Goal: Task Accomplishment & Management: Manage account settings

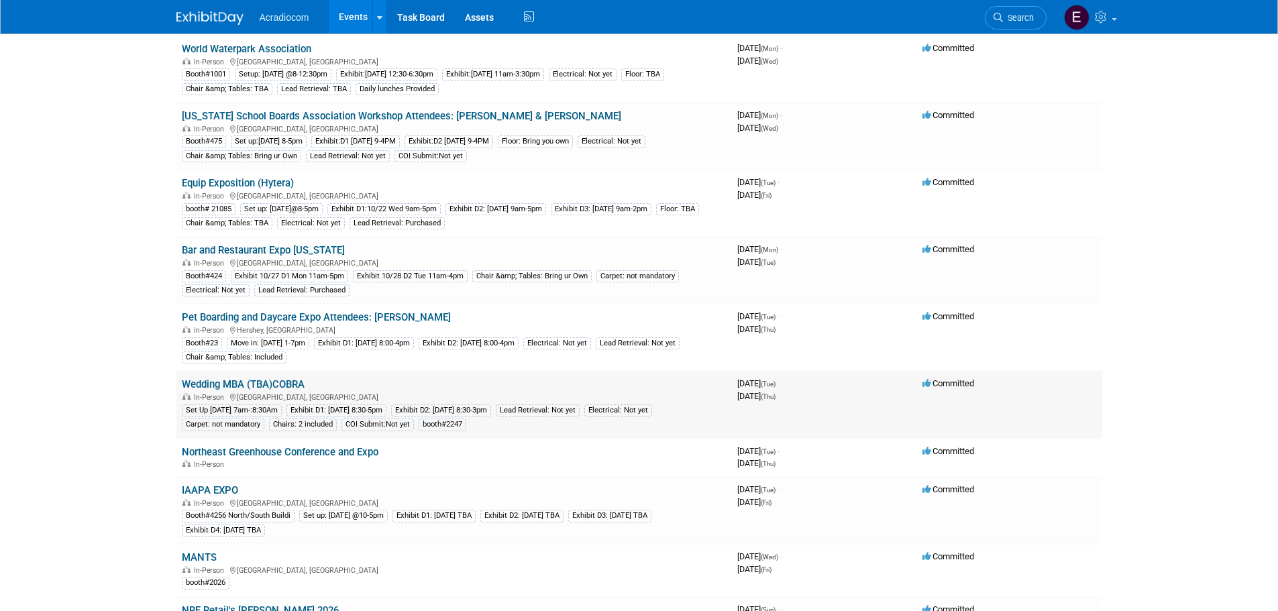
scroll to position [402, 0]
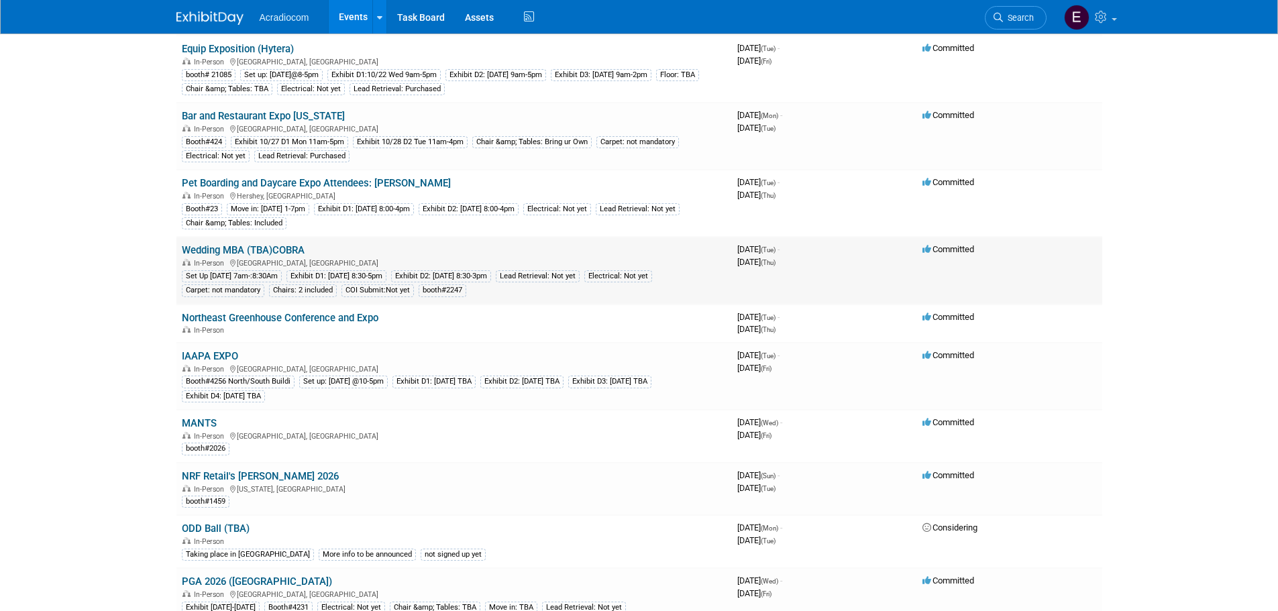
click at [249, 244] on td "Wedding MBA (TBA)COBRA In-Person Las Vegas, NV Set Up 11/12 Wed 7am-:8:30Am Exh…" at bounding box center [453, 270] width 555 height 67
click at [249, 248] on link "Wedding MBA (TBA)COBRA" at bounding box center [243, 250] width 123 height 12
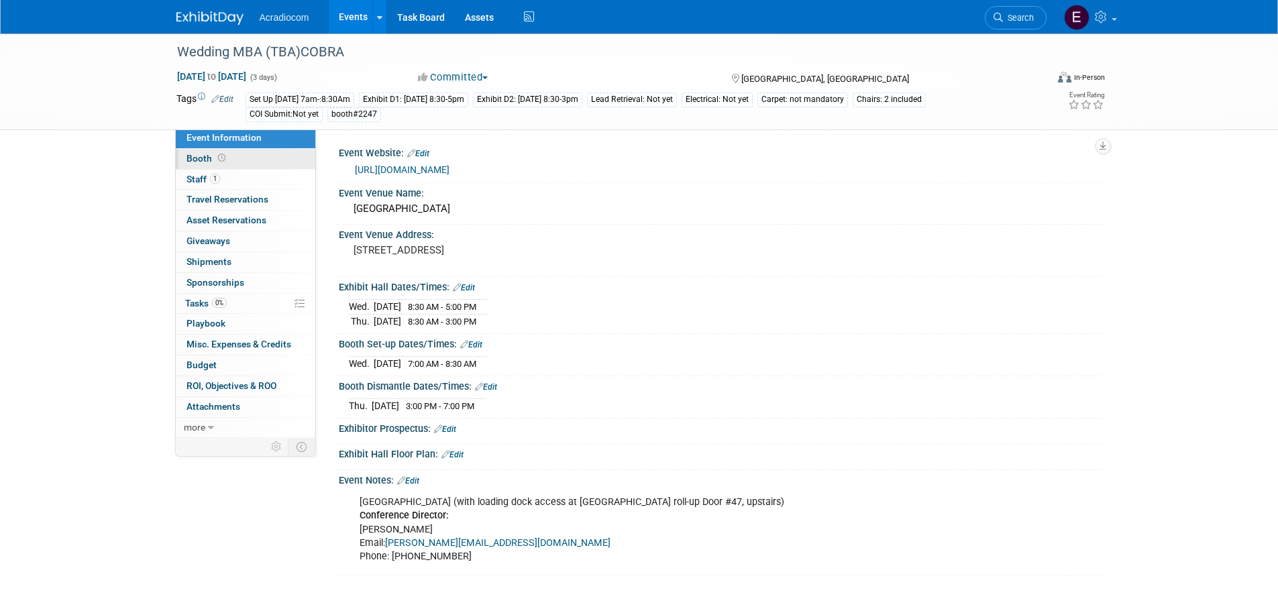
click at [239, 154] on link "Booth" at bounding box center [246, 159] width 140 height 20
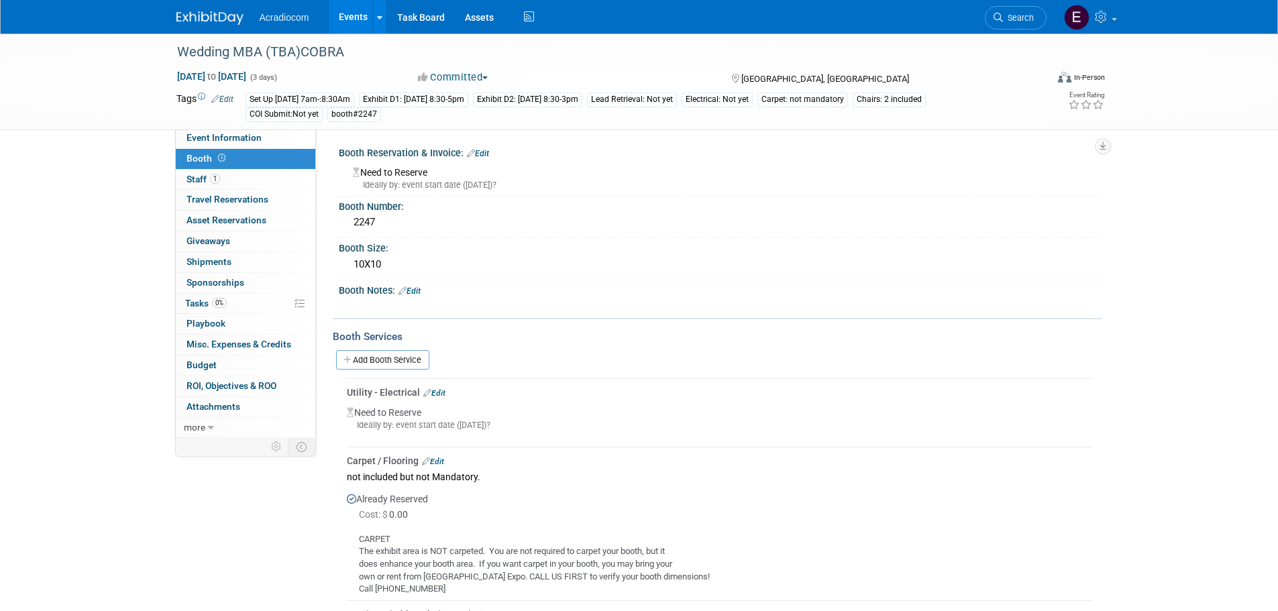
scroll to position [201, 0]
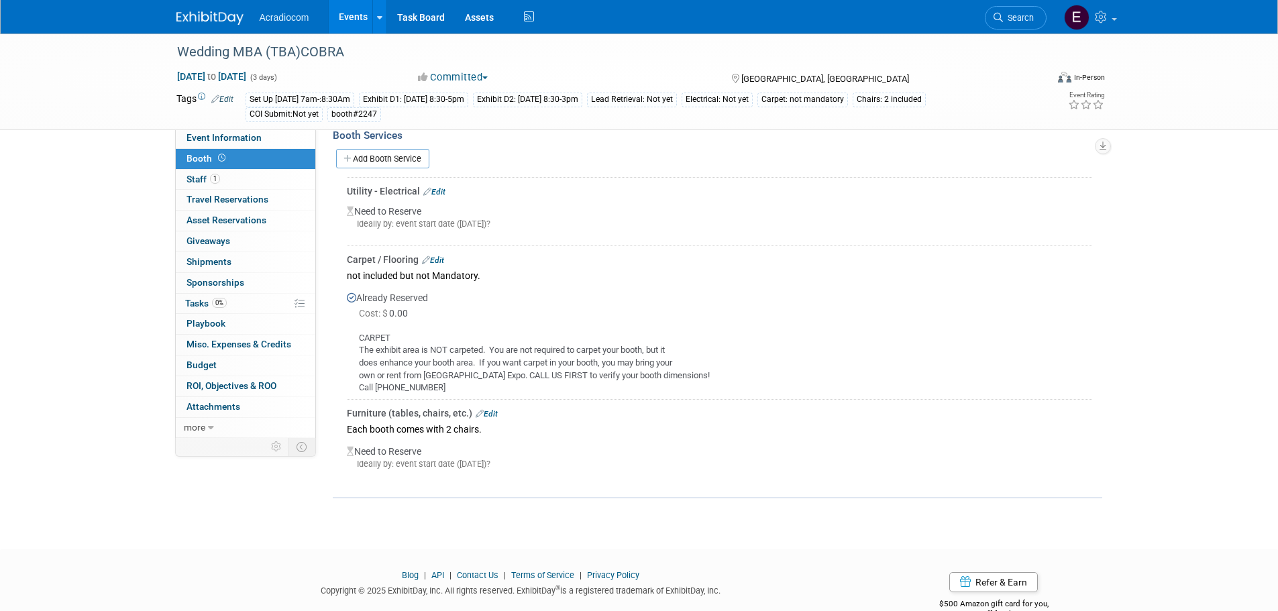
click at [441, 257] on link "Edit" at bounding box center [433, 260] width 22 height 9
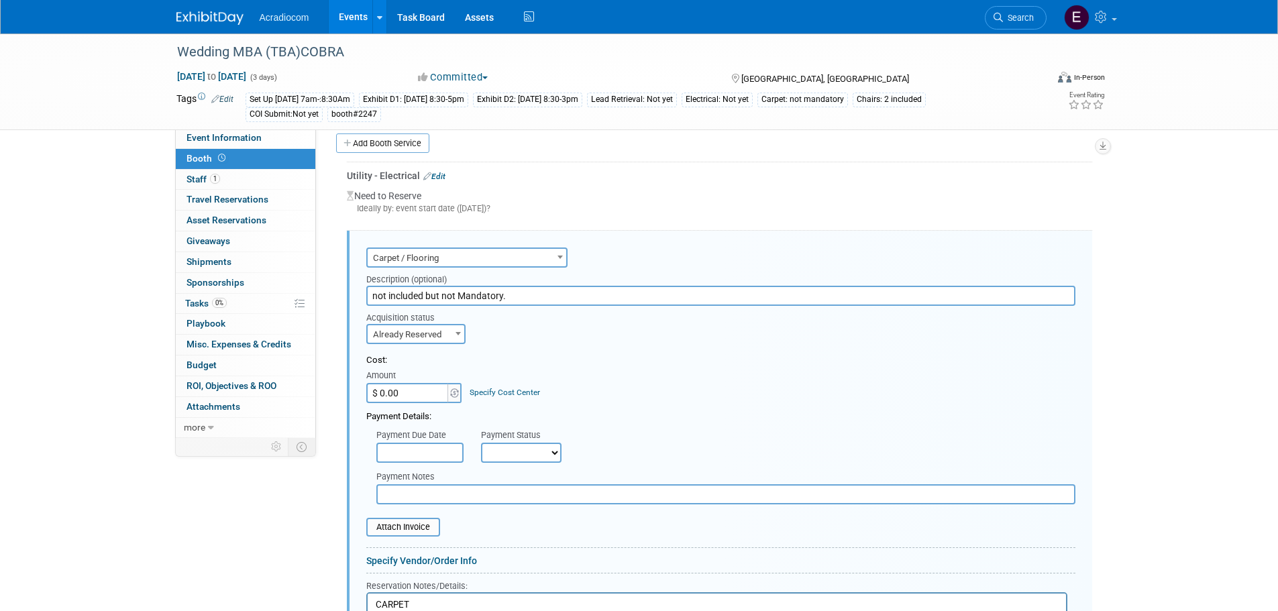
scroll to position [150, 0]
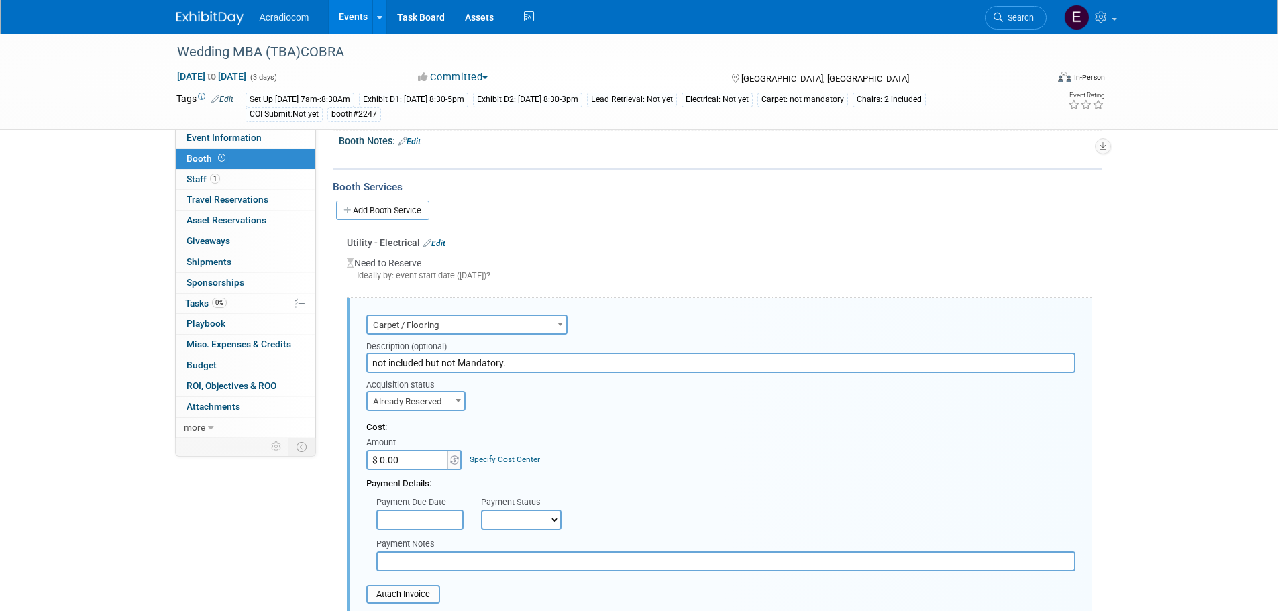
click at [577, 205] on div "Add Booth Service" at bounding box center [717, 210] width 769 height 20
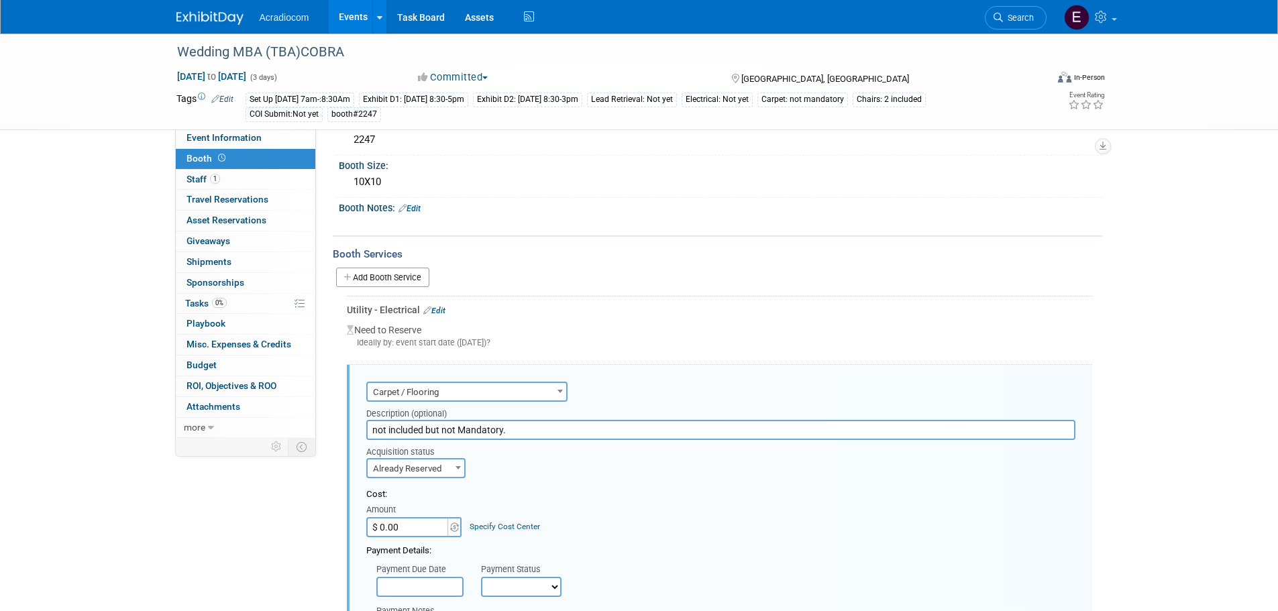
scroll to position [0, 0]
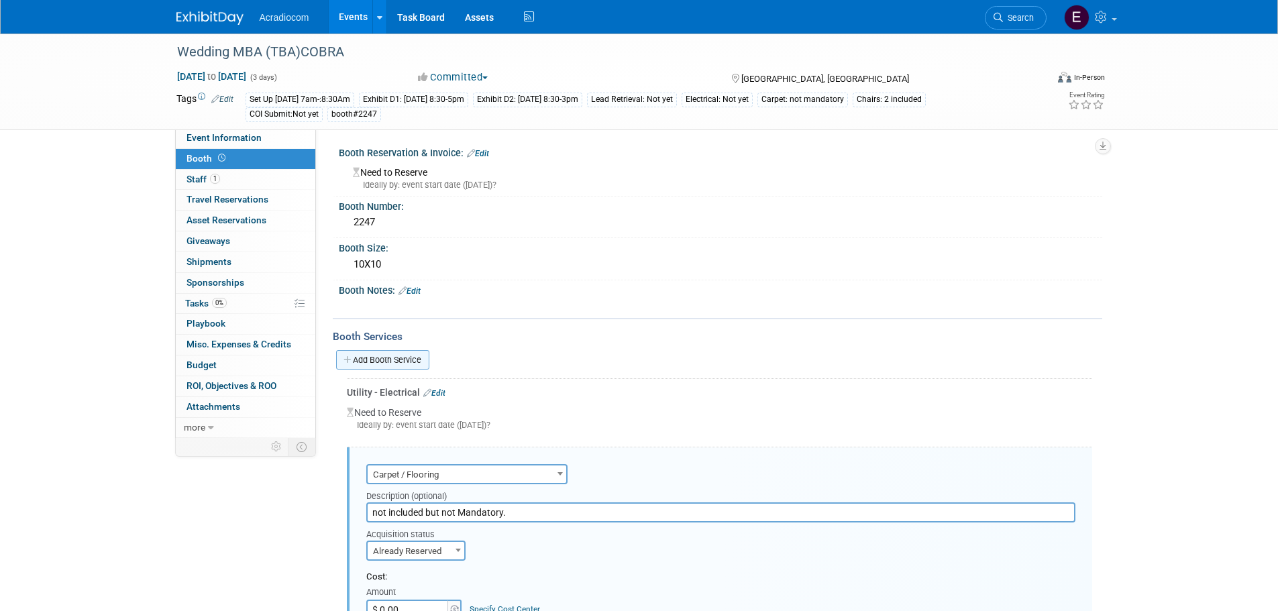
click at [426, 356] on link "Add Booth Service" at bounding box center [382, 359] width 93 height 19
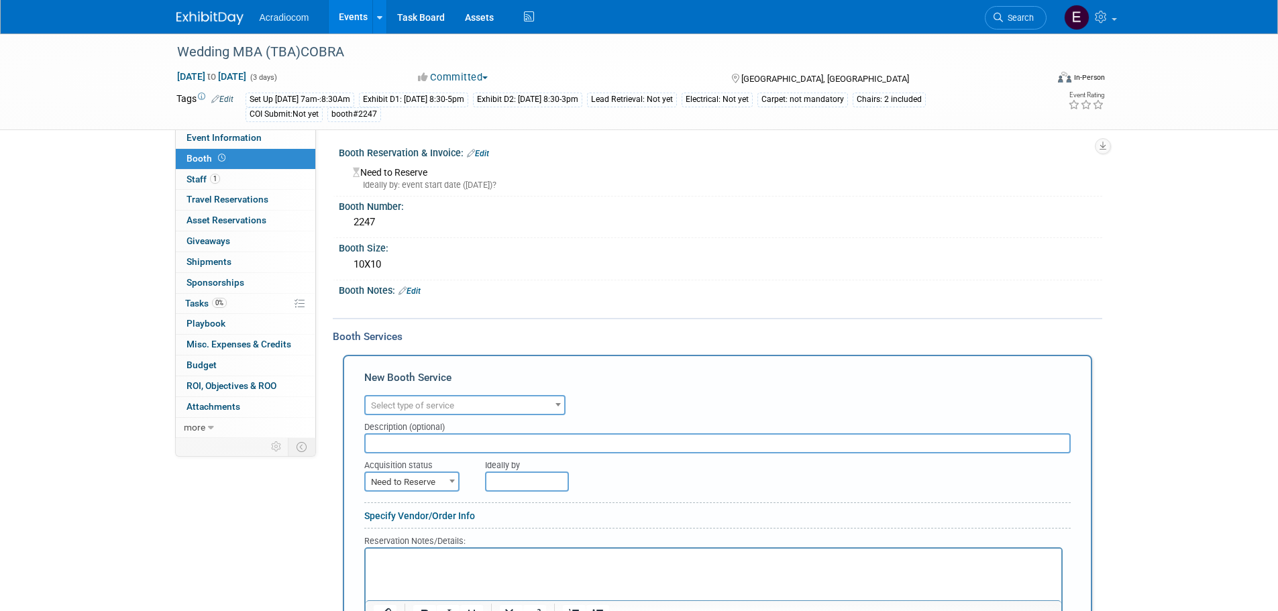
scroll to position [268, 0]
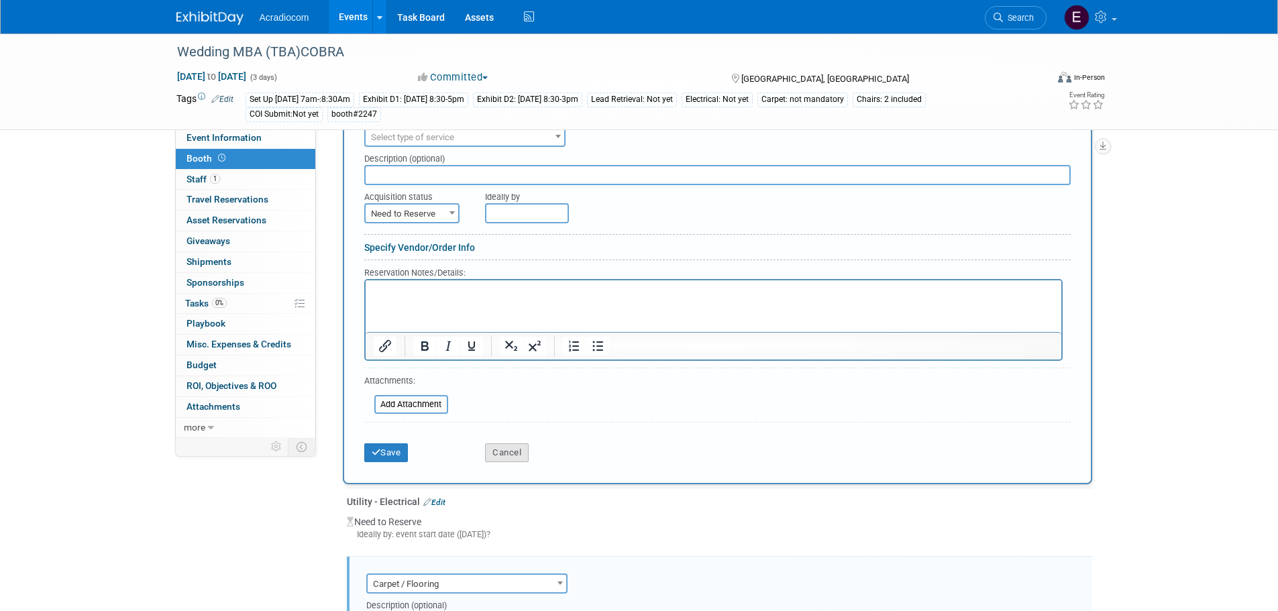
click at [517, 458] on button "Cancel" at bounding box center [507, 452] width 44 height 19
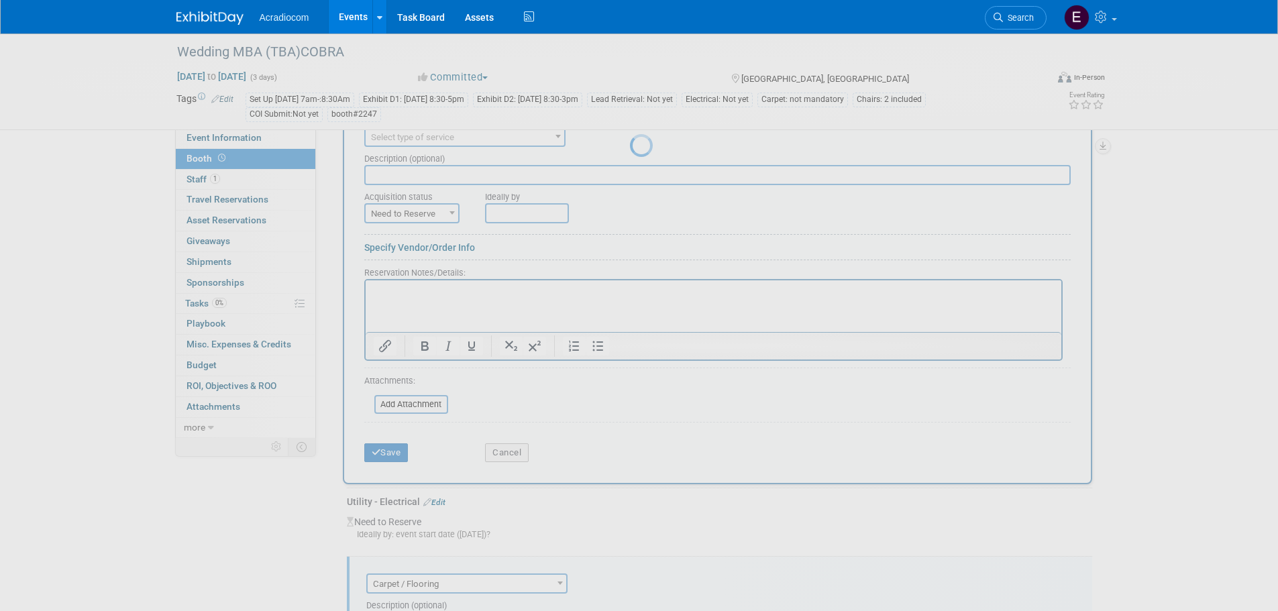
scroll to position [233, 0]
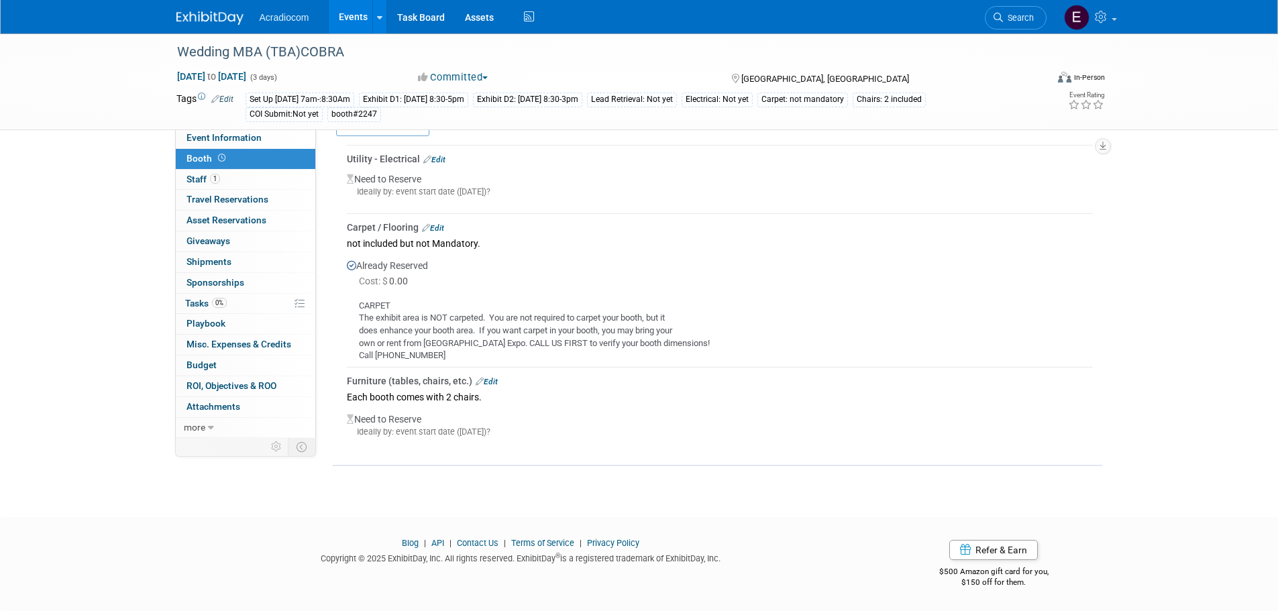
click at [490, 382] on link "Edit" at bounding box center [487, 381] width 22 height 9
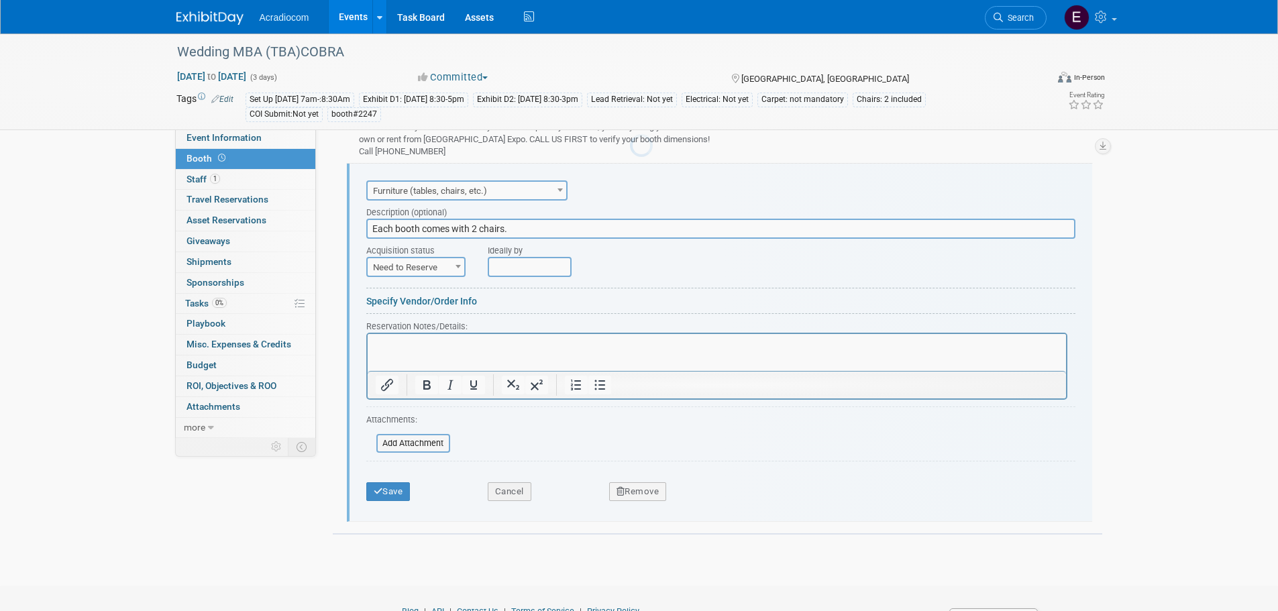
scroll to position [0, 0]
click at [372, 231] on input "Each booth comes with 2 chairs." at bounding box center [720, 229] width 709 height 20
paste input "10' wide booth includes one 6' table"
type input "10' wide booth includes one 6' table Each booth comes with 2 chairs."
click at [422, 276] on span "Need to Reserve" at bounding box center [416, 267] width 97 height 19
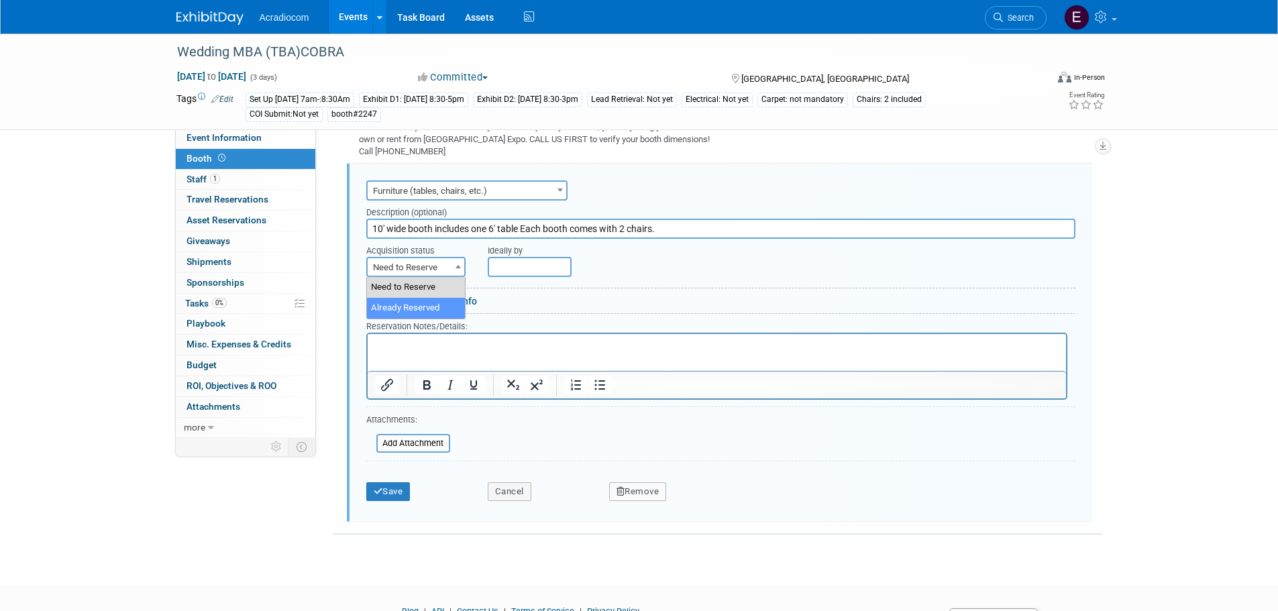
select select "2"
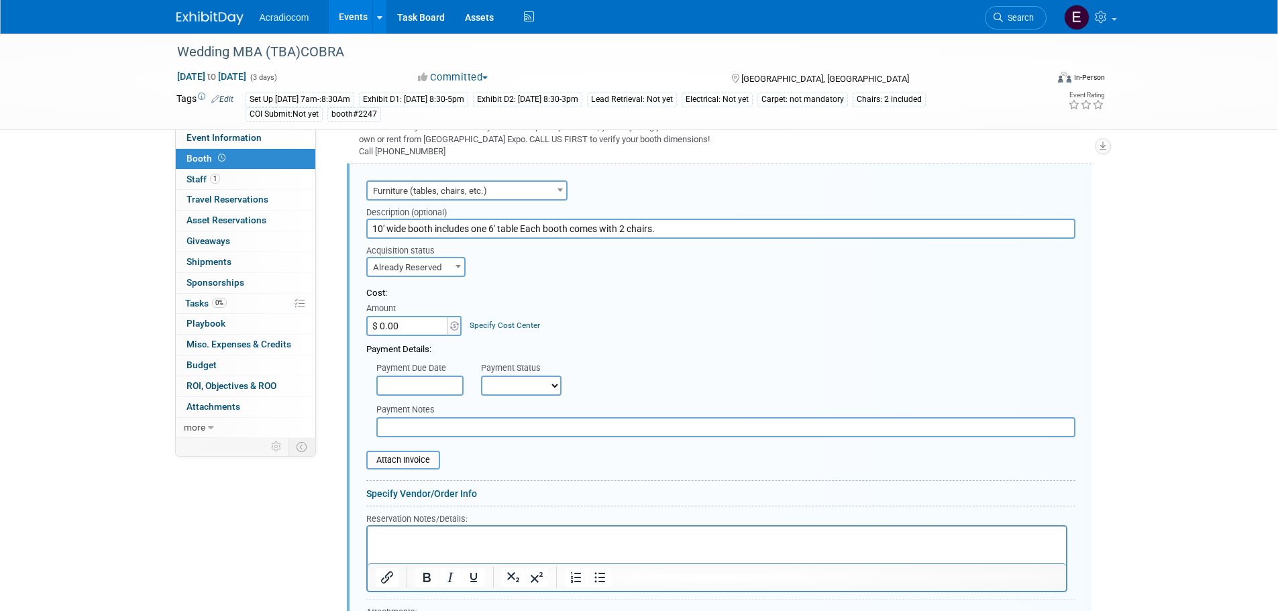
click at [490, 252] on div "Acquisition status Need to Reserve Already Reserved Already Reserved Ideally by" at bounding box center [720, 258] width 729 height 38
click at [441, 544] on html at bounding box center [716, 535] width 698 height 18
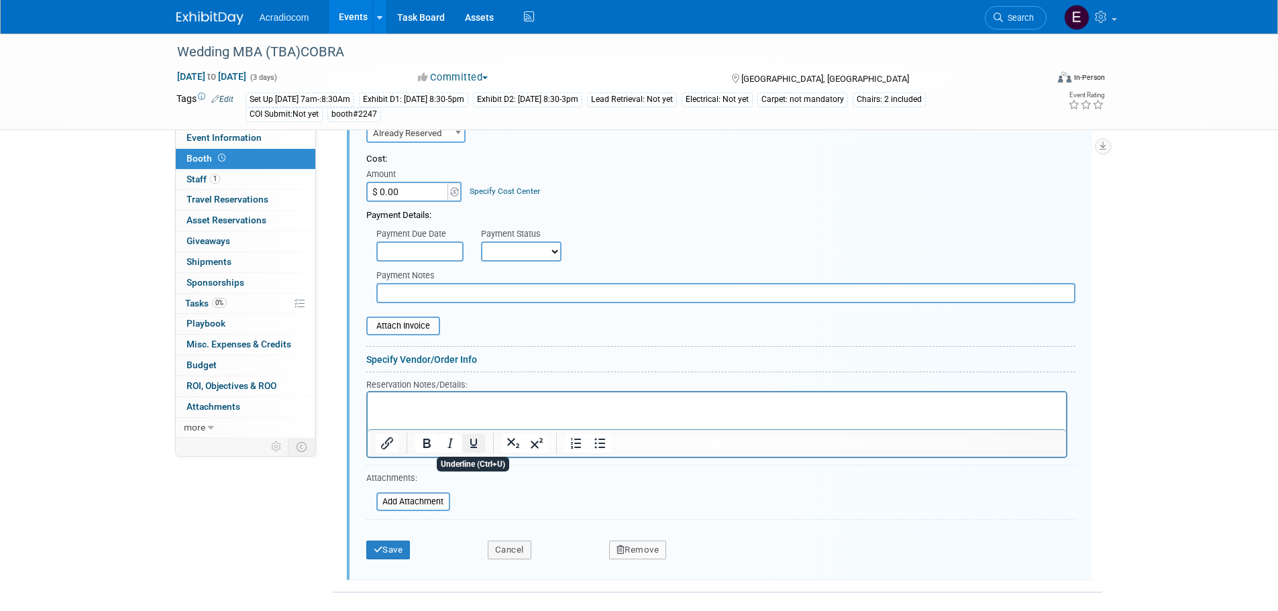
scroll to position [437, 0]
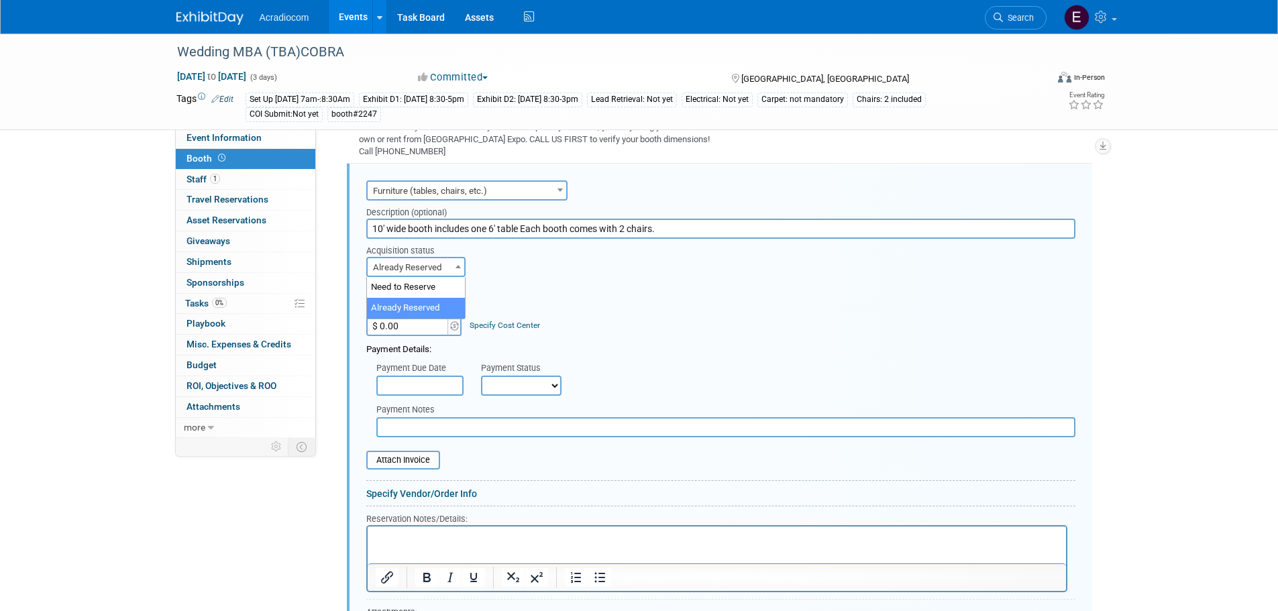
click at [447, 271] on span "Already Reserved" at bounding box center [416, 267] width 97 height 19
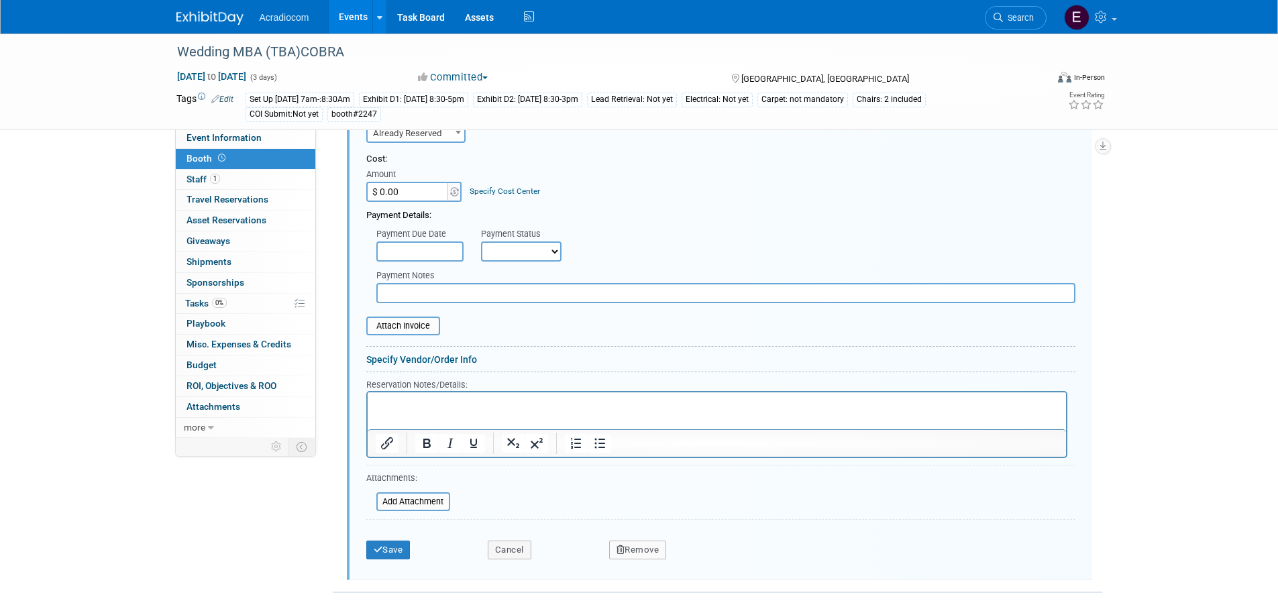
click at [453, 408] on p "Rich Text Area. Press ALT-0 for help." at bounding box center [716, 403] width 683 height 13
click at [452, 409] on p "Rich Text Area. Press ALT-0 for help." at bounding box center [716, 403] width 683 height 13
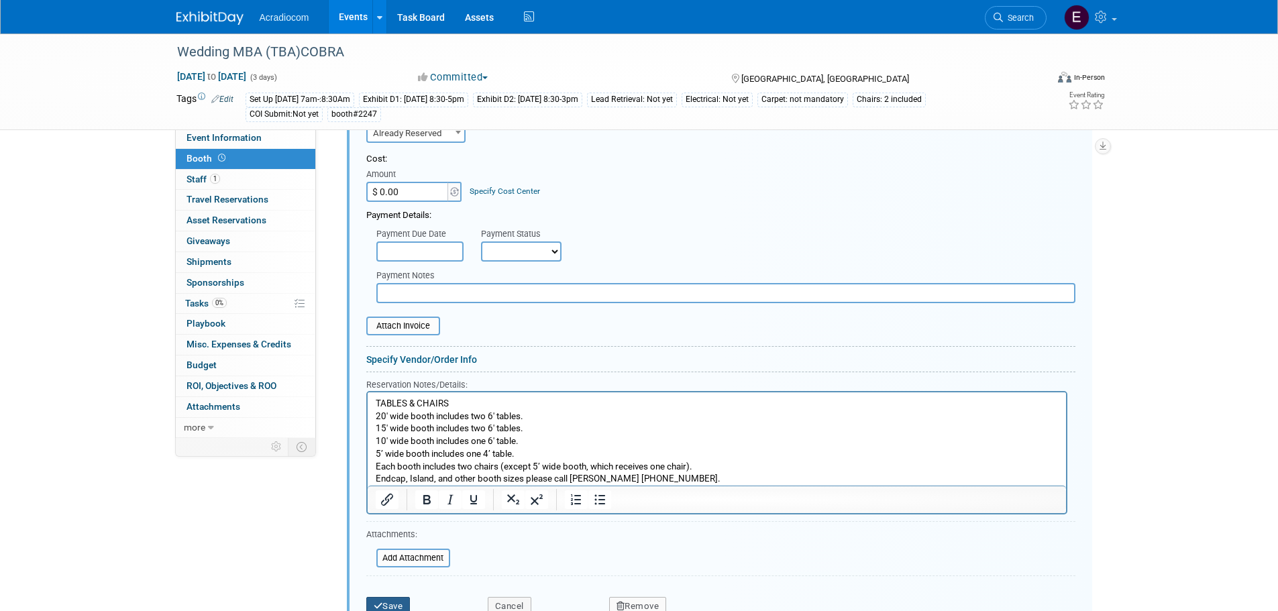
click at [390, 609] on button "Save" at bounding box center [388, 606] width 44 height 19
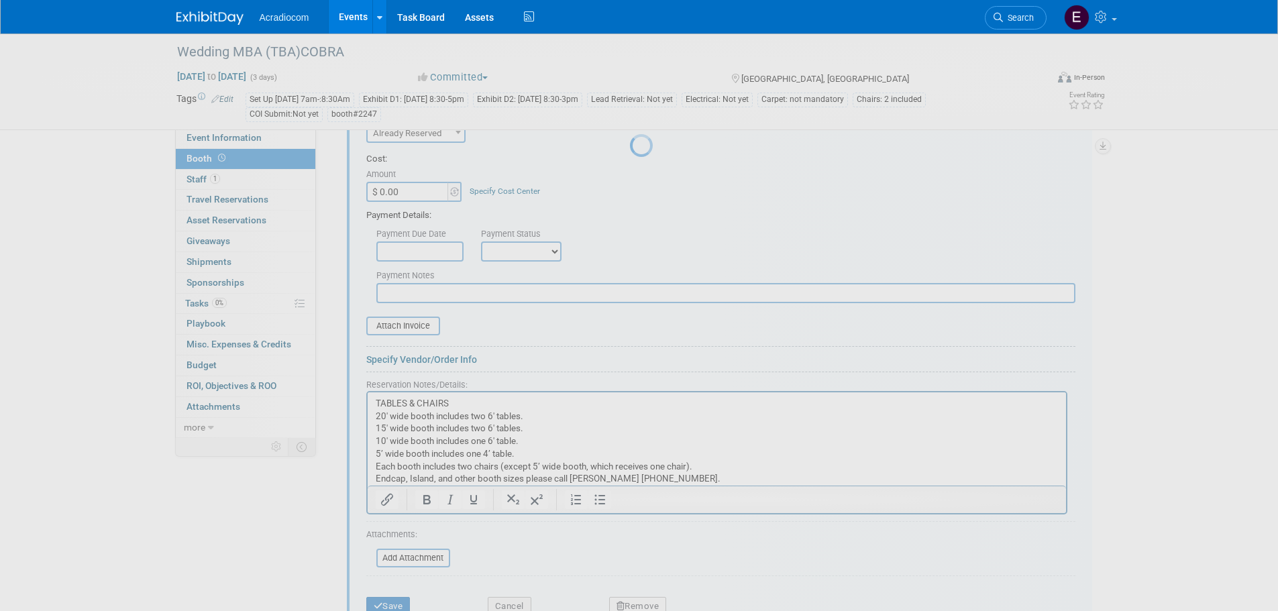
scroll to position [325, 0]
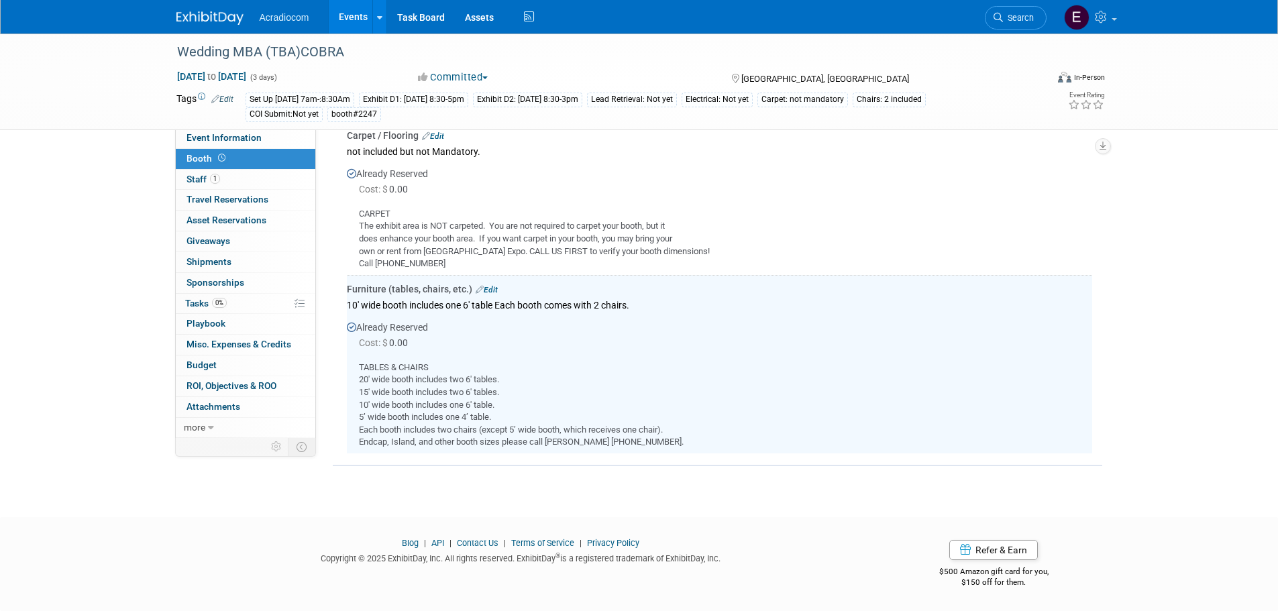
click at [853, 107] on div "Chairs: 2 included" at bounding box center [889, 100] width 73 height 14
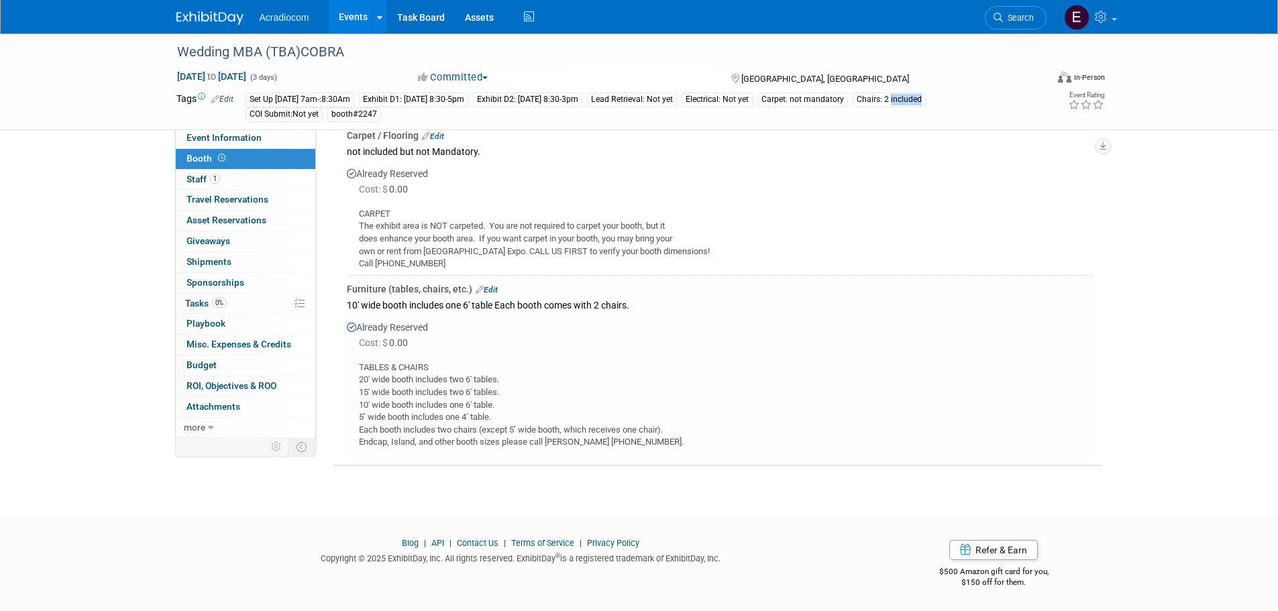
click at [853, 107] on div "Chairs: 2 included" at bounding box center [889, 100] width 73 height 14
click at [225, 98] on link "Edit" at bounding box center [222, 99] width 22 height 9
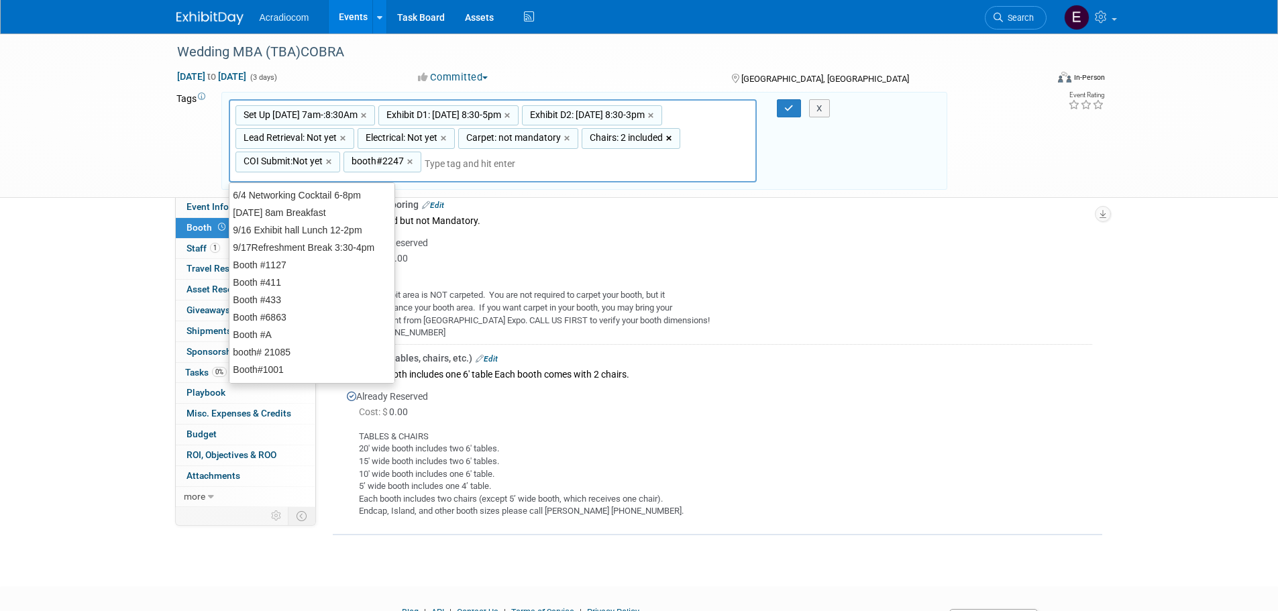
click at [669, 137] on link "×" at bounding box center [670, 138] width 9 height 15
type input "Set Up 11/12 Wed 7am-:8:30Am, Exhibit D1: 11/12 Wed 8:30-5pm, Exhibit D2: 11/13…"
click at [818, 103] on button "X" at bounding box center [819, 108] width 21 height 19
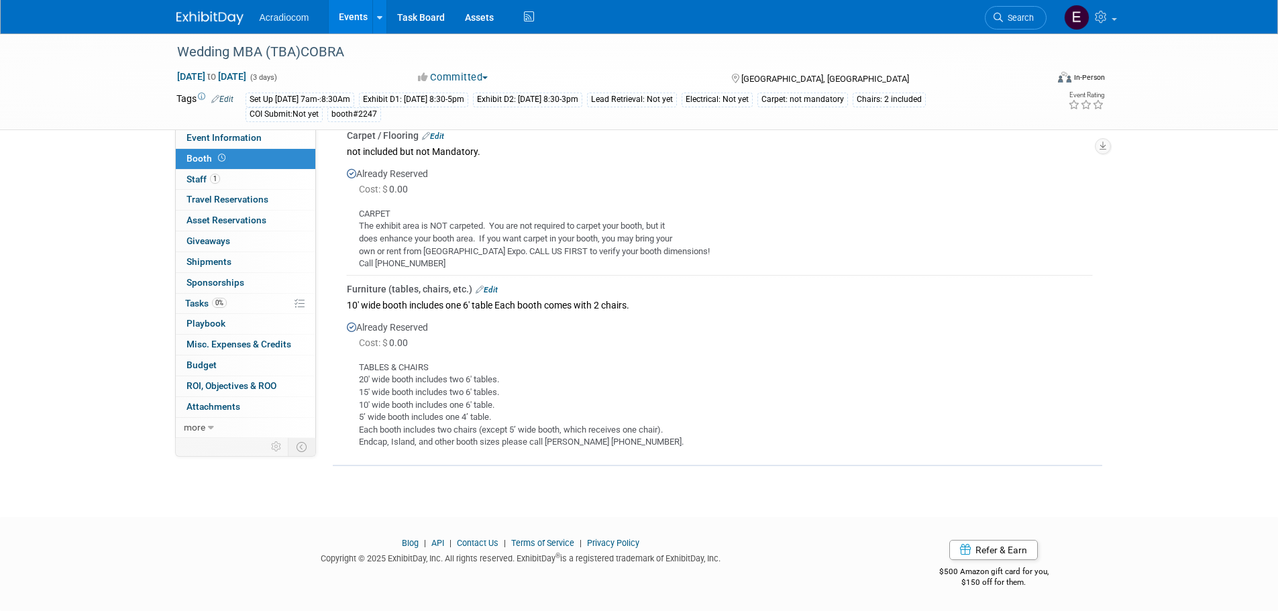
click at [853, 107] on div "Chairs: 2 included" at bounding box center [889, 100] width 73 height 14
click at [229, 101] on link "Edit" at bounding box center [222, 99] width 22 height 9
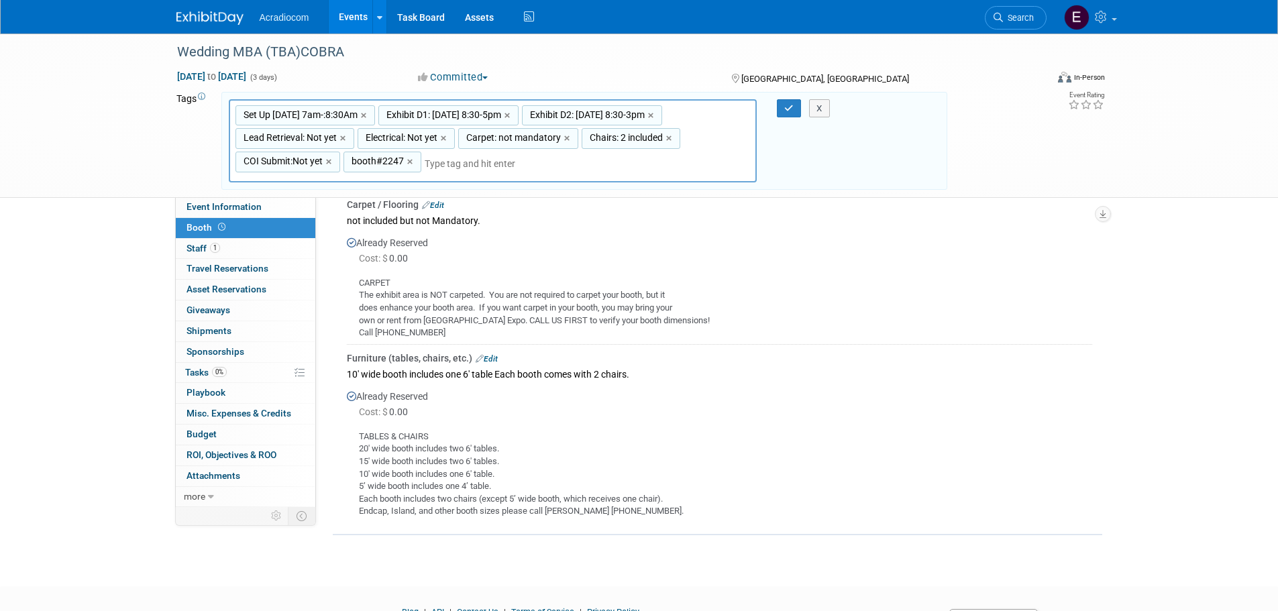
click at [615, 133] on span "Chairs: 2 included" at bounding box center [625, 137] width 76 height 13
type input "Chairs: 2 included"
click at [615, 133] on span "Chairs: 2 included" at bounding box center [625, 137] width 76 height 13
type input "Chairs: 2 included"
click at [616, 138] on input "Chairs: 2 included" at bounding box center [635, 139] width 107 height 13
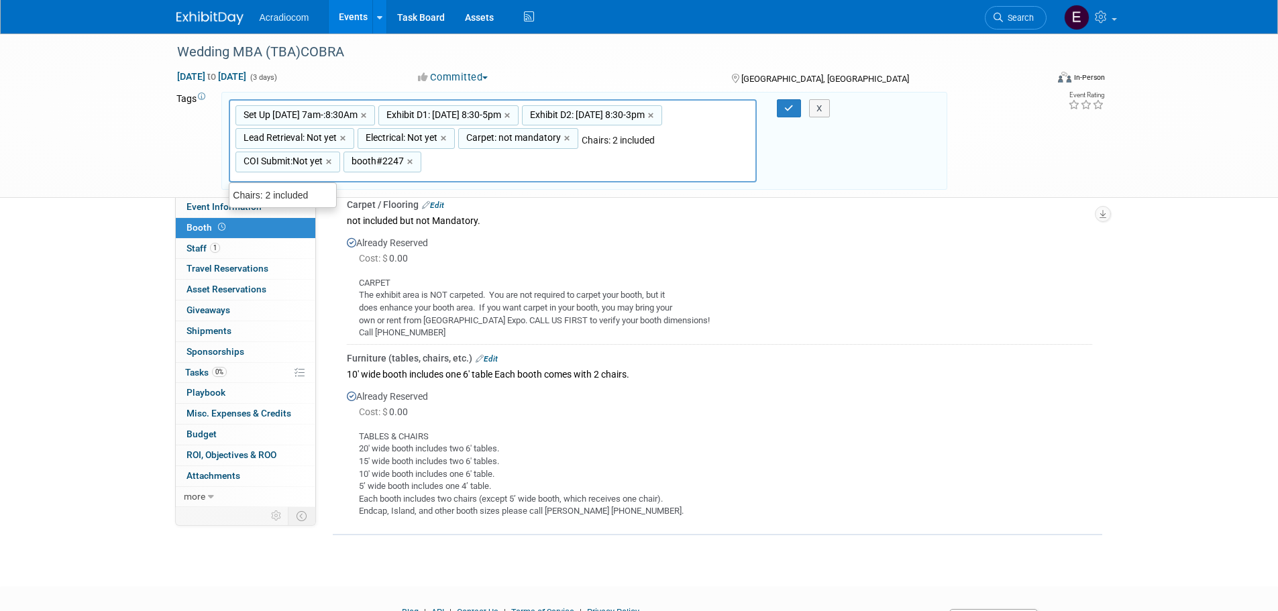
click at [607, 138] on input "Chairs: 2 included" at bounding box center [635, 139] width 107 height 13
click at [585, 142] on input "Chairs: 2 included" at bounding box center [635, 139] width 107 height 13
click at [584, 143] on input "Chairs: 2 included" at bounding box center [635, 139] width 107 height 13
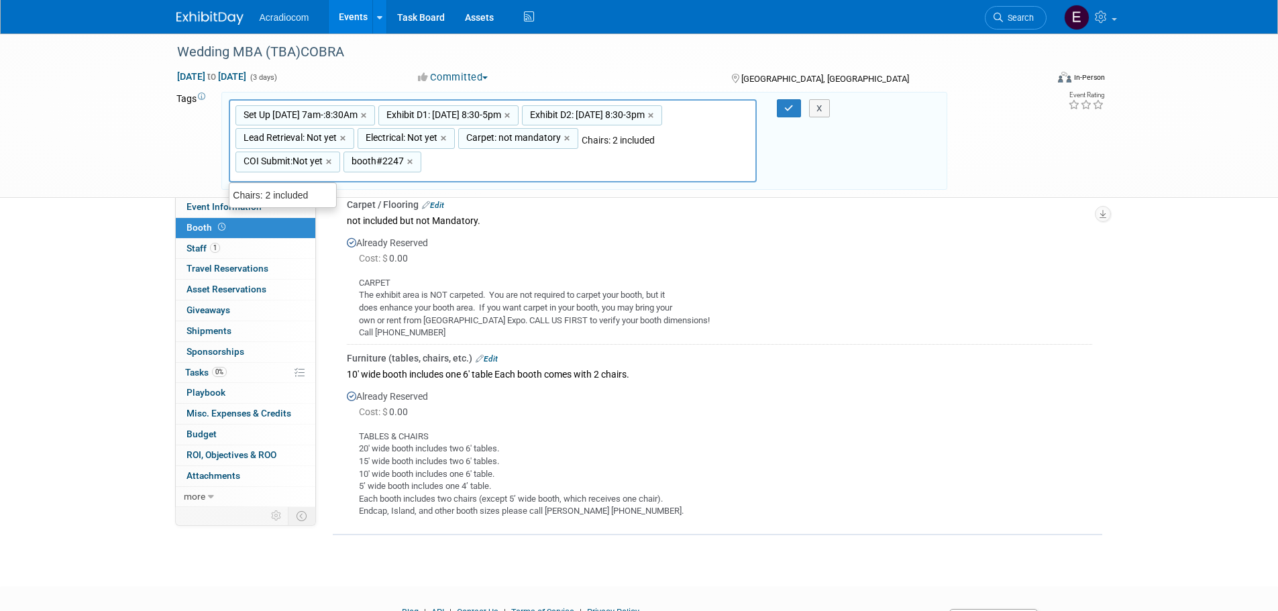
click at [584, 143] on input "Chairs: 2 included" at bounding box center [635, 139] width 107 height 13
click at [584, 145] on input "Chairs: 2 included" at bounding box center [635, 139] width 107 height 13
type input "tab"
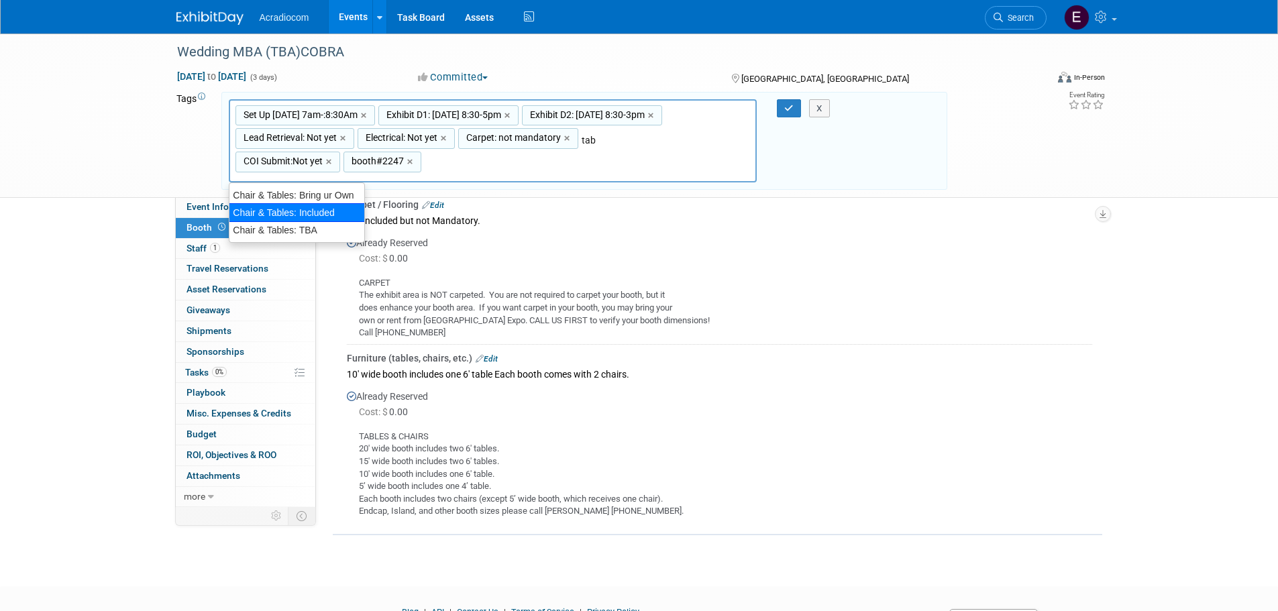
click at [258, 213] on div "Chair & Tables: Included" at bounding box center [297, 212] width 136 height 19
type input "Set Up 11/12 Wed 7am-:8:30Am, Exhibit D1: 11/12 Wed 8:30-5pm, Exhibit D2: 11/13…"
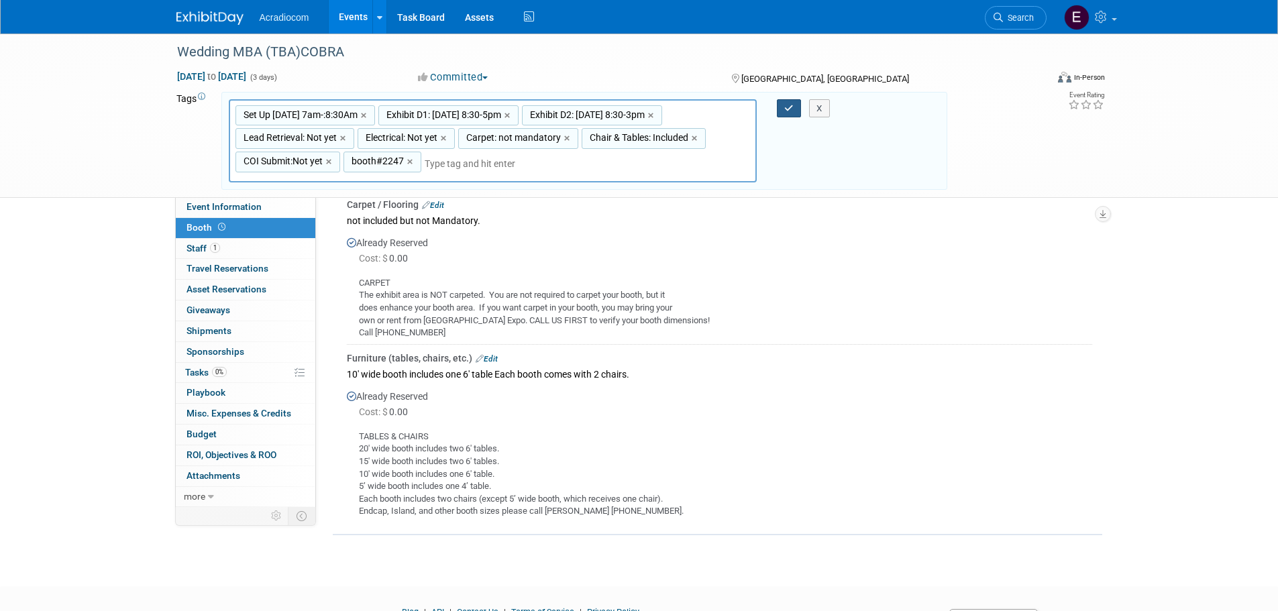
click at [787, 108] on icon "button" at bounding box center [788, 108] width 9 height 9
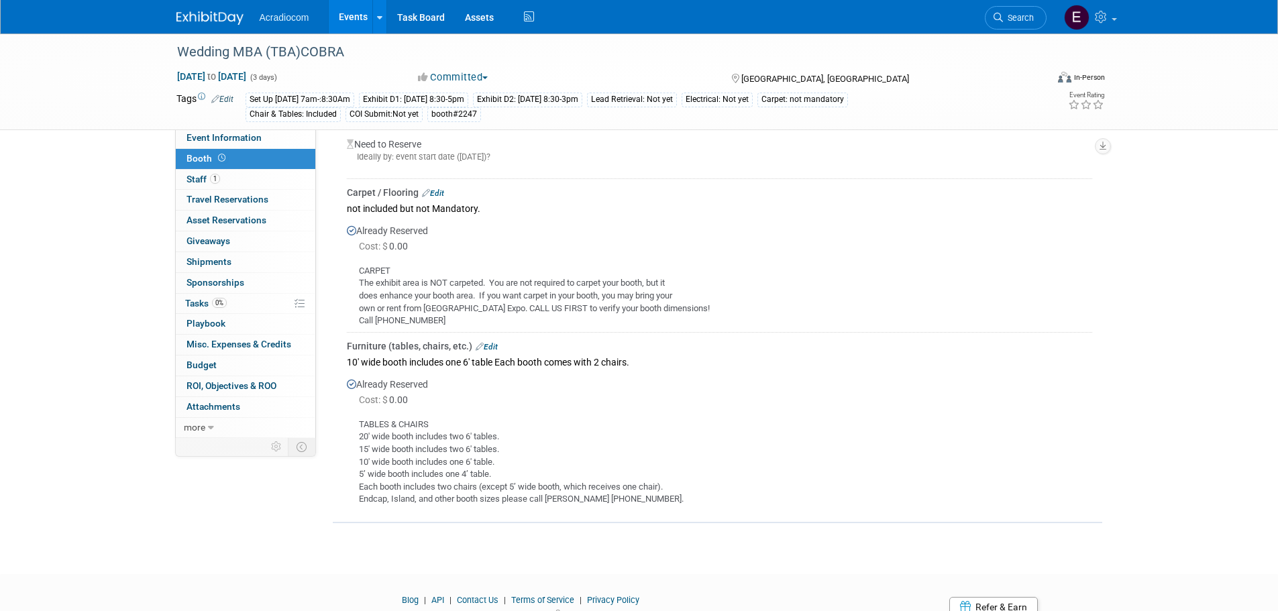
scroll to position [0, 0]
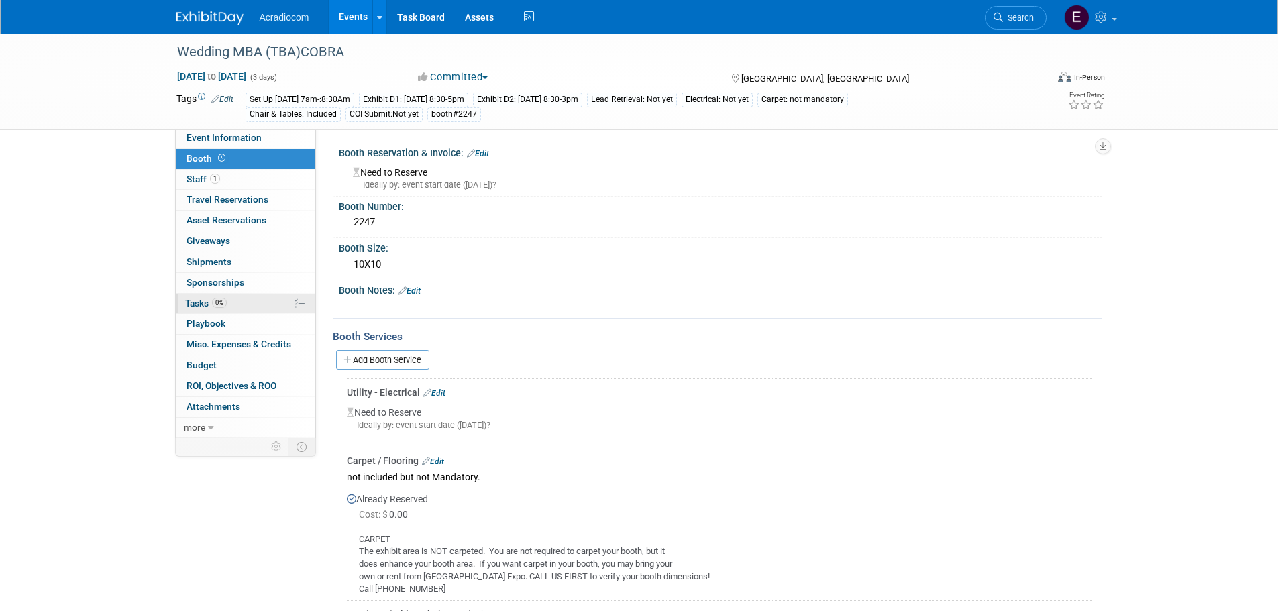
click at [232, 303] on link "0% Tasks 0%" at bounding box center [246, 304] width 140 height 20
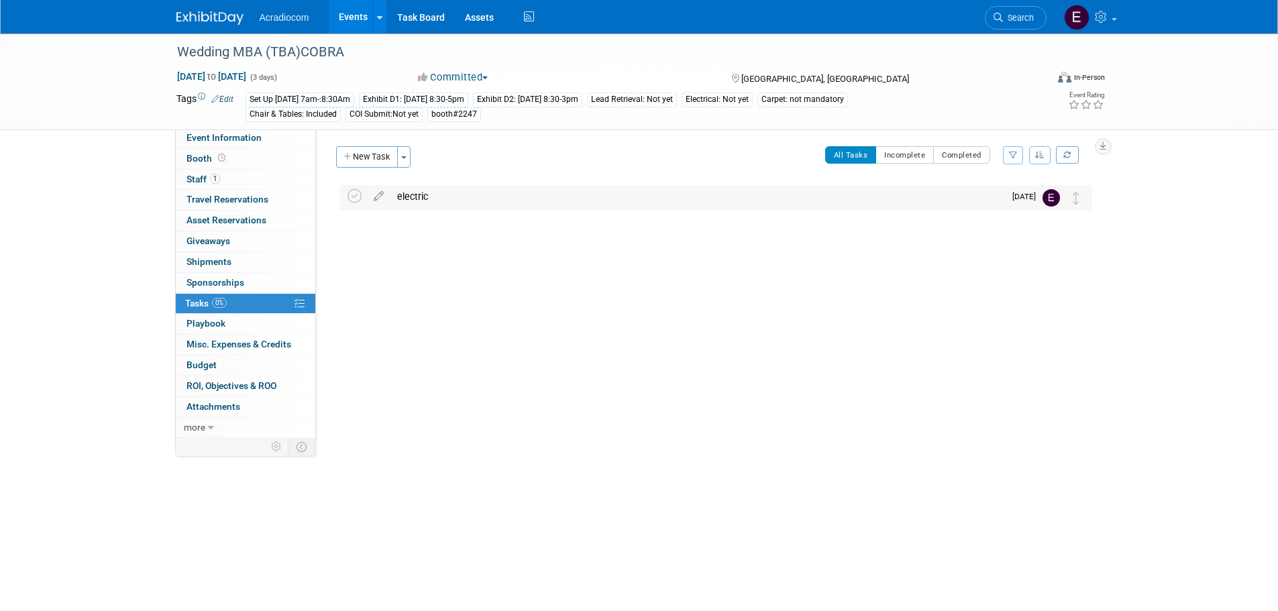
click at [464, 189] on div "electric" at bounding box center [697, 196] width 614 height 23
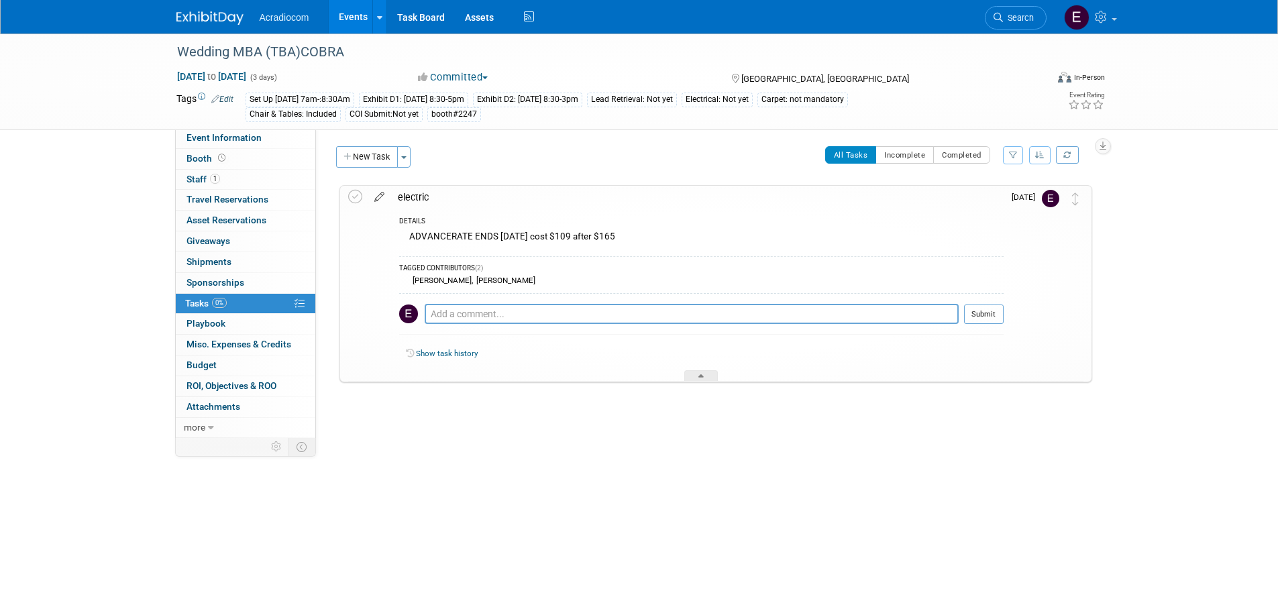
click at [374, 199] on icon at bounding box center [379, 194] width 23 height 17
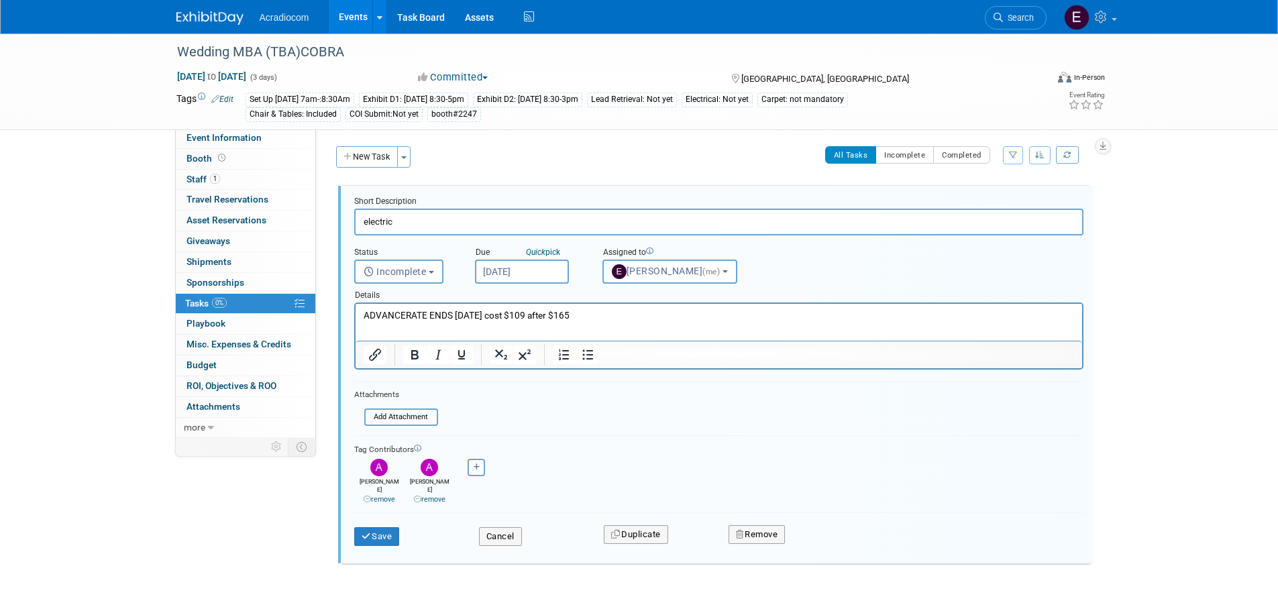
click at [665, 322] on html "ADVANCERATE ENDS OCTOBER 9TH, 2025 cost $109 after $165" at bounding box center [718, 313] width 727 height 18
click at [423, 418] on input "file" at bounding box center [368, 417] width 137 height 15
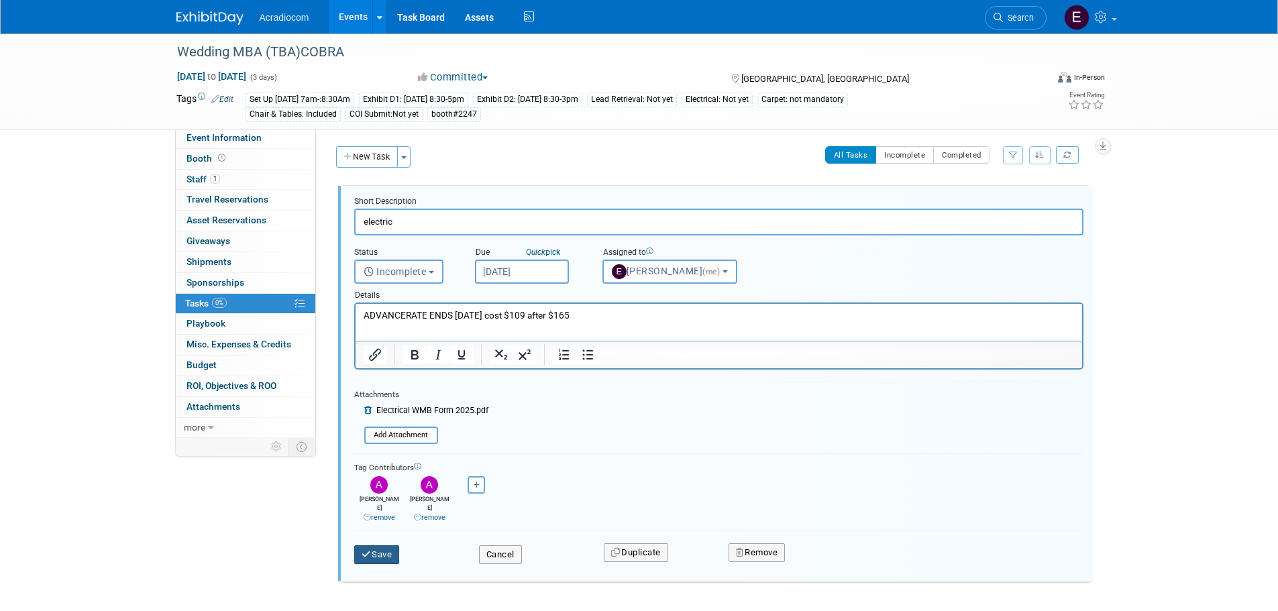
click at [379, 545] on button "Save" at bounding box center [377, 554] width 46 height 19
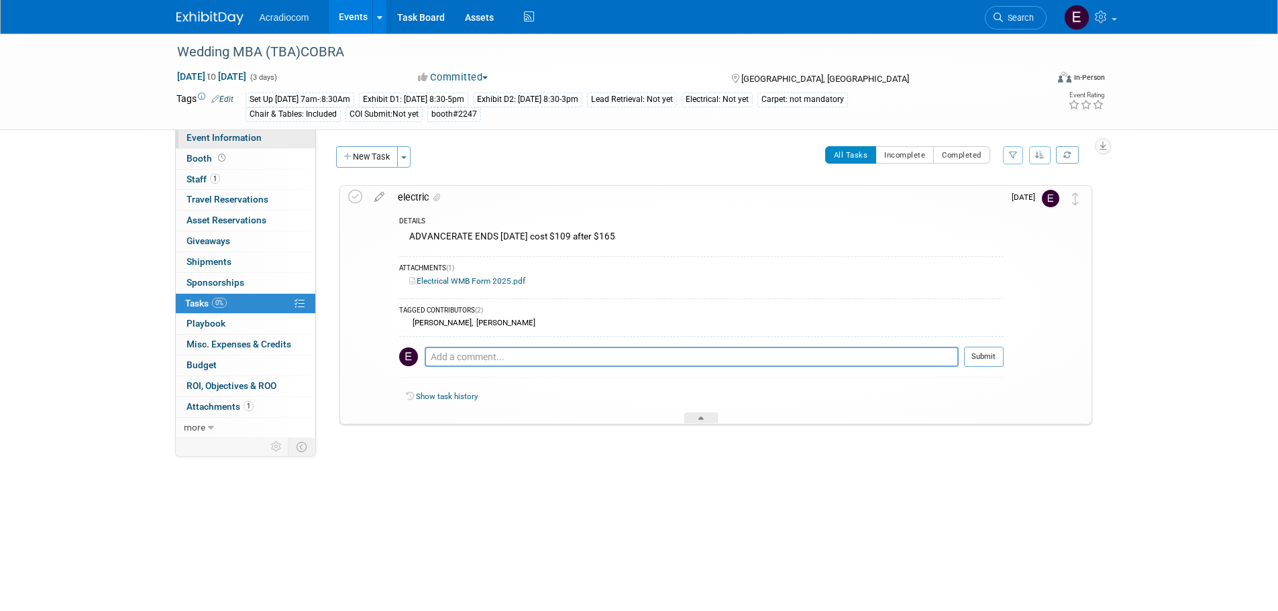
click at [199, 131] on link "Event Information" at bounding box center [246, 138] width 140 height 20
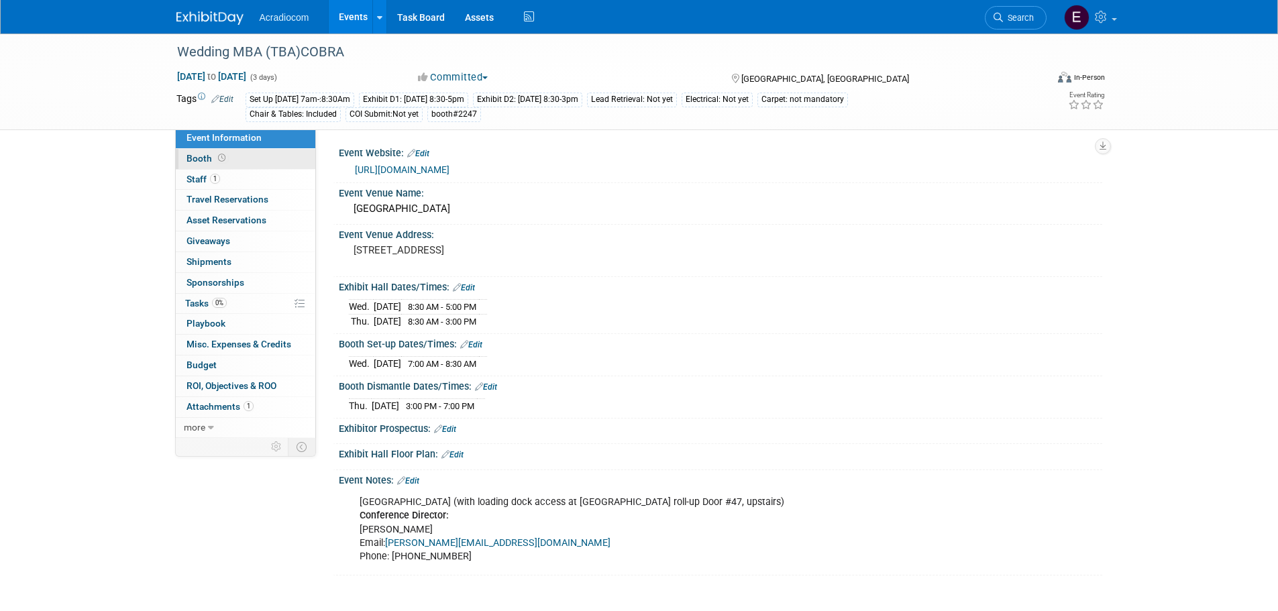
click at [213, 160] on span "Booth" at bounding box center [207, 158] width 42 height 11
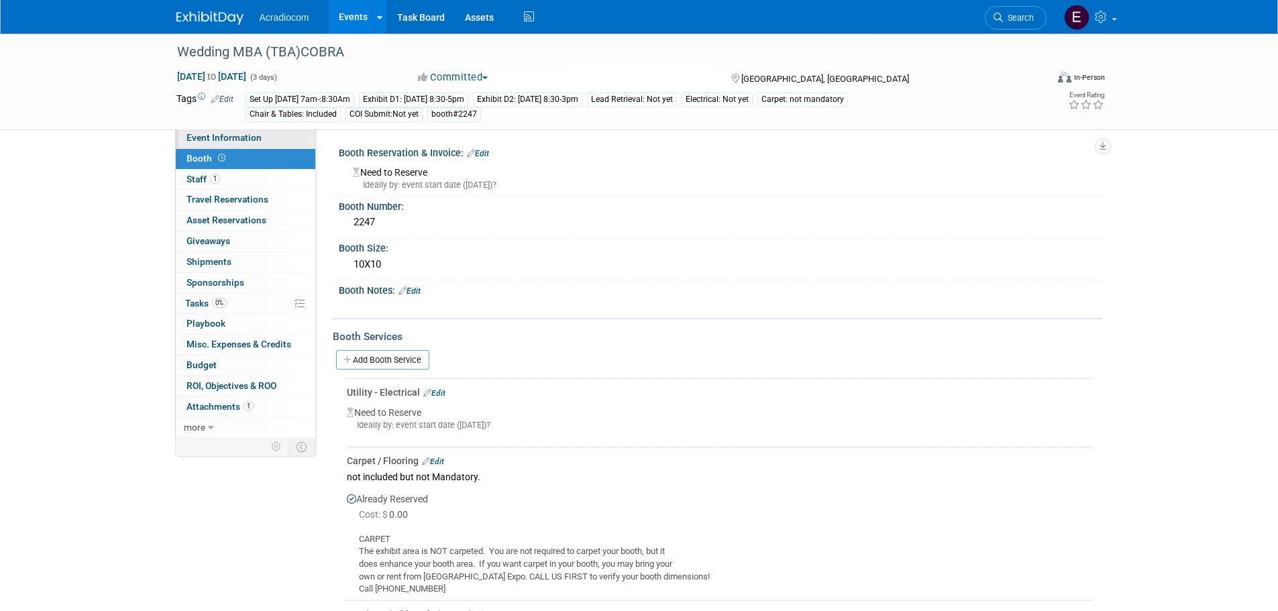
click at [245, 141] on span "Event Information" at bounding box center [223, 137] width 75 height 11
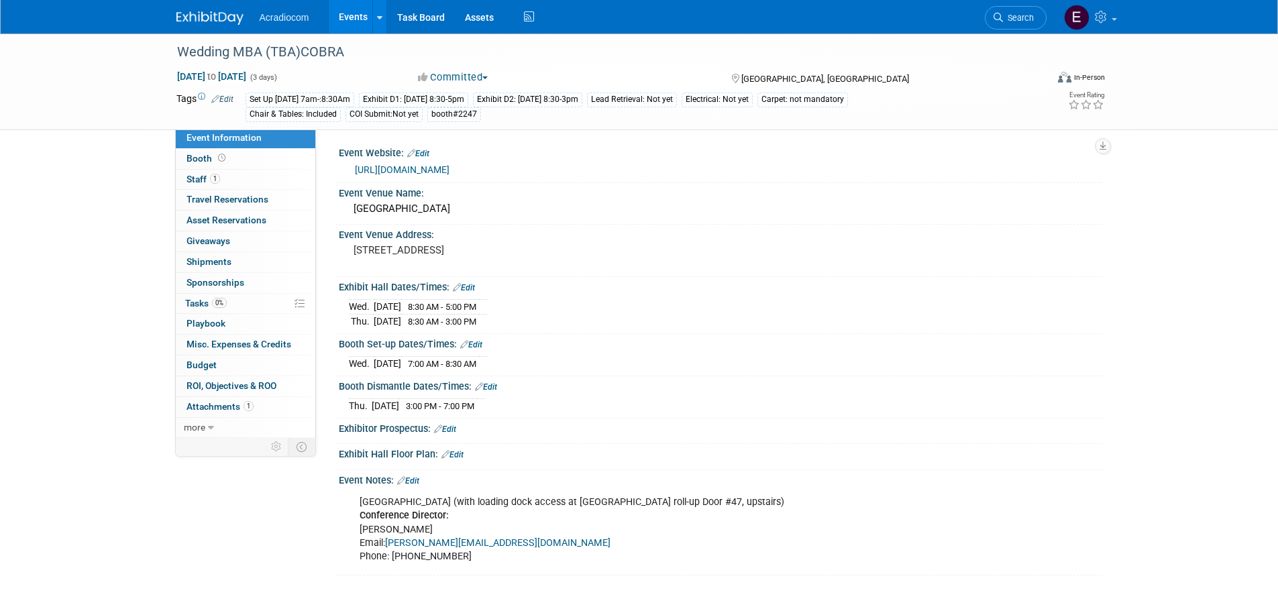
click at [565, 537] on div "Loading Dock South Building (with loading dock access at South Building roll-up…" at bounding box center [652, 529] width 604 height 80
click at [414, 489] on div "Loading Dock South Building (with loading dock access at South Building roll-up…" at bounding box center [652, 529] width 604 height 80
click at [414, 480] on link "Edit" at bounding box center [408, 480] width 22 height 9
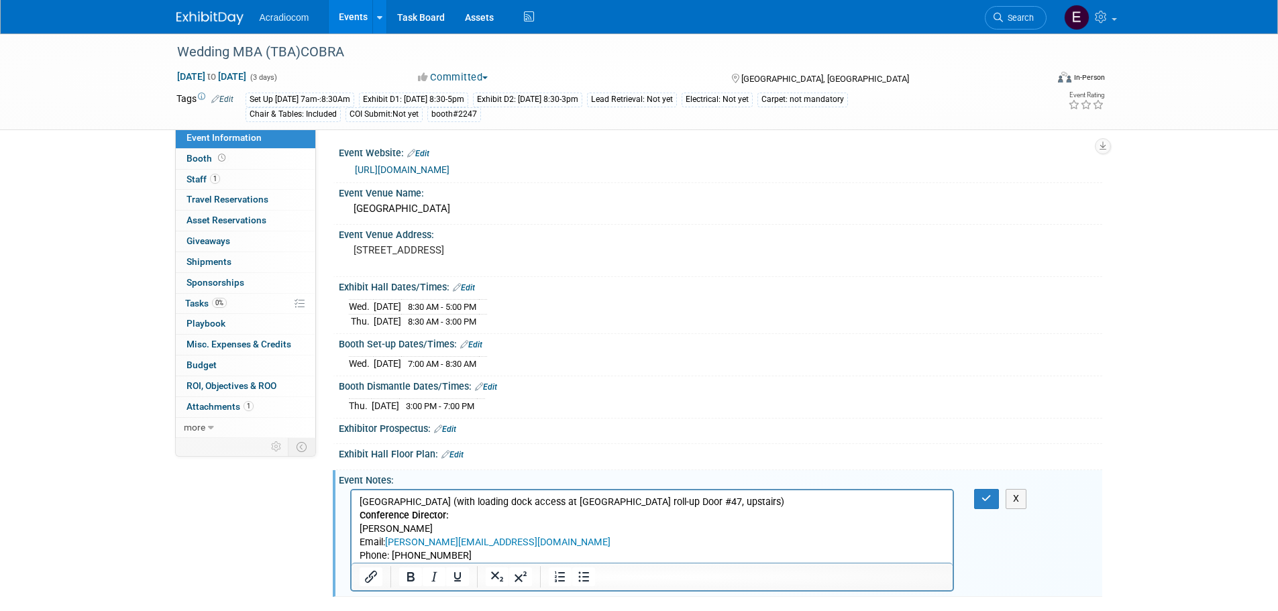
scroll to position [11, 0]
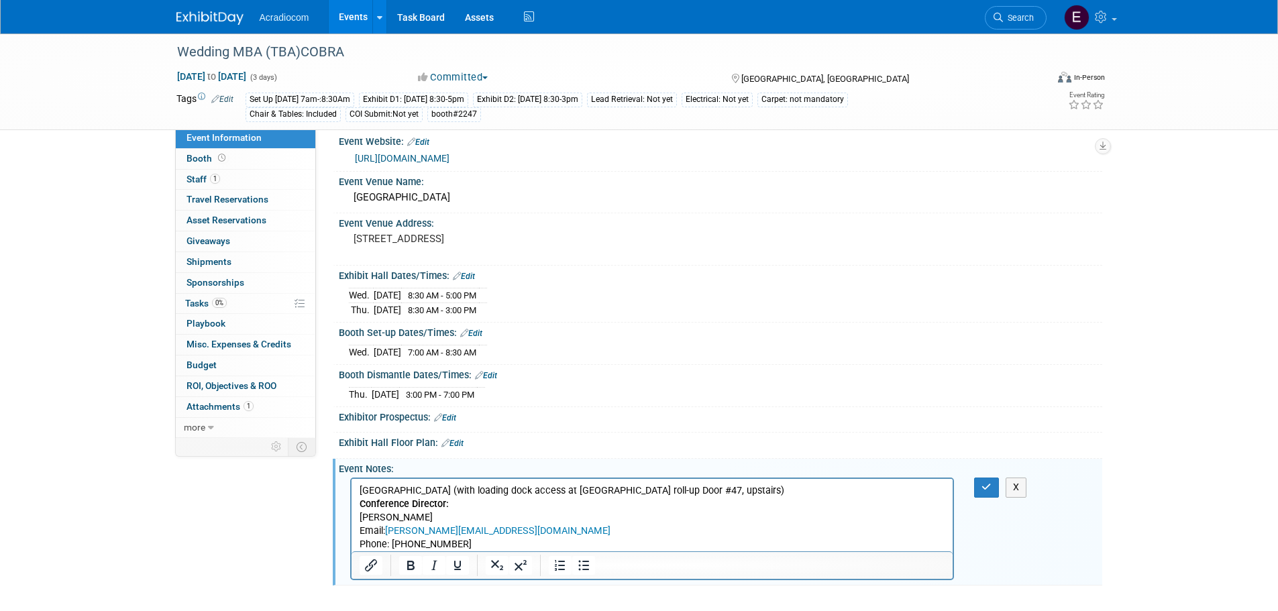
click at [551, 539] on p "Loading Dock South Building (with loading dock access at South Building roll-up…" at bounding box center [652, 517] width 586 height 67
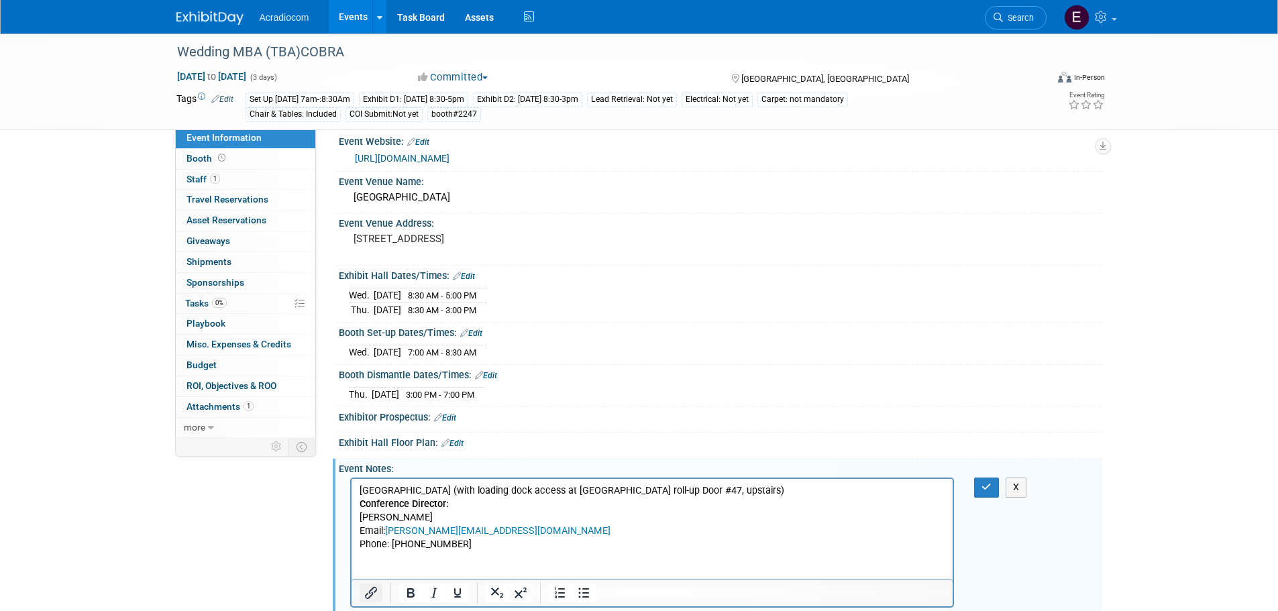
click at [371, 588] on icon "Insert/edit link" at bounding box center [371, 593] width 16 height 16
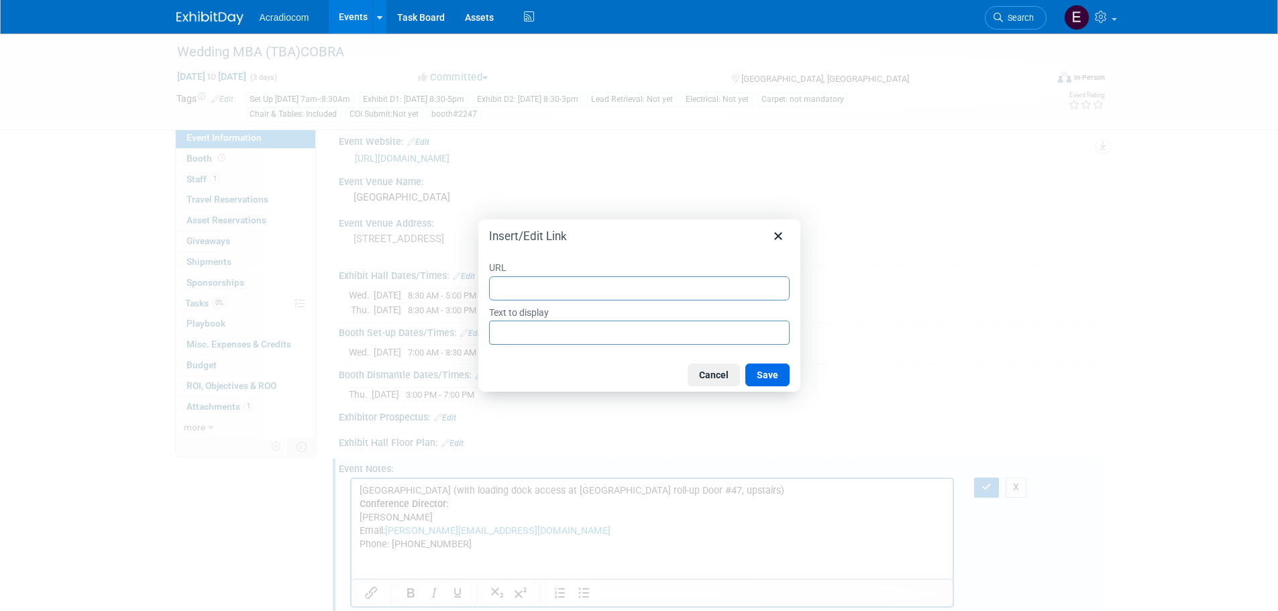
type input "https://weddingmba.com/pub/media/wysiwyg/Exhibitor_Kit.pdf"
click at [564, 341] on input "https://weddingmba.com/pub/media/wysiwyg/Exhibitor_Kit.pdf" at bounding box center [639, 333] width 301 height 24
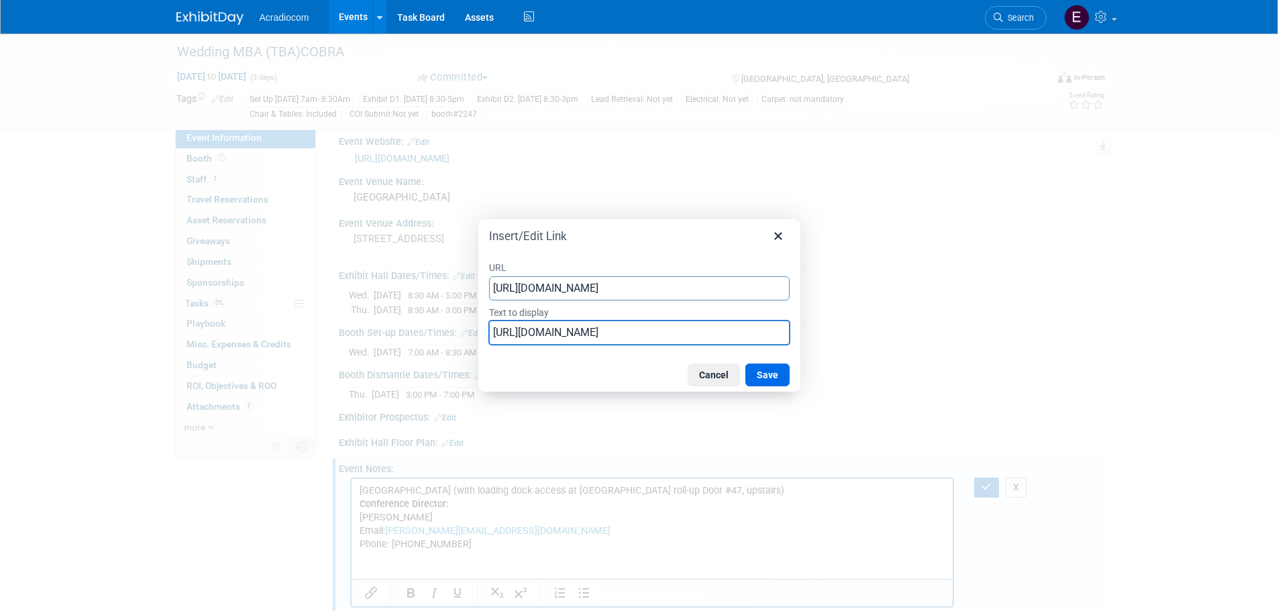
scroll to position [0, 0]
click at [564, 341] on input "https://weddingmba.com/pub/media/wysiwyg/Exhibitor_Kit.pdf" at bounding box center [639, 333] width 301 height 24
type input "W"
type input "Exhibitor Kit"
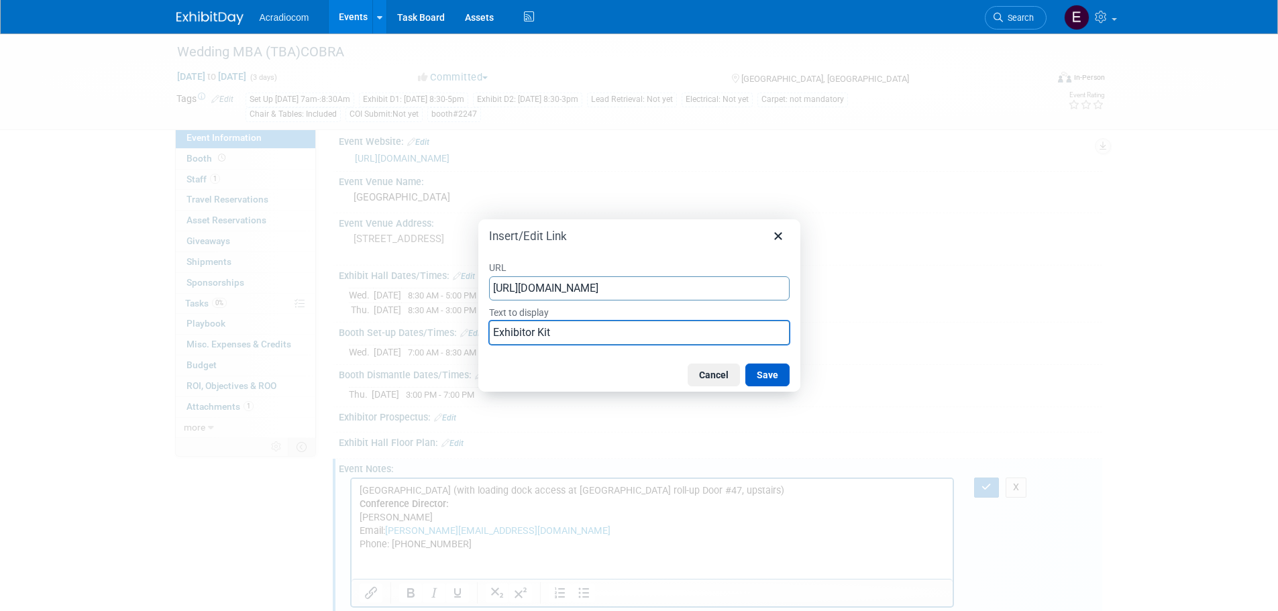
click at [759, 370] on button "Save" at bounding box center [767, 375] width 44 height 23
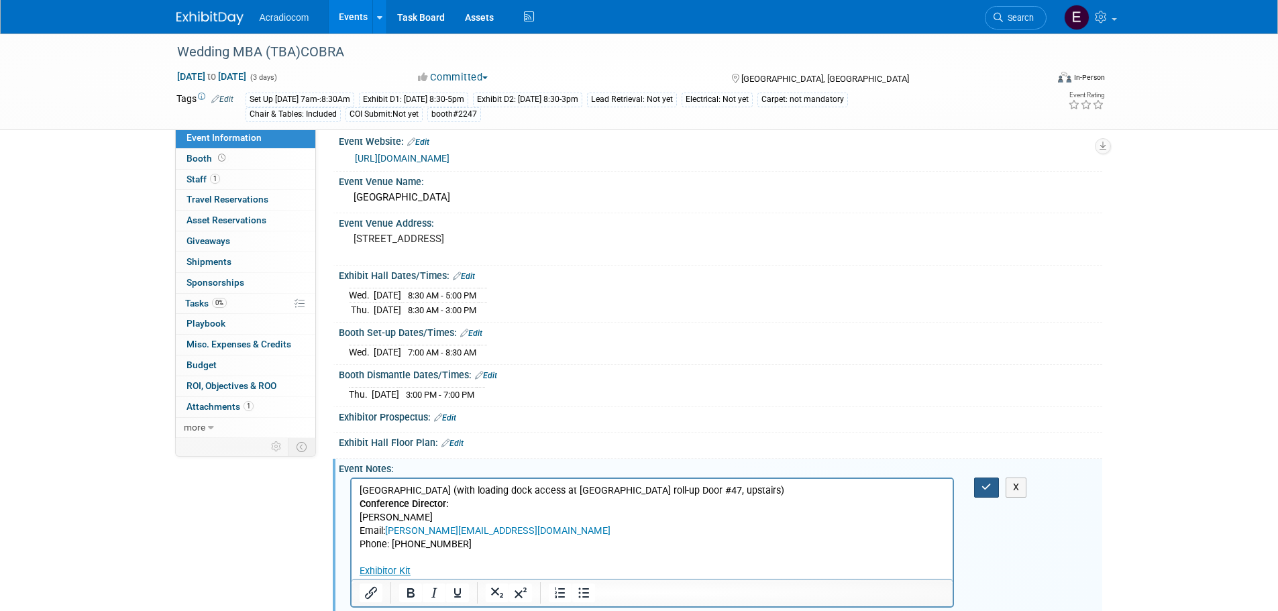
click at [983, 482] on icon "button" at bounding box center [986, 486] width 10 height 9
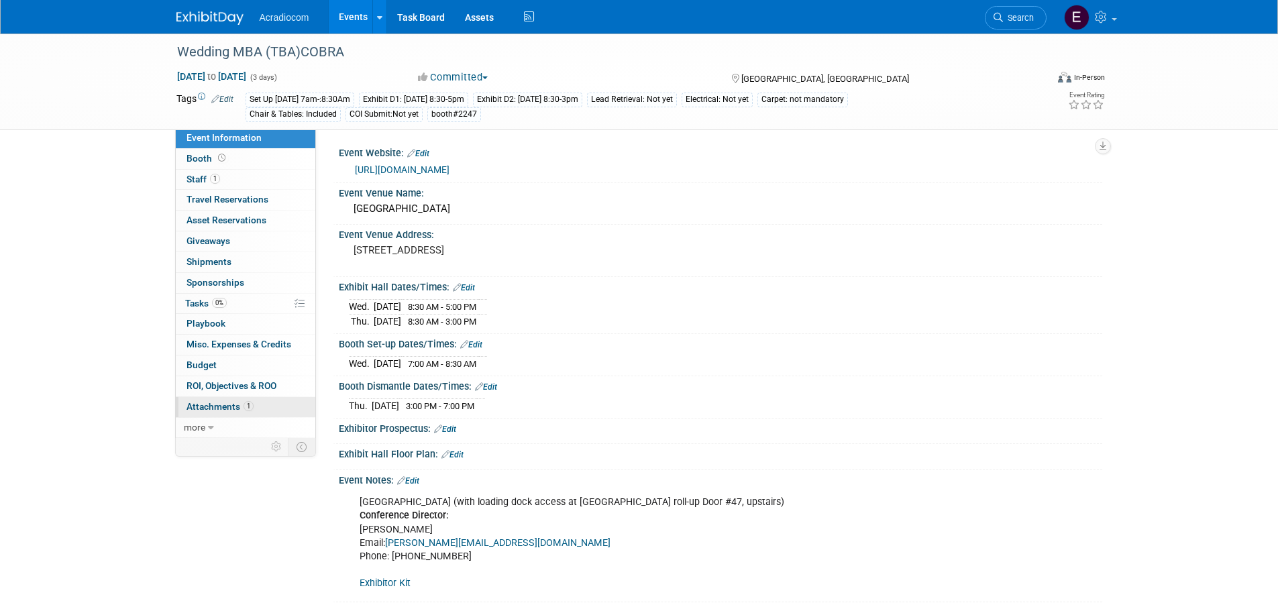
click at [205, 410] on span "Attachments 1" at bounding box center [219, 406] width 67 height 11
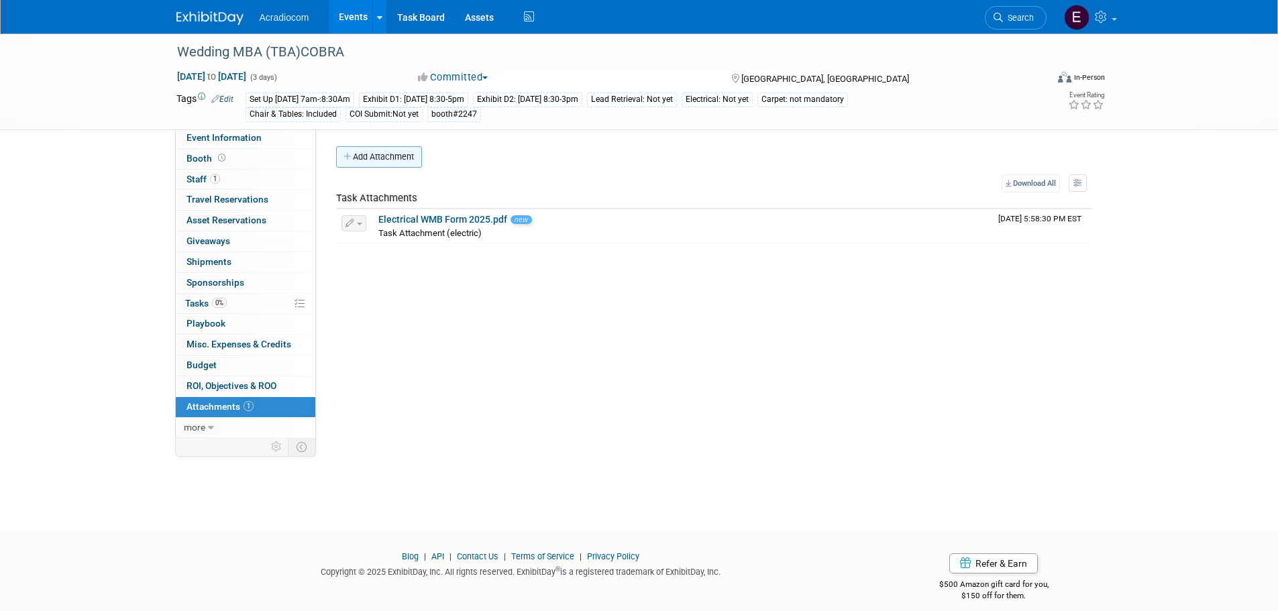
click at [386, 150] on button "Add Attachment" at bounding box center [379, 156] width 86 height 21
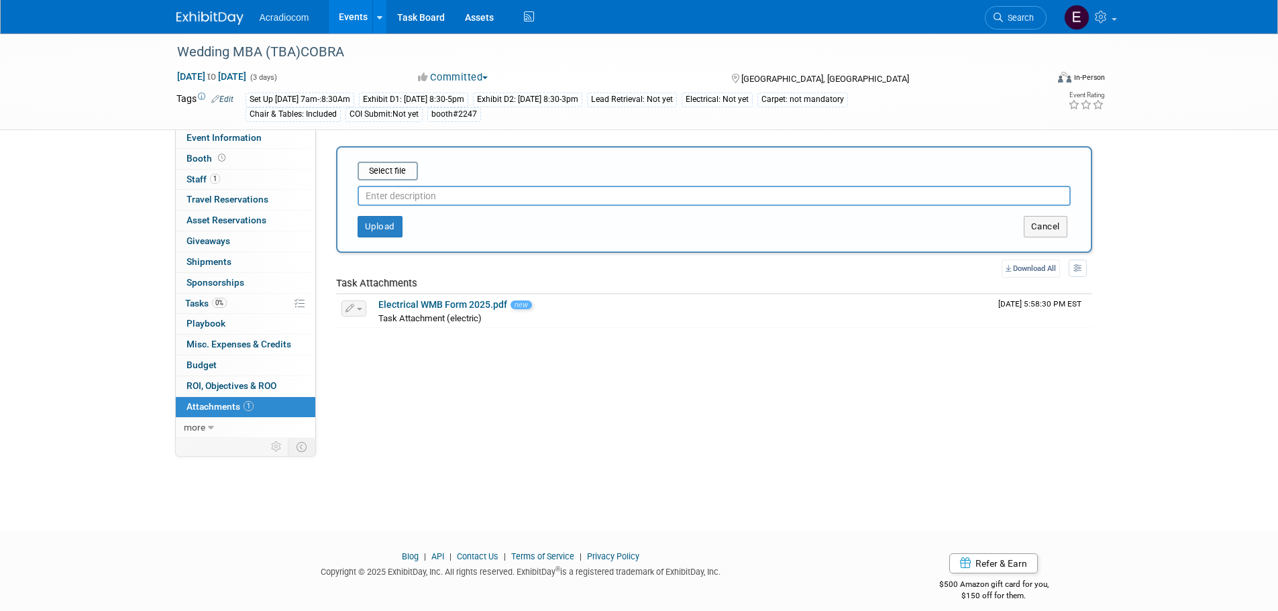
click at [416, 197] on input "text" at bounding box center [714, 196] width 713 height 20
click at [390, 221] on button "Upload" at bounding box center [380, 226] width 45 height 21
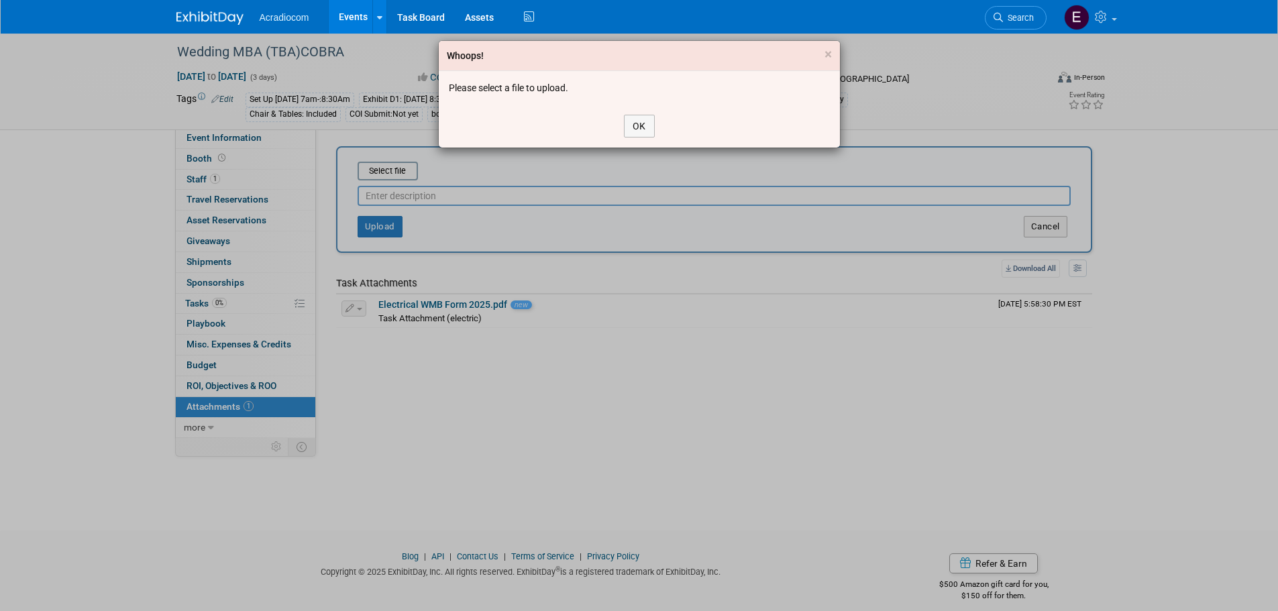
click at [417, 168] on div "Whoops! × Please select a file to upload. OK" at bounding box center [639, 305] width 1278 height 611
click at [639, 119] on button "OK" at bounding box center [639, 126] width 31 height 23
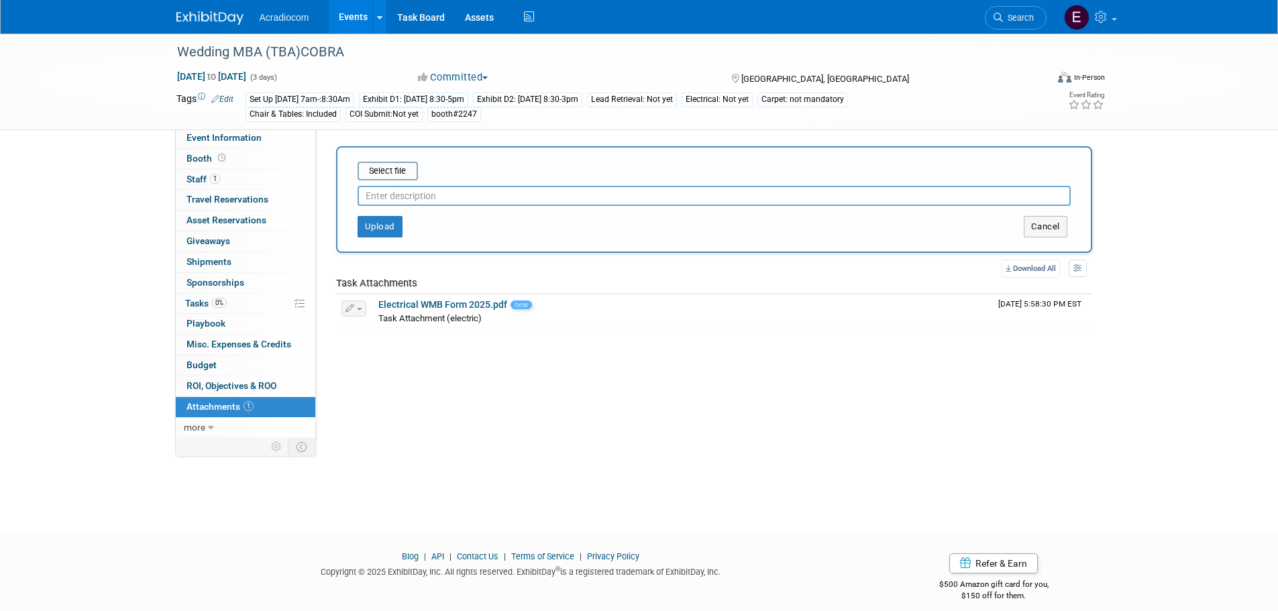
click at [572, 193] on input "text" at bounding box center [714, 196] width 713 height 20
paste input "https://weddingmba.com/pub/media/wysiwyg/Exhibitor_Kit.pdf"
type input "https://weddingmba.com/pub/media/wysiwyg/Exhibitor_Kit.pdf"
click at [398, 225] on button "Upload" at bounding box center [380, 226] width 45 height 21
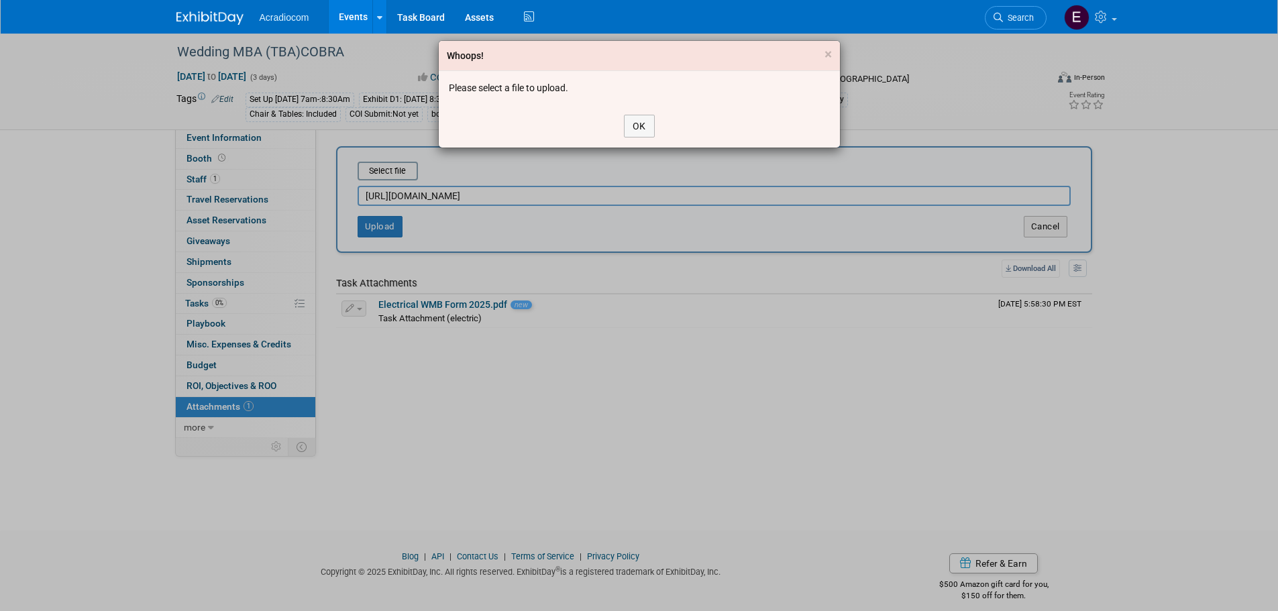
click at [820, 56] on div "Whoops! ×" at bounding box center [639, 56] width 401 height 30
click at [835, 44] on div "Whoops! ×" at bounding box center [639, 56] width 401 height 30
click at [820, 57] on div "Whoops! ×" at bounding box center [639, 56] width 401 height 30
click at [824, 54] on span "×" at bounding box center [827, 54] width 7 height 16
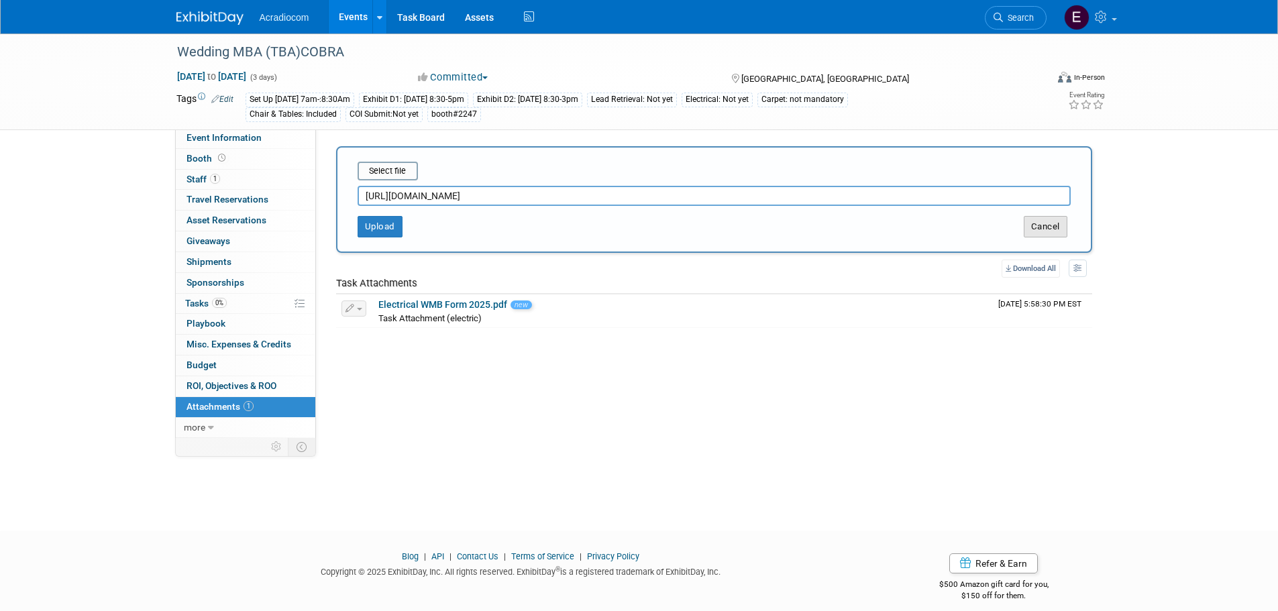
click at [1026, 229] on button "Cancel" at bounding box center [1046, 226] width 44 height 21
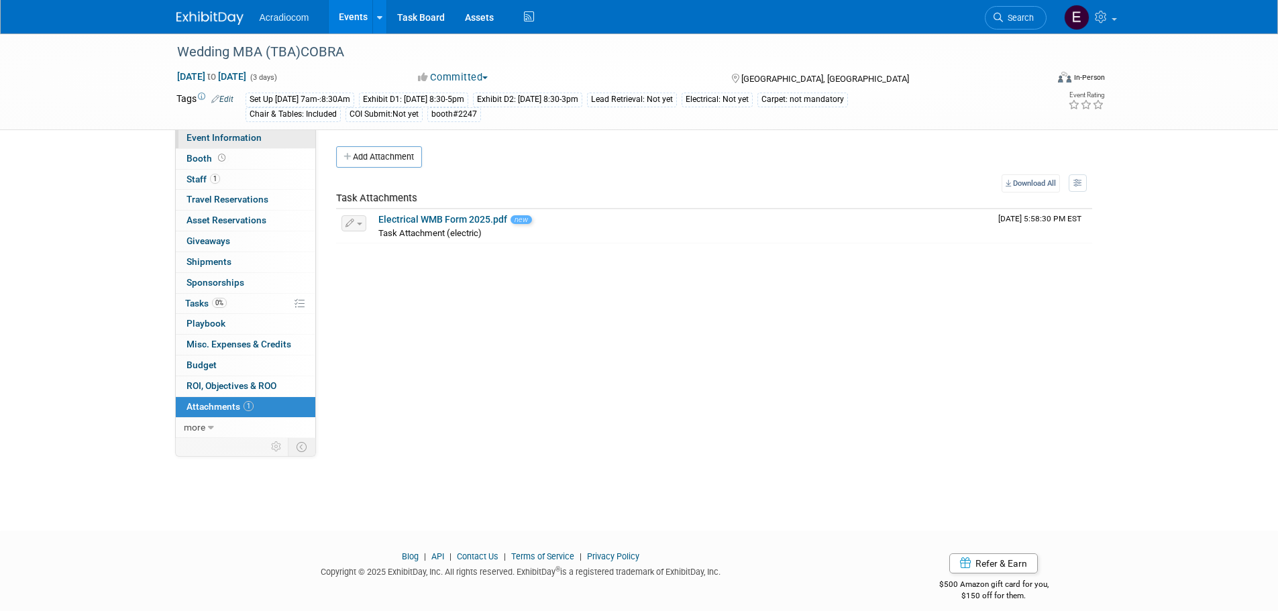
click at [250, 139] on span "Event Information" at bounding box center [223, 137] width 75 height 11
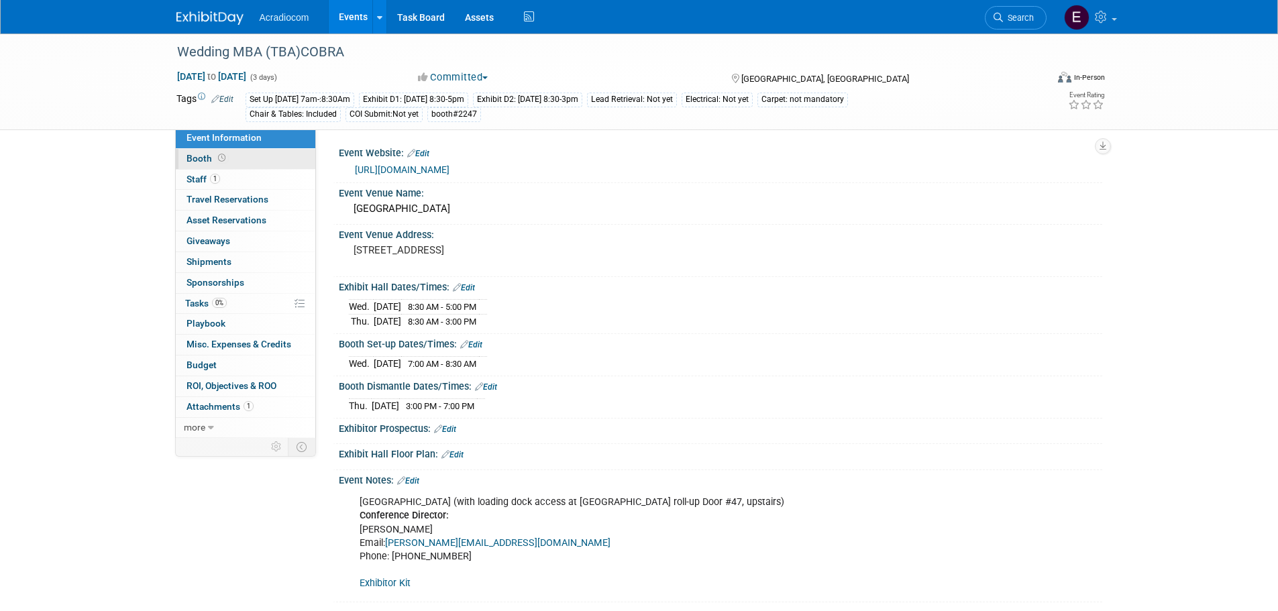
click at [210, 154] on span "Booth" at bounding box center [207, 158] width 42 height 11
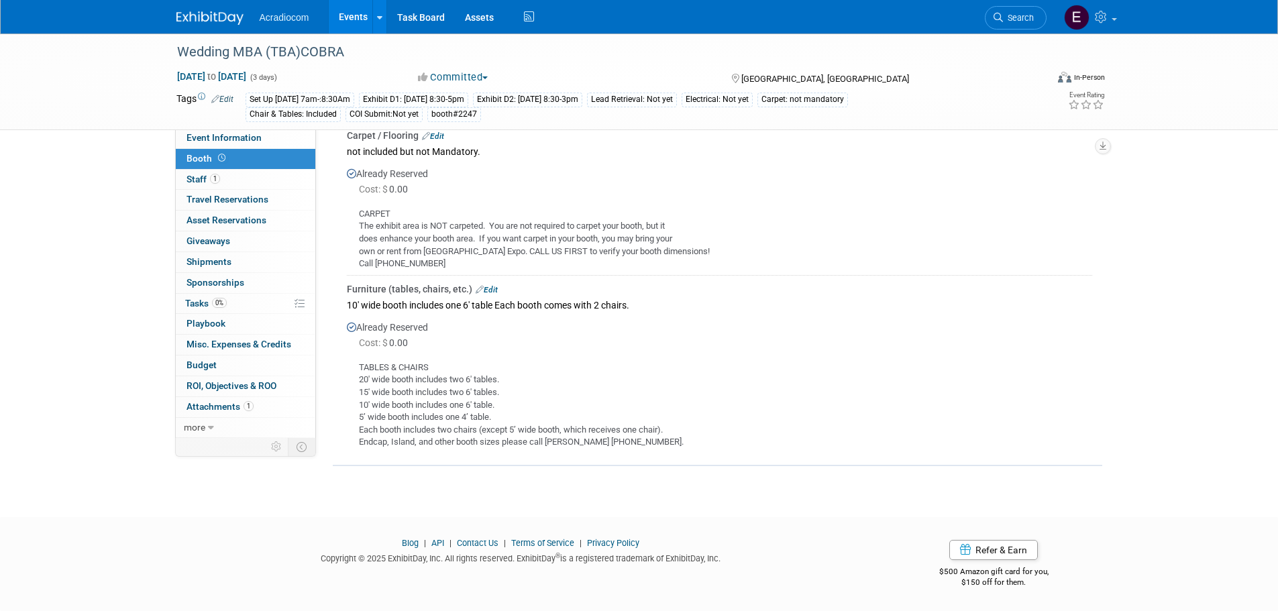
scroll to position [124, 0]
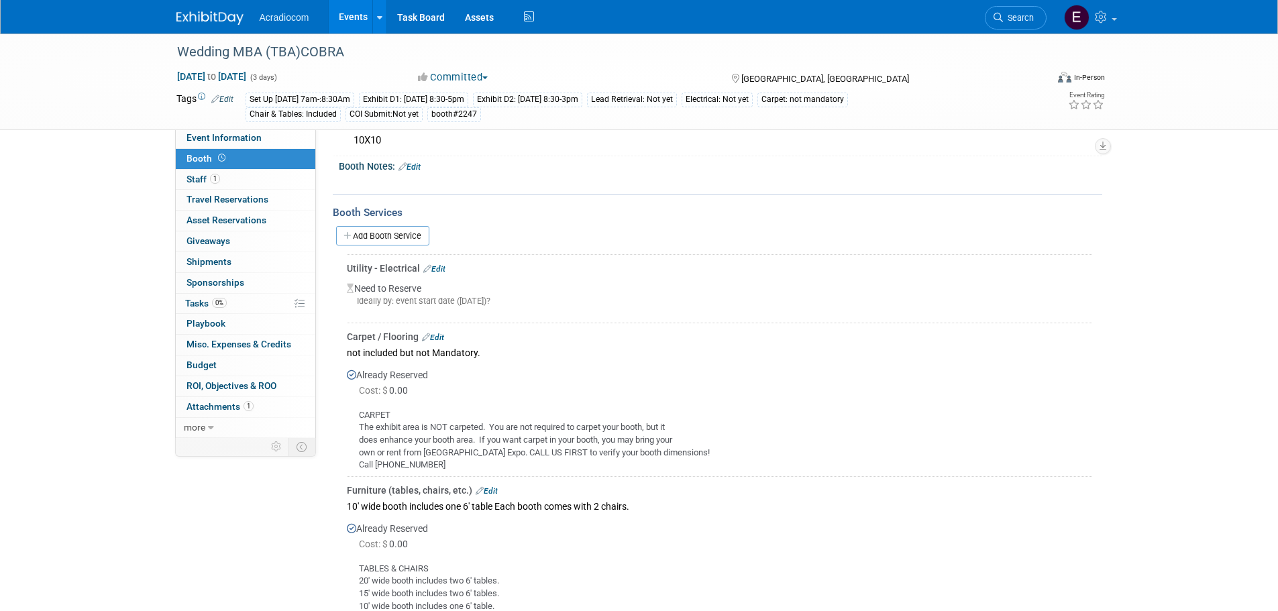
click at [407, 246] on div "Add Booth Service" at bounding box center [717, 235] width 769 height 31
click at [407, 235] on link "Add Booth Service" at bounding box center [382, 235] width 93 height 19
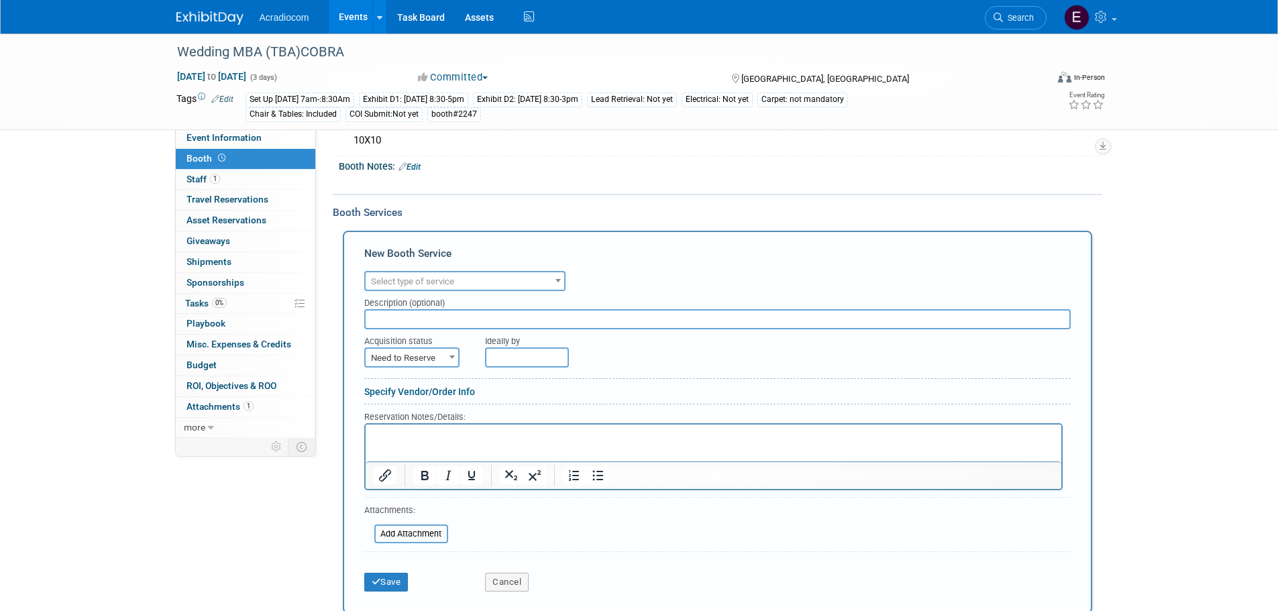
scroll to position [0, 0]
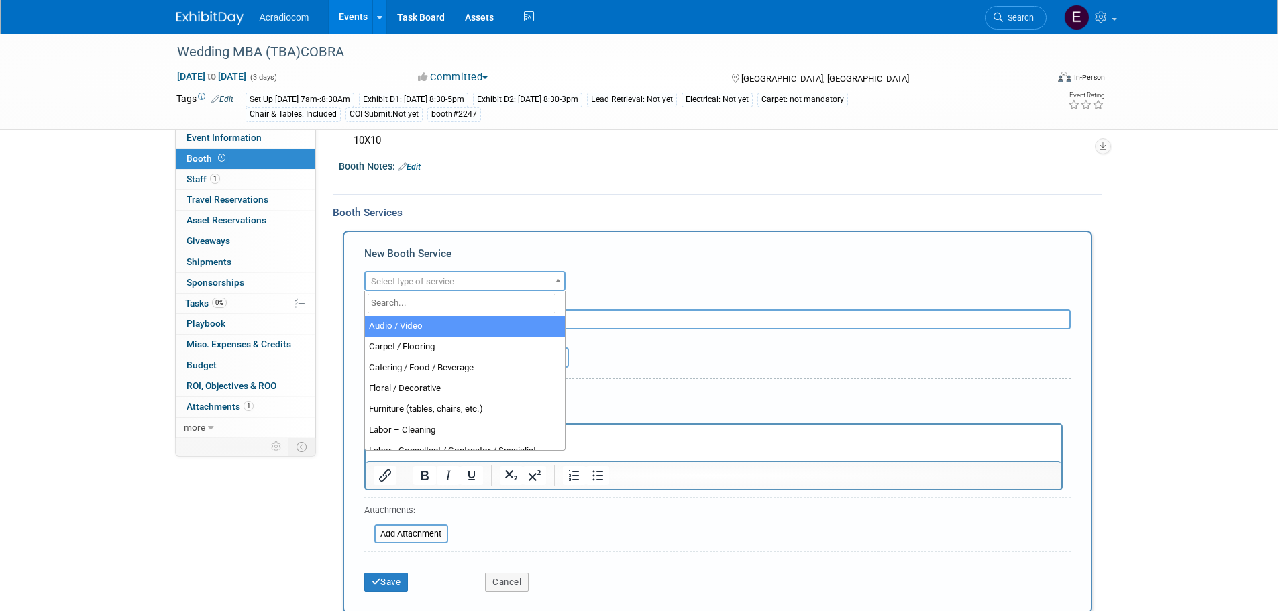
click at [426, 282] on span "Select type of service" at bounding box center [412, 281] width 83 height 10
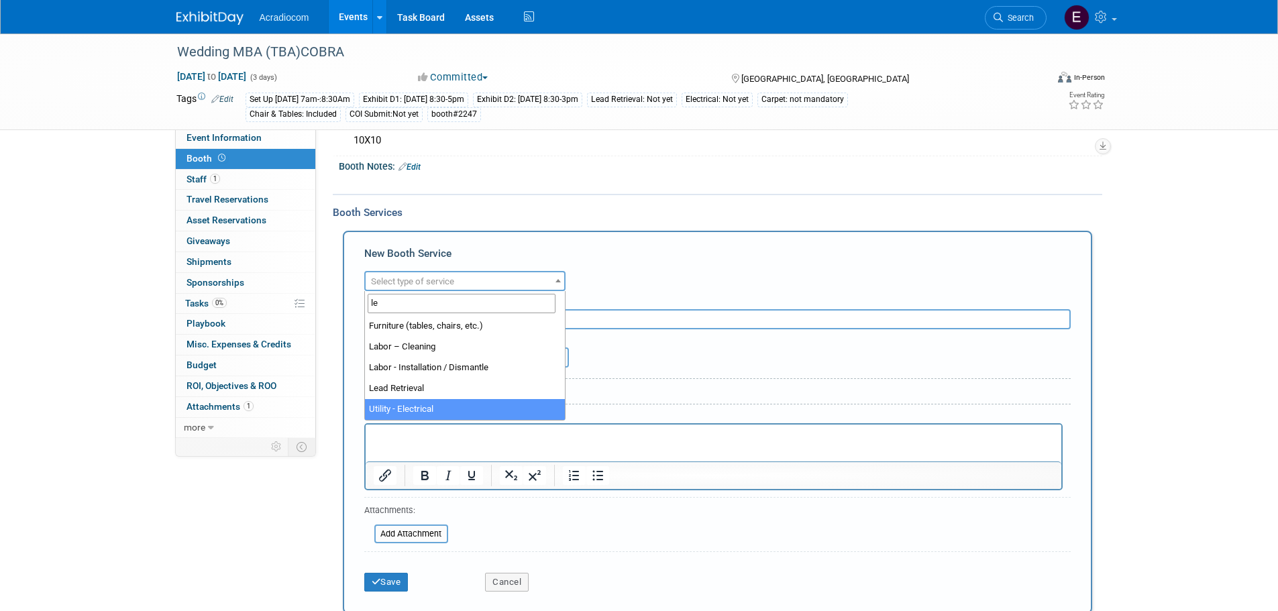
type input "le"
select select "7"
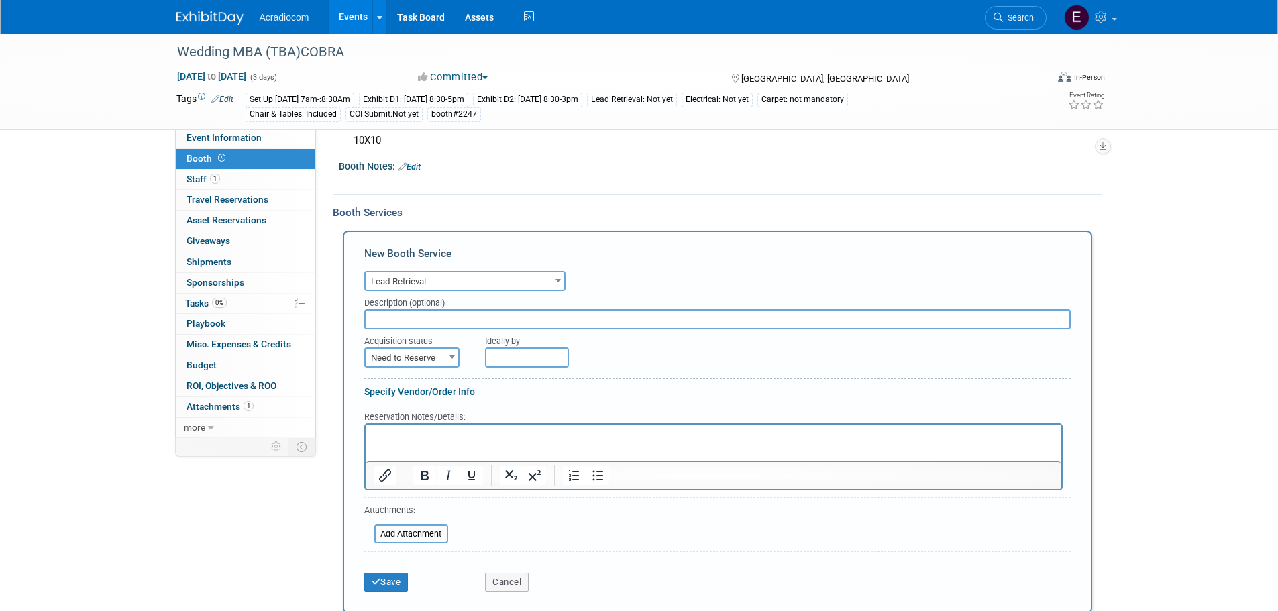
click at [466, 313] on input "text" at bounding box center [717, 319] width 706 height 20
type input "I"
drag, startPoint x: 482, startPoint y: 312, endPoint x: 738, endPoint y: 570, distance: 363.4
click at [738, 570] on form "Audio / Video Carpet / Flooring Catering / Food / Beverage Floral / Decorative …" at bounding box center [717, 433] width 706 height 331
click at [431, 322] on input "Email Shannon" at bounding box center [717, 319] width 706 height 20
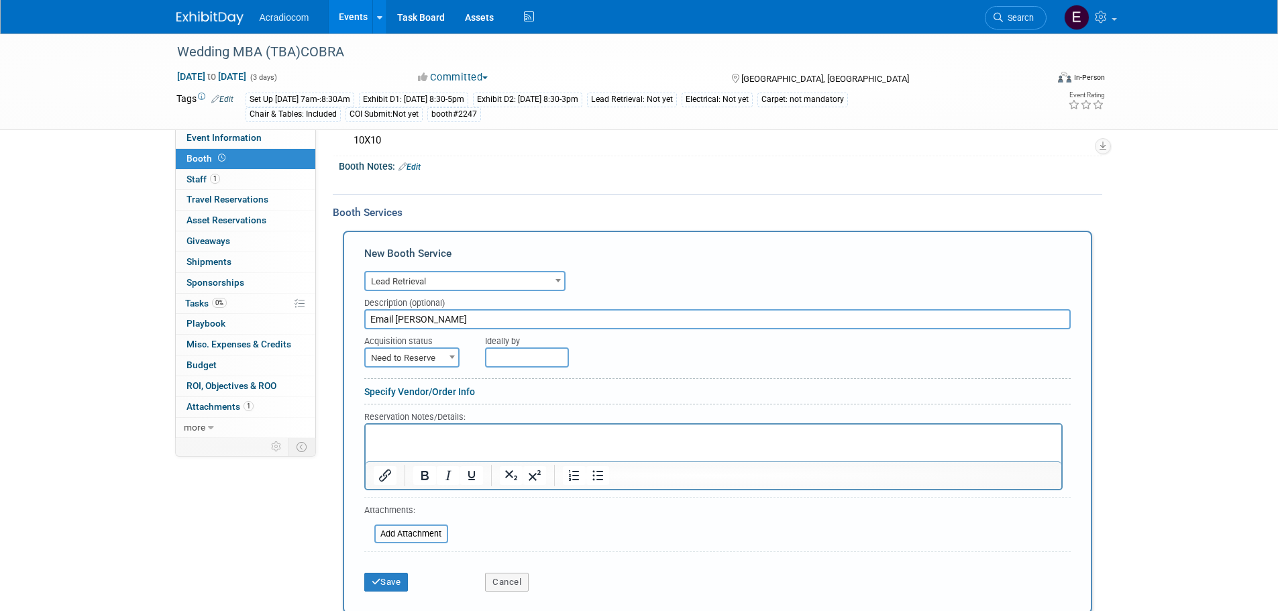
click at [431, 322] on input "Email Shannon" at bounding box center [717, 319] width 706 height 20
type input "TBA"
click at [423, 442] on html at bounding box center [713, 433] width 696 height 18
click at [391, 573] on button "Save" at bounding box center [386, 582] width 44 height 19
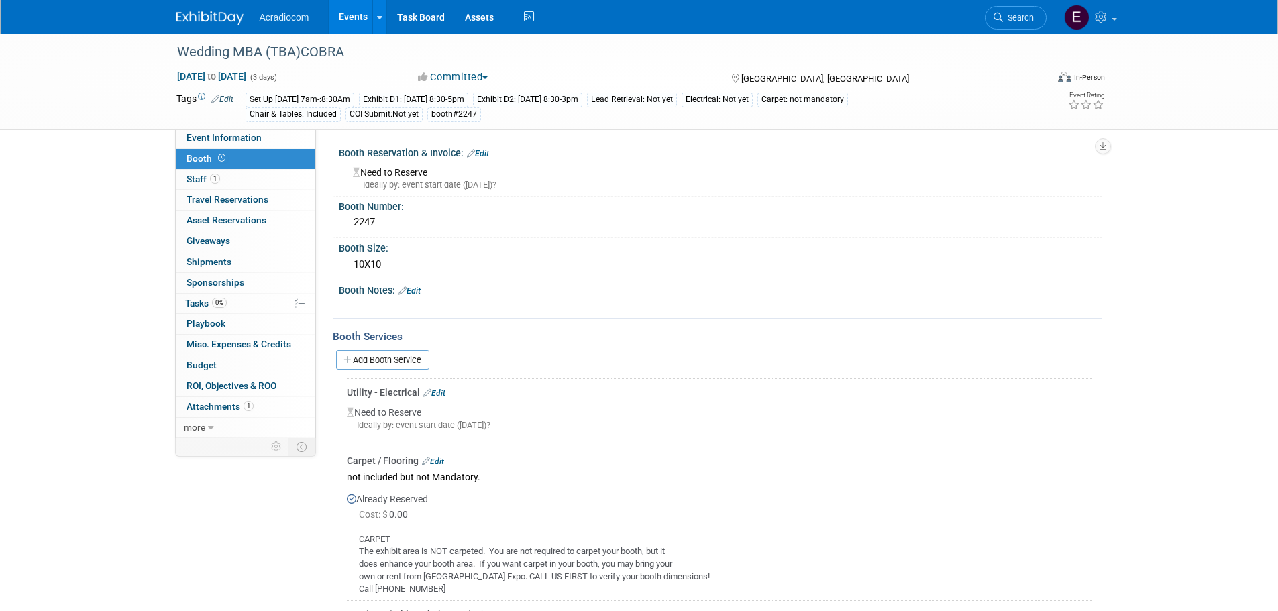
click at [421, 291] on link "Edit" at bounding box center [409, 290] width 22 height 9
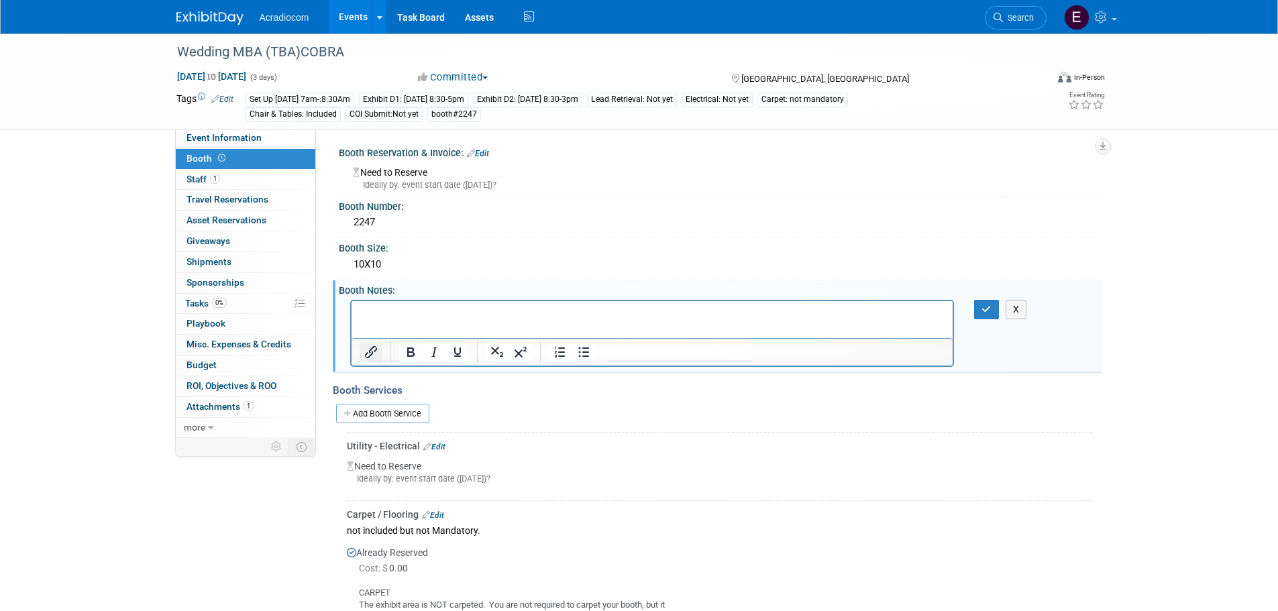
click at [364, 351] on icon "Insert/edit link" at bounding box center [371, 352] width 16 height 16
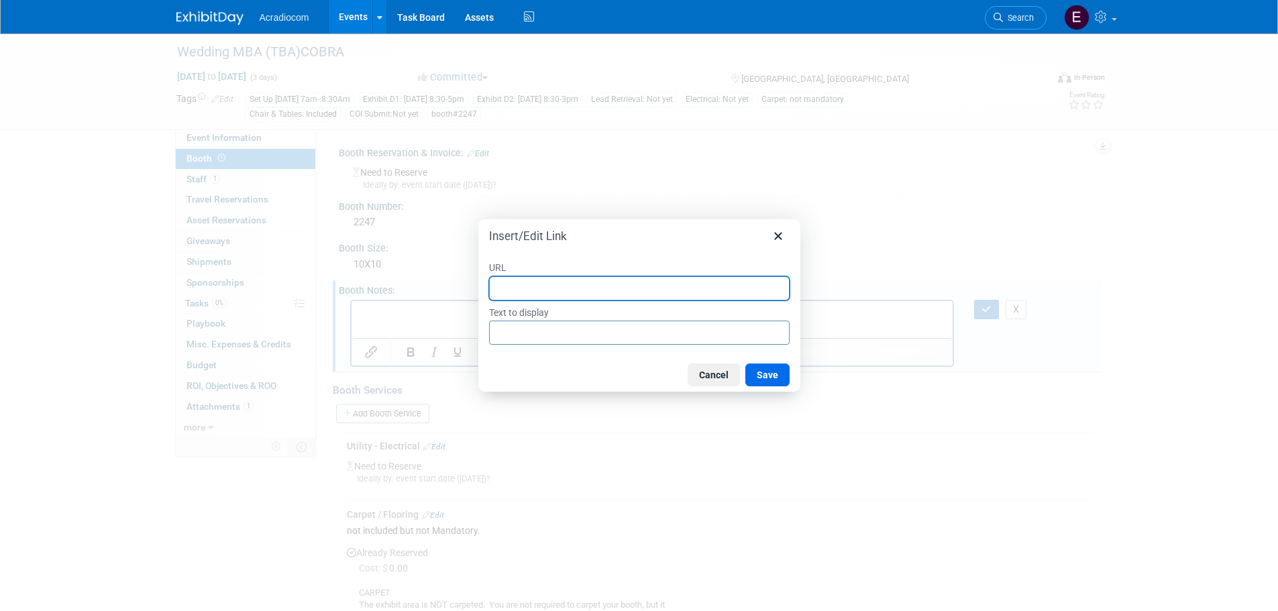
paste input "https://weddingmba.com/pub/media/wysiwyg/Exhibitor_Kit.pdf"
type input "https://weddingmba.com/pub/media/wysiwyg/Exhibitor_Kit.pdf"
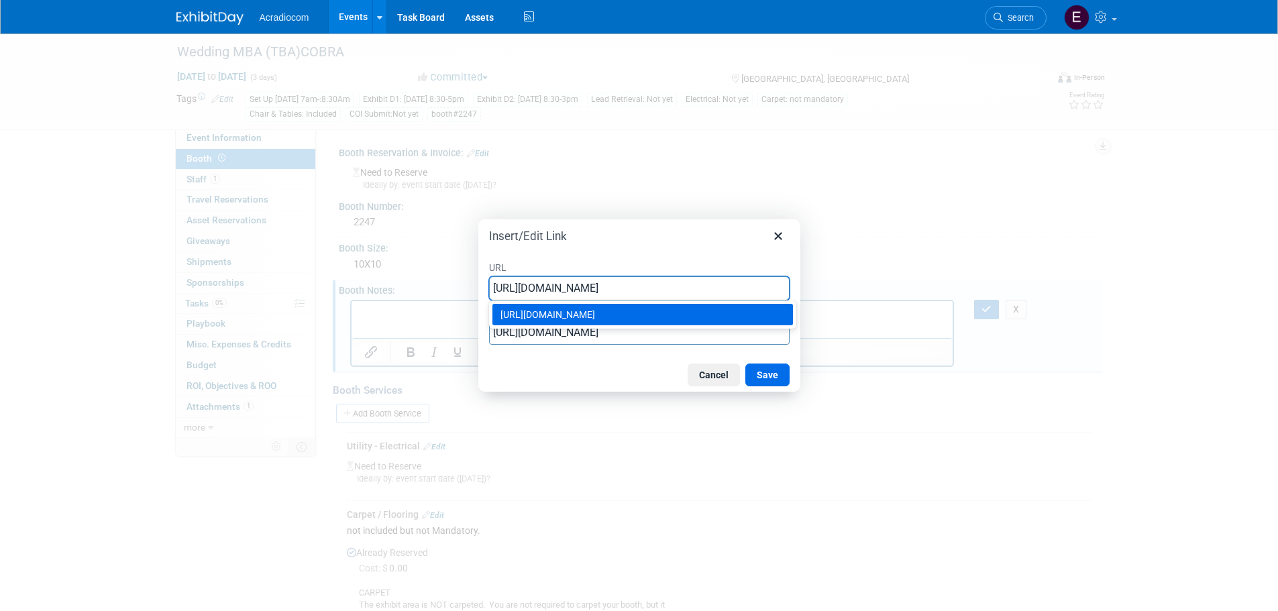
type input "https://weddingmba.com/pub/media/wysiwyg/Exhibitor_Kit.pdf"
click at [596, 335] on input "https://weddingmba.com/pub/media/wysiwyg/Exhibitor_Kit.pdf" at bounding box center [639, 333] width 301 height 24
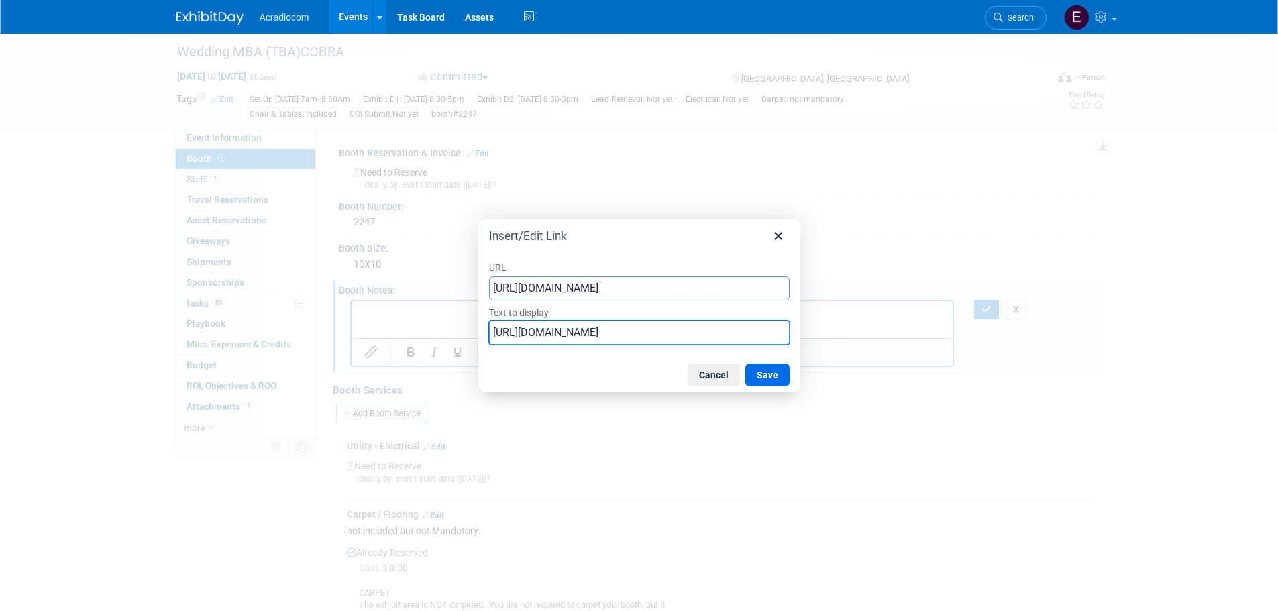
click at [596, 335] on input "https://weddingmba.com/pub/media/wysiwyg/Exhibitor_Kit.pdf" at bounding box center [639, 333] width 301 height 24
type input "Exhibitor Kit"
click at [759, 377] on button "Save" at bounding box center [767, 375] width 44 height 23
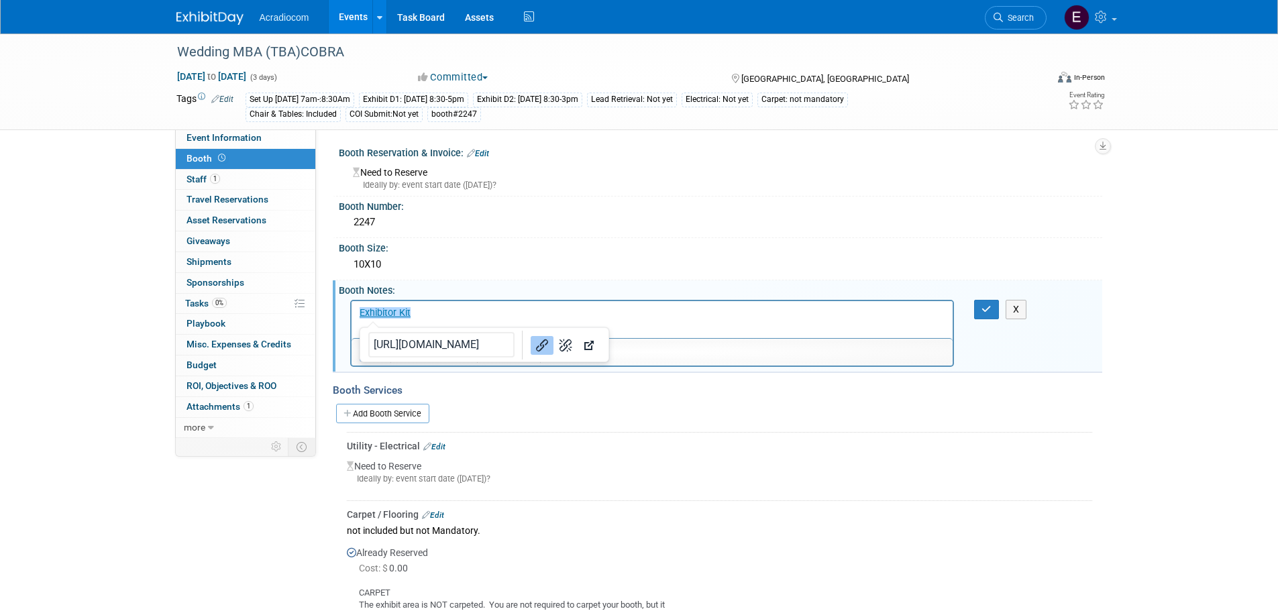
click at [782, 319] on html "﻿Exhibitor Kit" at bounding box center [652, 310] width 602 height 19
click at [786, 319] on html "Exhibitor Kit﻿" at bounding box center [652, 310] width 602 height 19
click at [988, 313] on icon "button" at bounding box center [986, 309] width 10 height 9
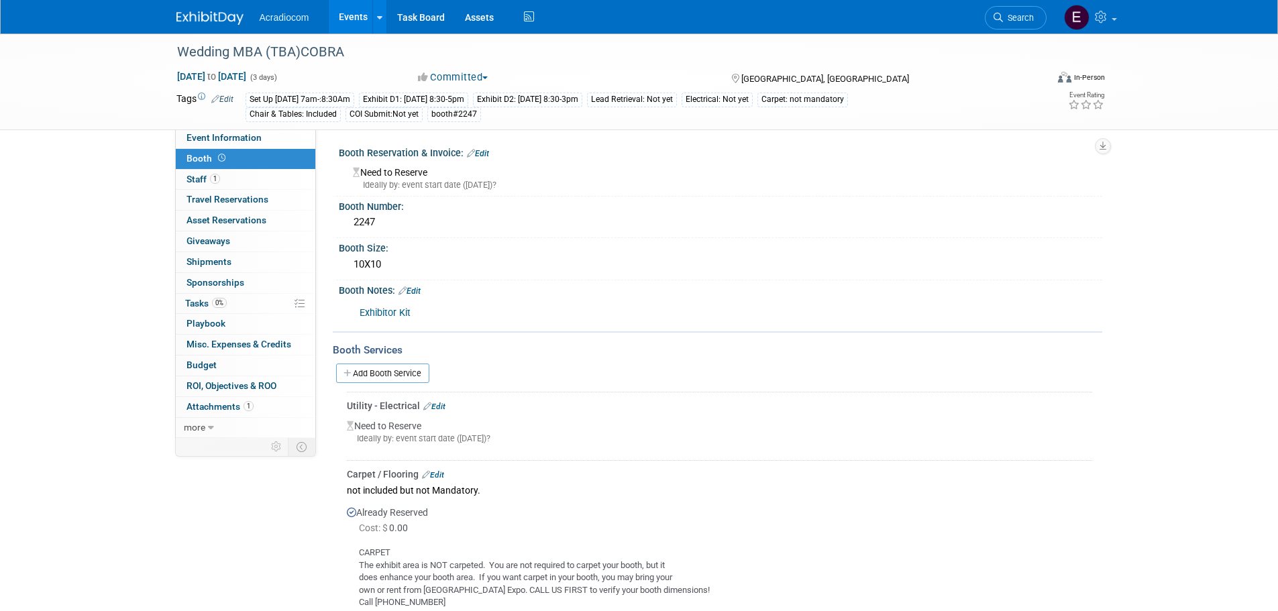
click at [474, 150] on icon at bounding box center [471, 153] width 8 height 9
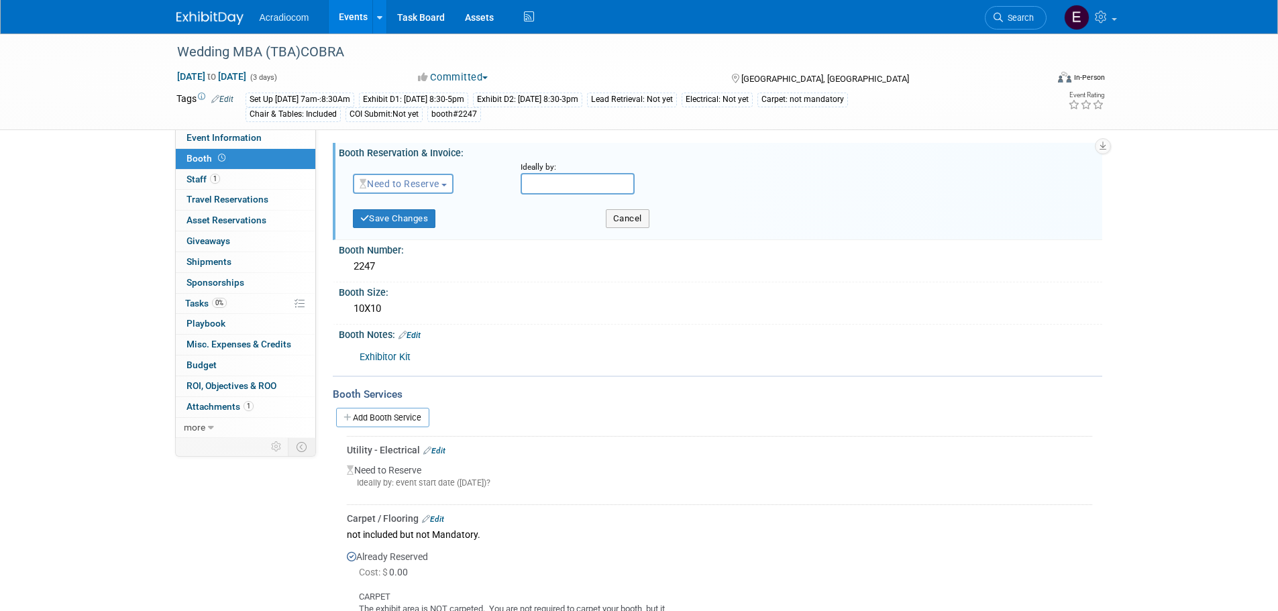
click at [439, 189] on span "Need to Reserve" at bounding box center [400, 183] width 80 height 11
click at [435, 229] on link "Reserved" at bounding box center [426, 225] width 144 height 19
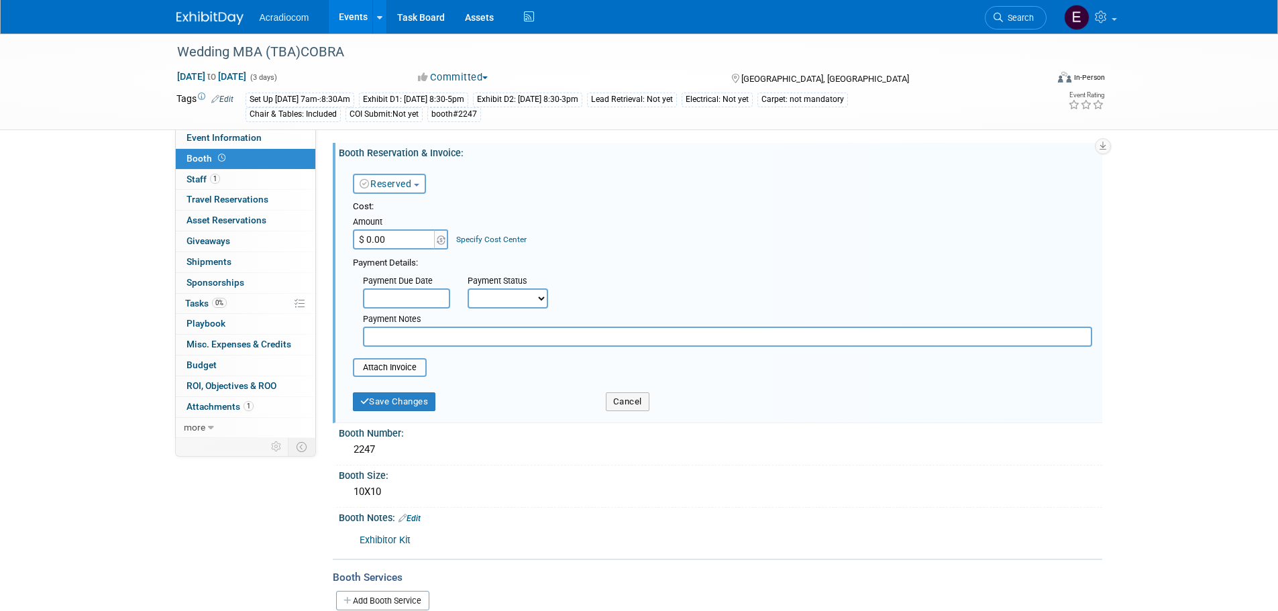
click at [453, 337] on input "text" at bounding box center [727, 337] width 729 height 20
click at [419, 400] on button "Save Changes" at bounding box center [394, 401] width 83 height 19
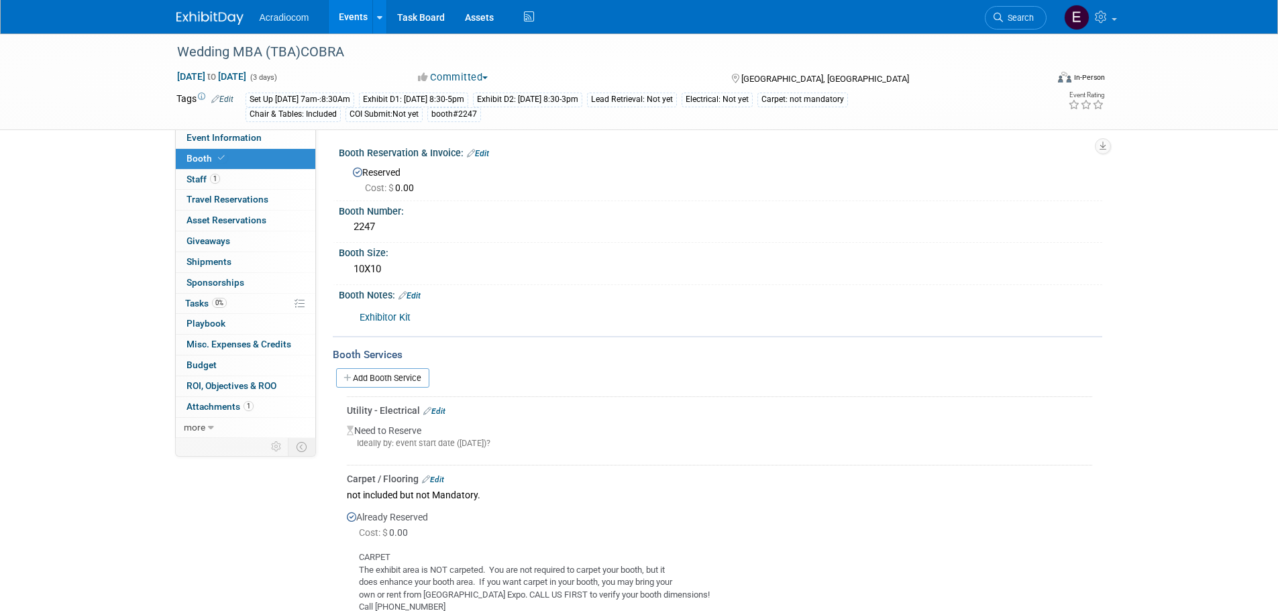
click at [235, 13] on img at bounding box center [209, 17] width 67 height 13
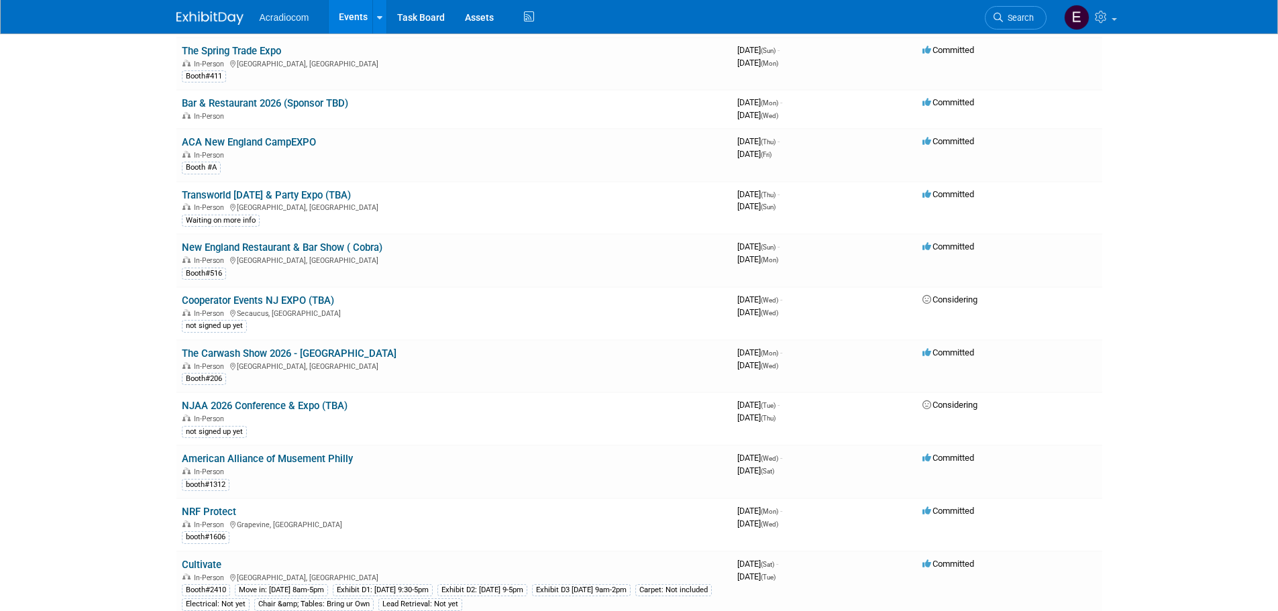
scroll to position [1409, 0]
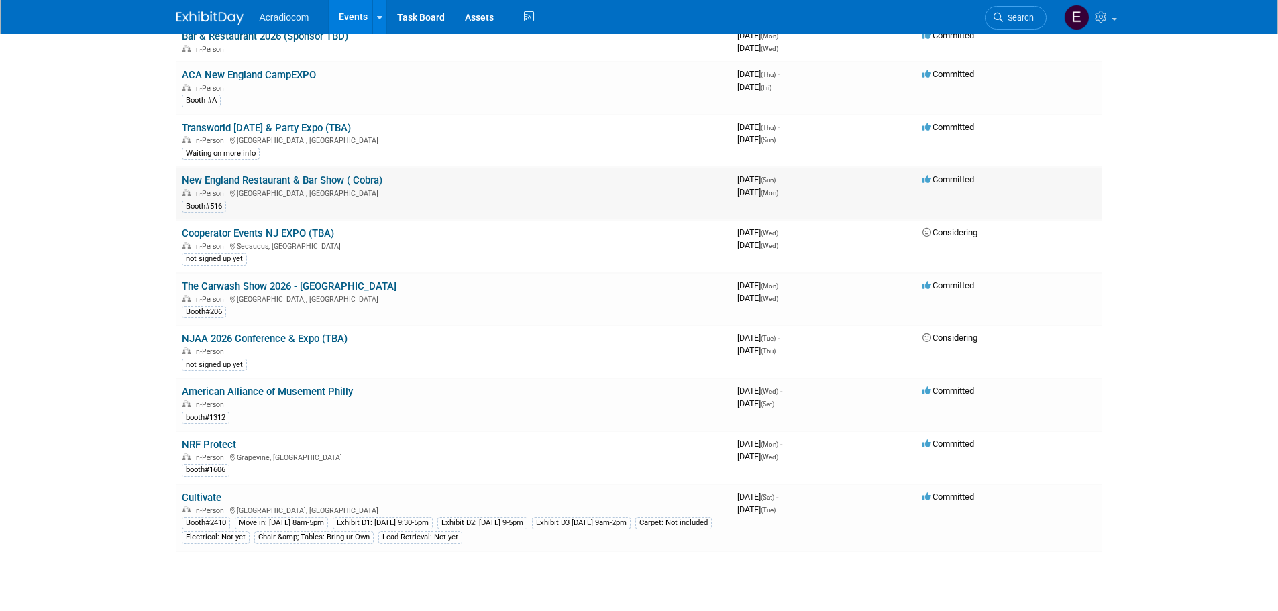
click at [338, 185] on link "New England Restaurant & Bar Show ( Cobra)" at bounding box center [282, 180] width 201 height 12
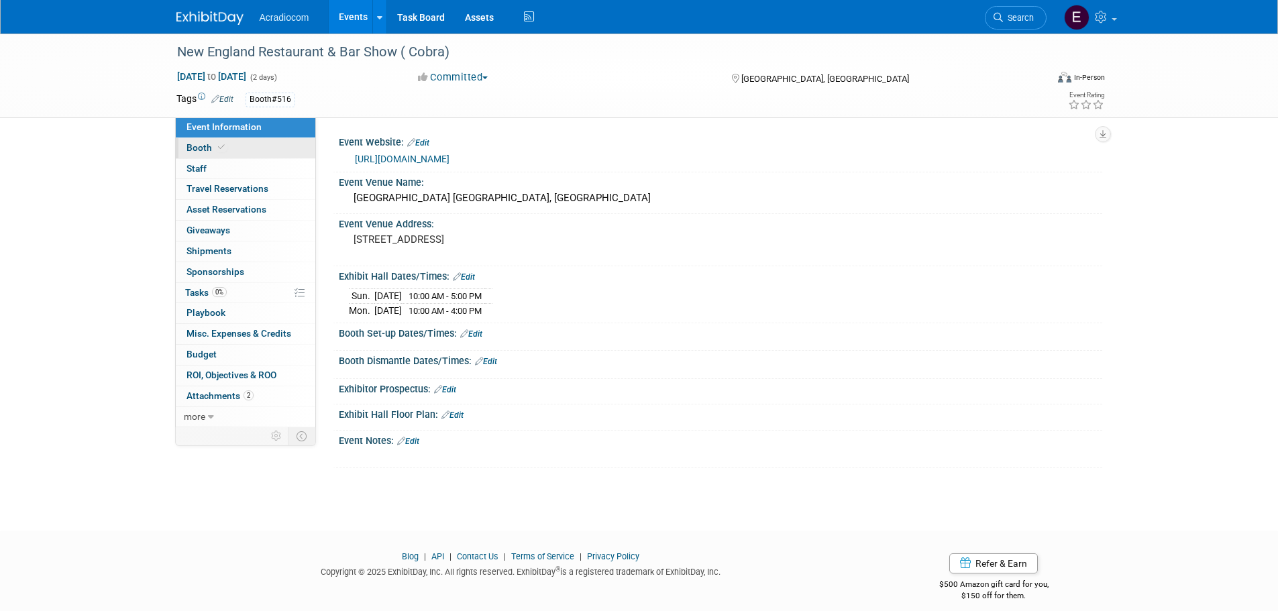
click at [258, 143] on link "Booth" at bounding box center [246, 148] width 140 height 20
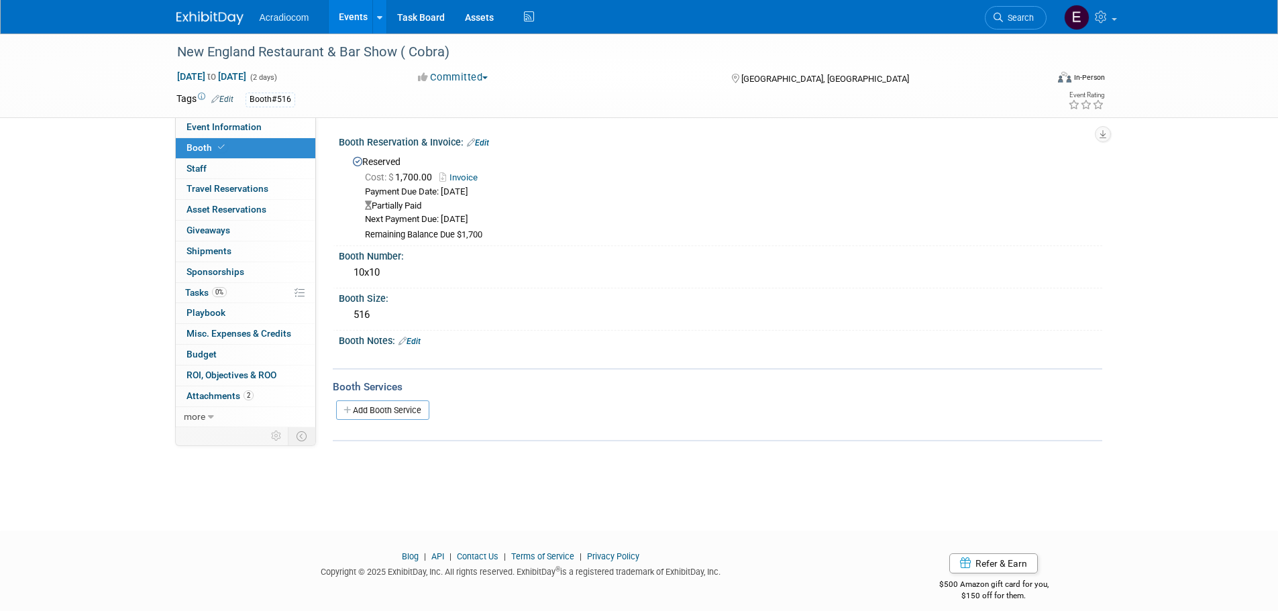
click at [226, 21] on img at bounding box center [209, 17] width 67 height 13
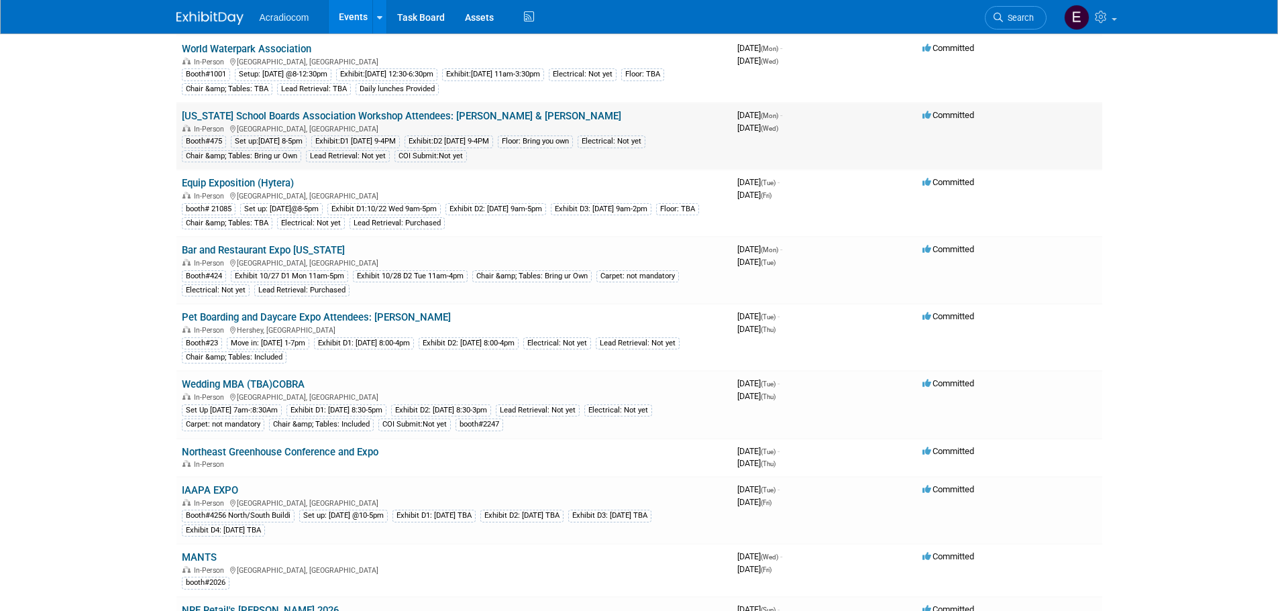
scroll to position [134, 0]
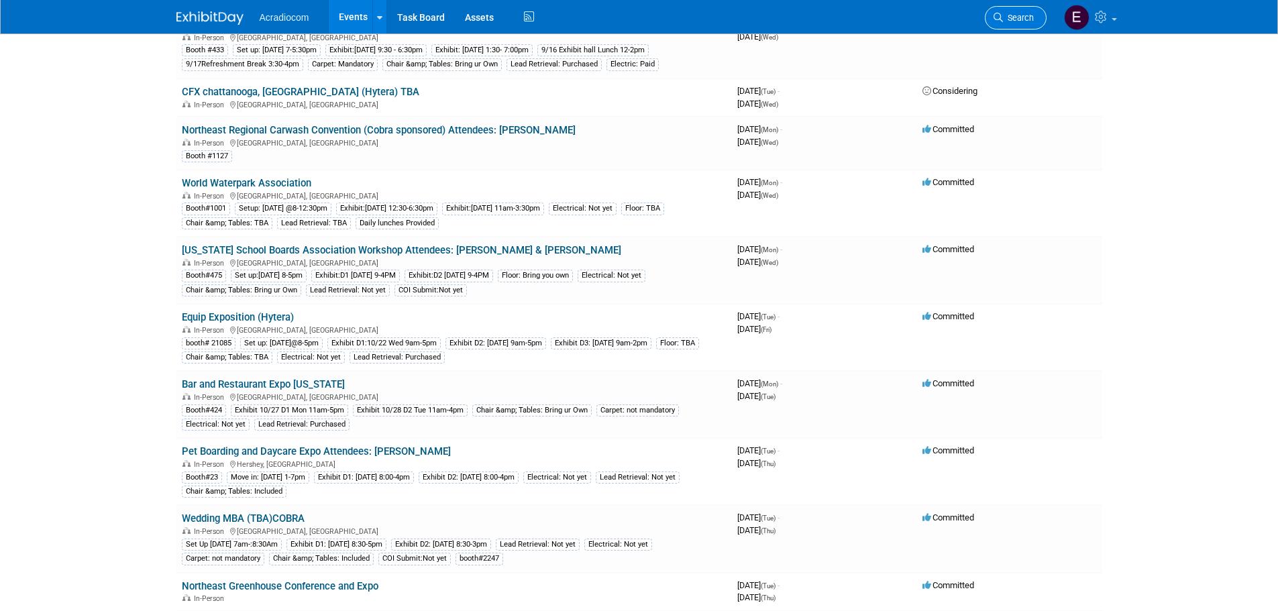
click at [1028, 13] on span "Search" at bounding box center [1018, 18] width 31 height 10
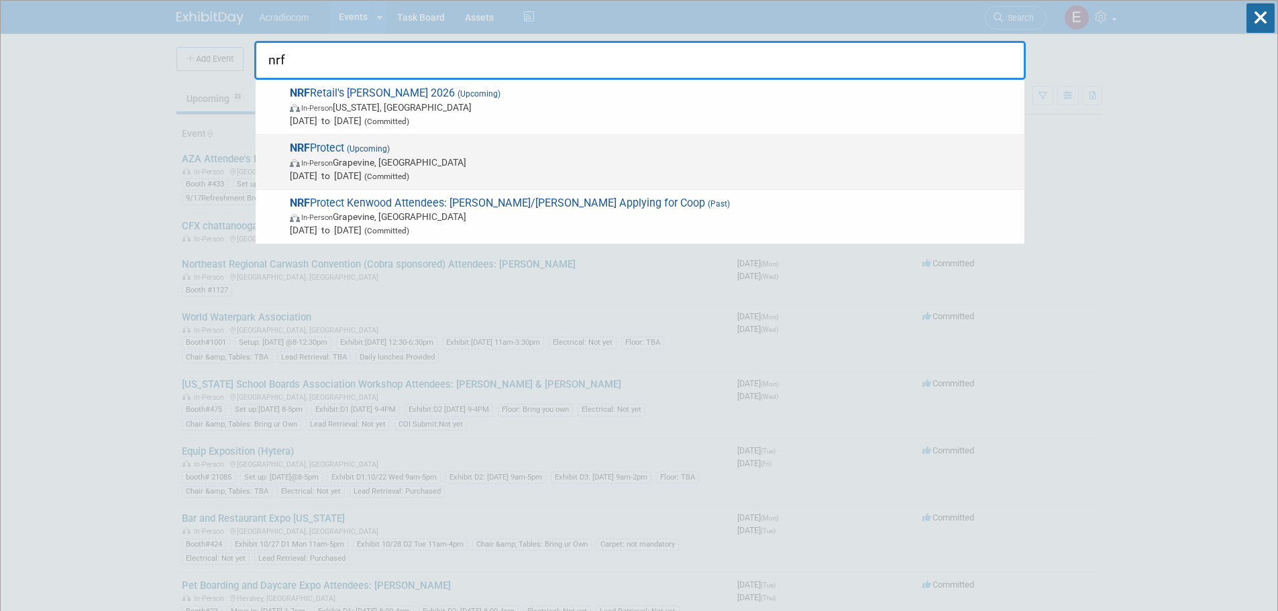
type input "nrf"
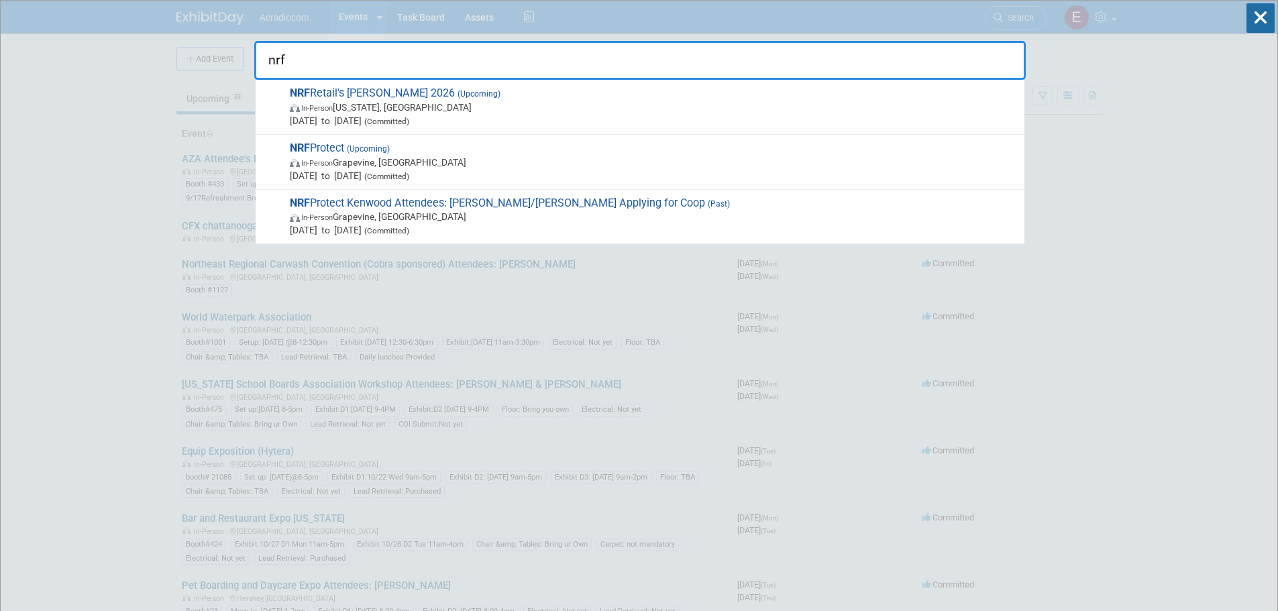
click at [382, 145] on span "(Upcoming)" at bounding box center [367, 148] width 46 height 9
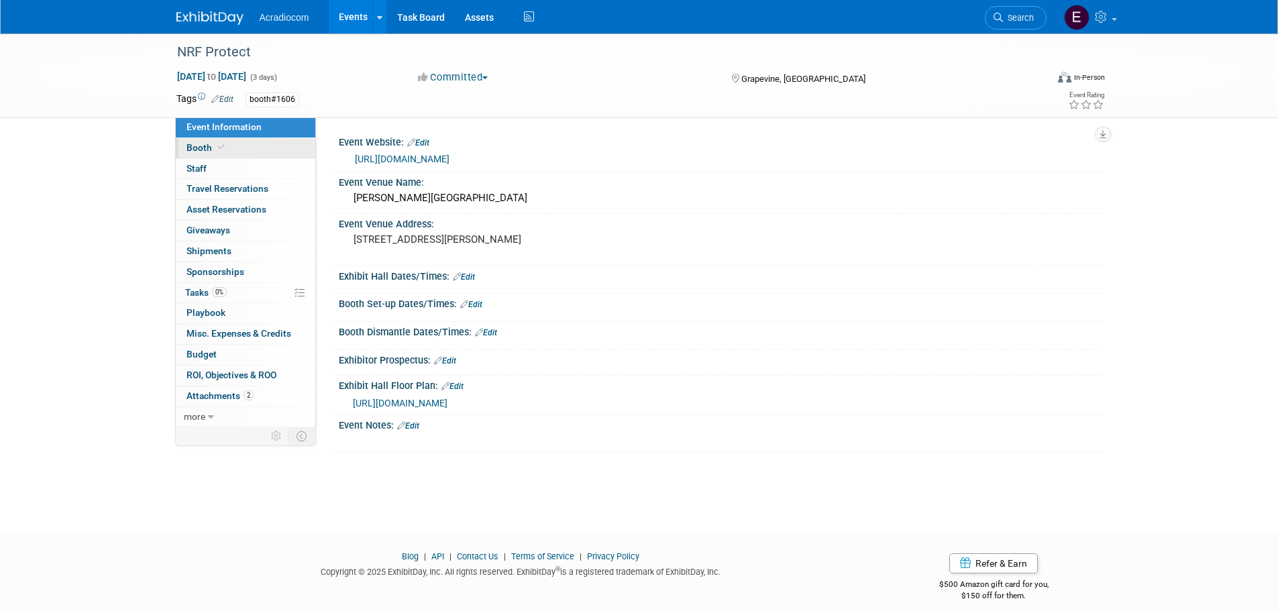
click at [229, 140] on link "Booth" at bounding box center [246, 148] width 140 height 20
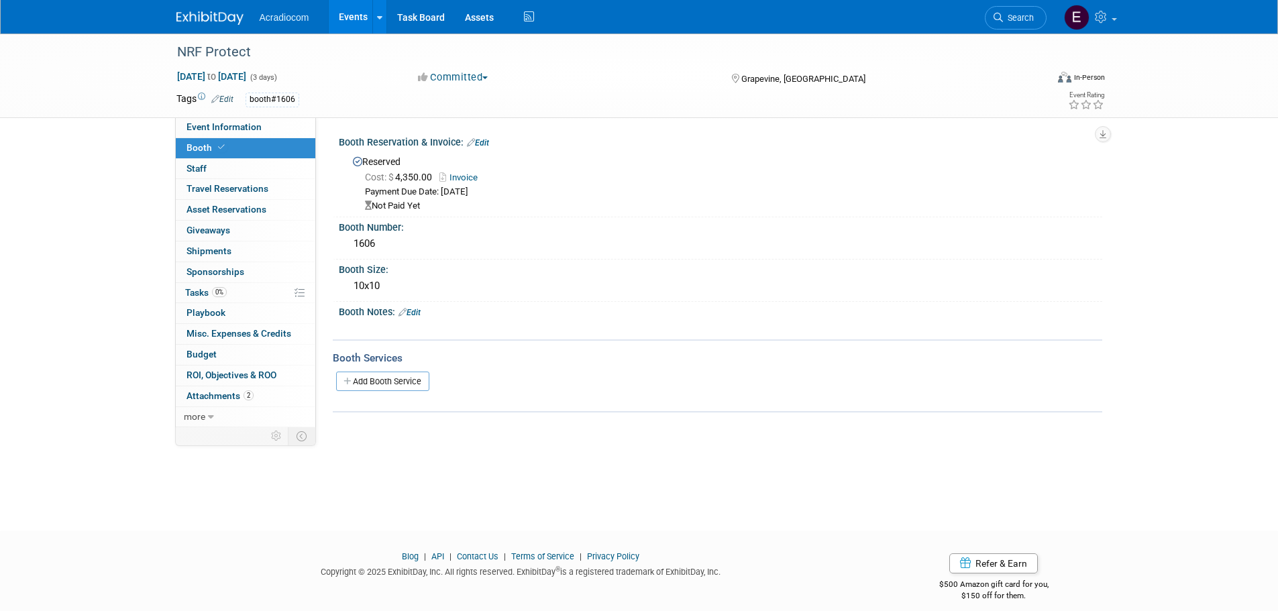
click at [468, 175] on link "Invoice" at bounding box center [461, 177] width 45 height 10
click at [486, 146] on link "Edit" at bounding box center [478, 142] width 22 height 9
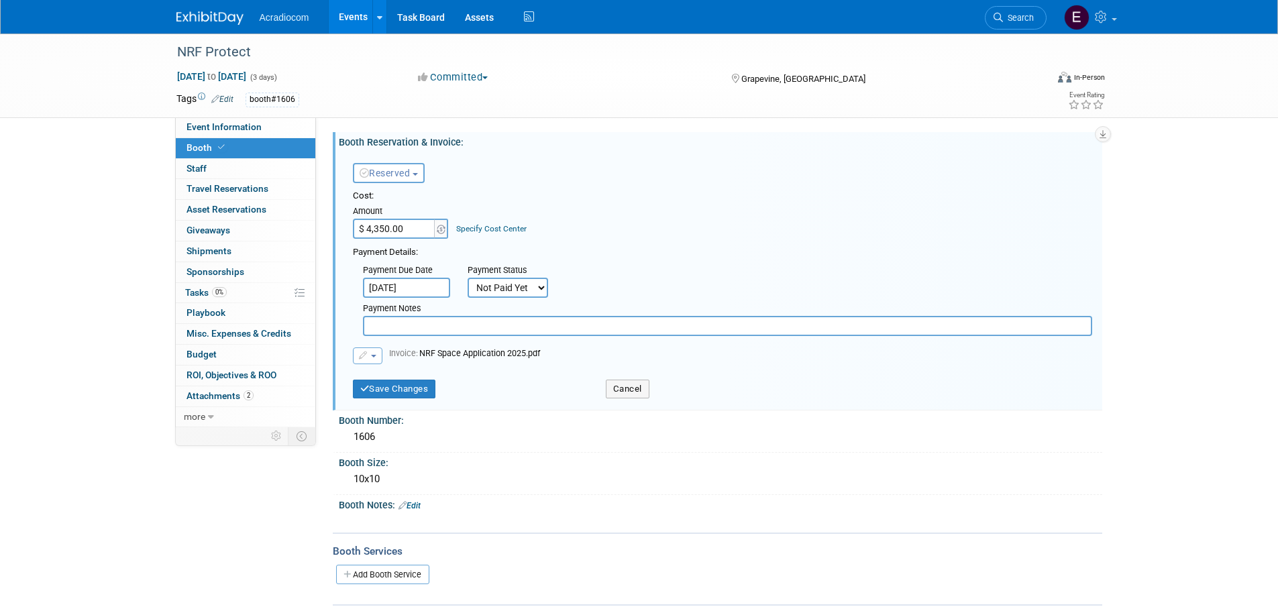
click at [511, 281] on select "Not Paid Yet Partially Paid Paid in Full" at bounding box center [508, 288] width 80 height 20
select select "2"
click at [468, 278] on select "Not Paid Yet Partially Paid Paid in Full" at bounding box center [508, 288] width 80 height 20
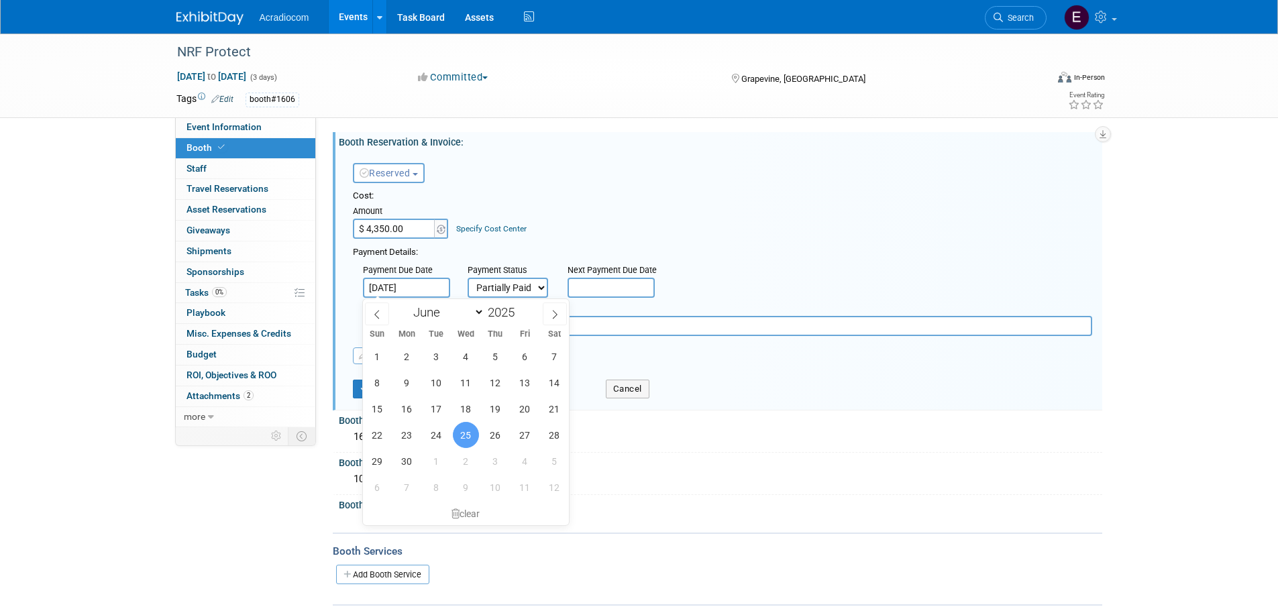
click at [403, 282] on input "Jun 25, 2025" at bounding box center [406, 288] width 87 height 20
click at [431, 308] on select "January February March April May June July August September October November De…" at bounding box center [445, 312] width 77 height 17
select select "6"
click at [407, 304] on select "January February March April May June July August September October November De…" at bounding box center [445, 312] width 77 height 17
click at [494, 468] on span "31" at bounding box center [495, 461] width 26 height 26
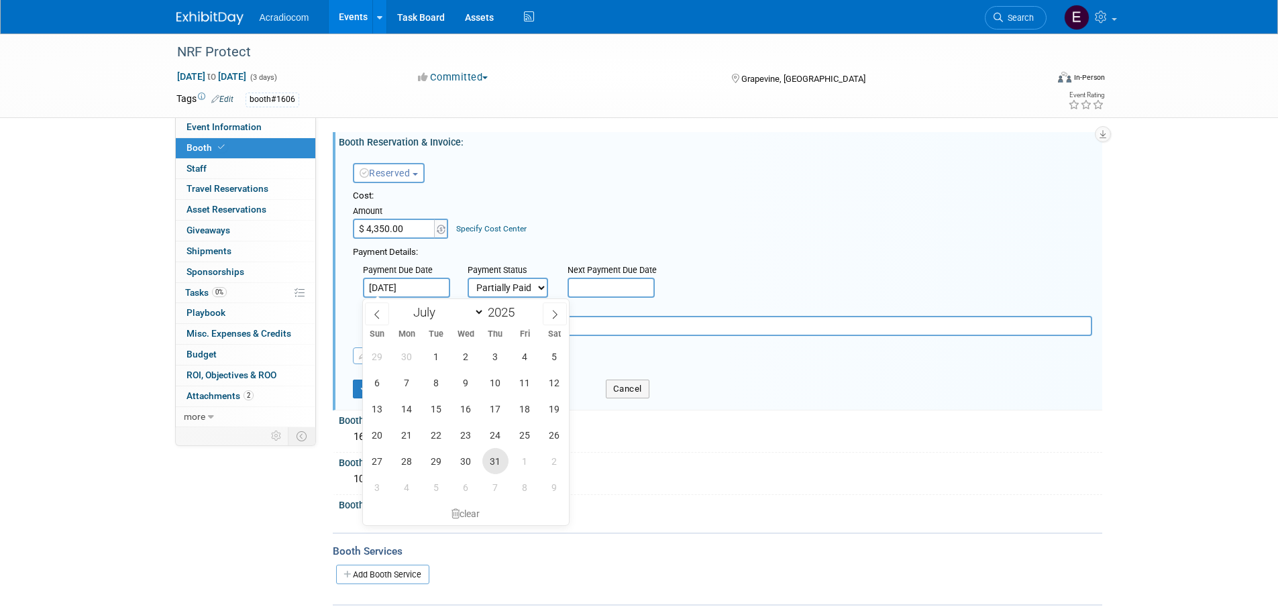
type input "Jul 31, 2025"
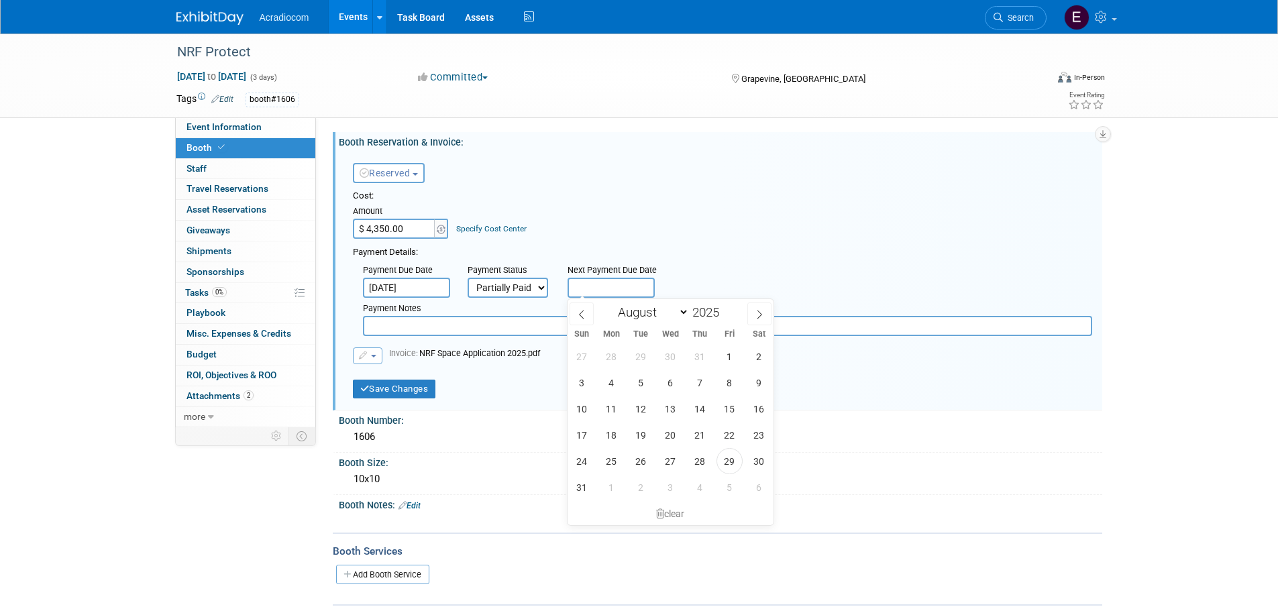
click at [590, 286] on input "text" at bounding box center [611, 288] width 87 height 20
click at [651, 317] on select "January February March April May June July August September October November De…" at bounding box center [650, 312] width 77 height 17
select select "8"
click at [612, 304] on select "January February March April May June July August September October November De…" at bounding box center [650, 312] width 77 height 17
click at [617, 407] on span "15" at bounding box center [611, 409] width 26 height 26
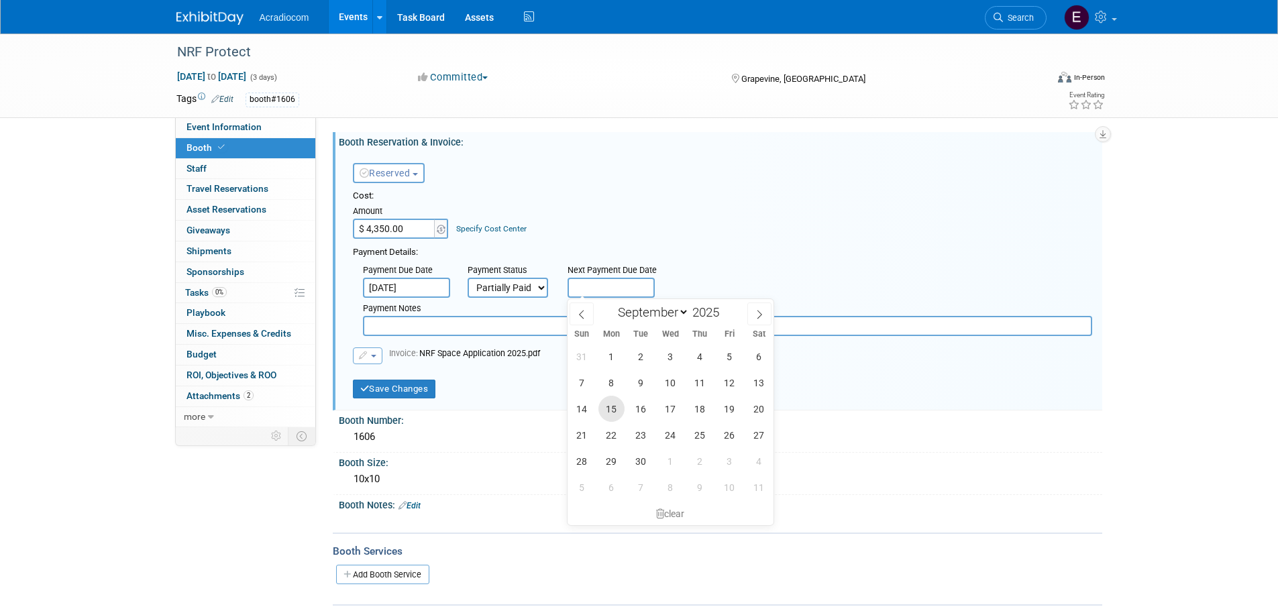
type input "Sep 15, 2025"
click at [413, 321] on input "text" at bounding box center [727, 326] width 729 height 20
click at [421, 329] on input "text" at bounding box center [727, 326] width 729 height 20
paste input "Due Date Description Amount Due Payment Due 09/15/2025 Second Payment 45.00% $1…"
type input "Due Date Description Amount Due Payment Due 09/15/2025 Second Payment 45.00% $1…"
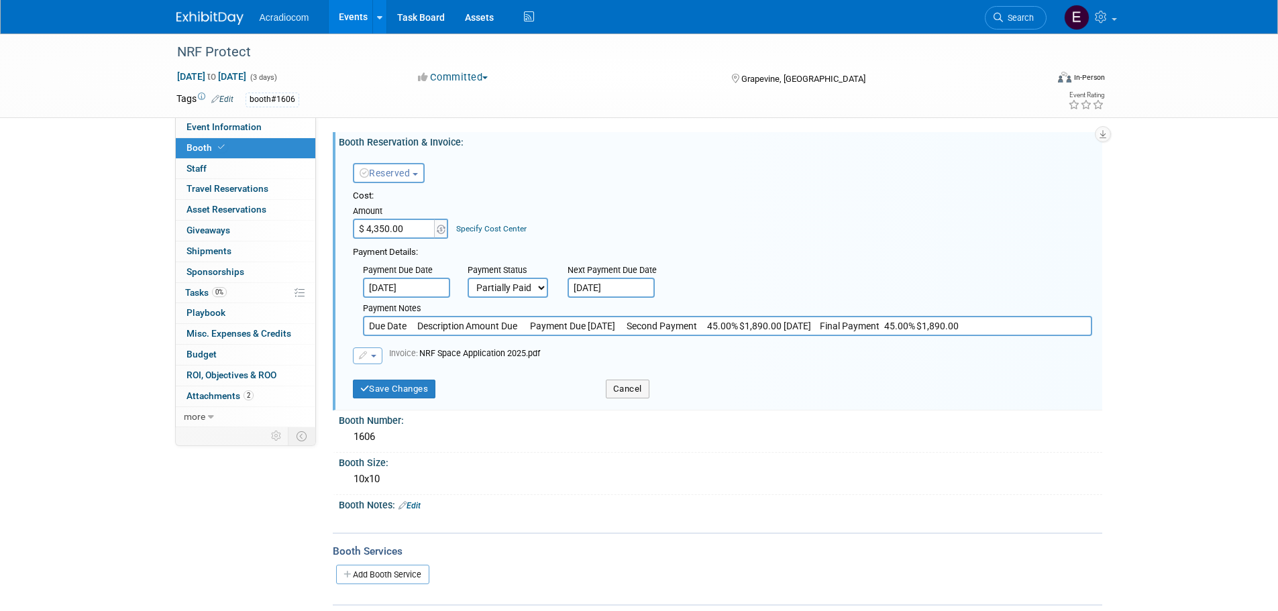
click at [694, 319] on input "Due Date Description Amount Due Payment Due 09/15/2025 Second Payment 45.00% $1…" at bounding box center [727, 326] width 729 height 20
click at [692, 324] on input "Due Date Description Amount Due Payment Due 09/15/2025 Second Payment 45.00% $1…" at bounding box center [727, 326] width 729 height 20
click at [382, 330] on input "text" at bounding box center [727, 326] width 729 height 20
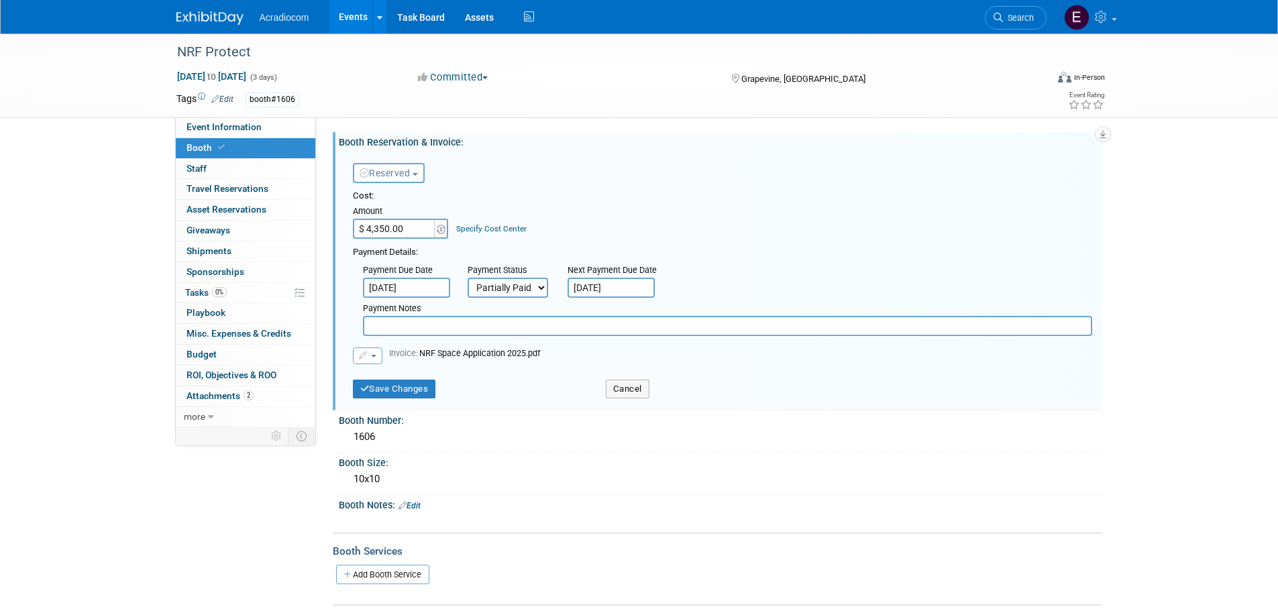
click at [382, 330] on input "text" at bounding box center [727, 326] width 729 height 20
click at [229, 394] on span "Attachments 2" at bounding box center [219, 395] width 67 height 11
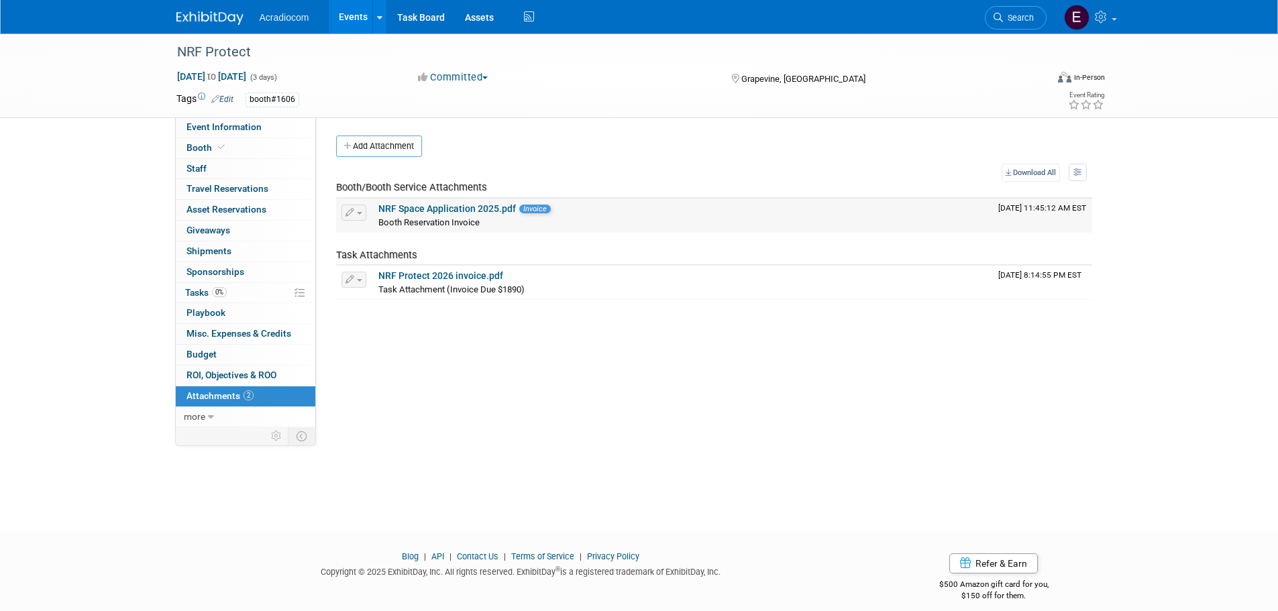
click at [454, 209] on link "NRF Space Application 2025.pdf" at bounding box center [447, 208] width 138 height 11
click at [412, 278] on link "NRF Protect 2026 invoice.pdf" at bounding box center [440, 275] width 125 height 11
click at [233, 290] on link "0% Tasks 0%" at bounding box center [246, 293] width 140 height 20
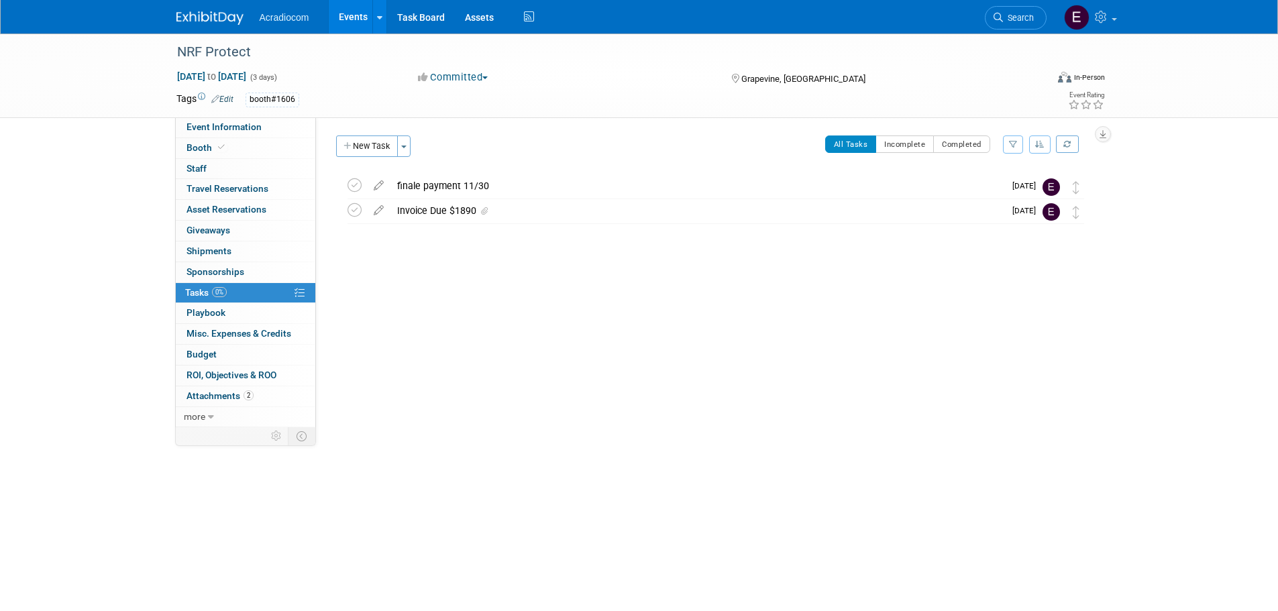
click at [218, 16] on img at bounding box center [209, 17] width 67 height 13
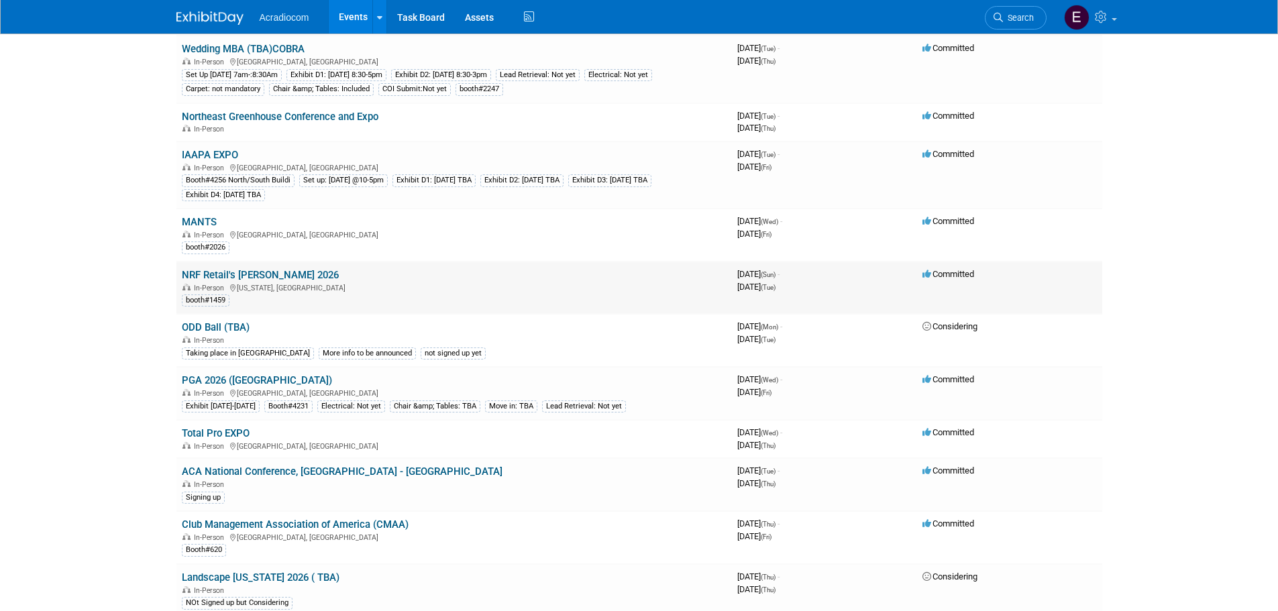
scroll to position [805, 0]
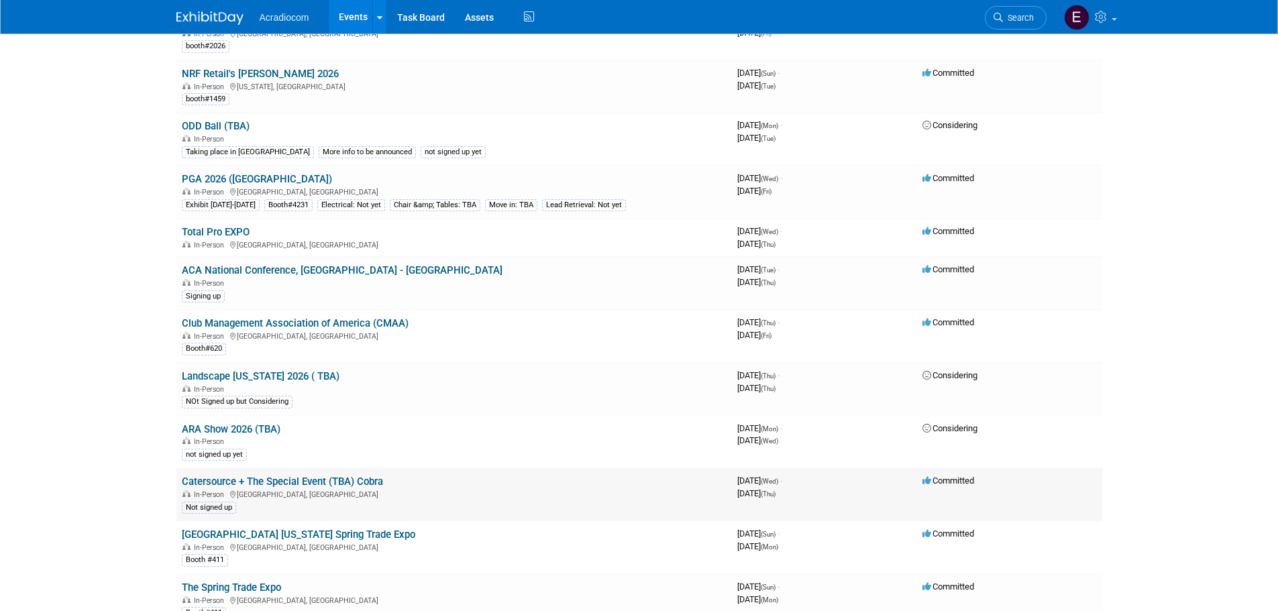
click at [324, 481] on link "Catersource + The Special Event (TBA) Cobra" at bounding box center [282, 482] width 201 height 12
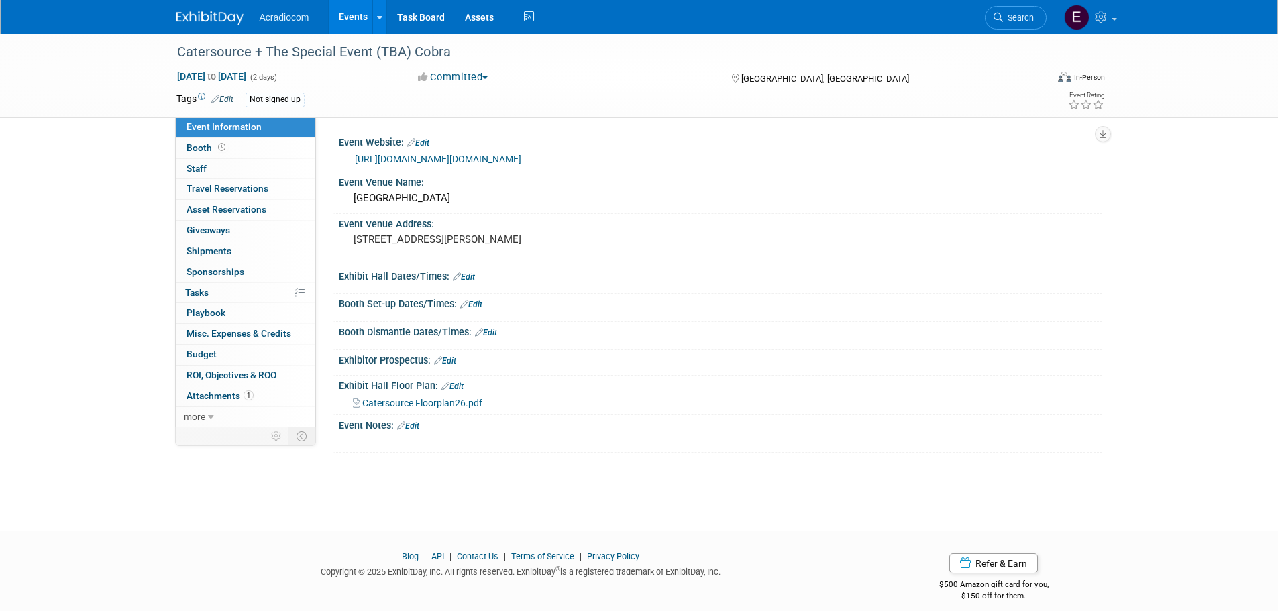
click at [209, 15] on img at bounding box center [209, 17] width 67 height 13
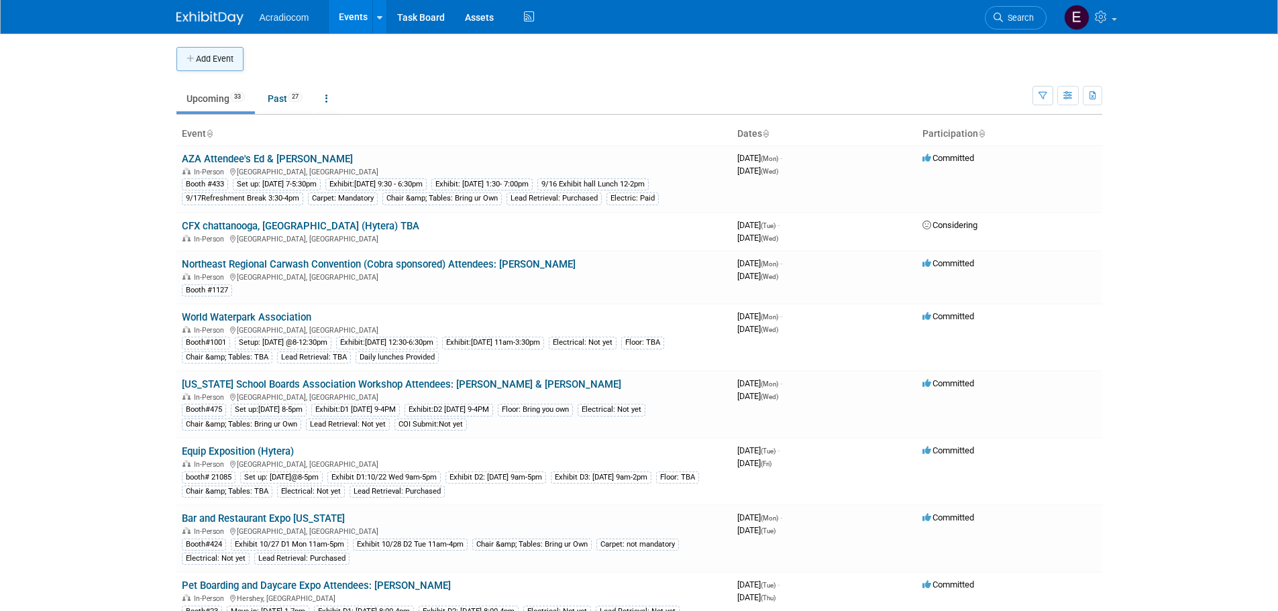
click at [195, 62] on icon "button" at bounding box center [190, 59] width 9 height 9
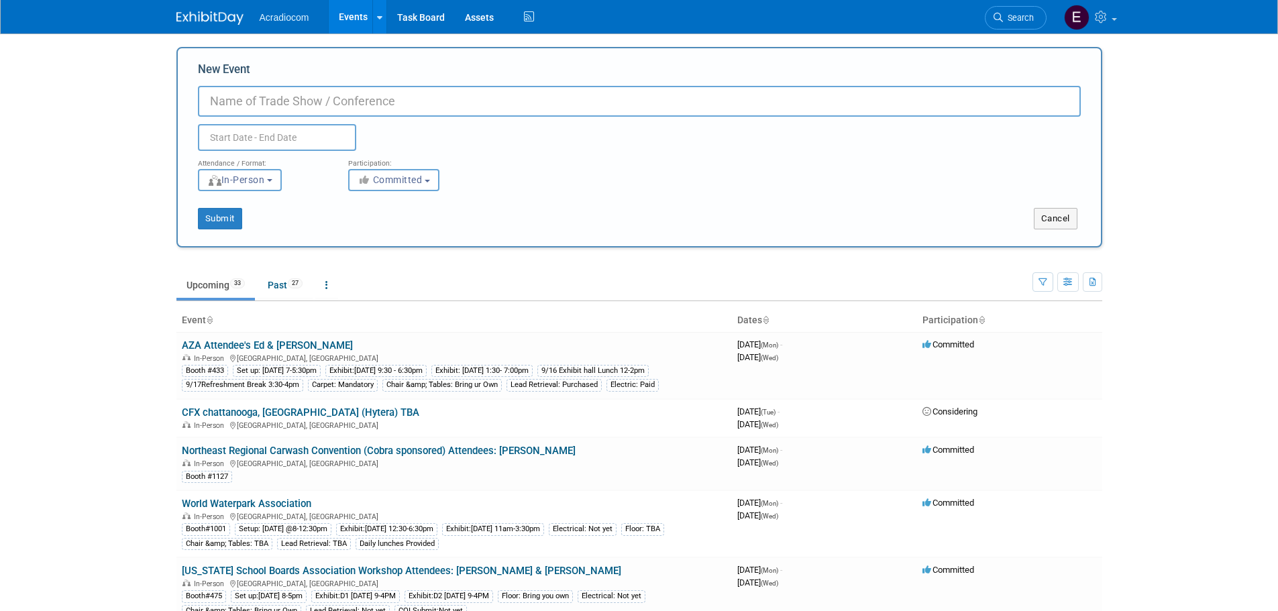
click at [259, 104] on input "New Event" at bounding box center [639, 101] width 883 height 31
type input "Tri-State Camp Conference"
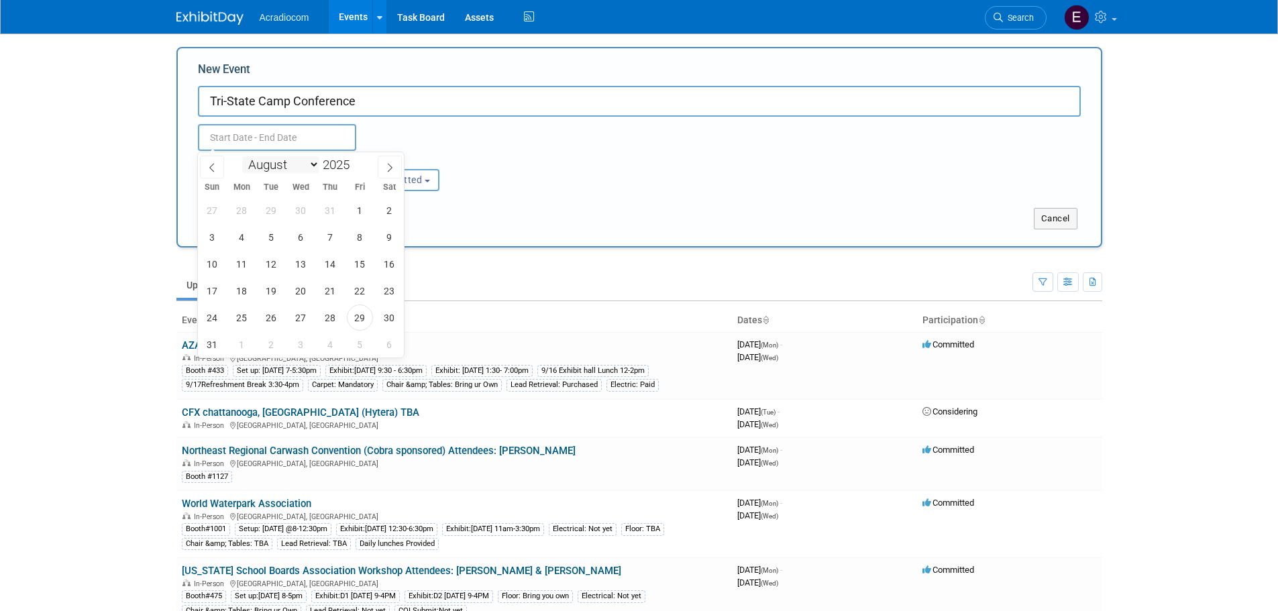
click at [268, 146] on input "text" at bounding box center [277, 137] width 158 height 27
click at [287, 164] on select "January February March April May June July August September October November De…" at bounding box center [280, 164] width 77 height 17
select select "2"
click at [242, 156] on select "January February March April May June July August September October November De…" at bounding box center [280, 164] width 77 height 17
click at [250, 260] on span "10" at bounding box center [242, 264] width 26 height 26
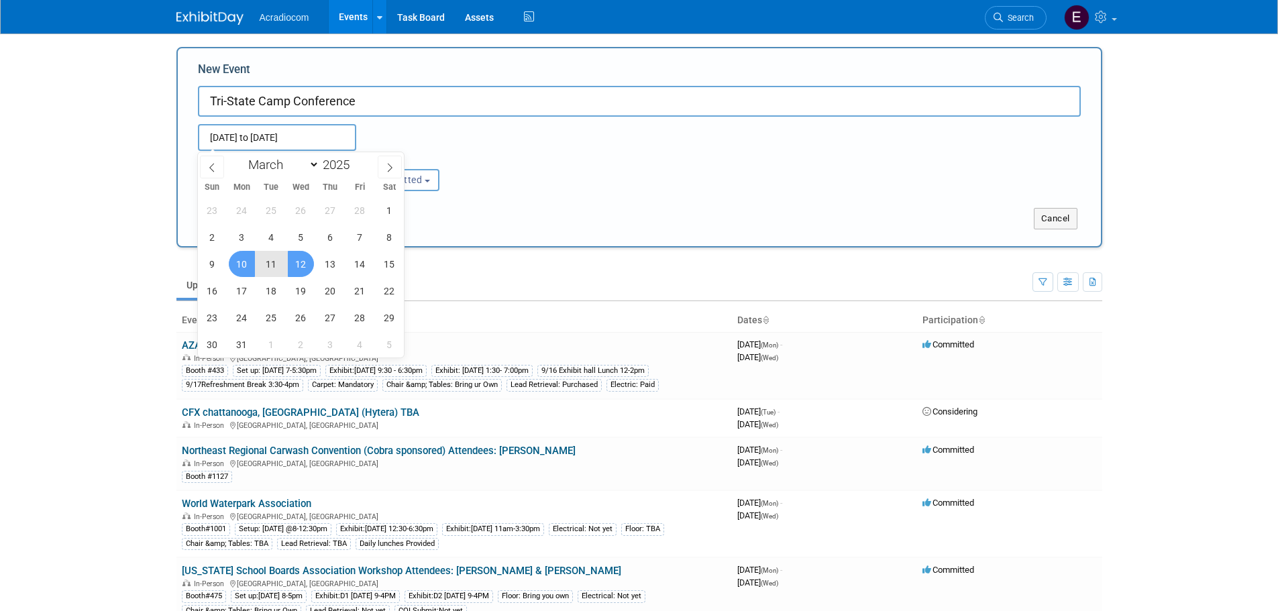
click at [290, 261] on span "12" at bounding box center [301, 264] width 26 height 26
type input "[DATE] to [DATE]"
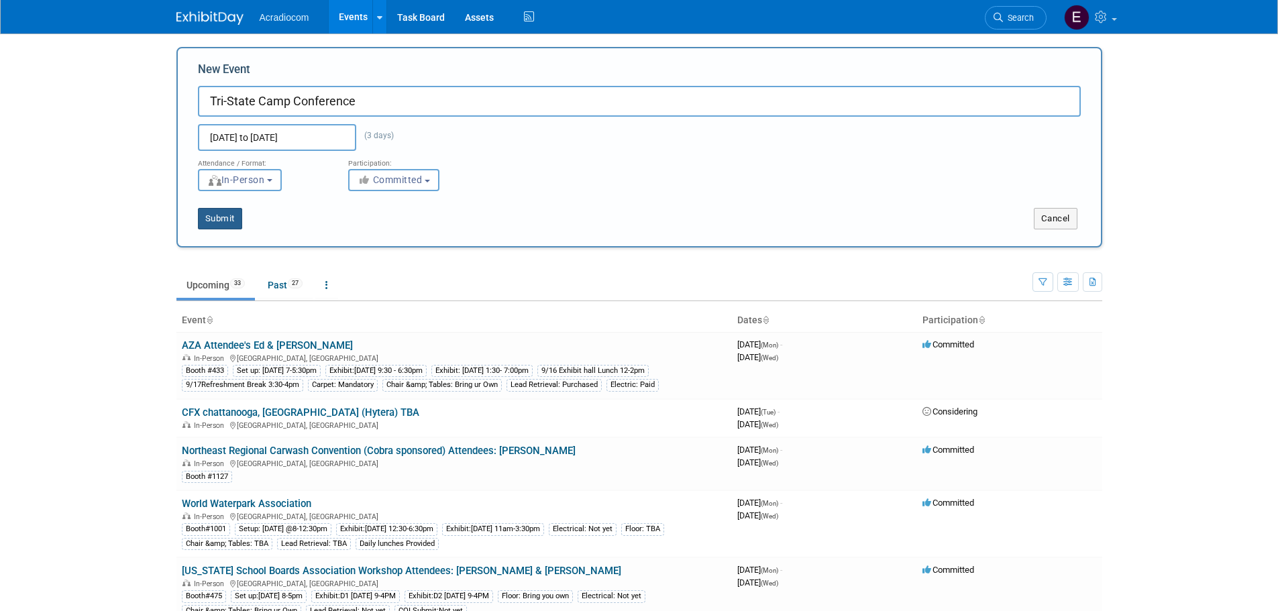
click at [230, 220] on button "Submit" at bounding box center [220, 218] width 44 height 21
type input "Tri-State Camp Conference"
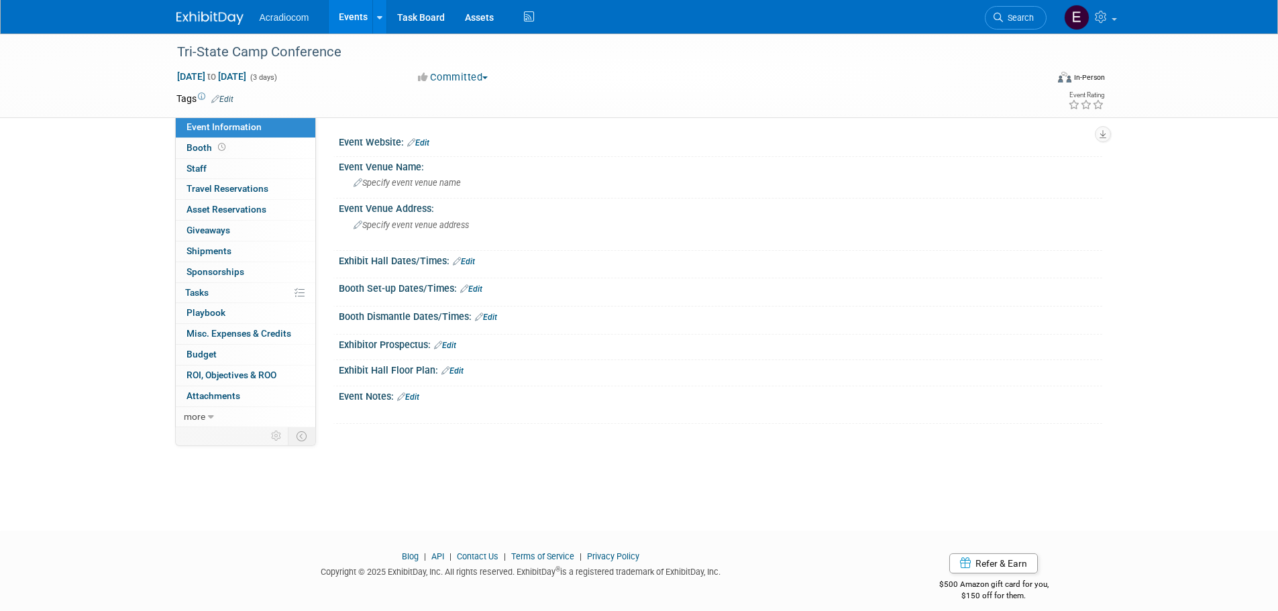
click at [423, 141] on link "Edit" at bounding box center [418, 142] width 22 height 9
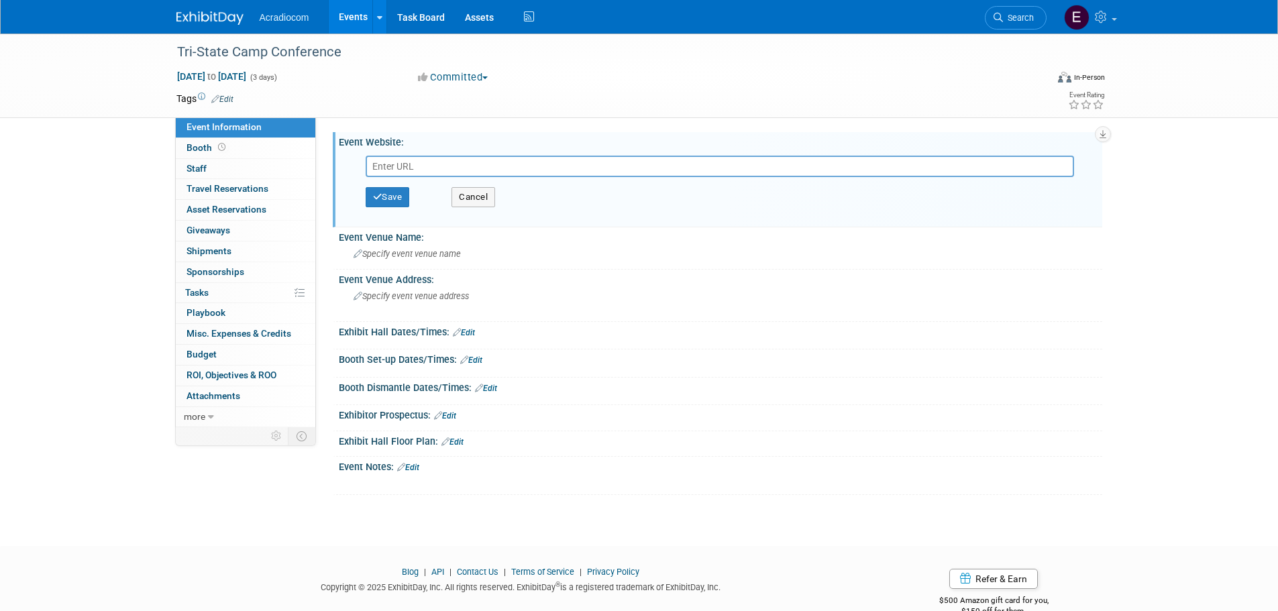
click at [468, 158] on input "text" at bounding box center [720, 166] width 708 height 21
paste input "[URL][DOMAIN_NAME]"
type input "[URL][DOMAIN_NAME]"
click at [387, 198] on button "Save" at bounding box center [388, 197] width 44 height 20
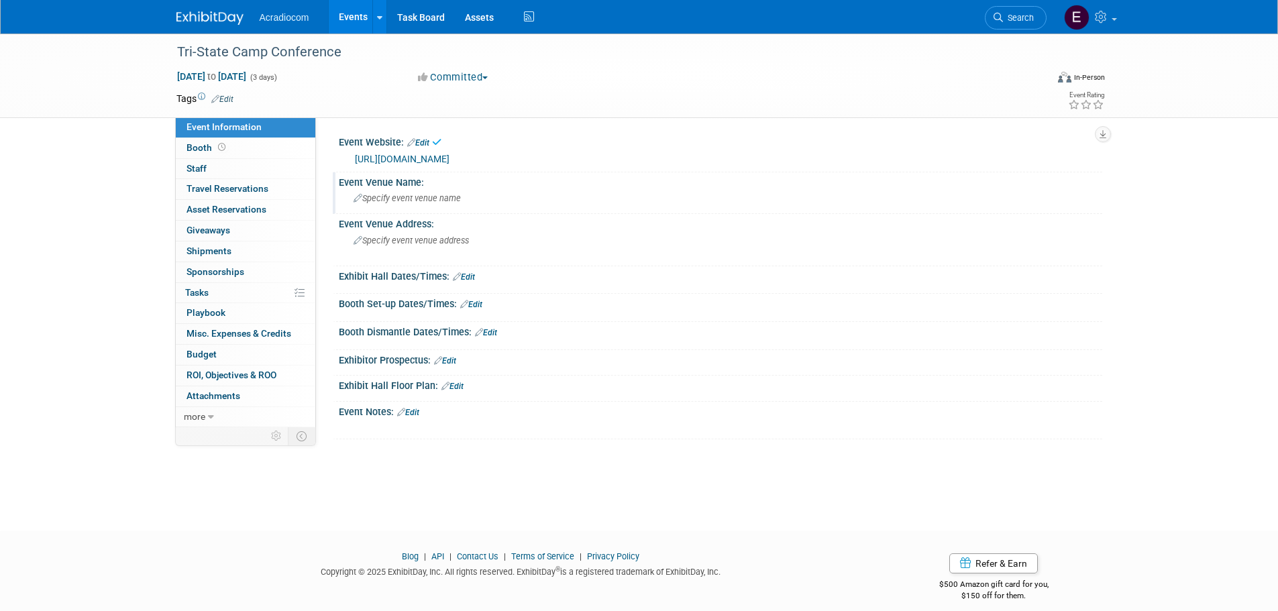
click at [407, 205] on div "Specify event venue name" at bounding box center [720, 198] width 743 height 21
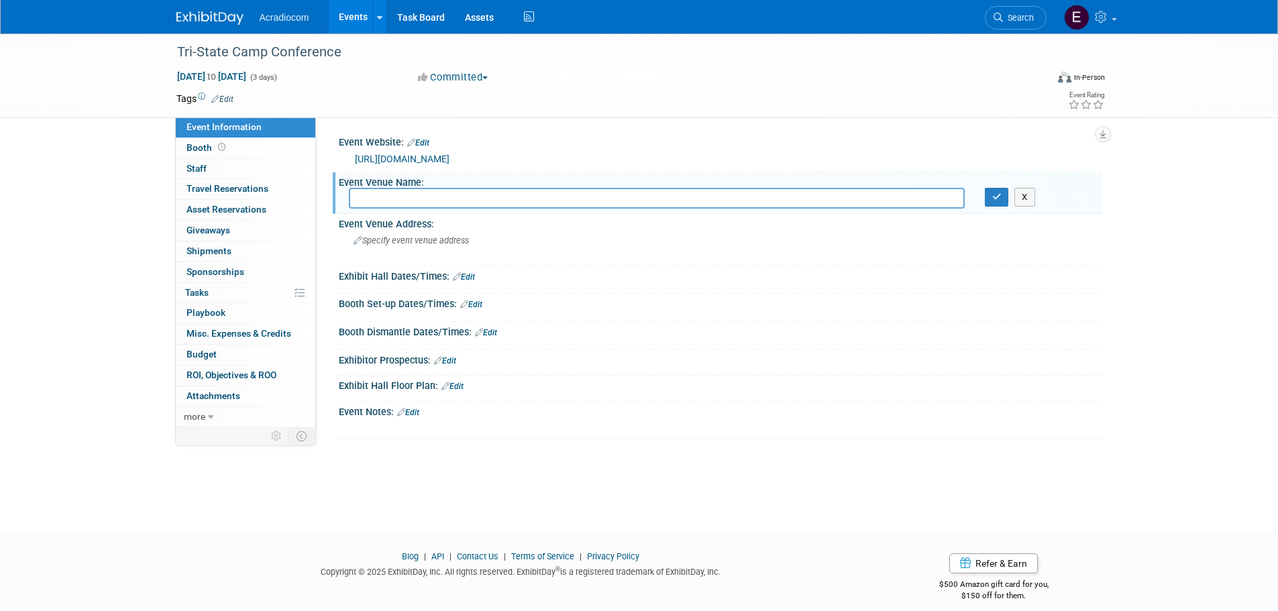
click at [402, 200] on input "text" at bounding box center [657, 198] width 616 height 21
paste input "Atlantic City Convention Cente"
type input "[GEOGRAPHIC_DATA]"
click at [996, 206] on button "button" at bounding box center [997, 197] width 24 height 19
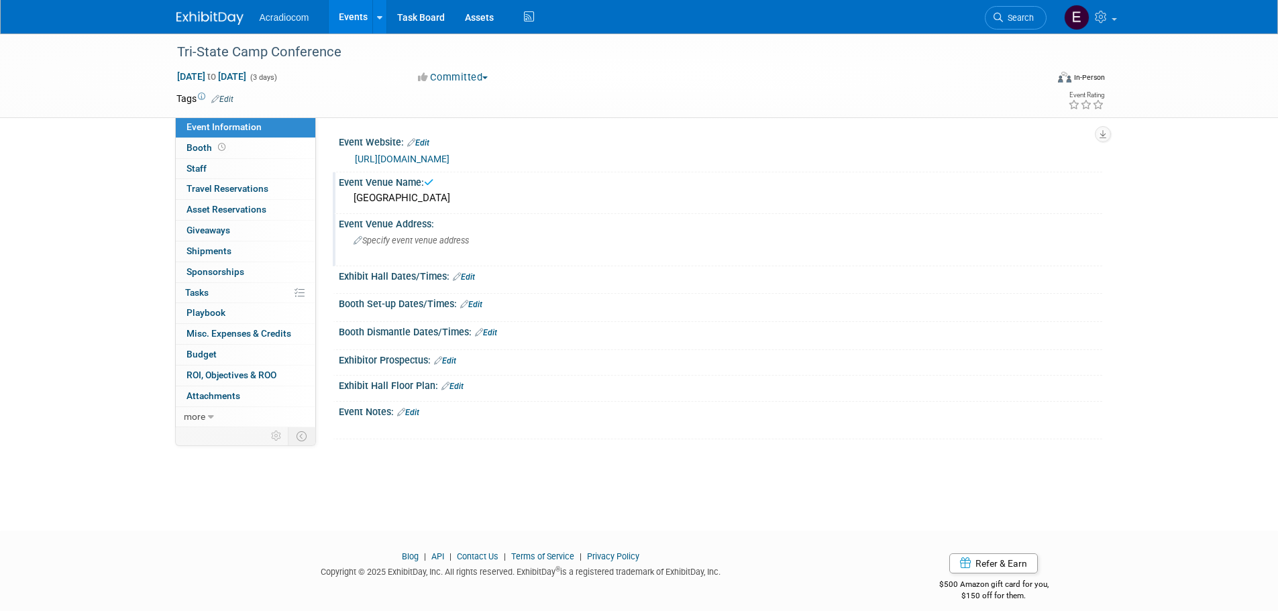
click at [473, 238] on div "Specify event venue address" at bounding box center [498, 245] width 298 height 31
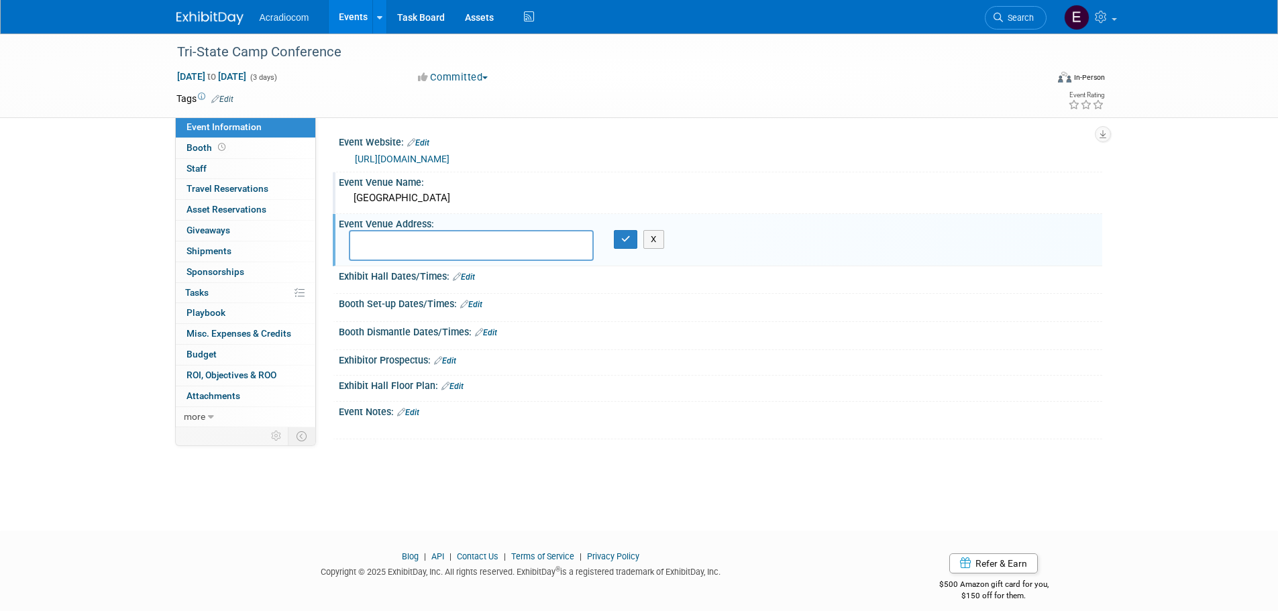
paste textarea "[STREET_ADDRESS]"
type textarea "[STREET_ADDRESS]"
click at [618, 235] on button "button" at bounding box center [626, 239] width 24 height 19
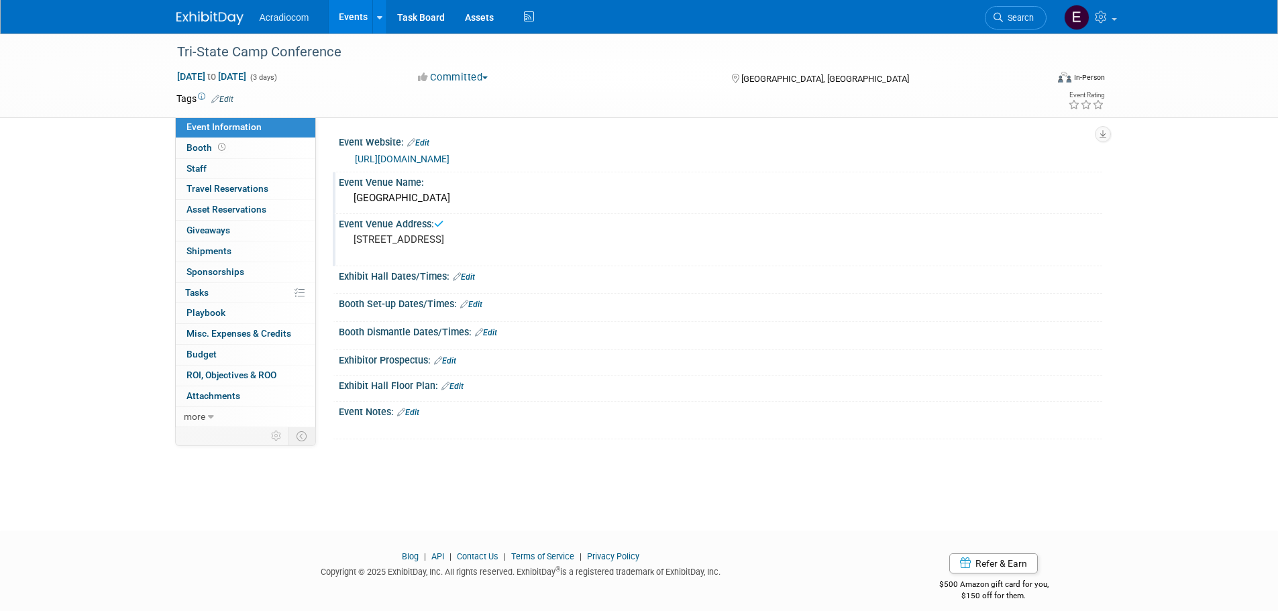
click at [470, 280] on link "Edit" at bounding box center [464, 276] width 22 height 9
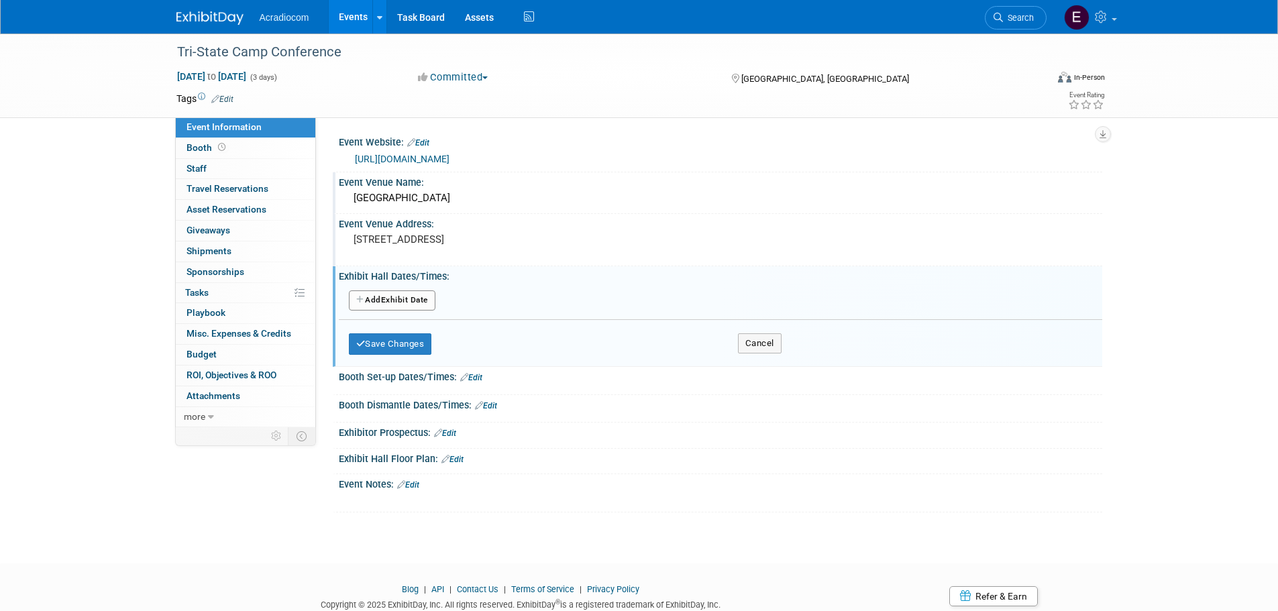
click at [233, 95] on link "Edit" at bounding box center [222, 99] width 22 height 9
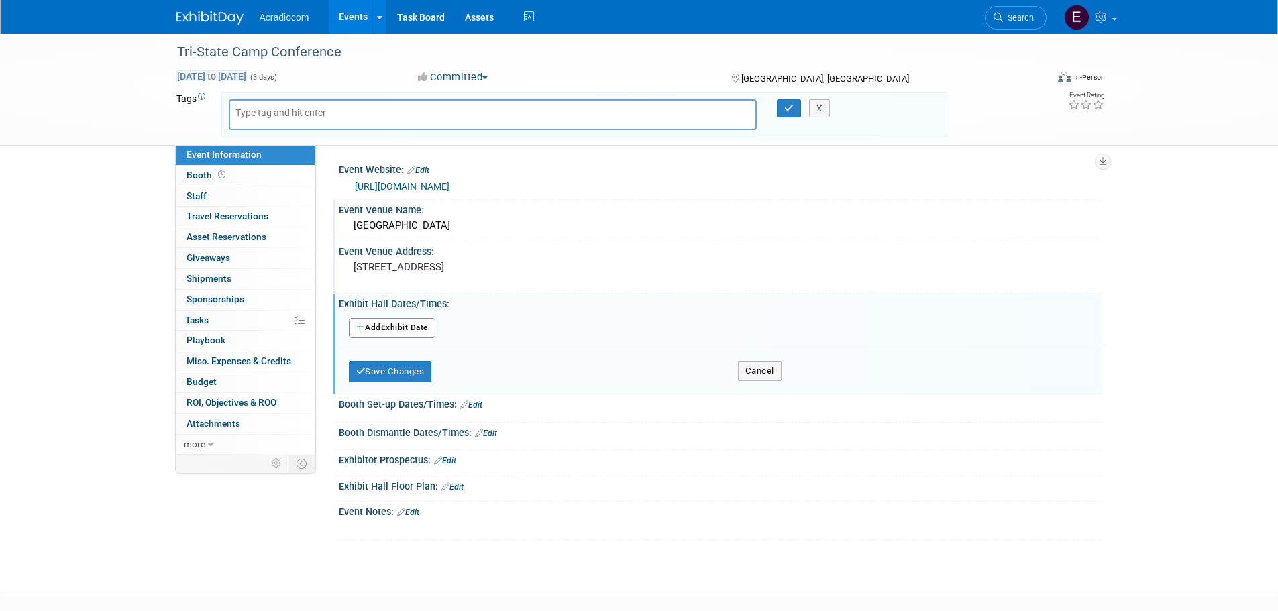
click at [247, 73] on span "Mar 10, 2025 to Mar 12, 2025" at bounding box center [211, 76] width 70 height 12
select select "2"
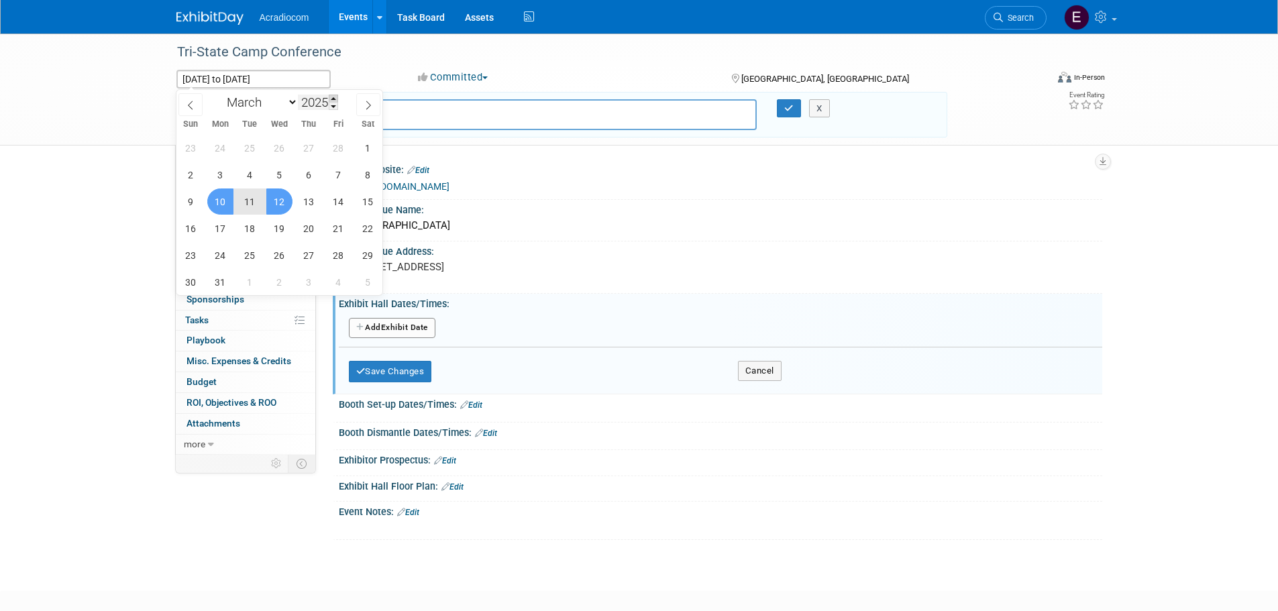
click at [337, 97] on span at bounding box center [333, 99] width 9 height 8
type input "2026"
click at [250, 167] on span "10" at bounding box center [250, 175] width 26 height 26
type input "Mar 10, 2026"
click at [307, 176] on span "12" at bounding box center [309, 175] width 26 height 26
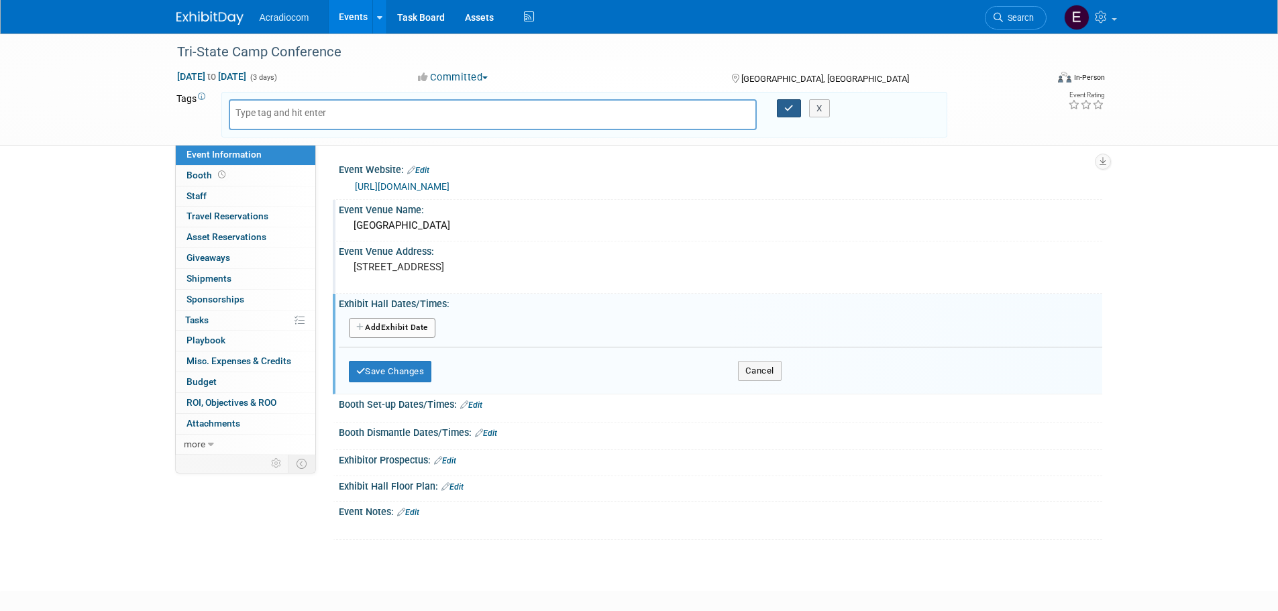
click at [782, 107] on button "button" at bounding box center [789, 108] width 24 height 19
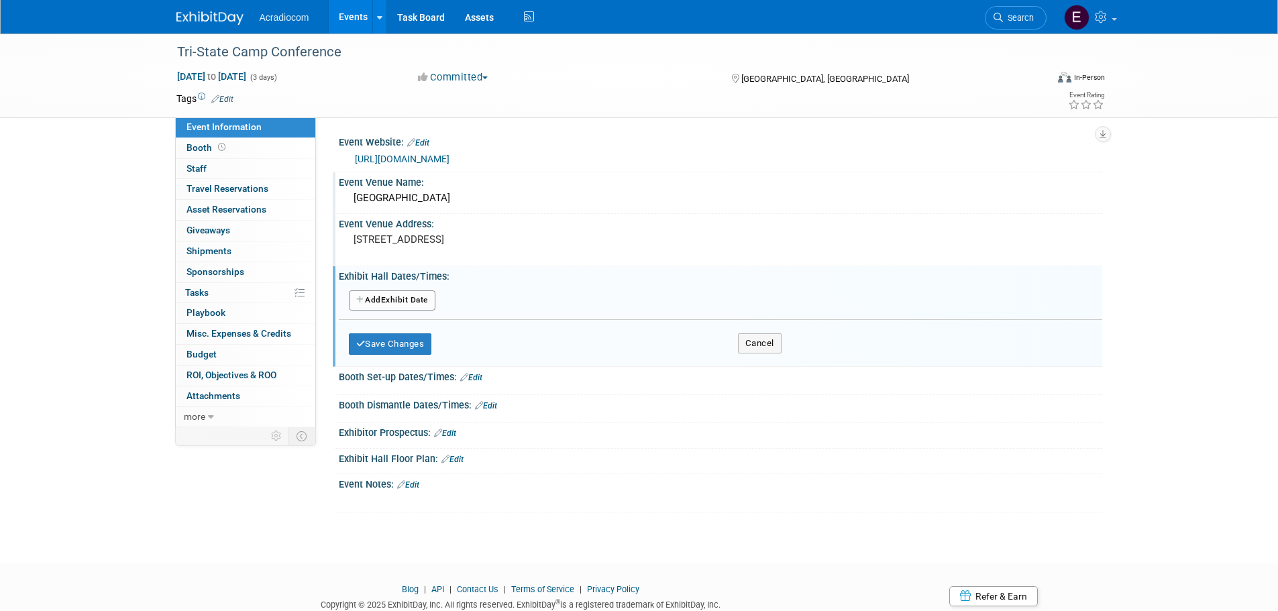
click at [215, 108] on div "Tags Edit X Event Rating" at bounding box center [640, 101] width 949 height 23
click at [219, 99] on icon at bounding box center [215, 99] width 8 height 9
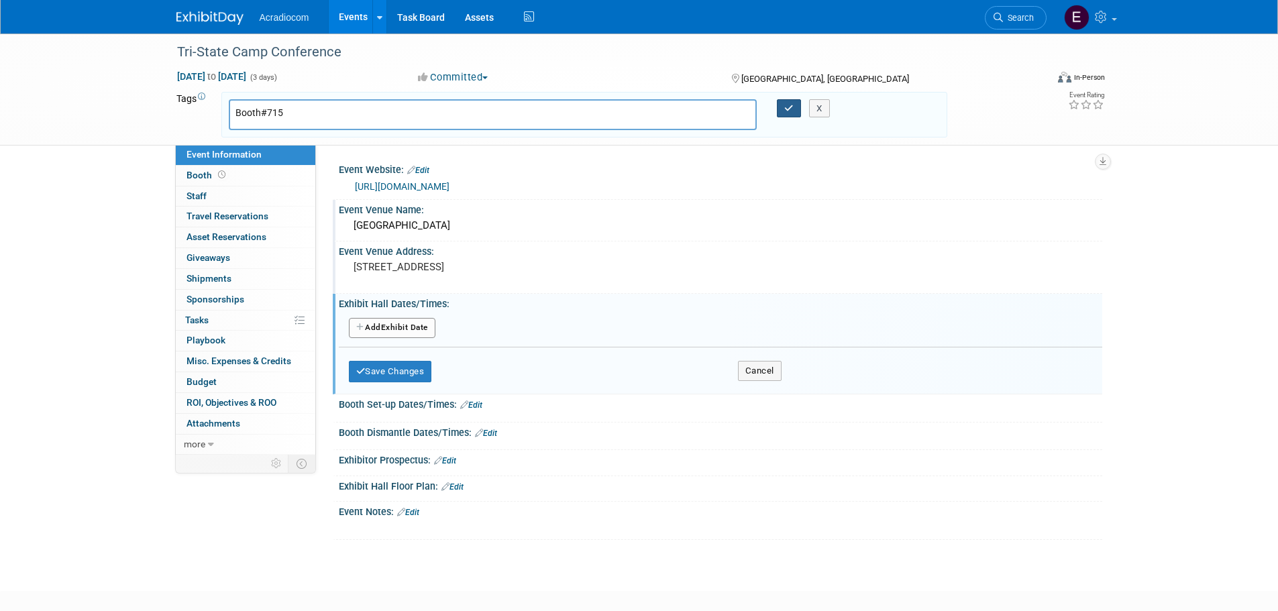
type input "Booth#715"
click at [786, 106] on icon "button" at bounding box center [788, 108] width 9 height 9
type input "Booth#715"
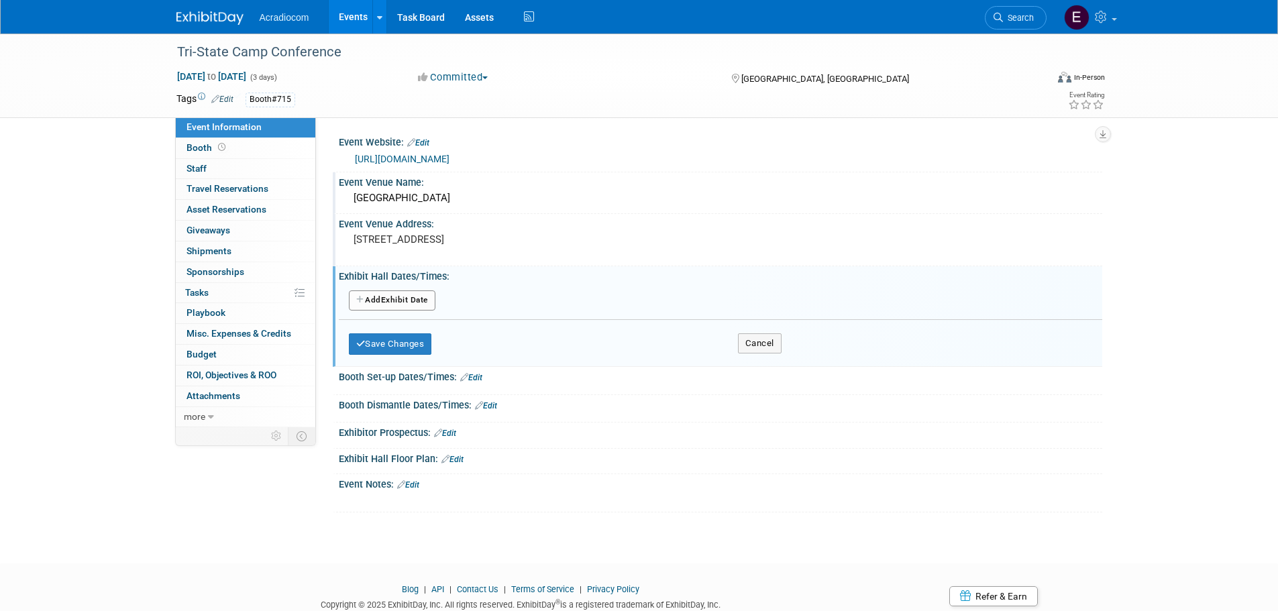
click at [413, 299] on button "Add Another Exhibit Date" at bounding box center [392, 300] width 87 height 20
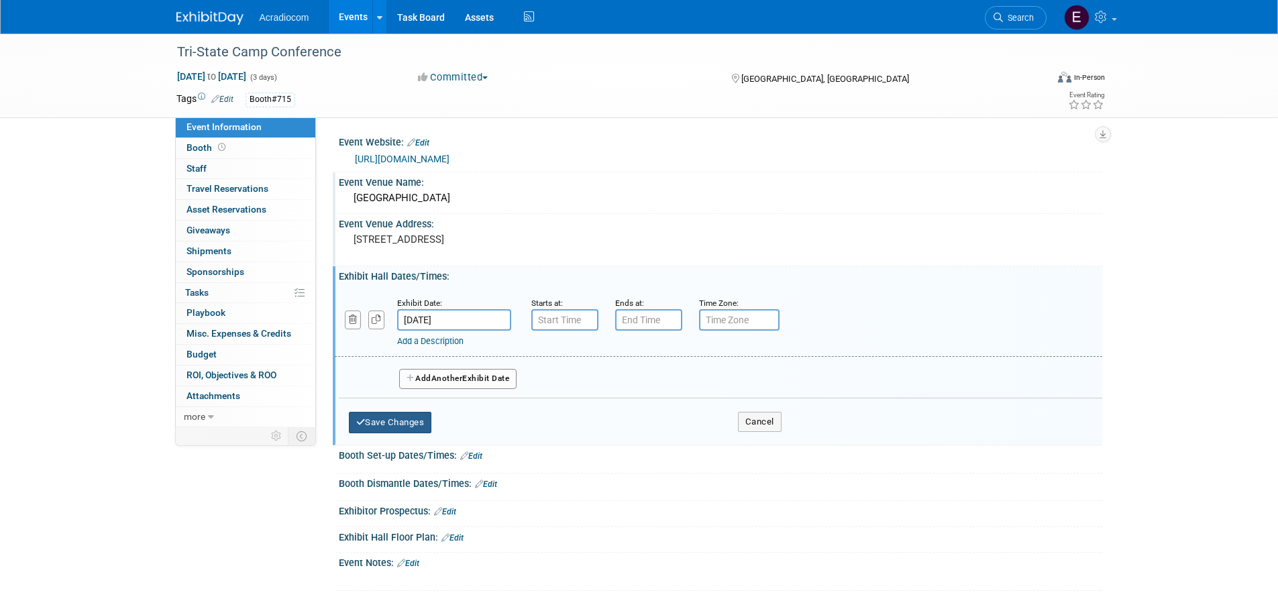
click at [426, 427] on button "Save Changes" at bounding box center [390, 422] width 83 height 21
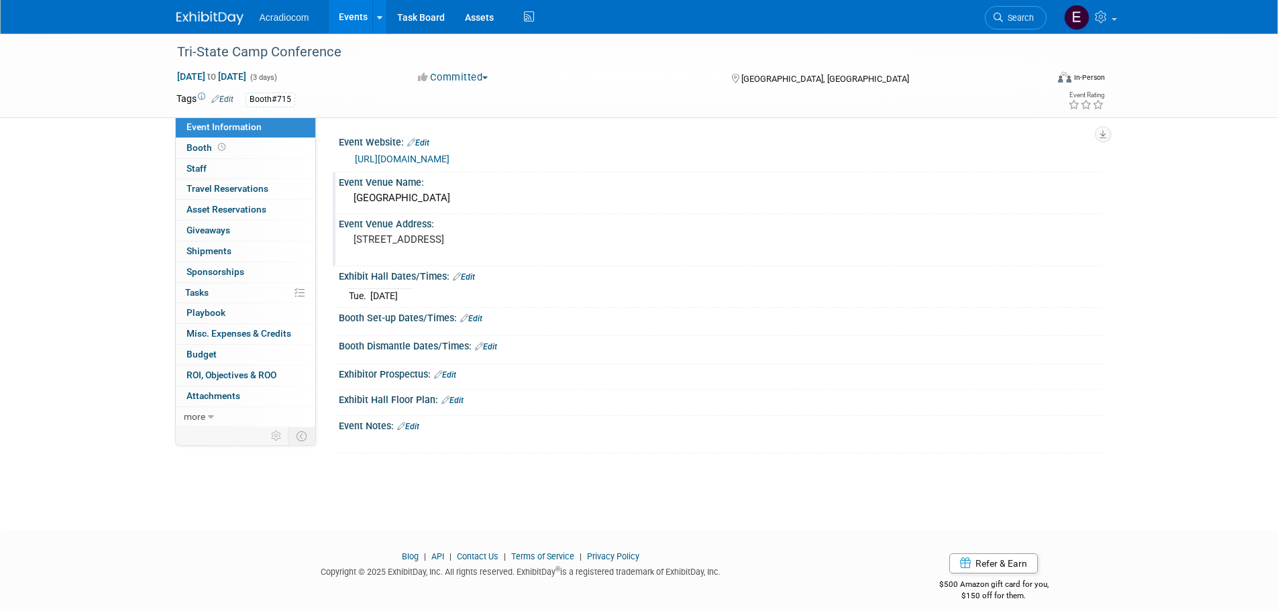
click at [482, 319] on link "Edit" at bounding box center [471, 318] width 22 height 9
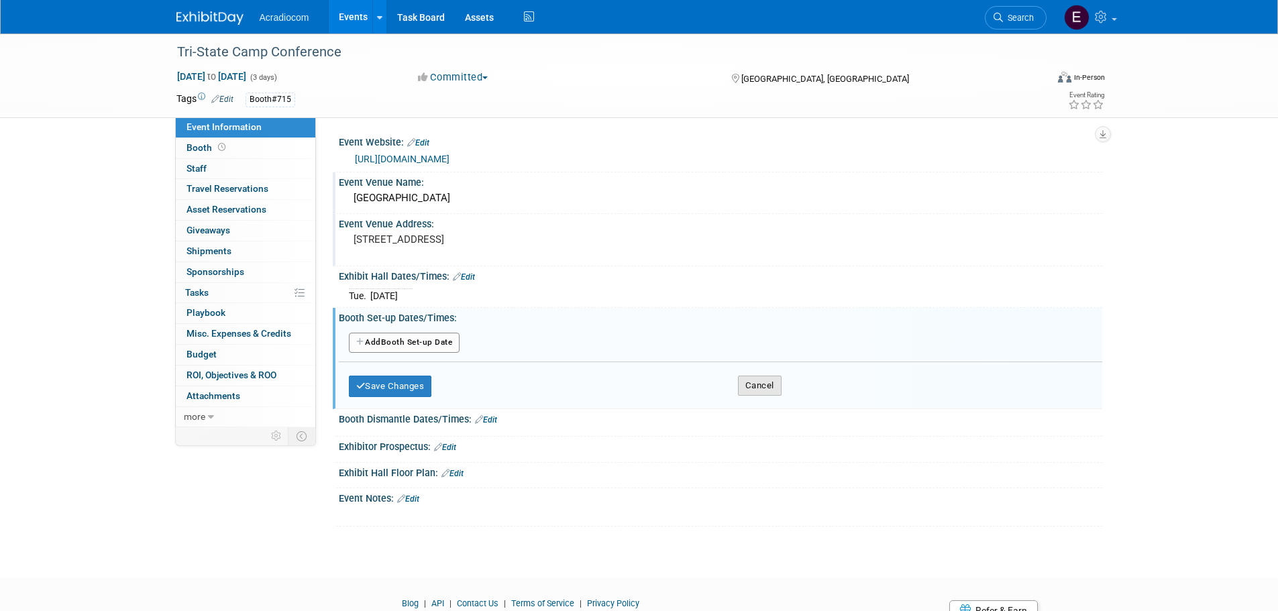
click at [778, 384] on button "Cancel" at bounding box center [760, 386] width 44 height 20
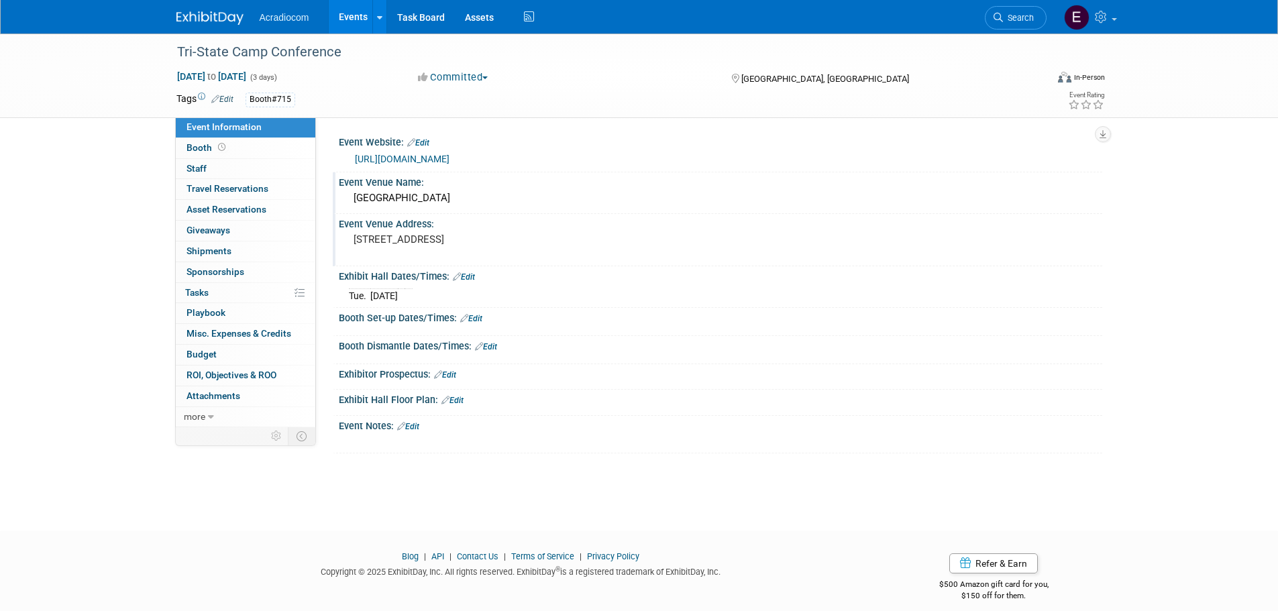
click at [468, 278] on link "Edit" at bounding box center [464, 276] width 22 height 9
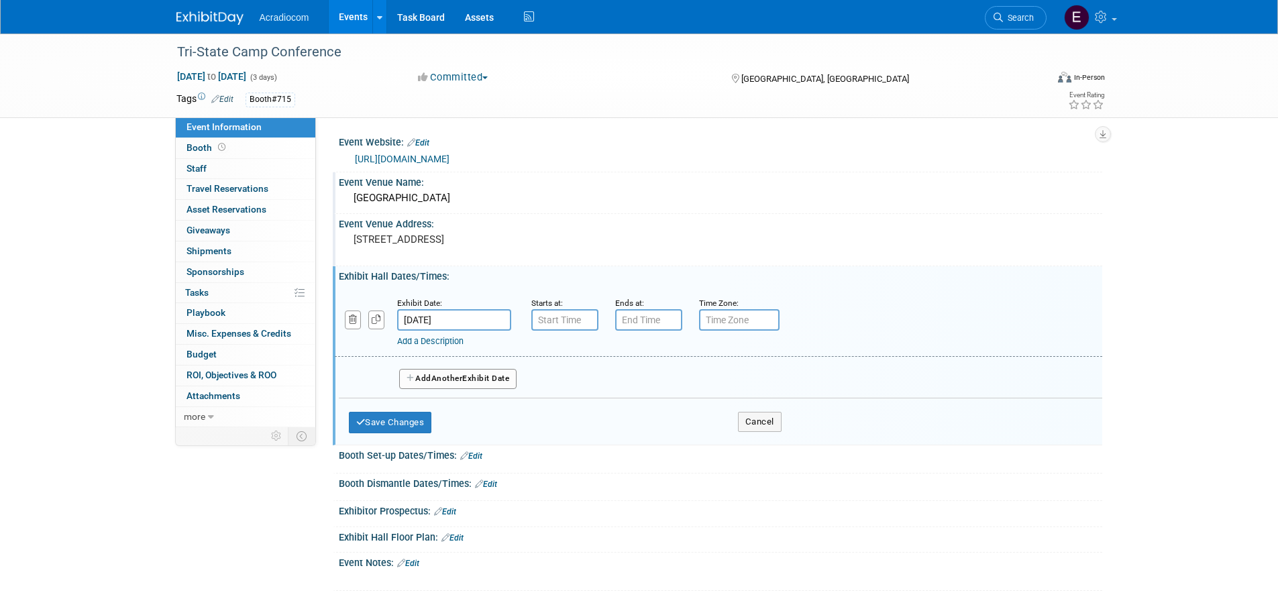
click at [417, 373] on button "Add Another Exhibit Date" at bounding box center [458, 379] width 118 height 20
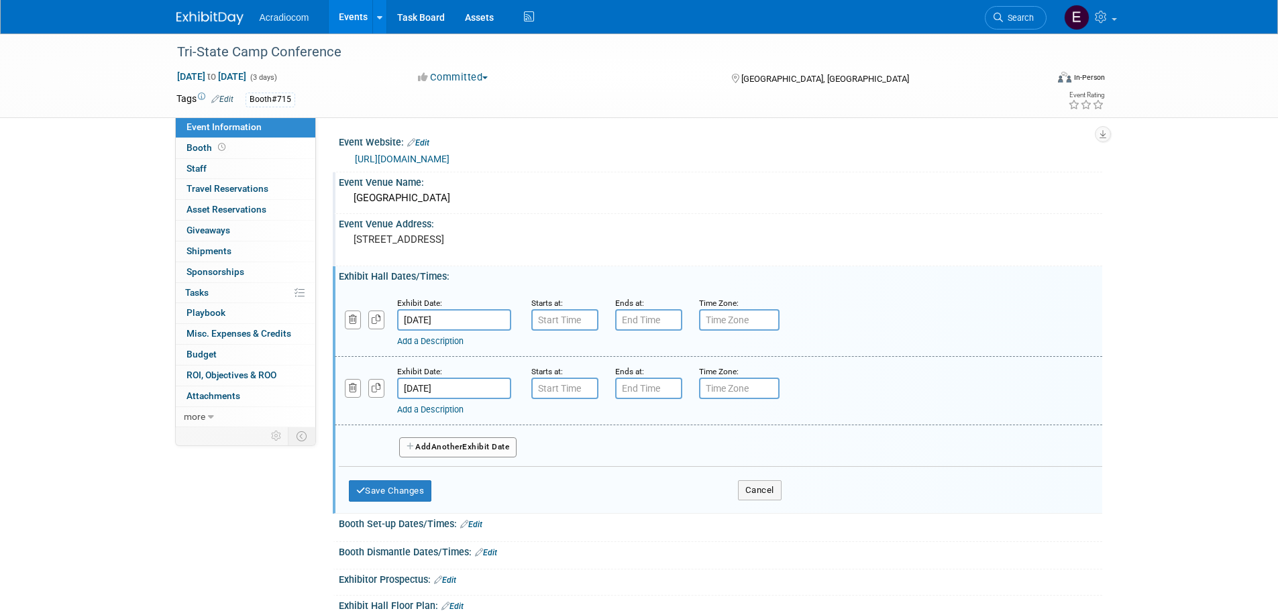
click at [428, 437] on button "Add Another Exhibit Date" at bounding box center [458, 447] width 118 height 20
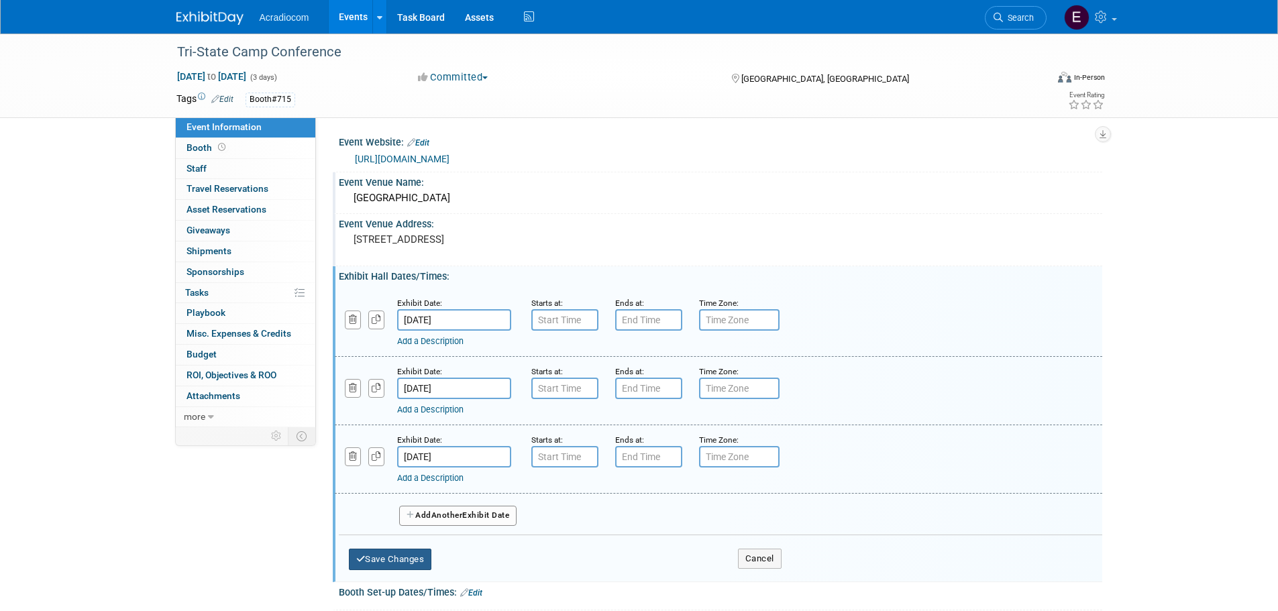
click at [404, 563] on button "Save Changes" at bounding box center [390, 559] width 83 height 21
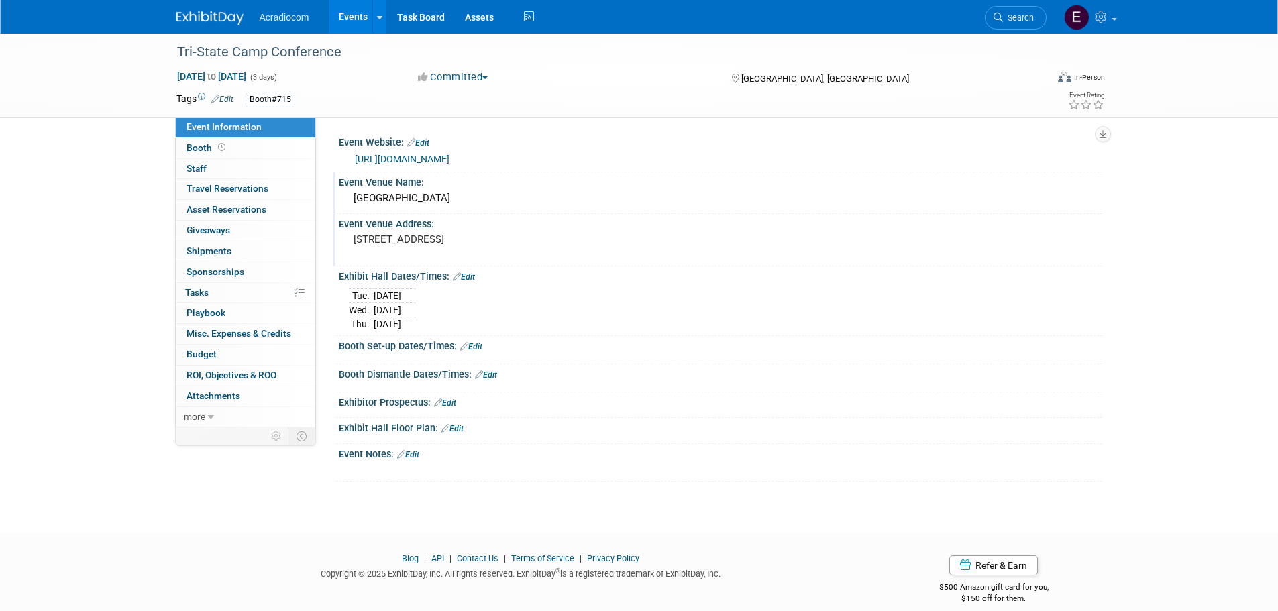
click at [221, 98] on link "Edit" at bounding box center [222, 99] width 22 height 9
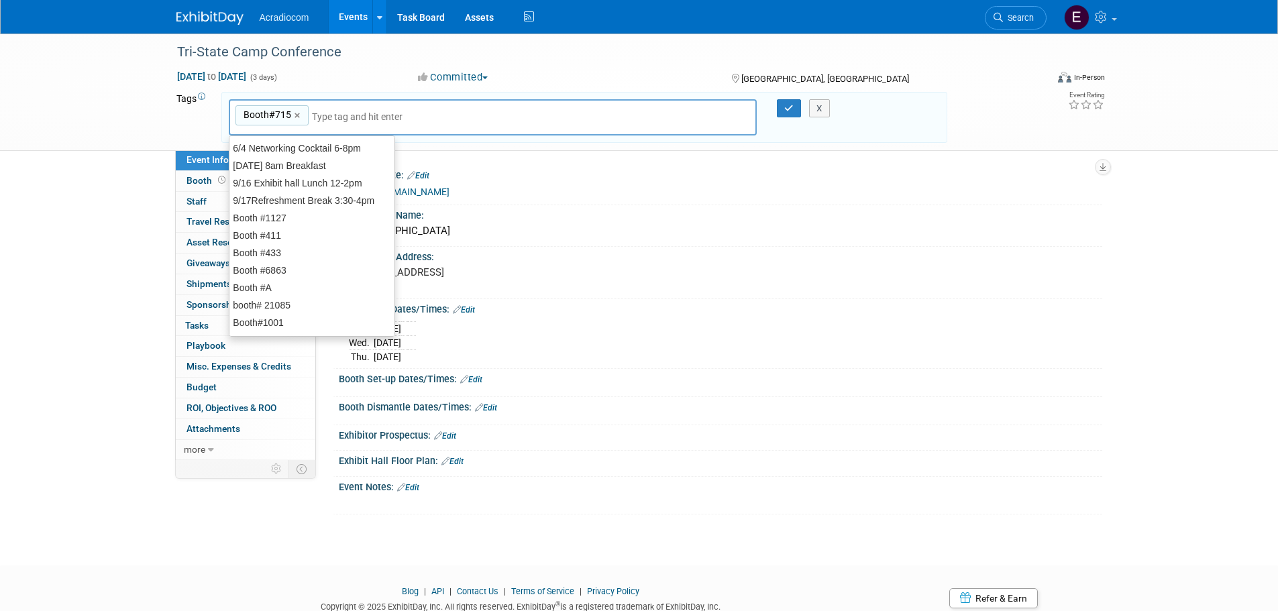
click at [329, 112] on input "text" at bounding box center [365, 116] width 107 height 13
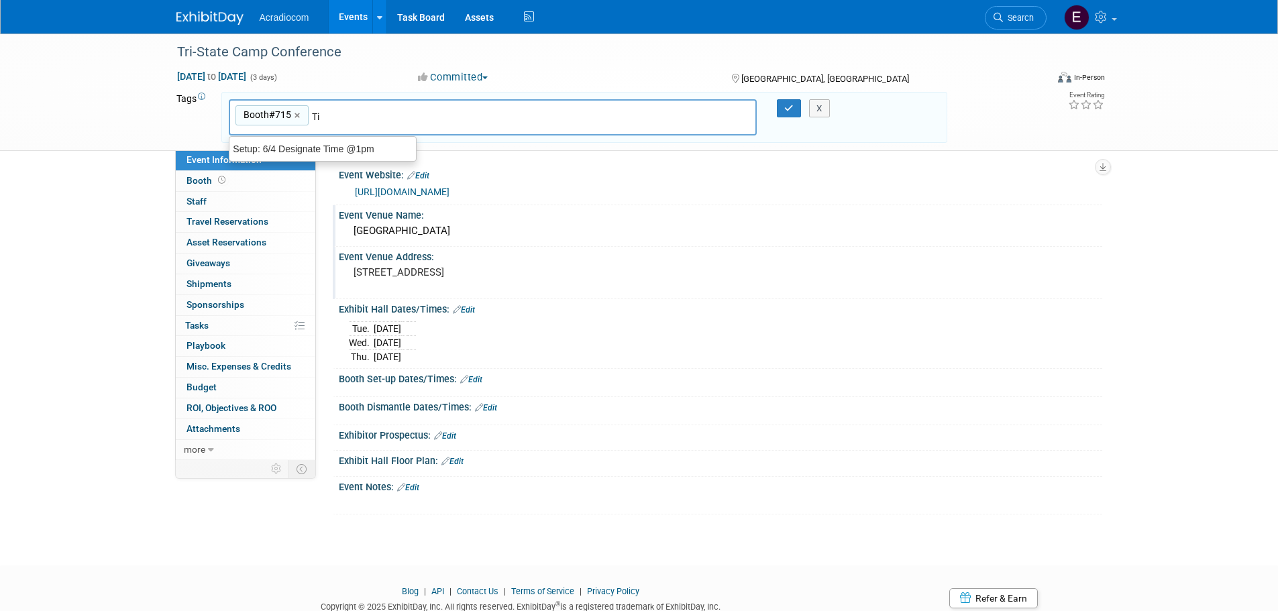
type input "T"
type input "Exhibit Time: TBA"
click at [777, 105] on button "button" at bounding box center [789, 108] width 24 height 19
type input "Booth#715,Exhibit Time: TBA"
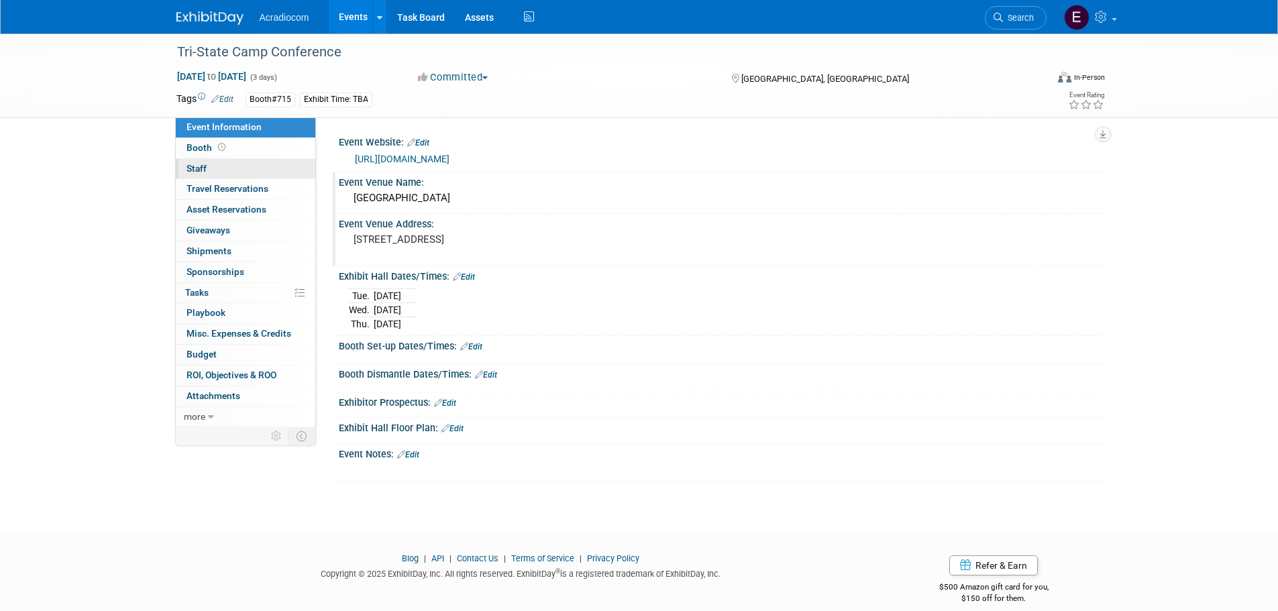
click at [270, 160] on link "0 Staff 0" at bounding box center [246, 169] width 140 height 20
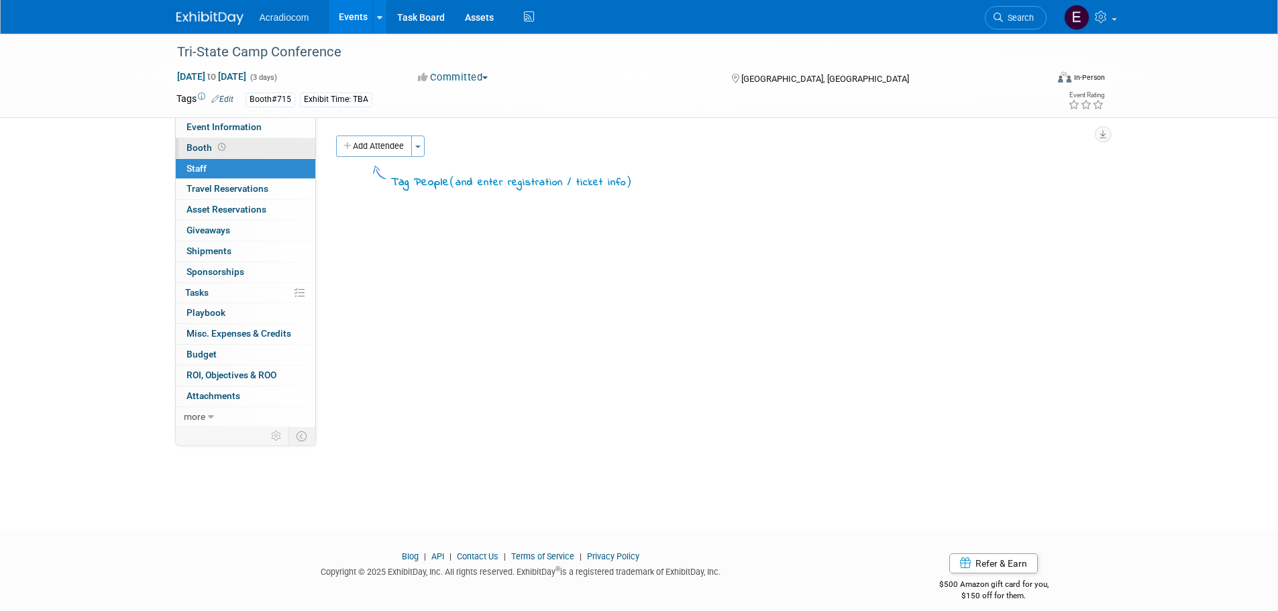
click at [272, 150] on link "Booth" at bounding box center [246, 148] width 140 height 20
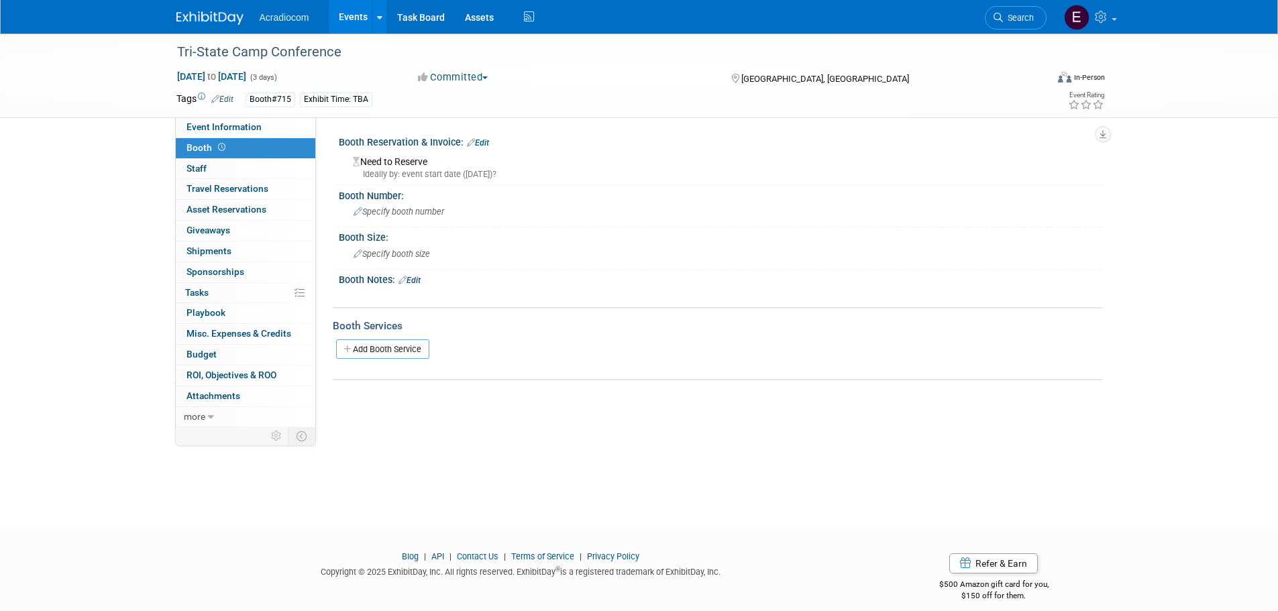
click at [489, 140] on link "Edit" at bounding box center [478, 142] width 22 height 9
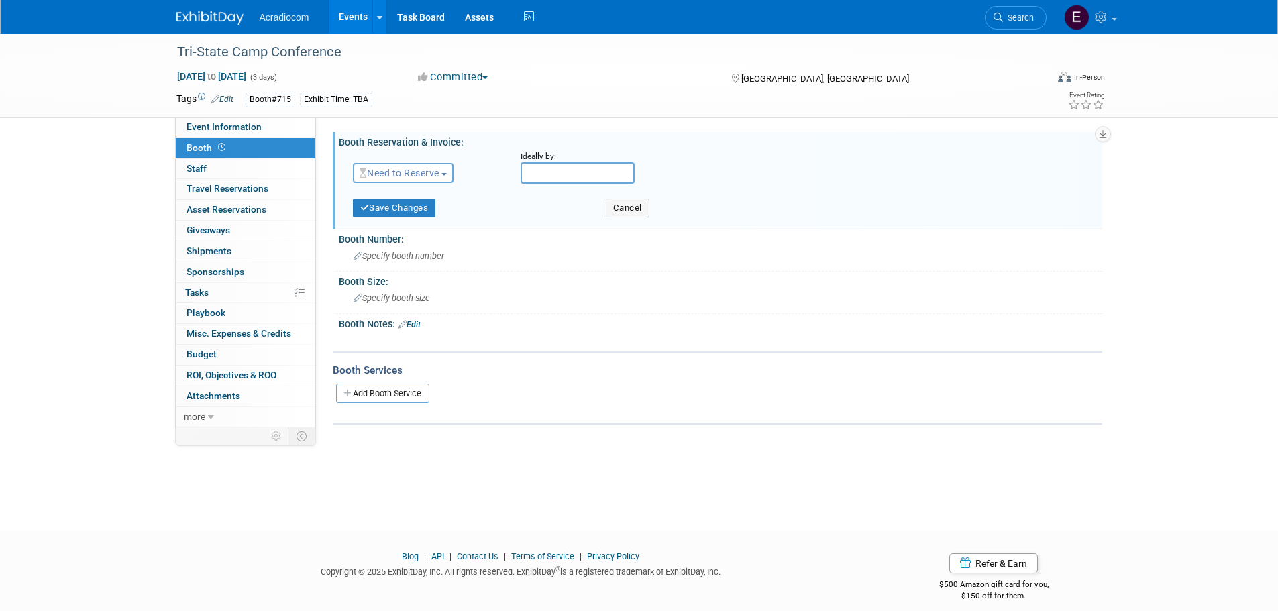
click at [408, 174] on span "Need to Reserve" at bounding box center [400, 173] width 80 height 11
click at [396, 209] on link "Reserved" at bounding box center [426, 214] width 144 height 19
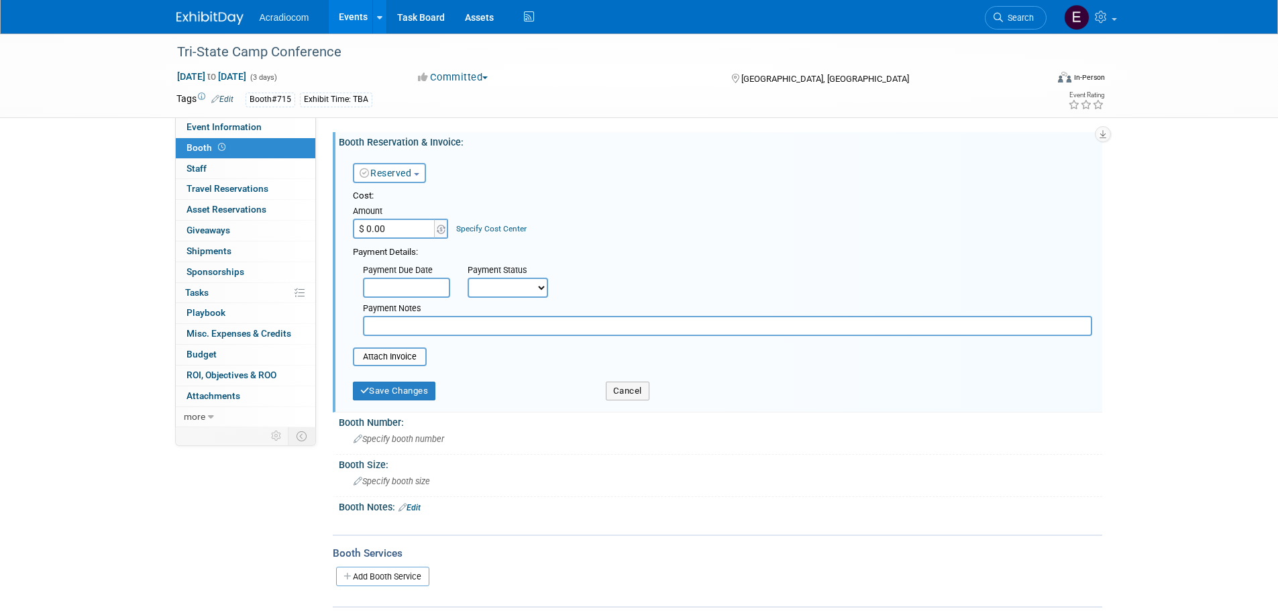
click at [388, 233] on input "$ 0.00" at bounding box center [395, 229] width 84 height 20
paste input "1,85"
type input "$ 1,850.00"
click at [403, 282] on input "text" at bounding box center [406, 288] width 87 height 20
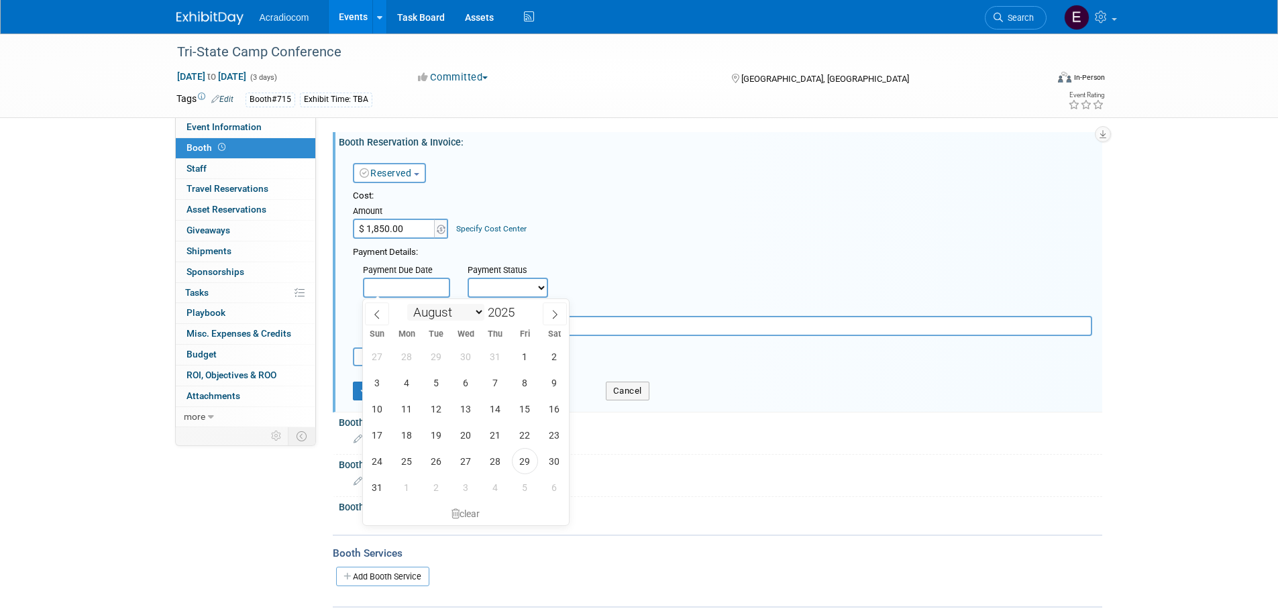
click at [435, 317] on select "January February March April May June July August September October November De…" at bounding box center [445, 312] width 77 height 17
select select "2"
click at [407, 304] on select "January February March April May June July August September October November De…" at bounding box center [445, 312] width 77 height 17
click at [411, 380] on span "3" at bounding box center [407, 383] width 26 height 26
type input "Mar 3, 2025"
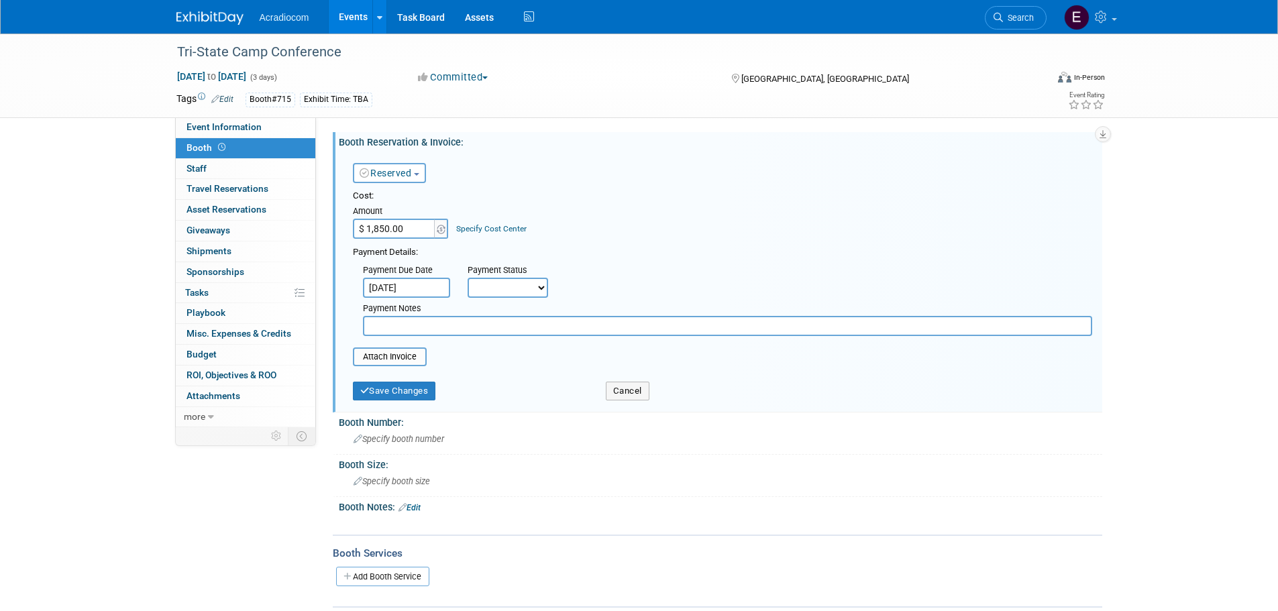
click at [512, 292] on select "Not Paid Yet Partially Paid Paid in Full" at bounding box center [508, 288] width 80 height 20
select select "2"
click at [468, 278] on select "Not Paid Yet Partially Paid Paid in Full" at bounding box center [508, 288] width 80 height 20
click at [572, 284] on input "text" at bounding box center [611, 288] width 87 height 20
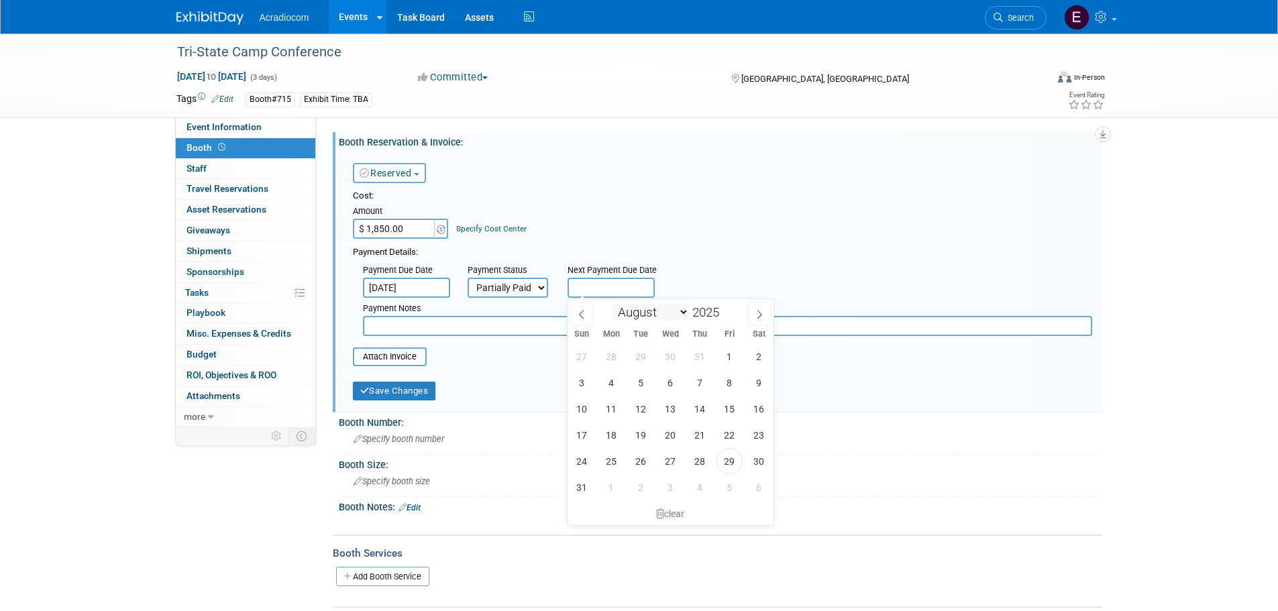
click at [649, 313] on select "January February March April May June July August September October November De…" at bounding box center [650, 312] width 77 height 17
select select "9"
click at [612, 304] on select "January February March April May June July August September October November De…" at bounding box center [650, 312] width 77 height 17
click at [728, 348] on span "3" at bounding box center [729, 356] width 26 height 26
type input "Oct 3, 2025"
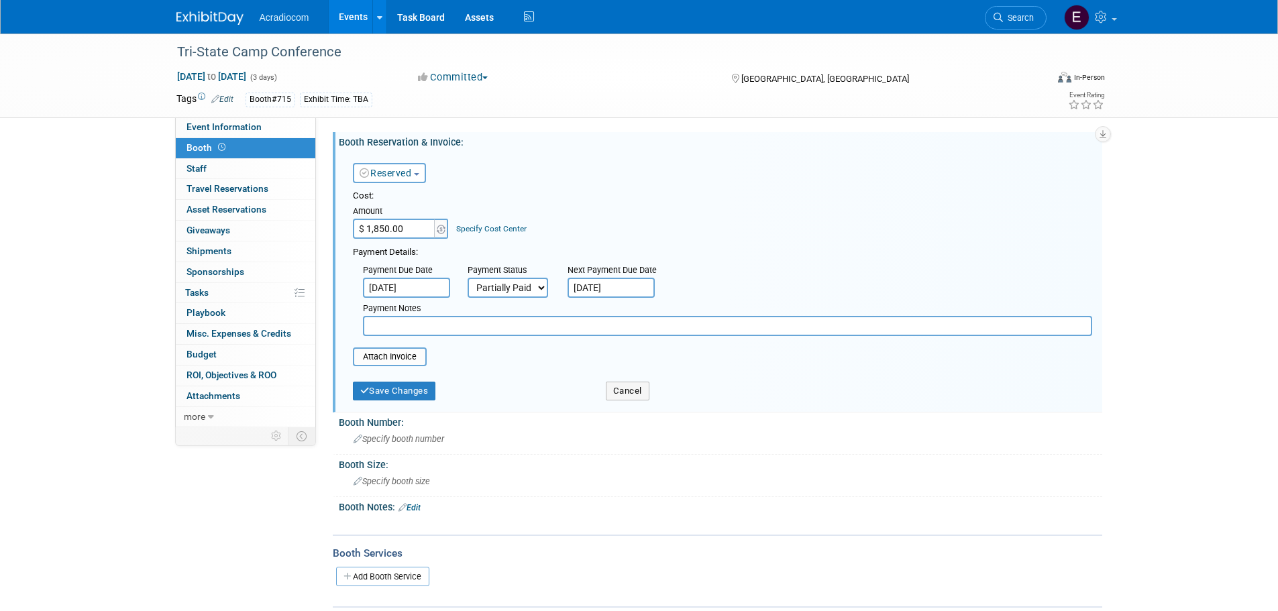
click at [464, 335] on input "text" at bounding box center [727, 326] width 729 height 20
click at [494, 325] on input "text" at bounding box center [727, 326] width 729 height 20
paste input "The next payment is due on October 3, 2025."
click at [364, 329] on input "The next payment is due on October 3, 2025." at bounding box center [727, 326] width 729 height 20
click at [632, 319] on input "Down $500 The next payment is due on October 3, 2025." at bounding box center [727, 326] width 729 height 20
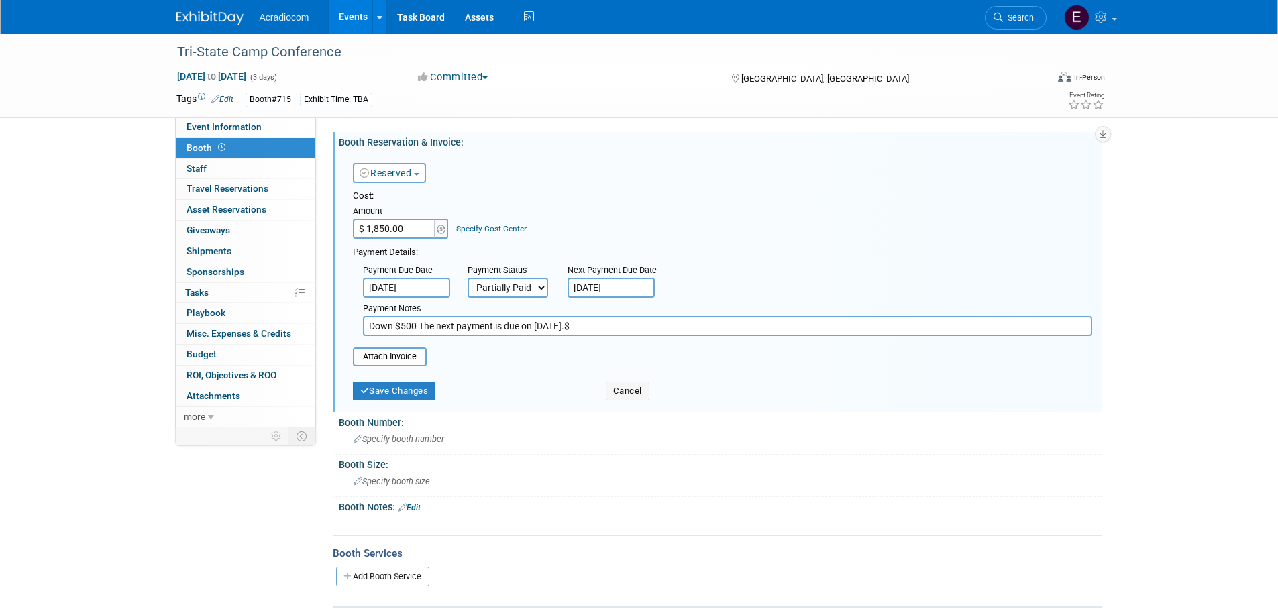
click at [419, 331] on input "Down $500 The next payment is due on October 3, 2025.$" at bounding box center [727, 326] width 729 height 20
click at [653, 325] on input "Down $500, The next payment is due on October 3, 2025.$" at bounding box center [727, 326] width 729 height 20
click at [607, 327] on input "Down $500, The next payment is due on October 3, 2025.$$1,350" at bounding box center [727, 326] width 729 height 20
click at [611, 327] on input "Down $500, The next payment is due on October 3, 2025. $$1,350" at bounding box center [727, 326] width 729 height 20
drag, startPoint x: 649, startPoint y: 327, endPoint x: 608, endPoint y: 329, distance: 41.0
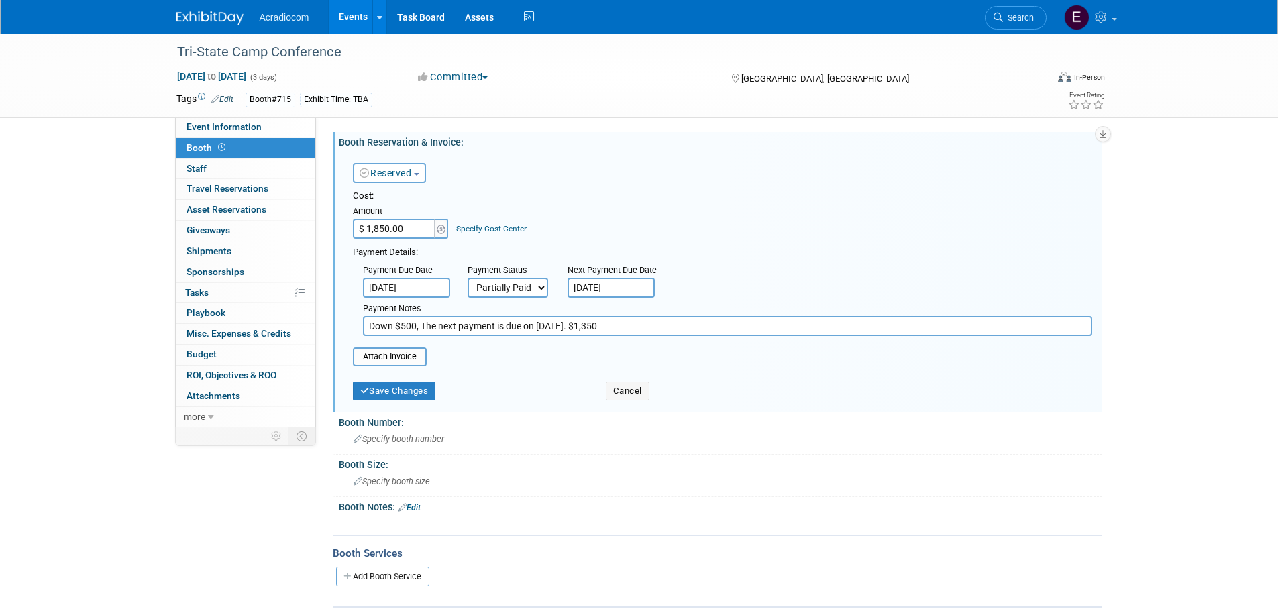
click at [608, 329] on input "Down $500, The next payment is due on October 3, 2025. $1,350" at bounding box center [727, 326] width 729 height 20
click at [523, 330] on input "Down $500, The next payment is due on October 3, 2025." at bounding box center [727, 326] width 729 height 20
drag, startPoint x: 523, startPoint y: 327, endPoint x: 496, endPoint y: 326, distance: 26.2
click at [496, 326] on input "Down $500, The next payment is due on October 3, 2025." at bounding box center [727, 326] width 729 height 20
paste input "$1,350"
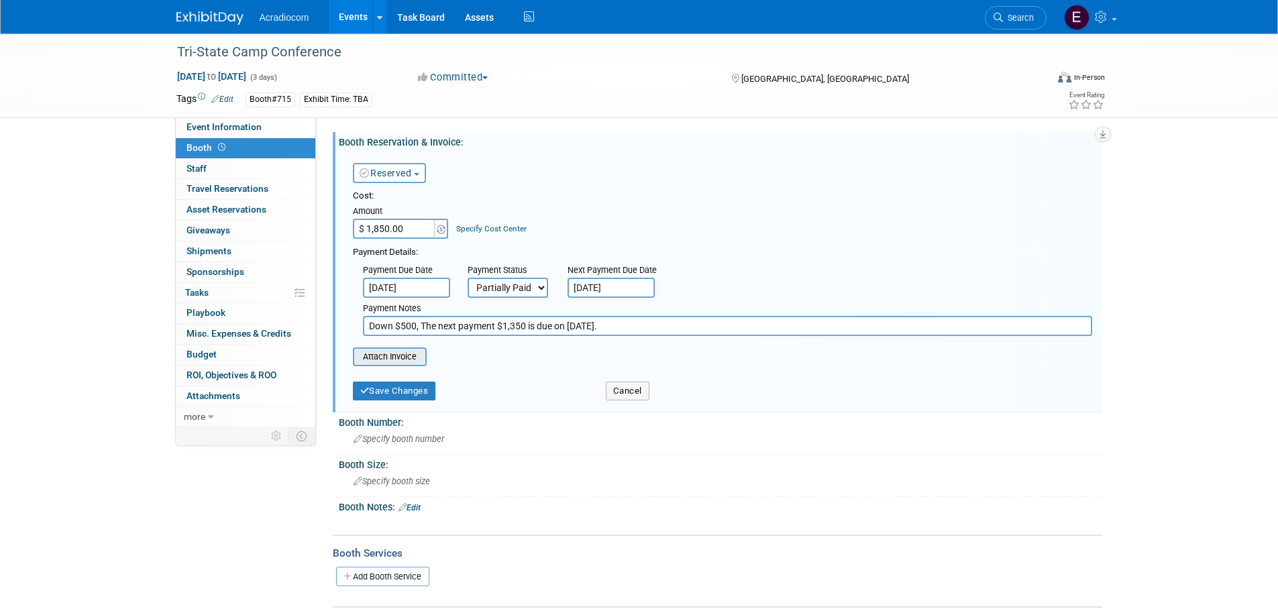
type input "Down $500, The next payment $1,350 is due on October 3, 2025."
click at [421, 359] on input "file" at bounding box center [346, 357] width 160 height 16
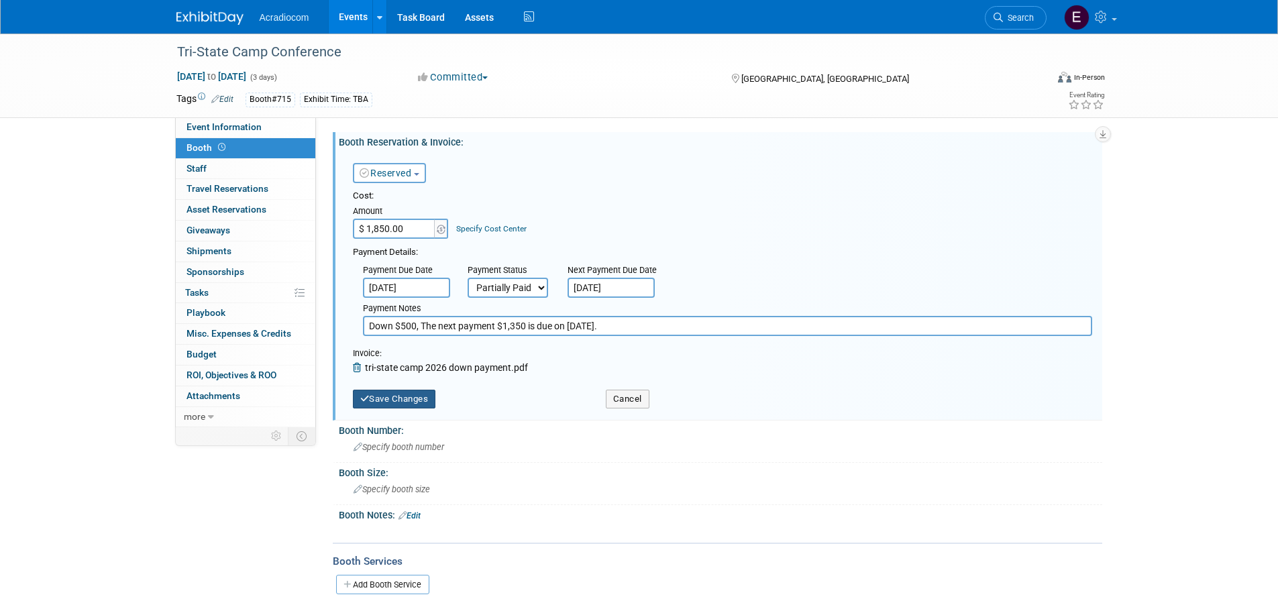
click at [399, 395] on button "Save Changes" at bounding box center [394, 399] width 83 height 19
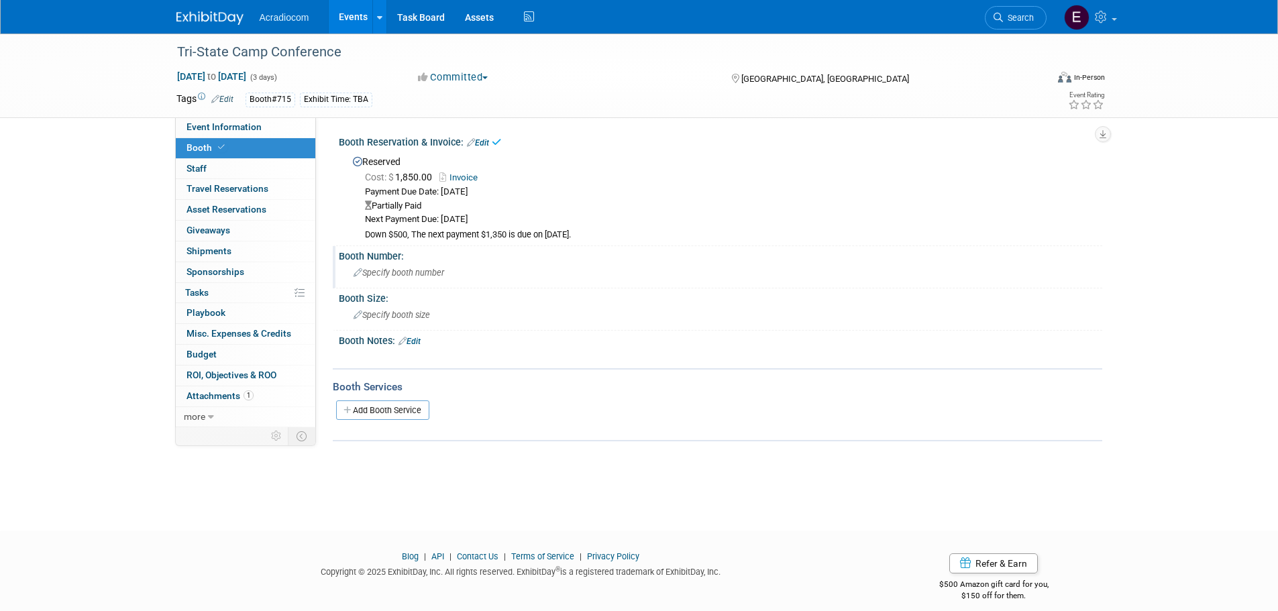
click at [427, 276] on span "Specify booth number" at bounding box center [399, 273] width 91 height 10
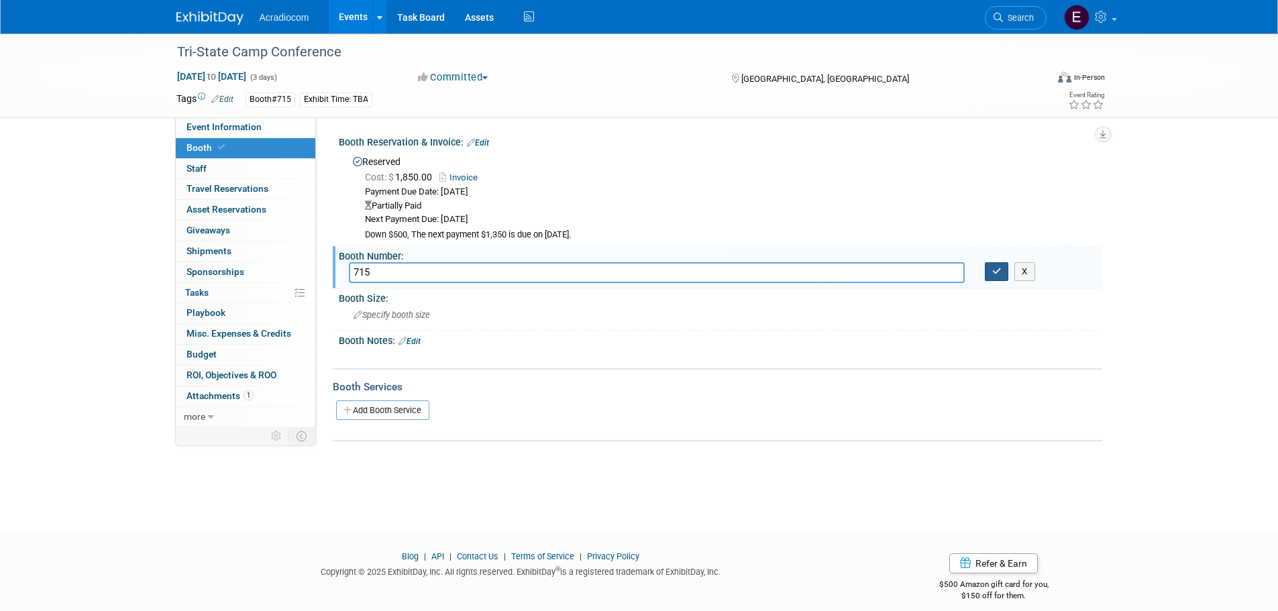
type input "715"
click at [992, 268] on icon "button" at bounding box center [996, 271] width 9 height 9
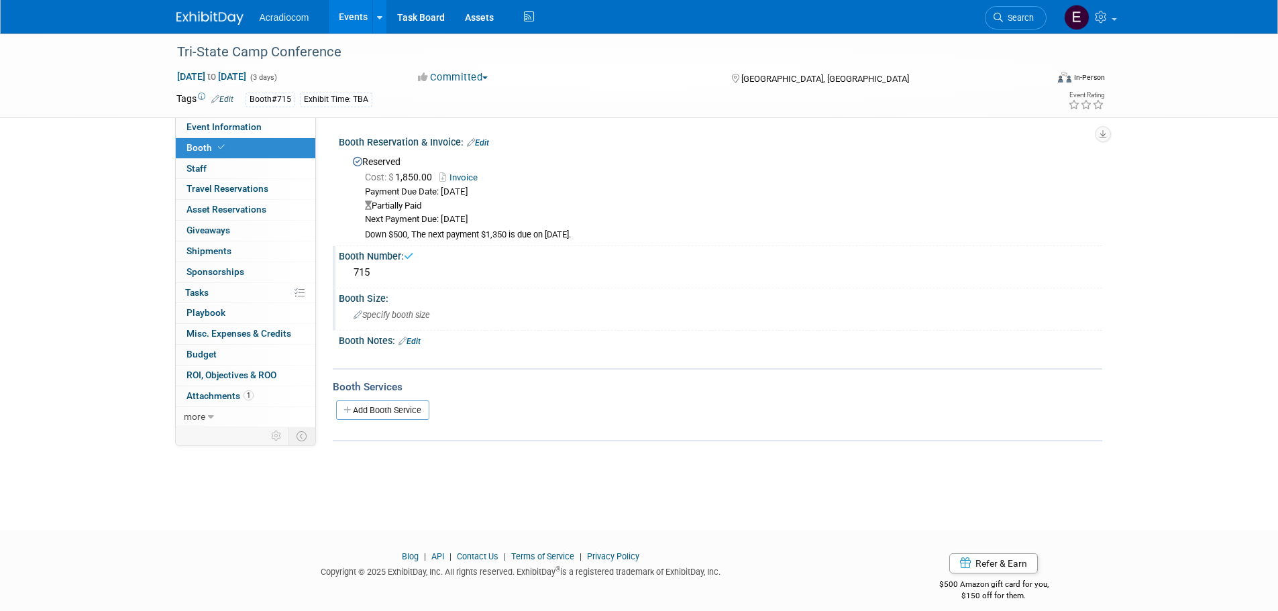
click at [526, 312] on div "Specify booth size" at bounding box center [720, 315] width 743 height 21
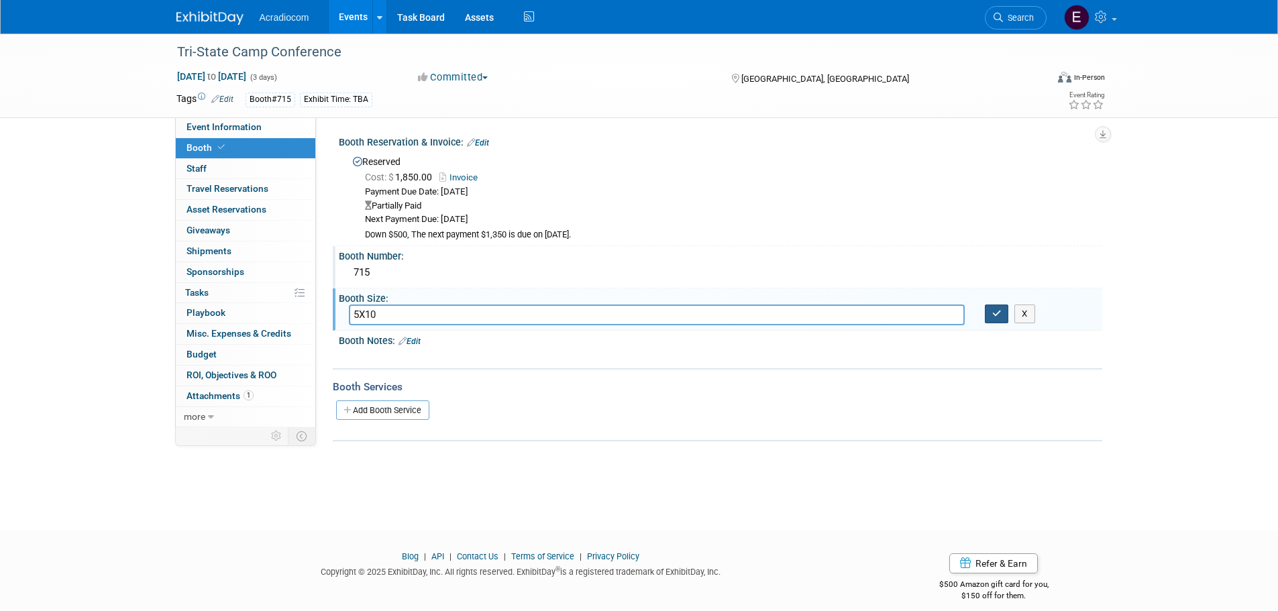
type input "5X10"
click at [987, 313] on button "button" at bounding box center [997, 314] width 24 height 19
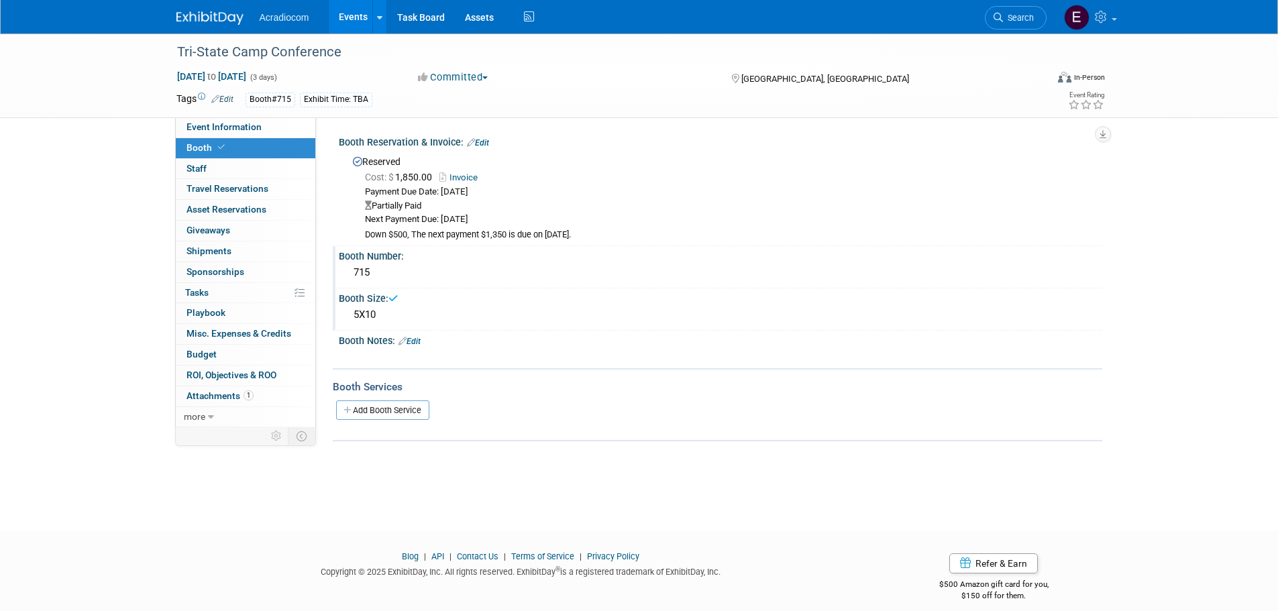
click at [417, 342] on link "Edit" at bounding box center [409, 341] width 22 height 9
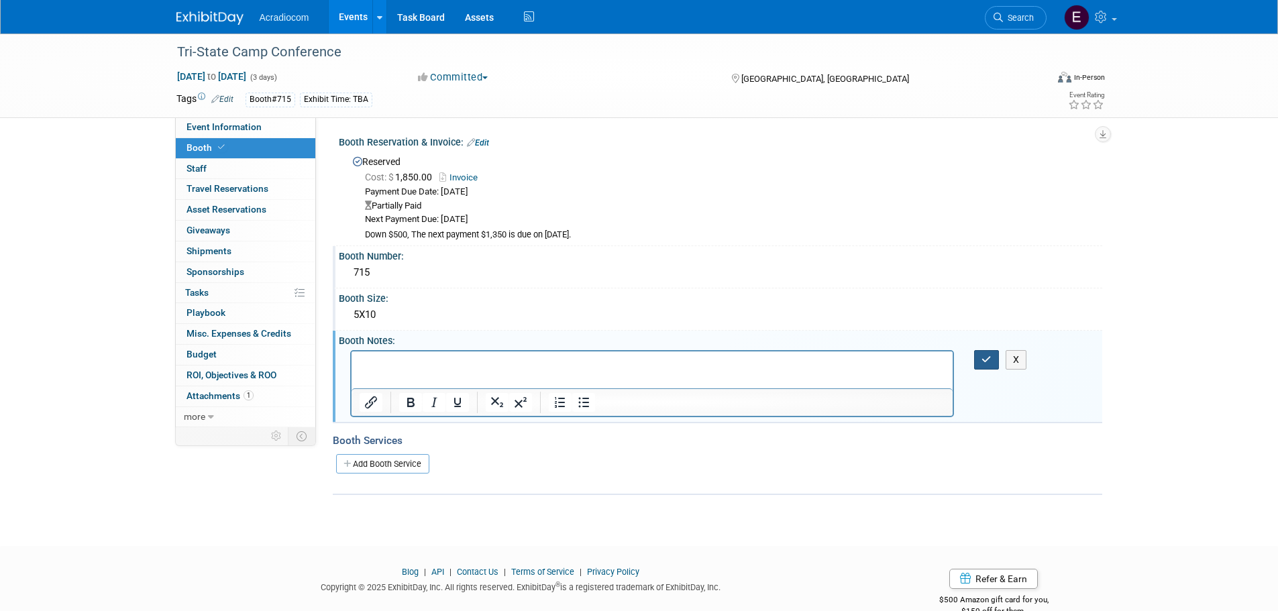
click at [983, 359] on icon "button" at bounding box center [986, 359] width 10 height 9
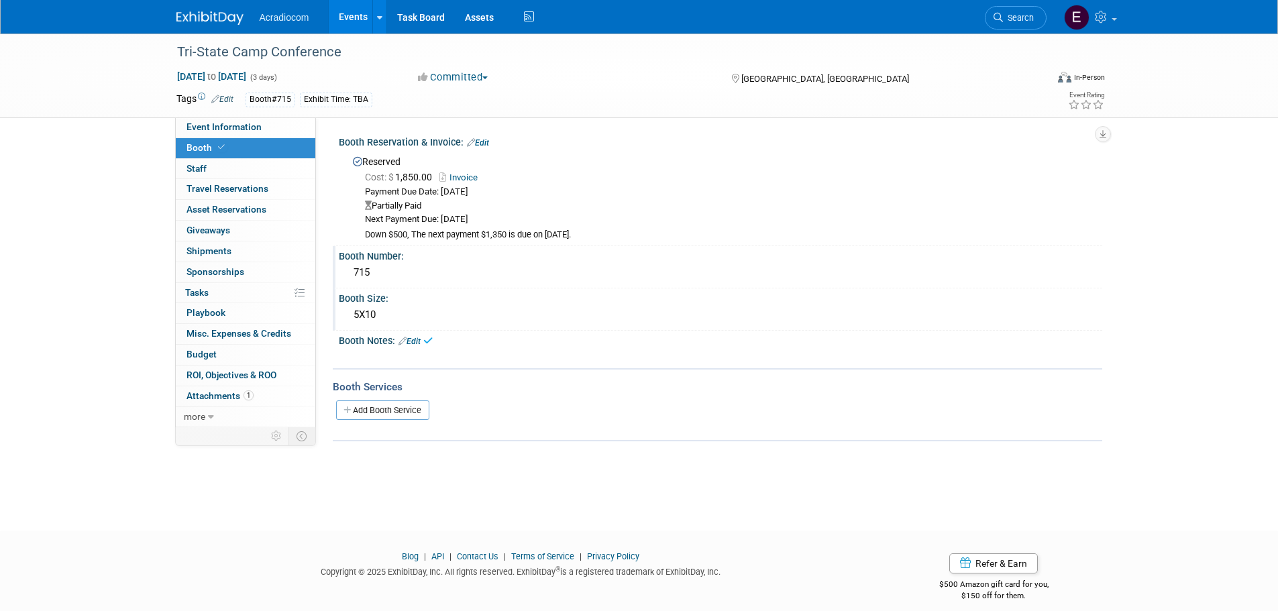
click at [202, 11] on link at bounding box center [217, 11] width 83 height 11
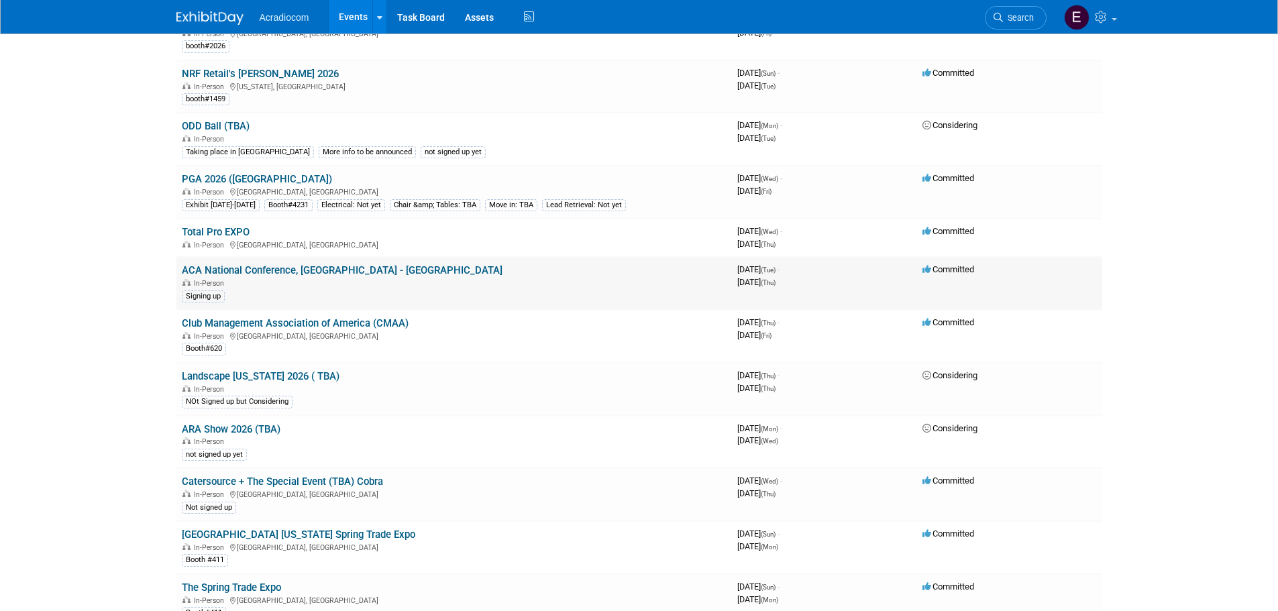
scroll to position [738, 0]
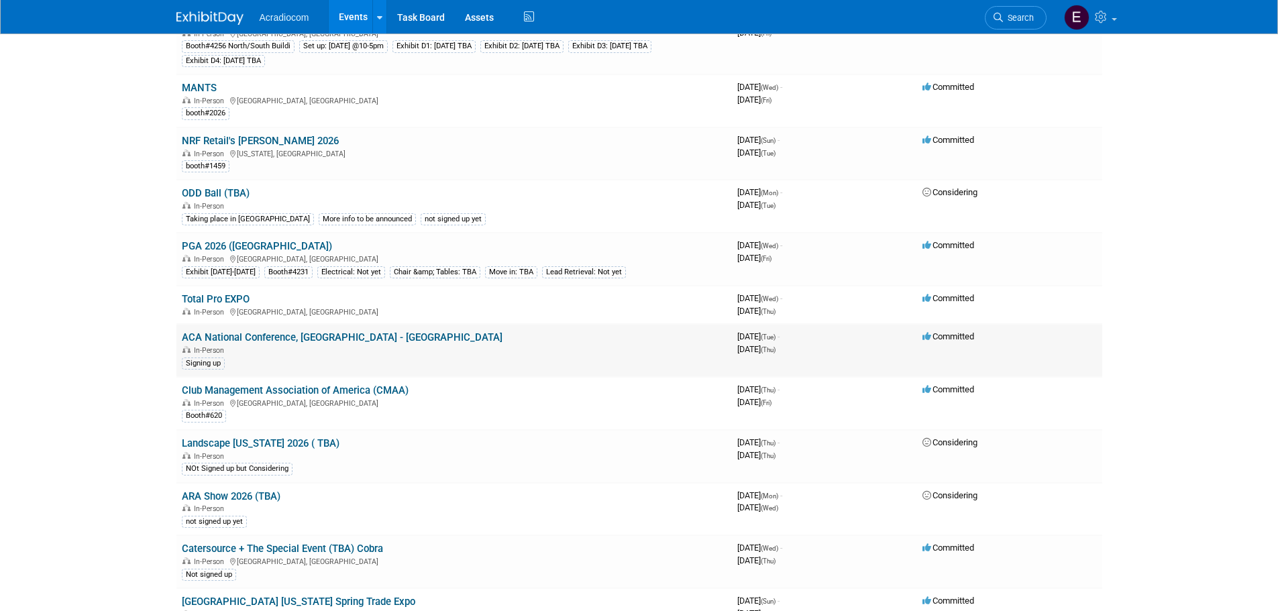
click at [264, 339] on link "ACA National Conference, [GEOGRAPHIC_DATA] - [GEOGRAPHIC_DATA]" at bounding box center [342, 337] width 321 height 12
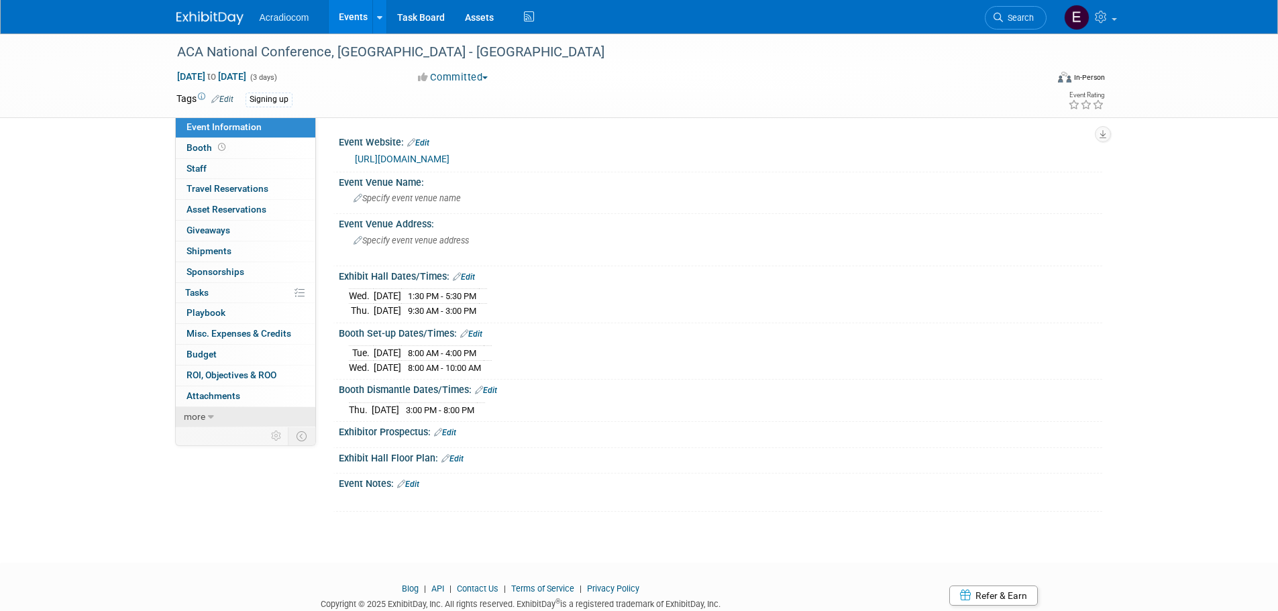
click at [222, 424] on link "more" at bounding box center [246, 417] width 140 height 20
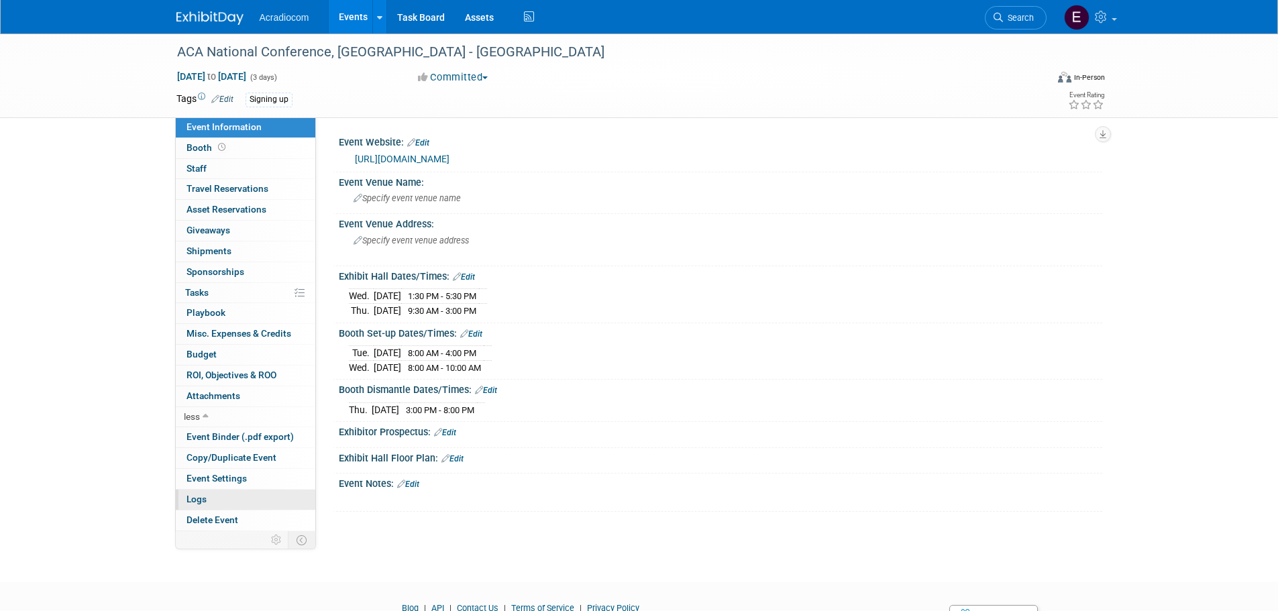
click at [219, 504] on link "Logs" at bounding box center [246, 500] width 140 height 20
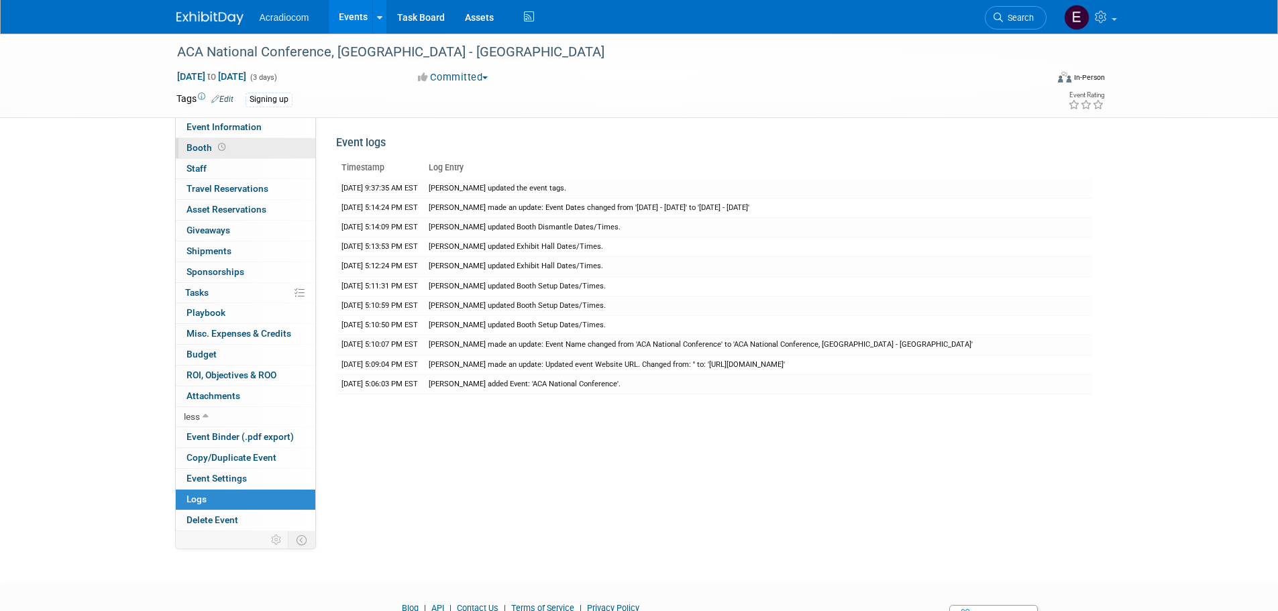
click at [266, 138] on link "Booth" at bounding box center [246, 148] width 140 height 20
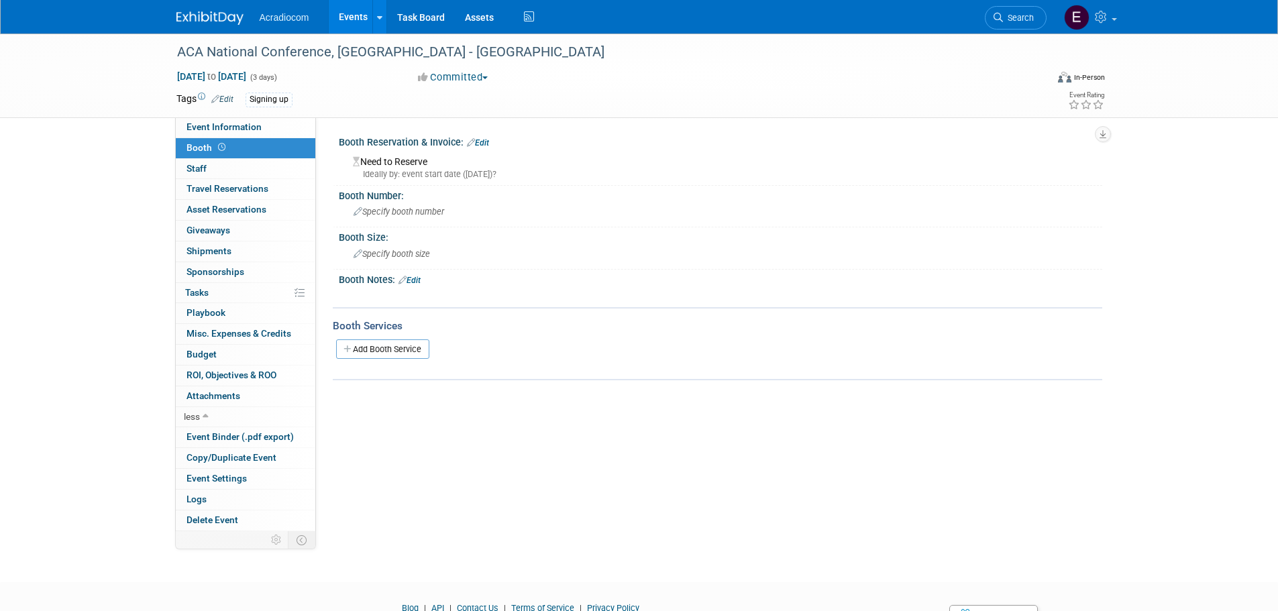
click at [487, 140] on link "Edit" at bounding box center [478, 142] width 22 height 9
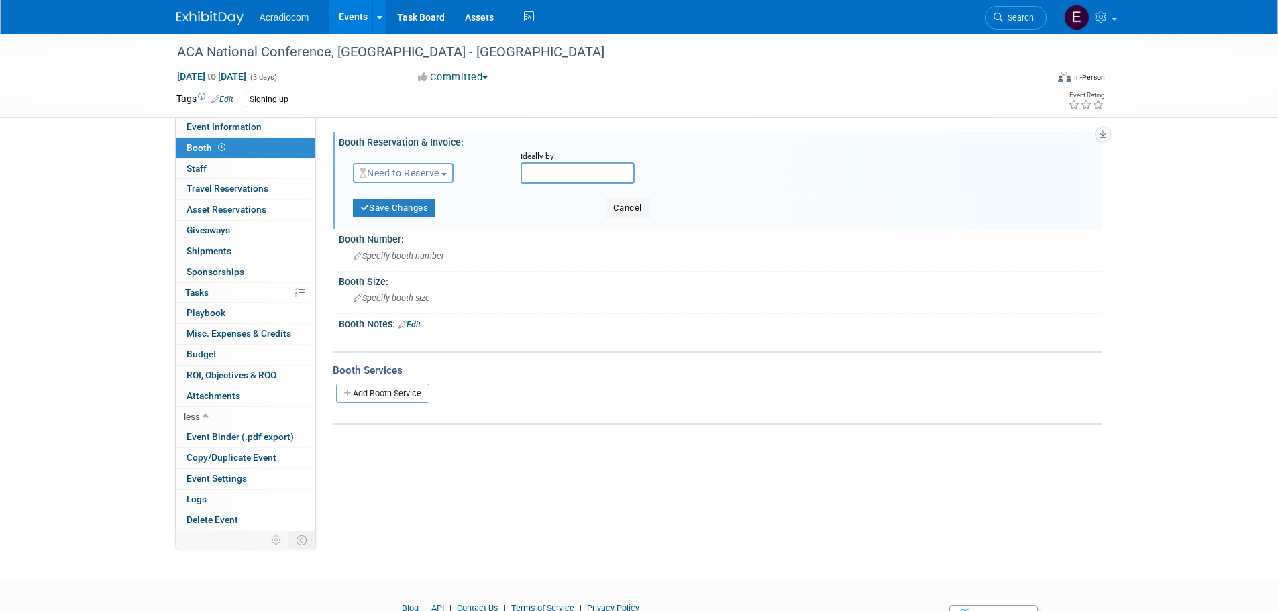
click at [445, 164] on button "Need to Reserve" at bounding box center [403, 173] width 101 height 20
click at [418, 213] on link "Reserved" at bounding box center [426, 214] width 144 height 19
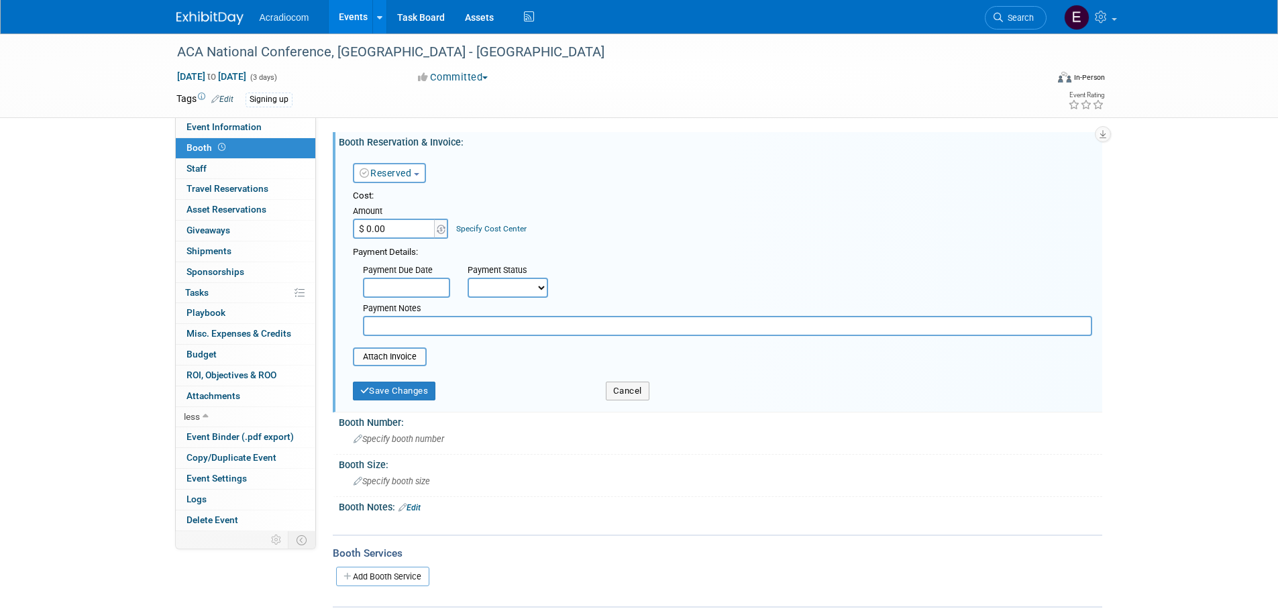
click at [405, 231] on input "$ 0.00" at bounding box center [395, 229] width 84 height 20
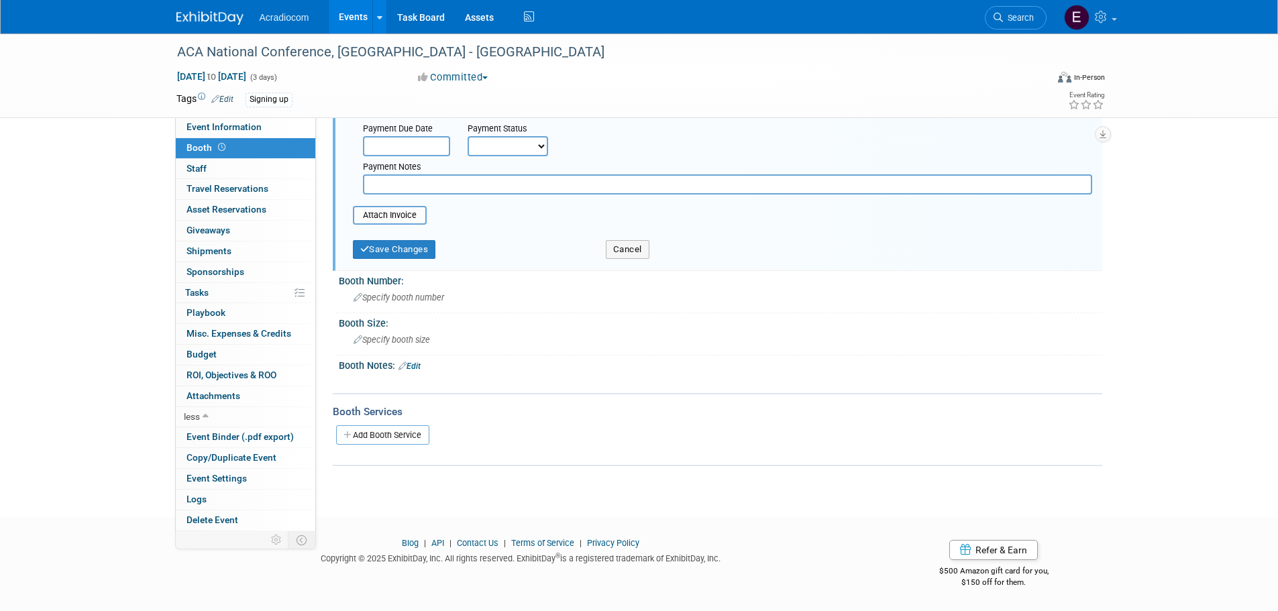
scroll to position [8, 0]
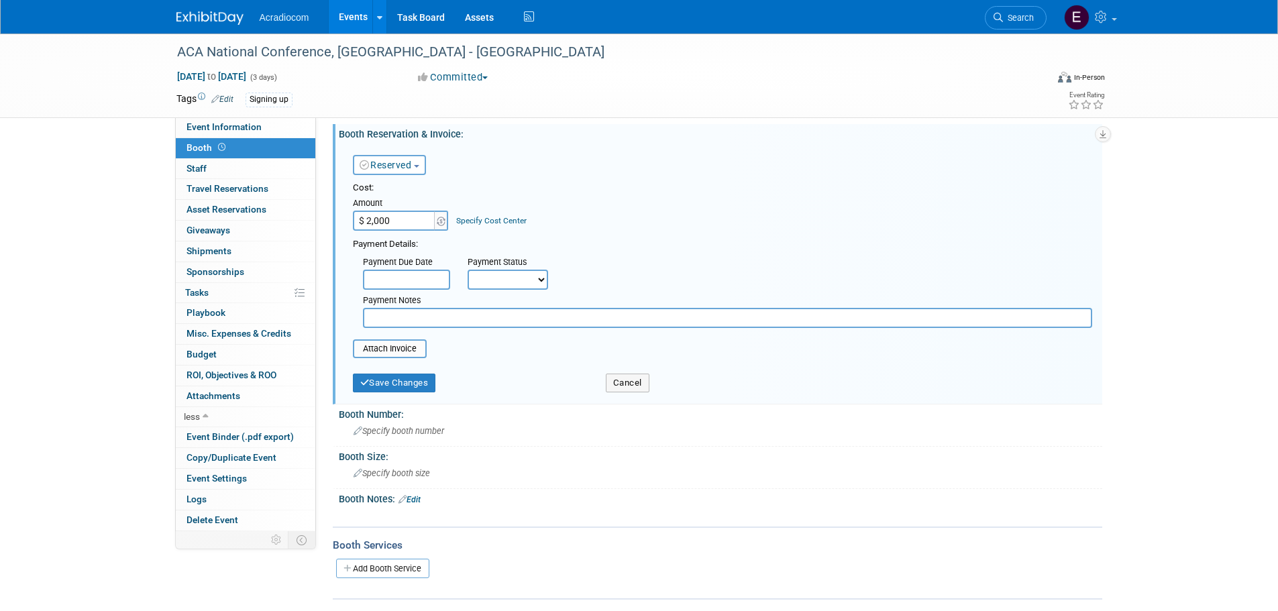
type input "$ 2,000.00"
click at [407, 278] on input "text" at bounding box center [406, 280] width 87 height 20
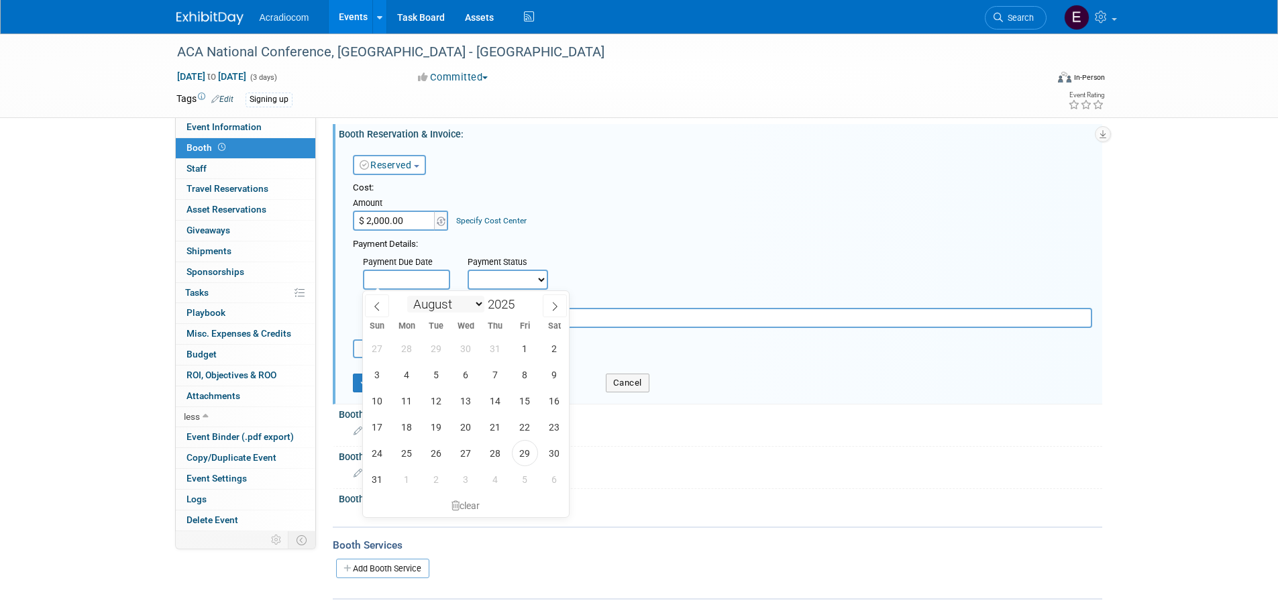
click at [409, 297] on select "January February March April May June July August September October November De…" at bounding box center [445, 304] width 77 height 17
select select "1"
click at [407, 296] on select "January February March April May June July August September October November De…" at bounding box center [445, 304] width 77 height 17
click at [381, 377] on span "2" at bounding box center [377, 375] width 26 height 26
type input "[DATE]"
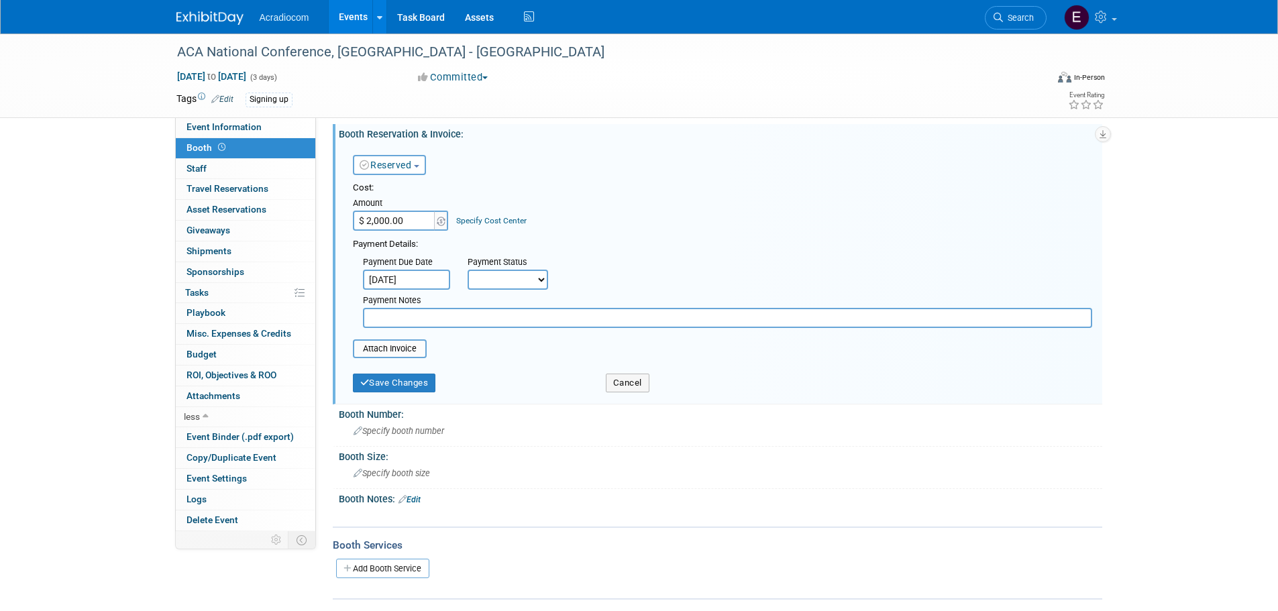
click at [490, 288] on select "Not Paid Yet Partially Paid Paid in Full" at bounding box center [508, 280] width 80 height 20
select select "2"
click at [468, 270] on select "Not Paid Yet Partially Paid Paid in Full" at bounding box center [508, 280] width 80 height 20
click at [508, 327] on input "text" at bounding box center [727, 318] width 729 height 20
click at [595, 267] on div "Next Payment Due Date" at bounding box center [616, 262] width 97 height 13
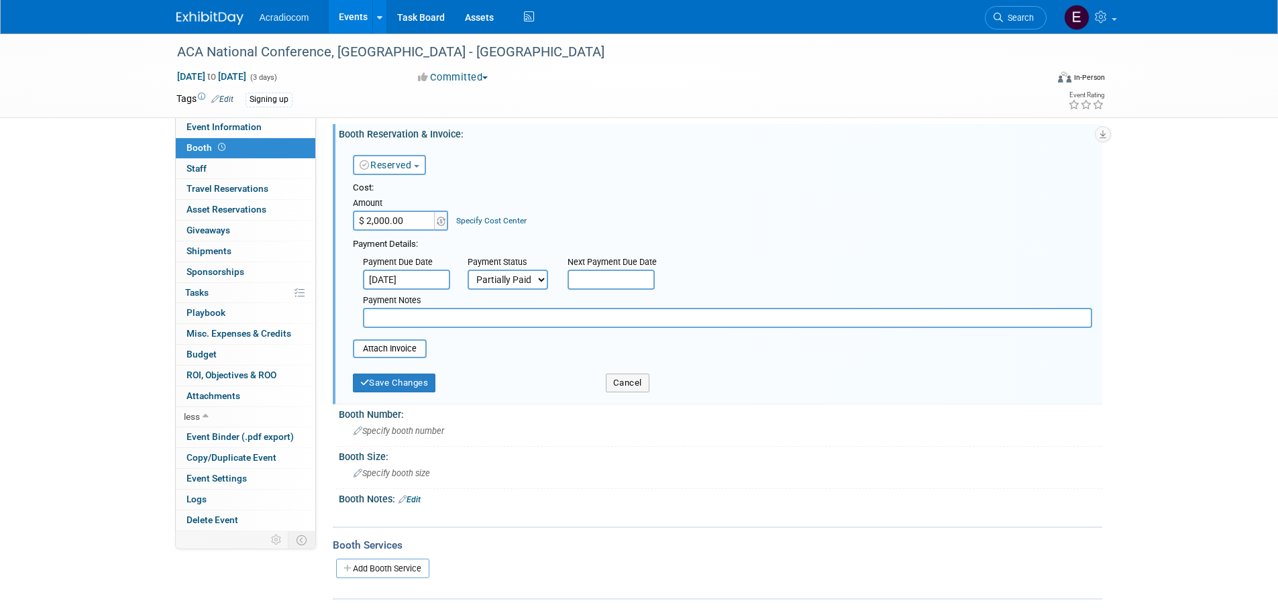
click at [521, 318] on input "text" at bounding box center [727, 318] width 729 height 20
type input "%50 down $1000"
click at [425, 387] on button "Save Changes" at bounding box center [394, 383] width 83 height 19
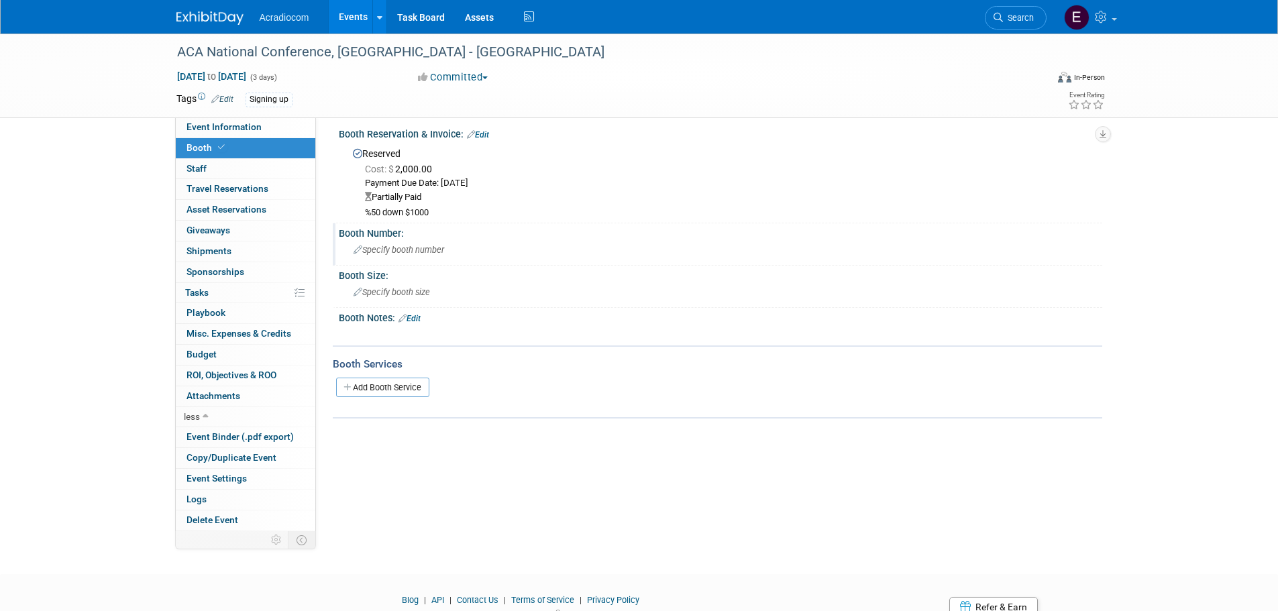
click at [400, 258] on div "Specify booth number" at bounding box center [720, 249] width 743 height 21
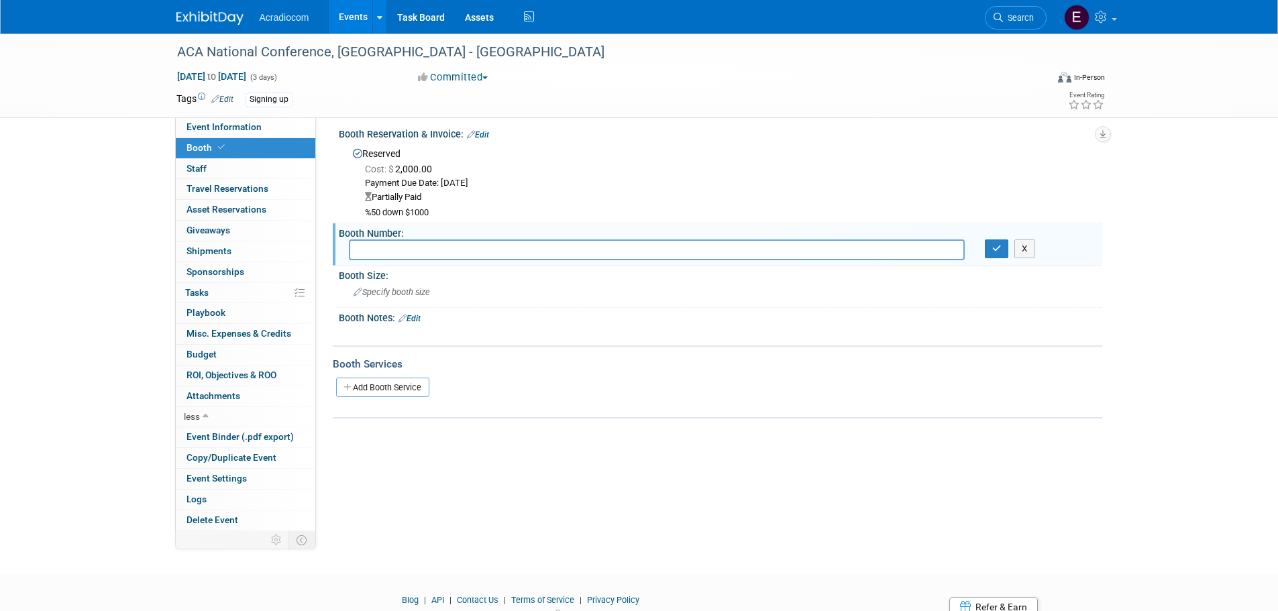
click at [223, 92] on td "Tags Edit" at bounding box center [204, 99] width 57 height 15
click at [223, 97] on link "Edit" at bounding box center [222, 99] width 22 height 9
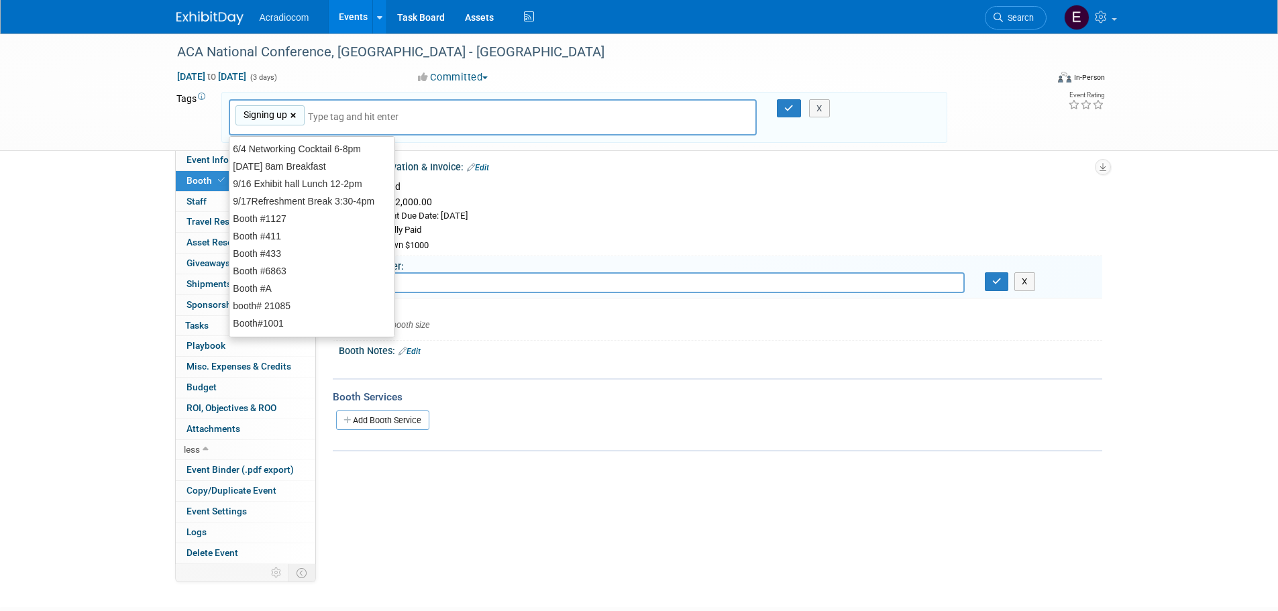
click at [290, 116] on link "×" at bounding box center [294, 115] width 9 height 15
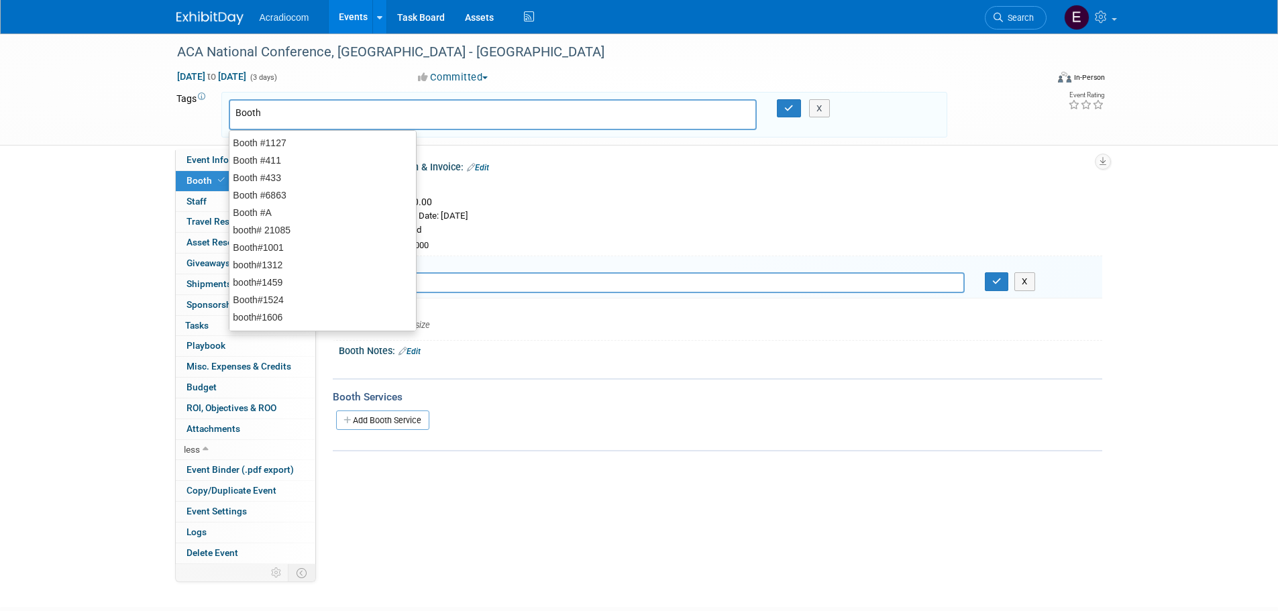
click at [571, 197] on div "Cost: $ 2,000.00" at bounding box center [728, 201] width 727 height 13
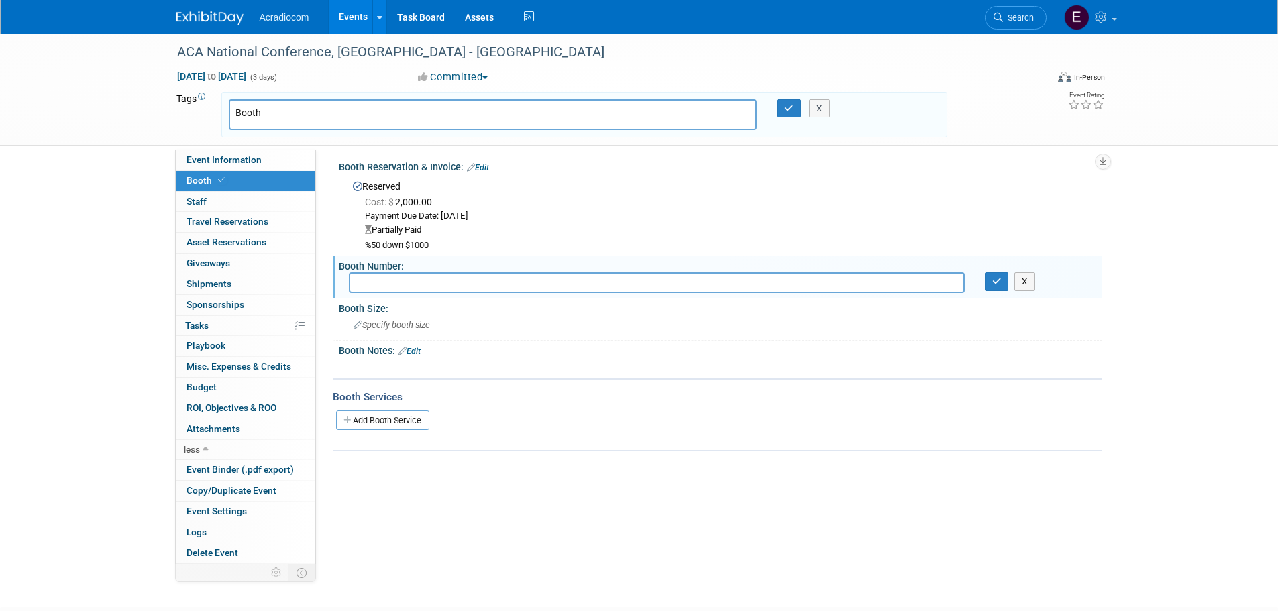
click at [368, 106] on input "Booth" at bounding box center [329, 112] width 188 height 13
type input "Booth#415"
click at [794, 111] on button "button" at bounding box center [789, 108] width 24 height 19
type input "Booth#415"
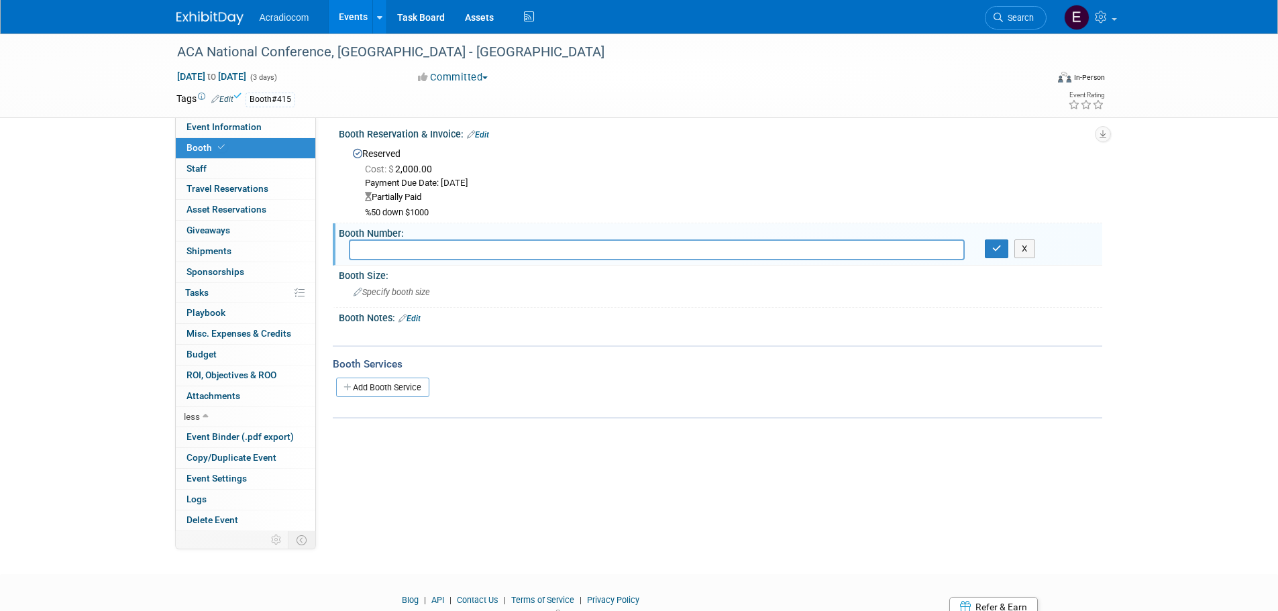
click at [556, 252] on input "text" at bounding box center [657, 249] width 616 height 21
type input "415"
click at [1003, 245] on button "button" at bounding box center [997, 248] width 24 height 19
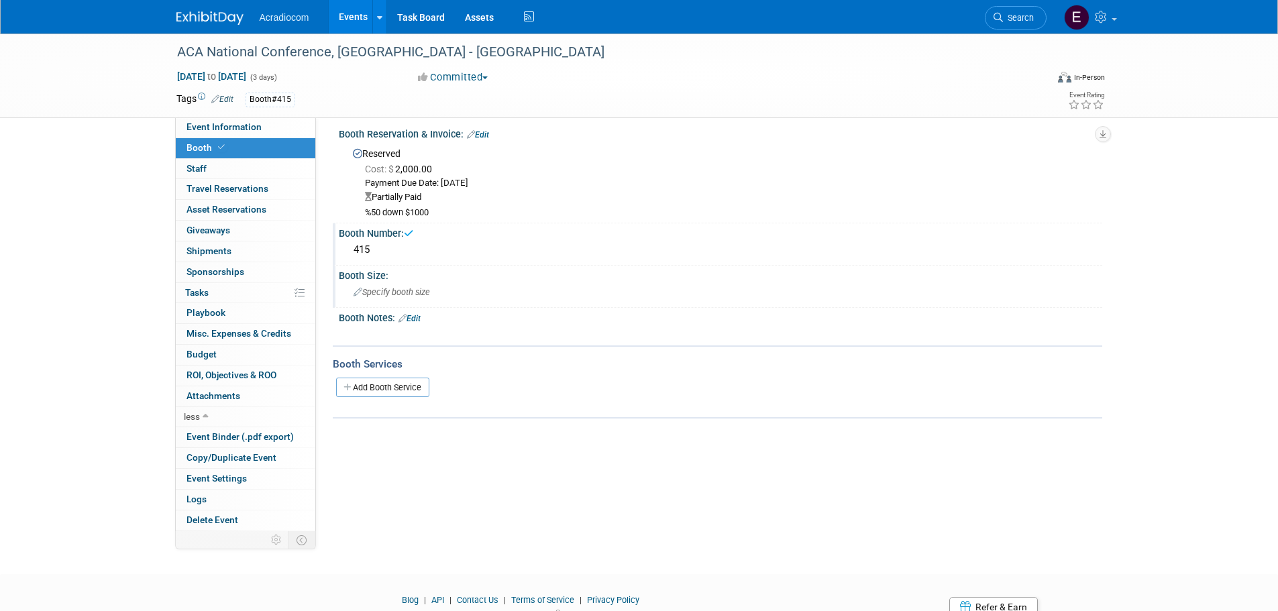
click at [426, 305] on div "Booth Size: Specify booth size" at bounding box center [717, 287] width 769 height 42
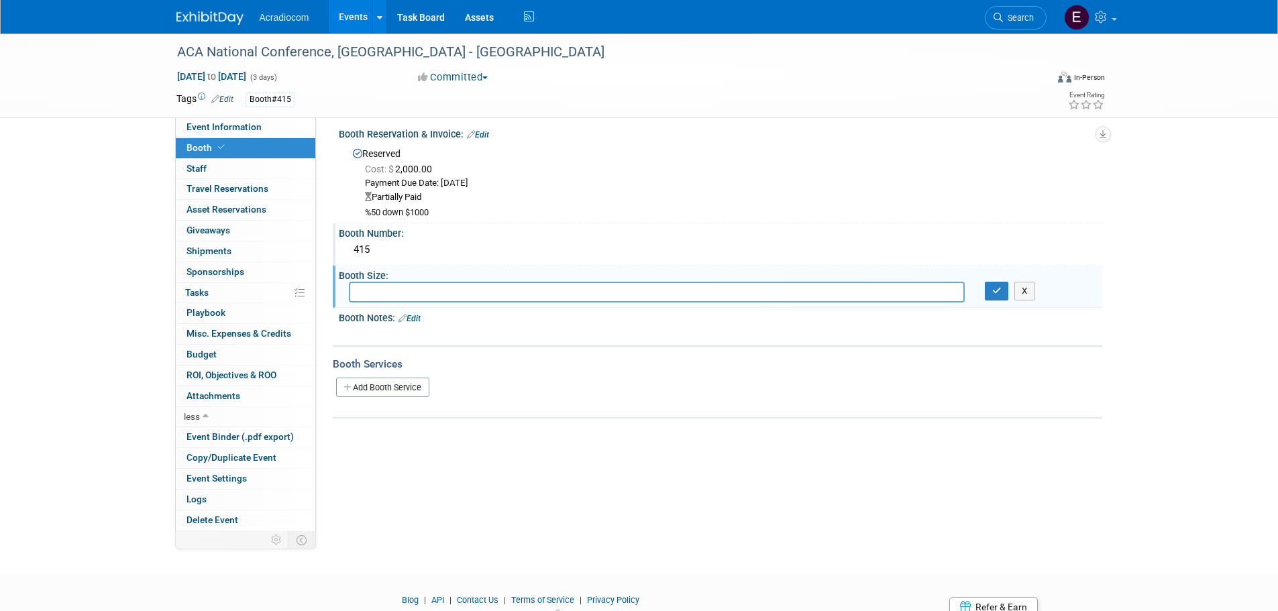
scroll to position [0, 0]
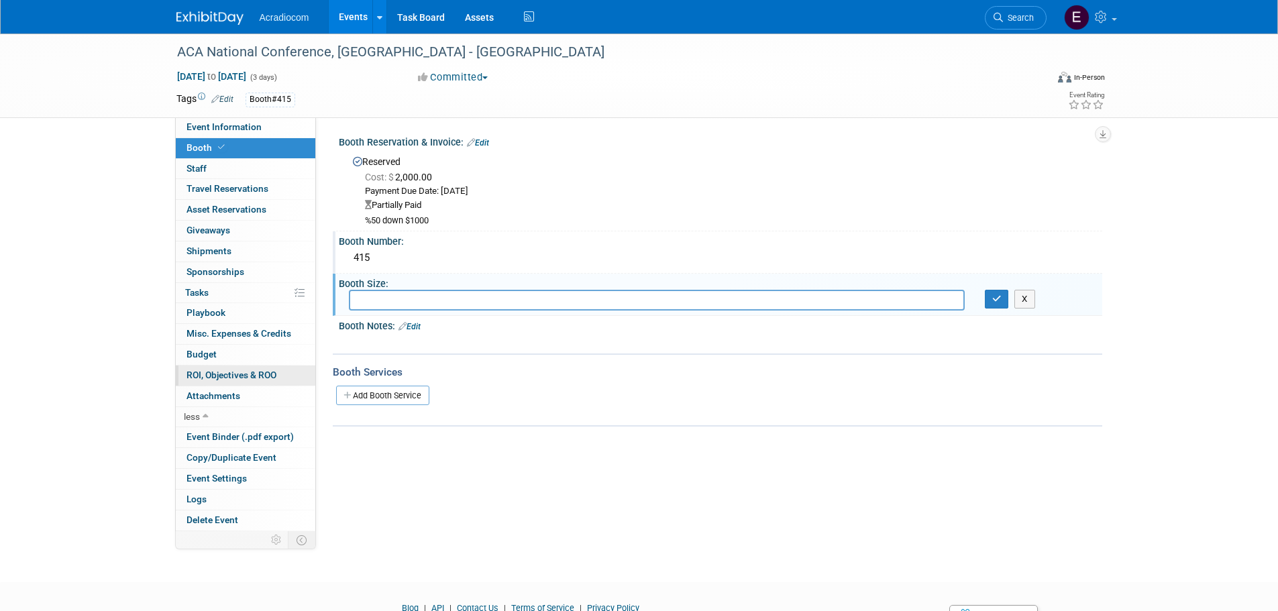
drag, startPoint x: 251, startPoint y: 396, endPoint x: 256, endPoint y: 382, distance: 14.2
click at [251, 396] on link "0 Attachments 0" at bounding box center [246, 396] width 140 height 20
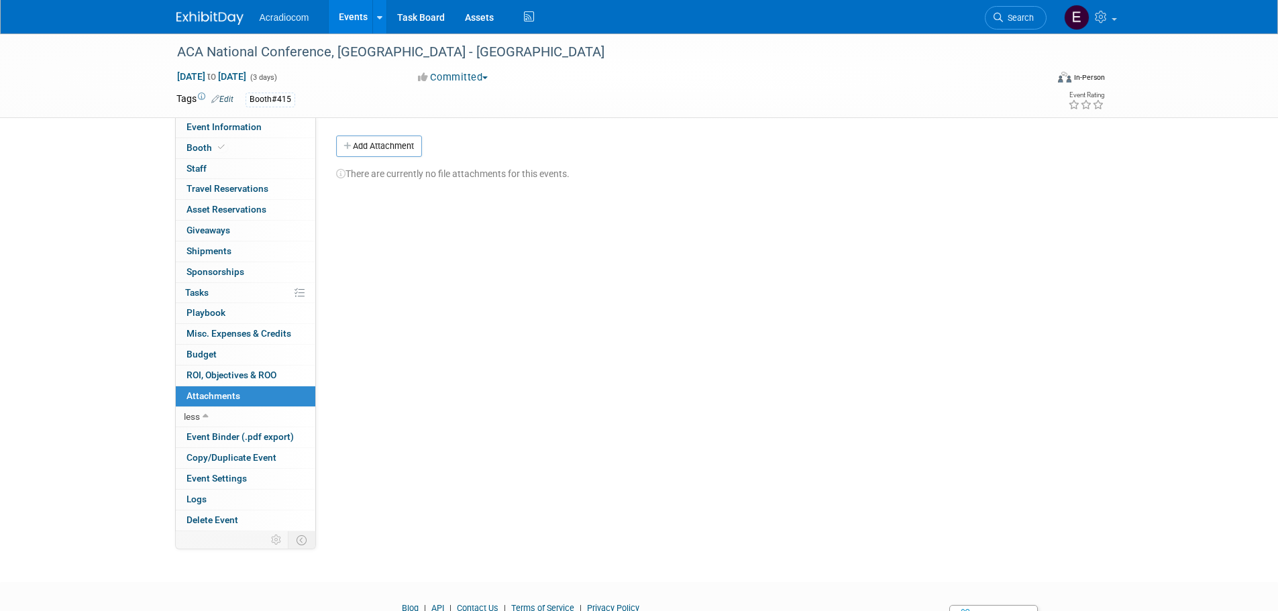
click at [412, 158] on div "There are currently no file attachments for this events." at bounding box center [714, 168] width 756 height 23
click at [412, 143] on button "Add Attachment" at bounding box center [379, 146] width 86 height 21
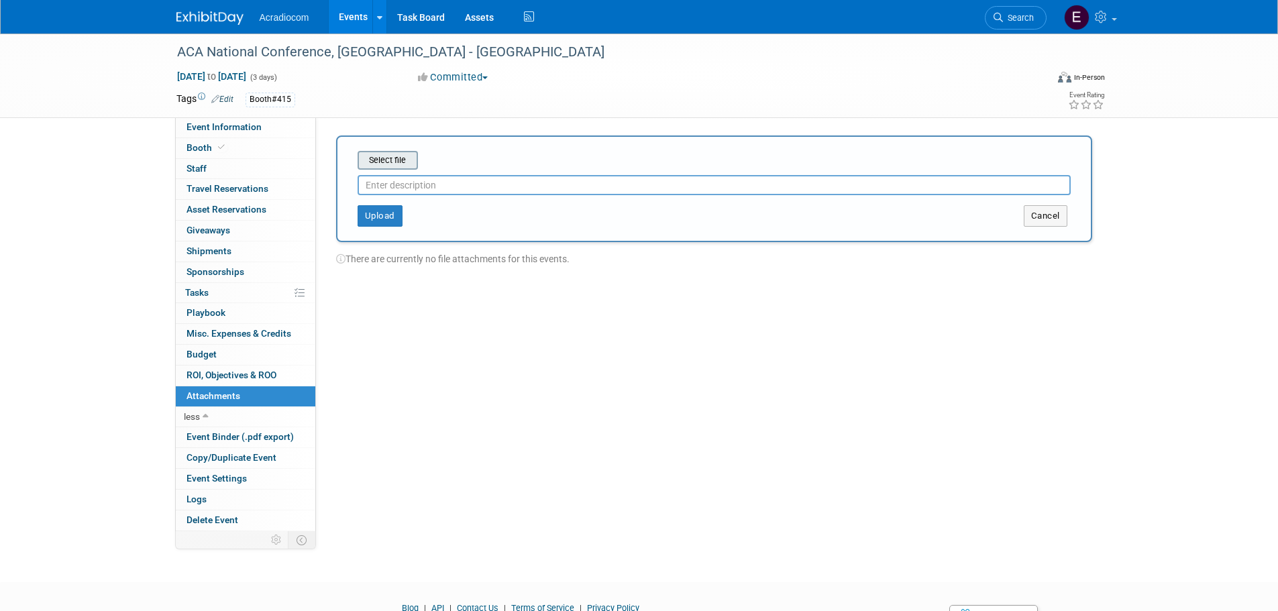
click at [403, 162] on input "file" at bounding box center [337, 160] width 160 height 16
click at [537, 156] on icon "aca national conference 26 sign up application.pdf" at bounding box center [465, 157] width 214 height 11
click at [402, 185] on input "text" at bounding box center [714, 180] width 713 height 20
type input "A"
click at [394, 206] on button "Upload" at bounding box center [380, 210] width 45 height 21
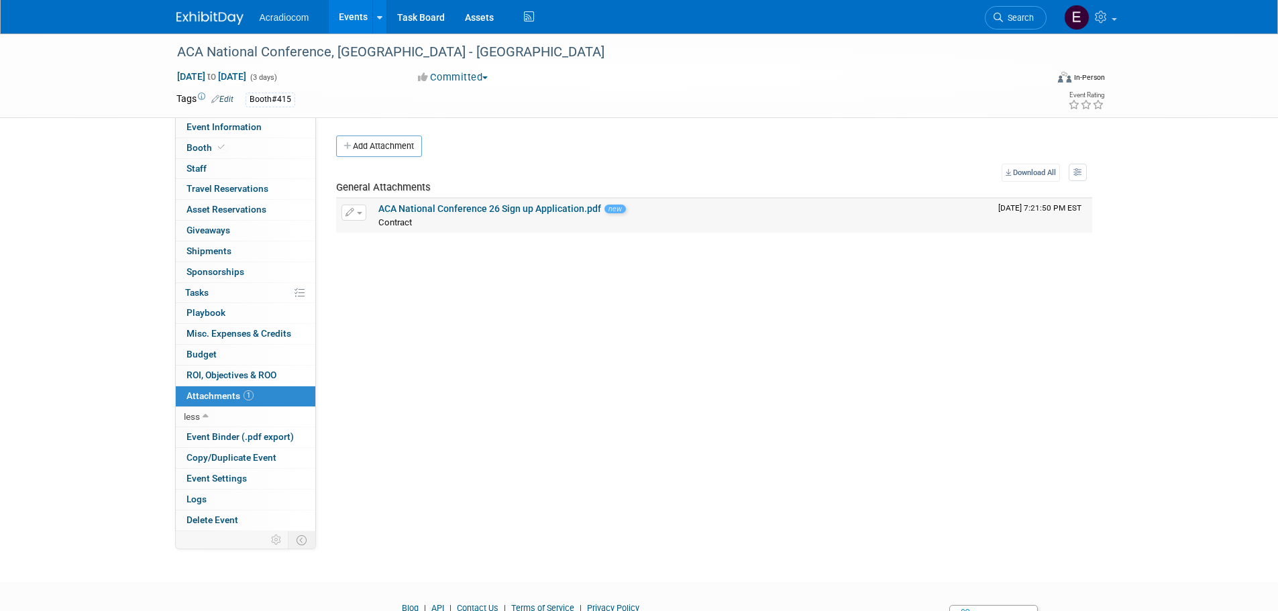
click at [434, 210] on link "ACA National Conference 26 Sign up Application.pdf" at bounding box center [489, 208] width 223 height 11
click at [544, 218] on div "Contract Contract X" at bounding box center [682, 221] width 609 height 13
click at [585, 183] on td "General Attachments" at bounding box center [664, 189] width 657 height 17
click at [579, 205] on link "ACA National Conference 26 Sign up Application.pdf" at bounding box center [489, 208] width 223 height 11
click at [406, 147] on button "Add Attachment" at bounding box center [379, 146] width 86 height 21
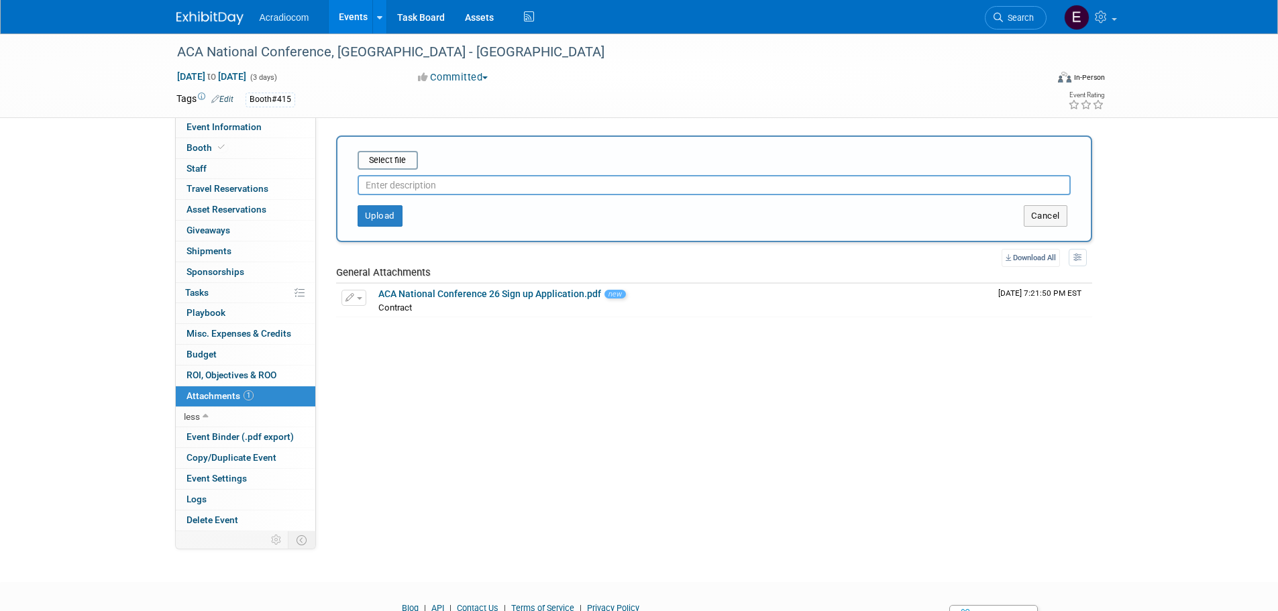
click at [407, 190] on input "text" at bounding box center [714, 185] width 713 height 20
type input "p"
click at [407, 191] on input "aplicar" at bounding box center [714, 185] width 713 height 20
click at [396, 175] on input "Application Picture" at bounding box center [714, 185] width 713 height 20
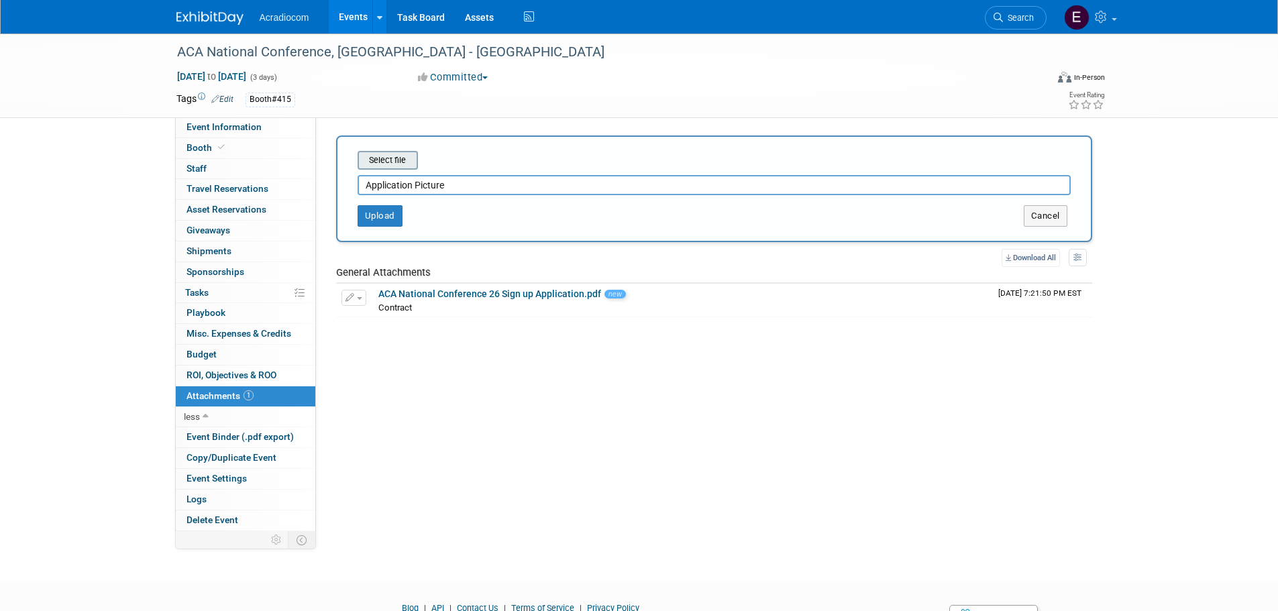
type input "Application Picture"
click at [400, 159] on input "file" at bounding box center [337, 160] width 160 height 16
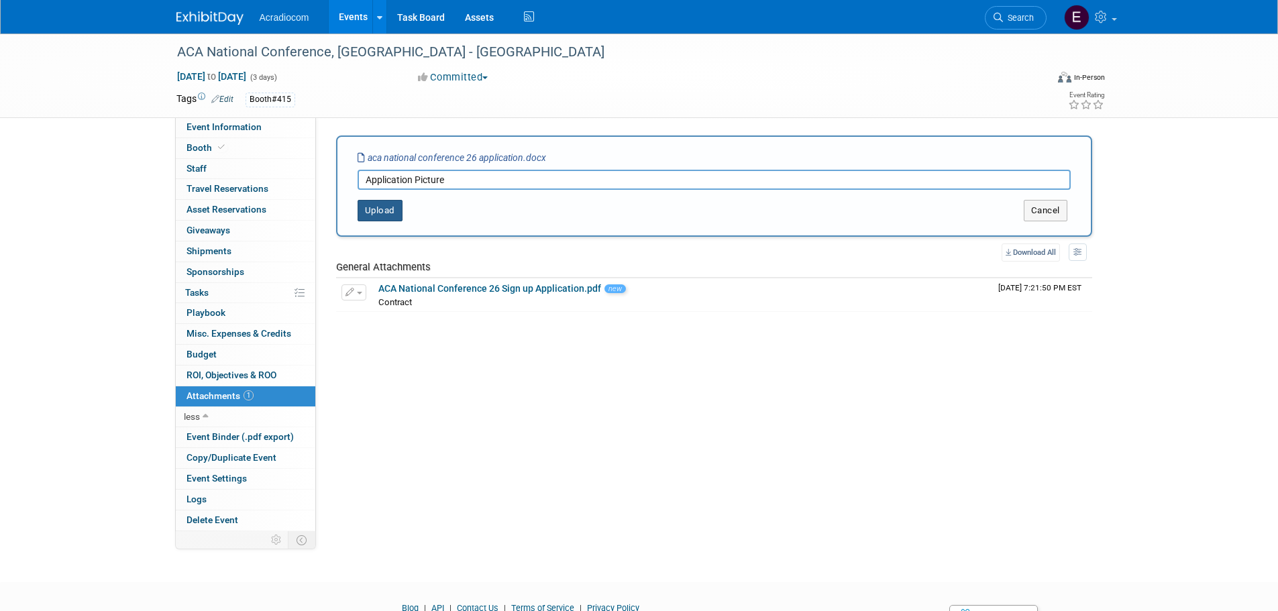
click at [394, 217] on button "Upload" at bounding box center [380, 210] width 45 height 21
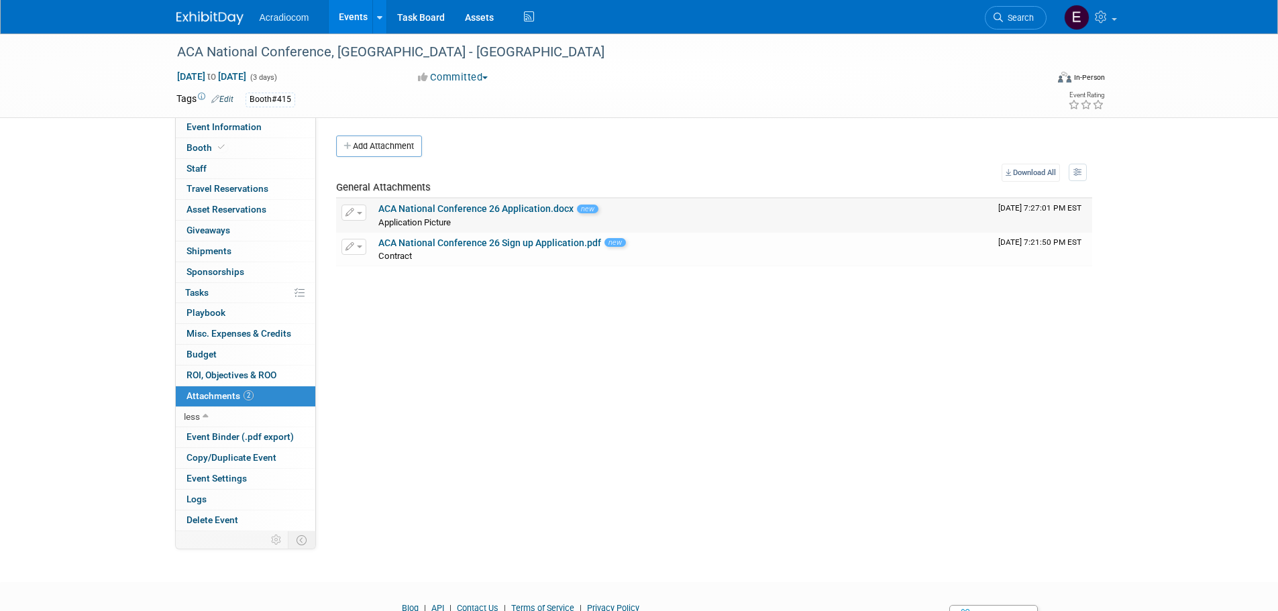
click at [437, 204] on link "ACA National Conference 26 Application.docx" at bounding box center [475, 208] width 195 height 11
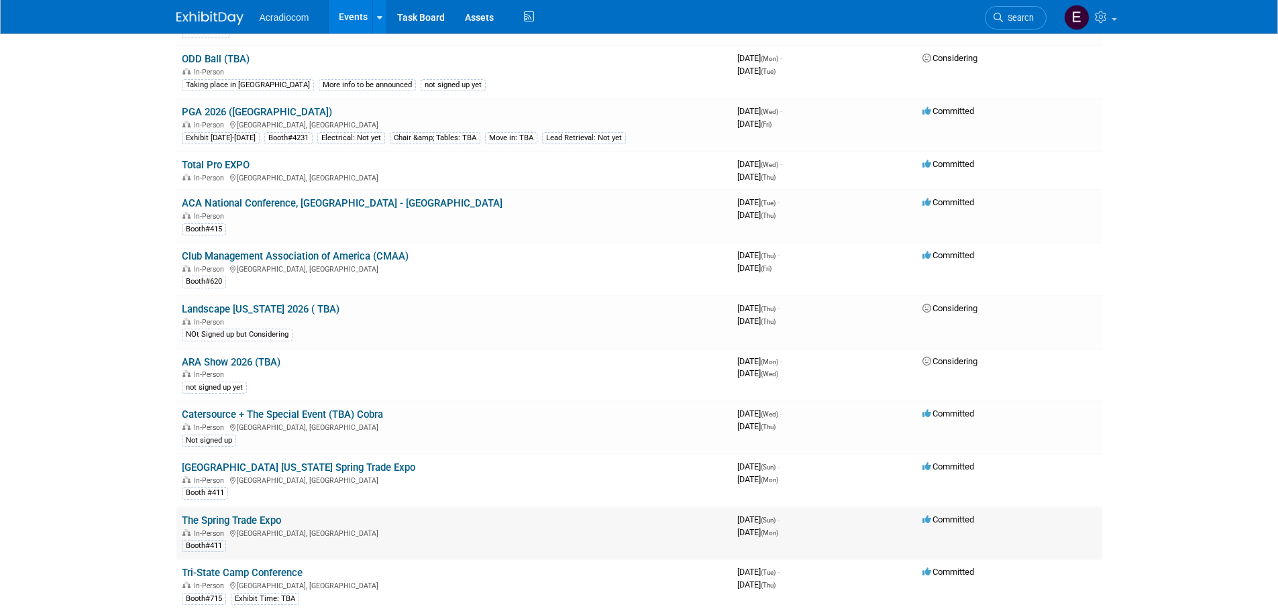
scroll to position [939, 0]
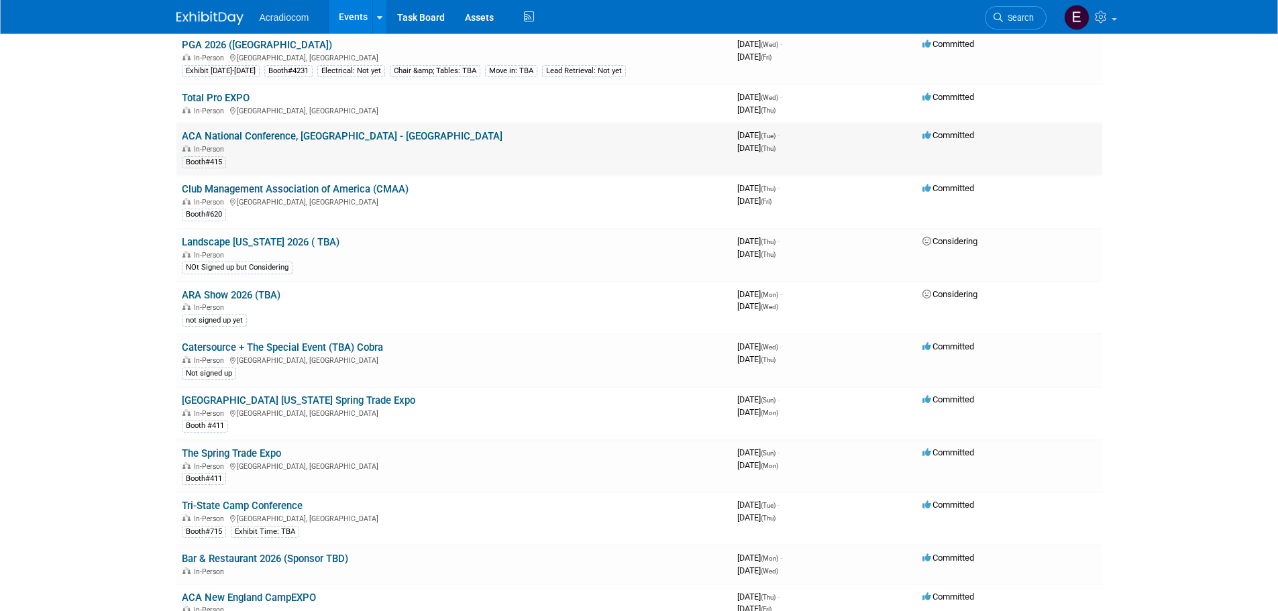
click at [279, 133] on link "ACA National Conference, [GEOGRAPHIC_DATA] - [GEOGRAPHIC_DATA]" at bounding box center [342, 136] width 321 height 12
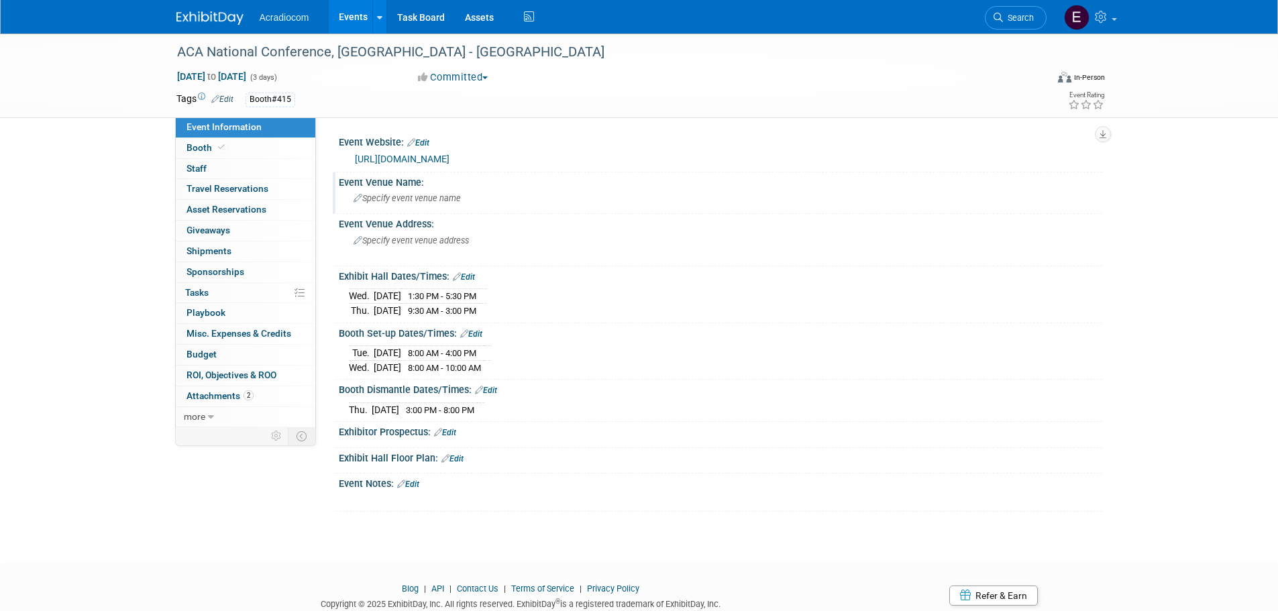
click at [491, 211] on div "Event Venue Name: Specify event venue name" at bounding box center [717, 193] width 769 height 42
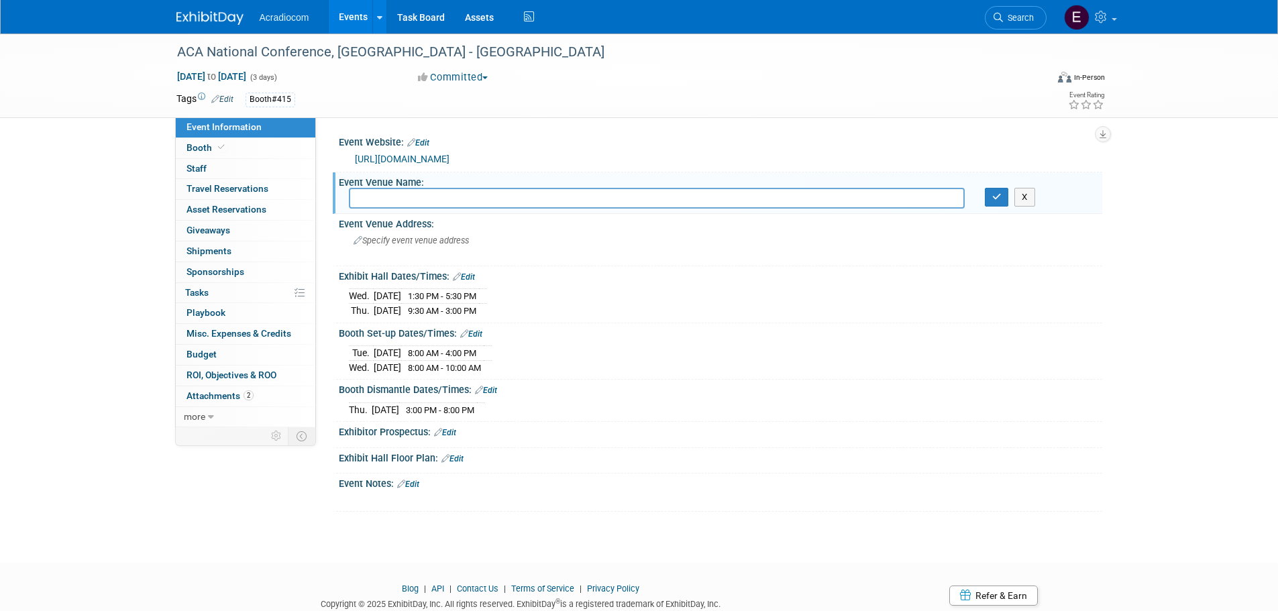
click at [449, 159] on link "[URL][DOMAIN_NAME]" at bounding box center [402, 159] width 95 height 11
click at [224, 390] on span "Attachments 2" at bounding box center [219, 395] width 67 height 11
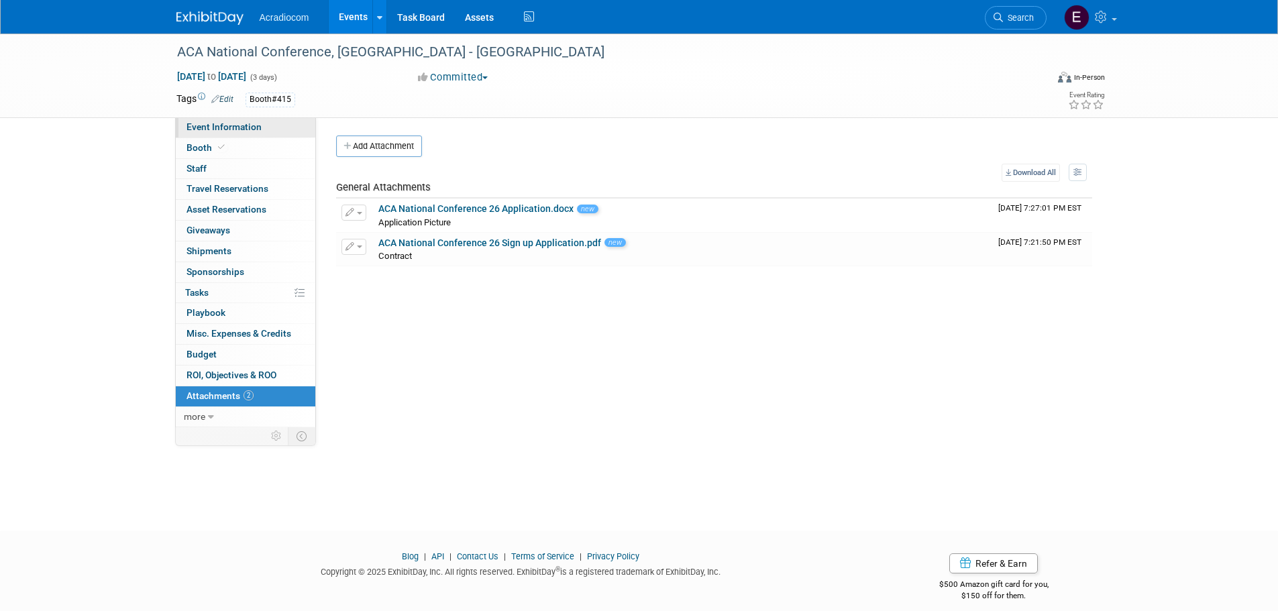
click at [245, 133] on link "Event Information" at bounding box center [246, 127] width 140 height 20
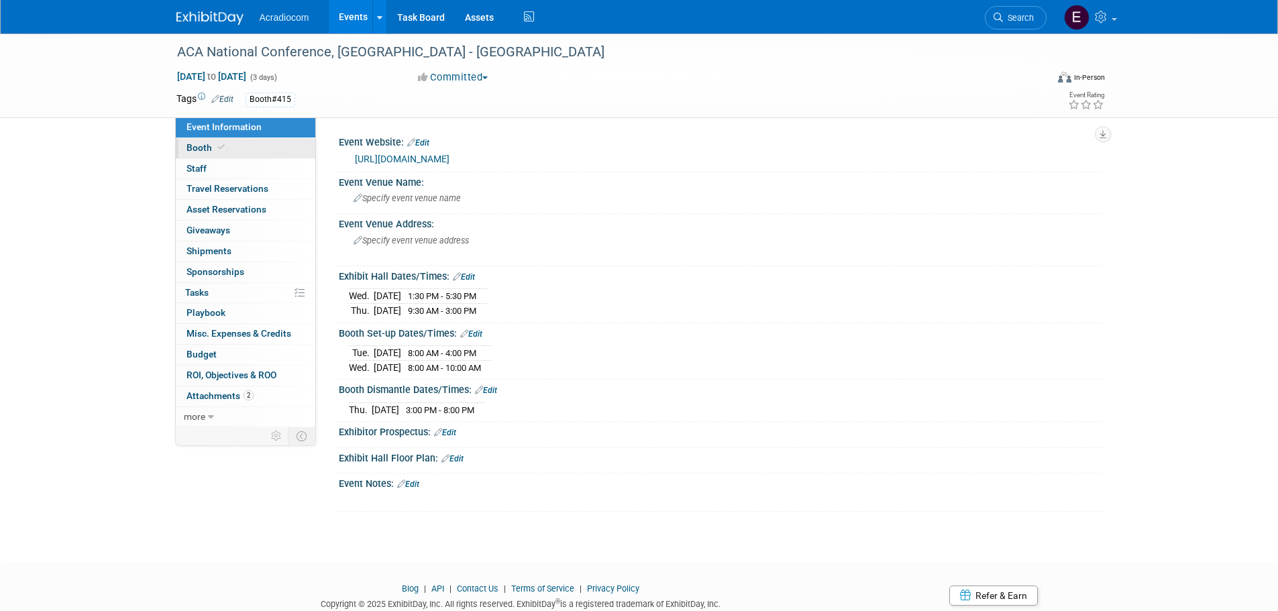
click at [245, 142] on link "Booth" at bounding box center [246, 148] width 140 height 20
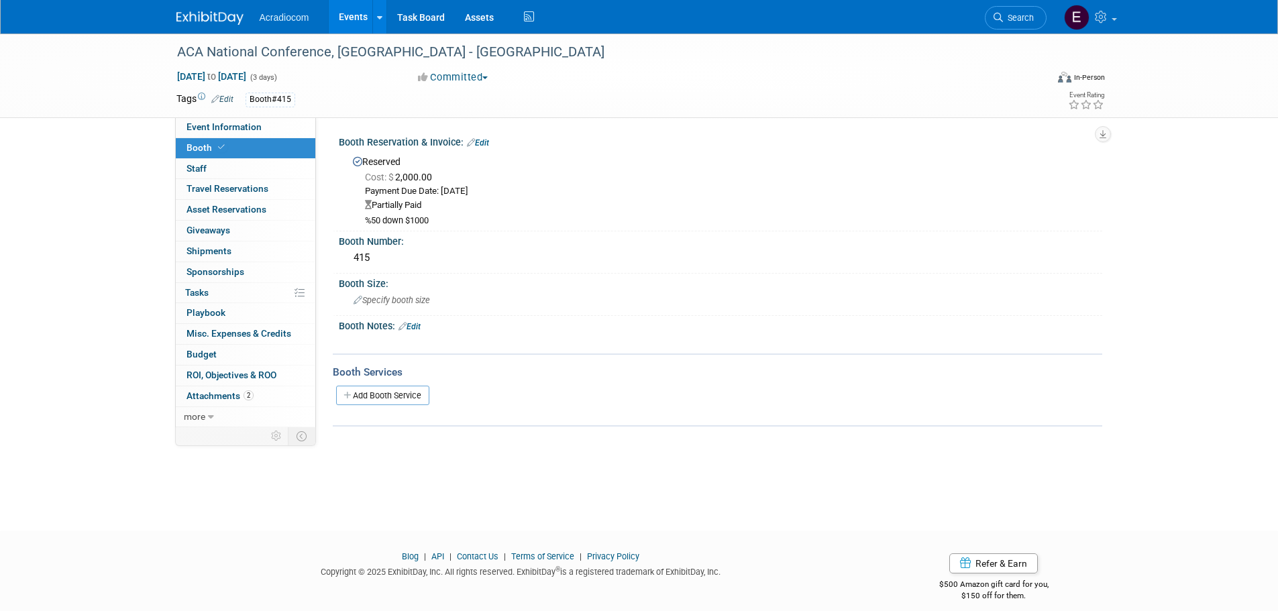
click at [478, 140] on link "Edit" at bounding box center [478, 142] width 22 height 9
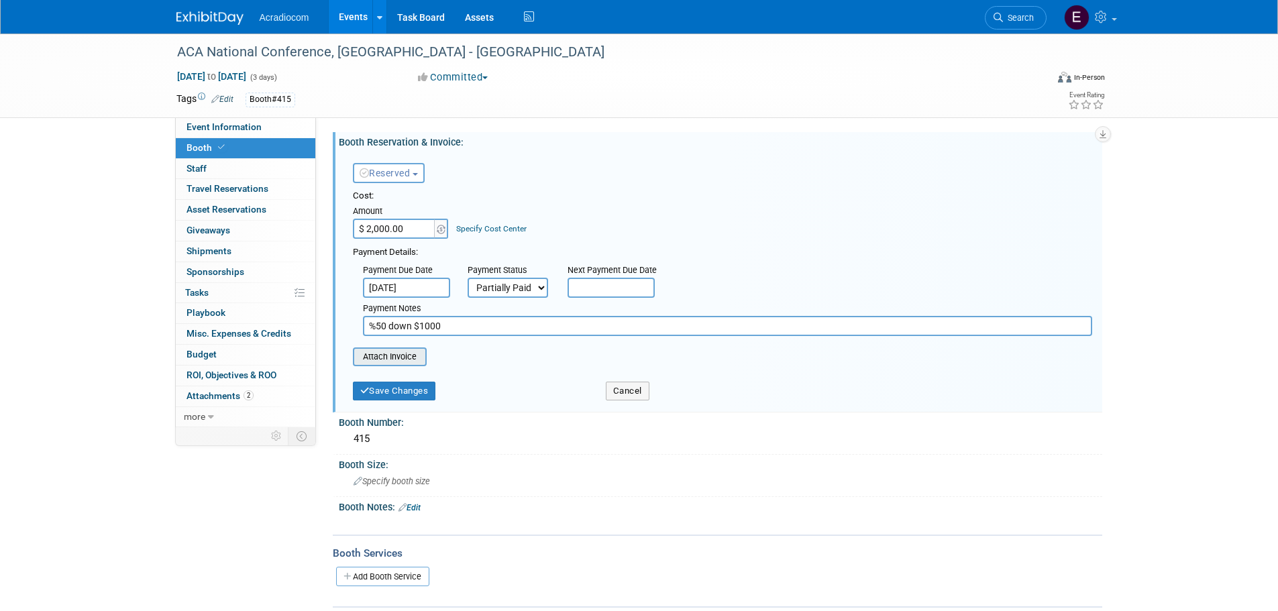
click at [402, 357] on input "file" at bounding box center [346, 357] width 160 height 16
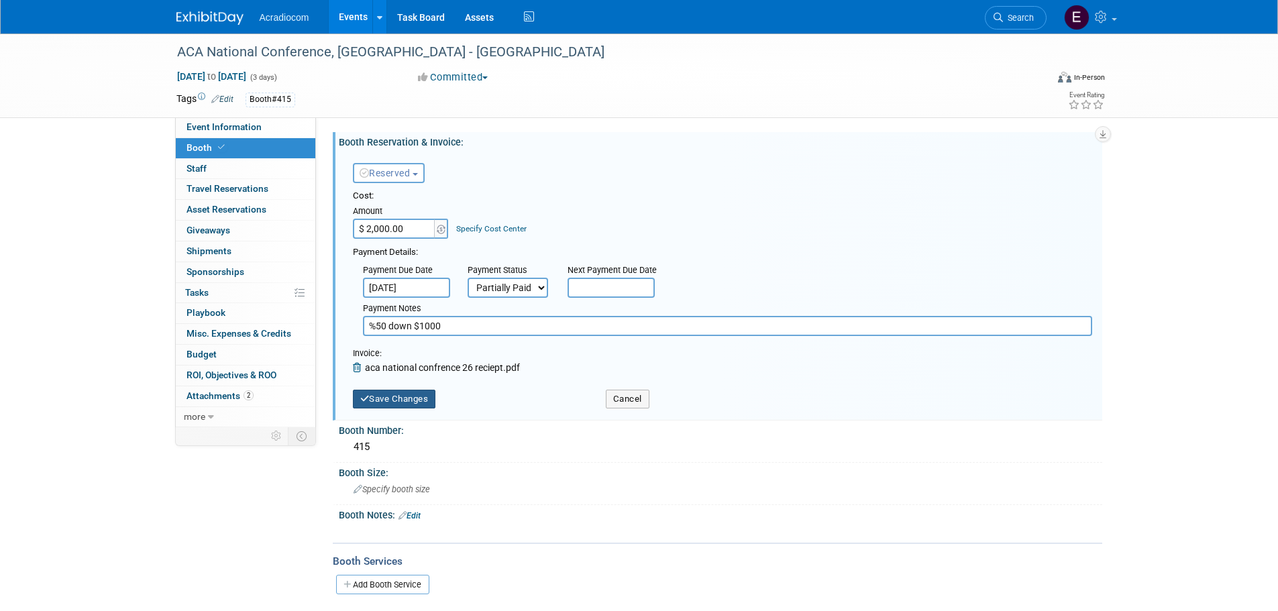
click at [424, 394] on button "Save Changes" at bounding box center [394, 399] width 83 height 19
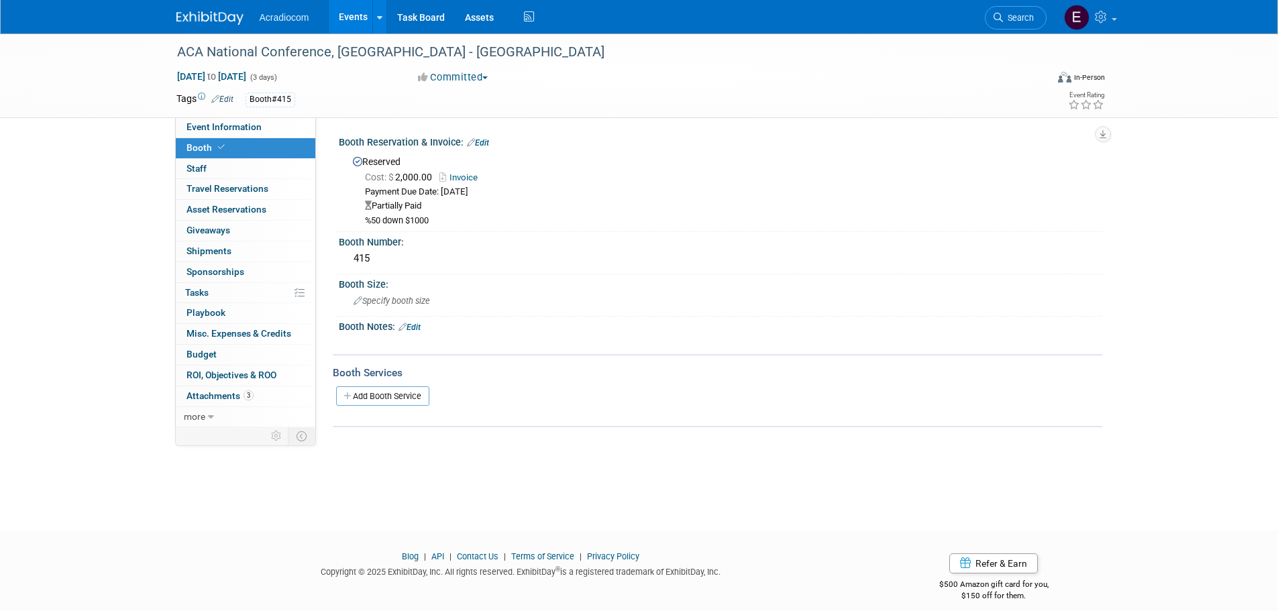
click at [472, 174] on link "Invoice" at bounding box center [461, 177] width 45 height 10
click at [426, 323] on div "Booth Notes: Edit" at bounding box center [720, 325] width 763 height 17
click at [421, 328] on link "Edit" at bounding box center [409, 327] width 22 height 9
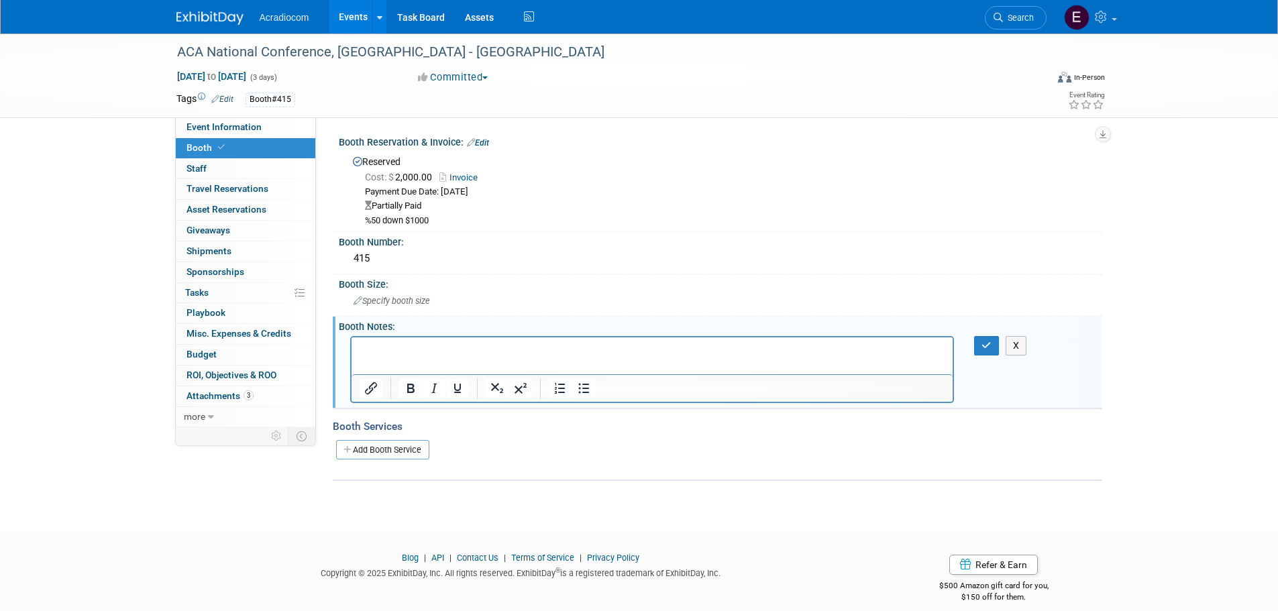
click at [411, 356] on html at bounding box center [652, 346] width 602 height 19
paste body "Rich Text Area. Press ALT-0 for help."
drag, startPoint x: 452, startPoint y: 350, endPoint x: 354, endPoint y: 354, distance: 98.0
click at [354, 354] on html "INVOICE COMMENT: BOOTH WINNER" at bounding box center [652, 346] width 602 height 19
click at [464, 344] on p "BOOTH WINNER" at bounding box center [652, 348] width 586 height 13
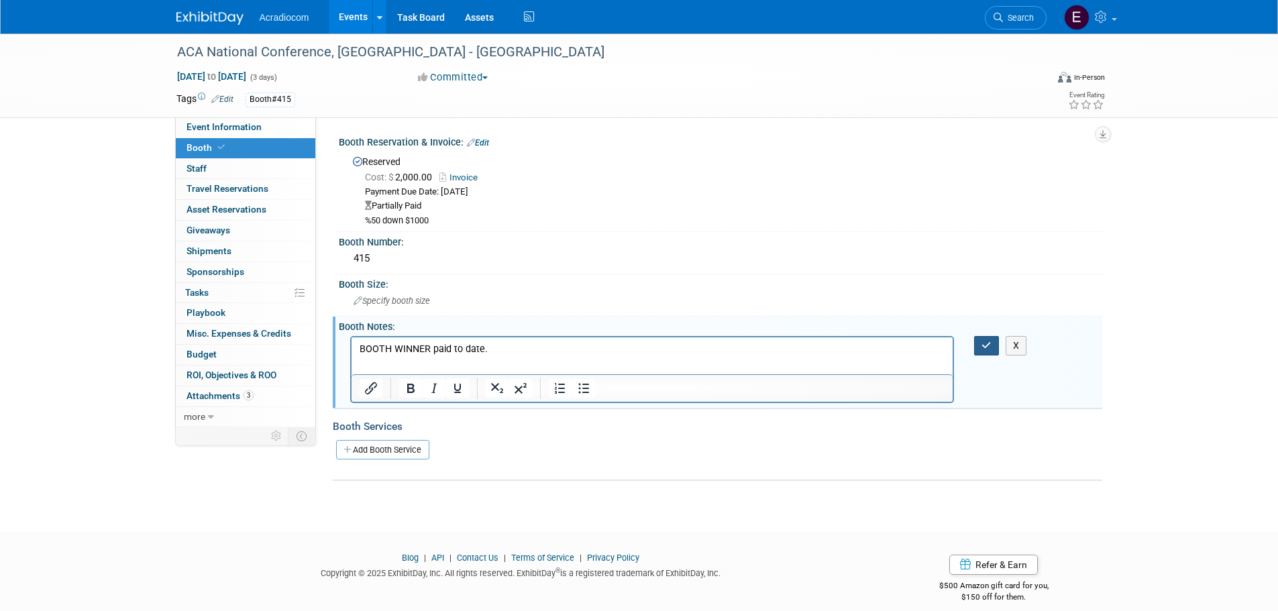
click at [987, 343] on icon "button" at bounding box center [986, 345] width 10 height 9
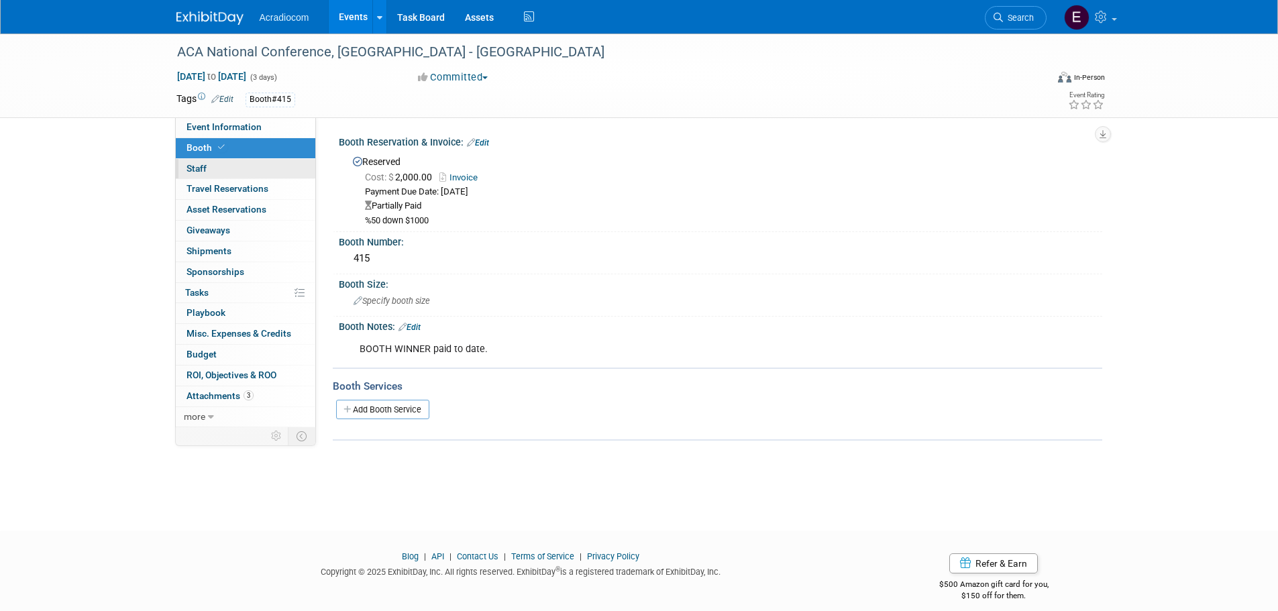
click at [233, 164] on link "0 Staff 0" at bounding box center [246, 169] width 140 height 20
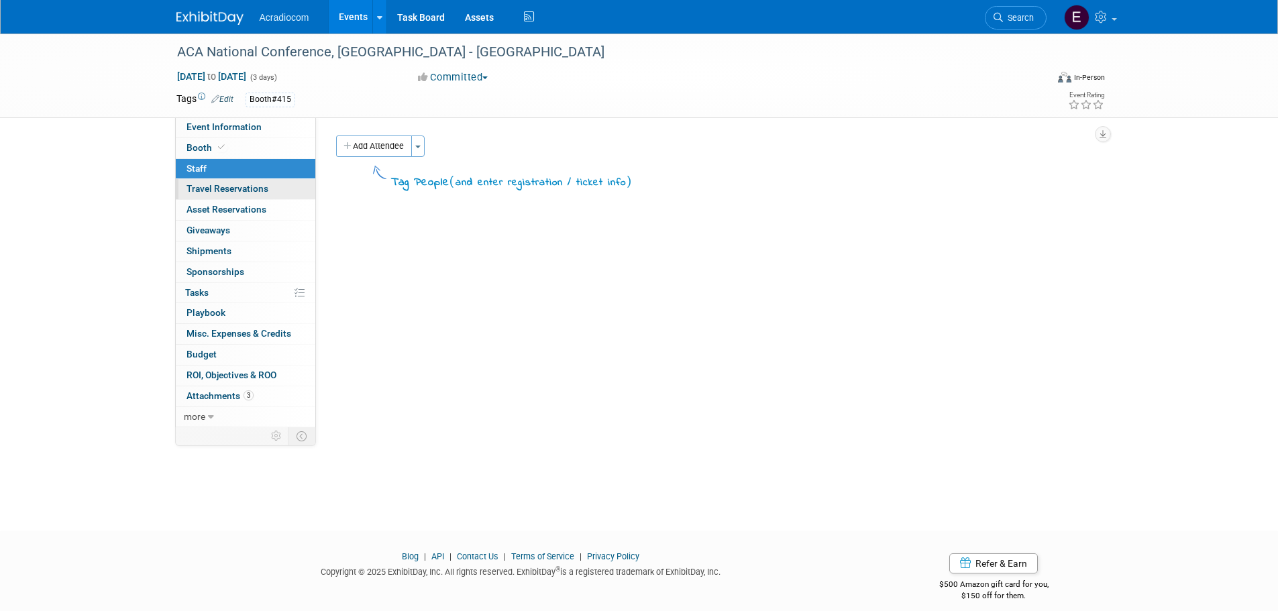
click at [231, 180] on link "0 Travel Reservations 0" at bounding box center [246, 189] width 140 height 20
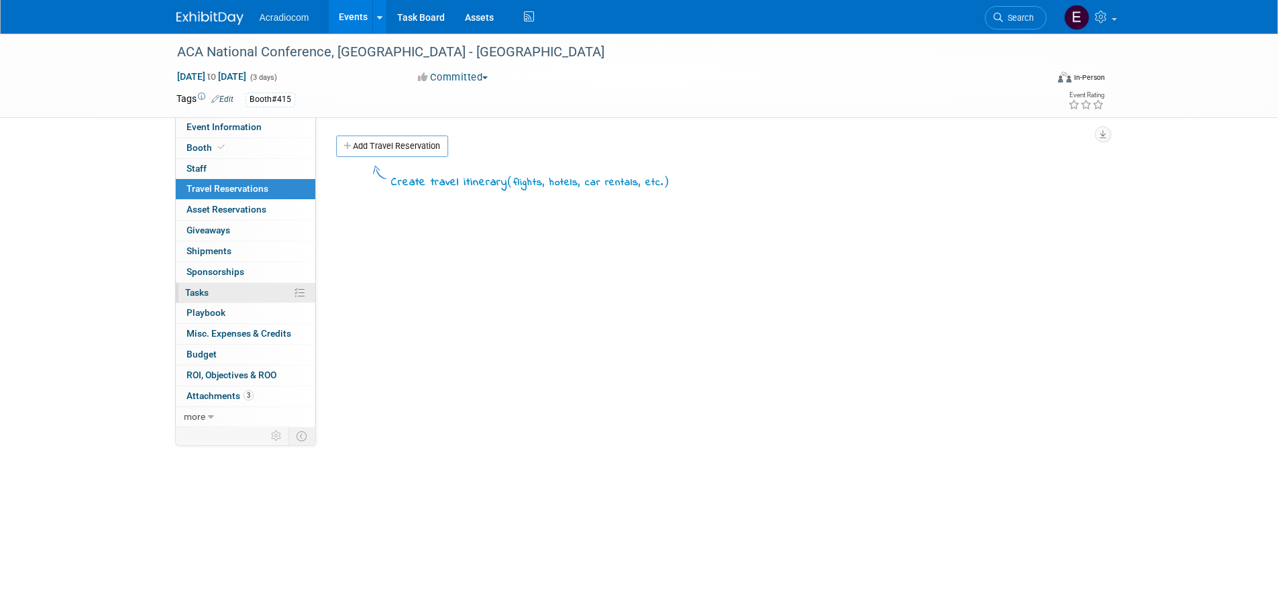
click at [232, 292] on link "0% Tasks 0%" at bounding box center [246, 293] width 140 height 20
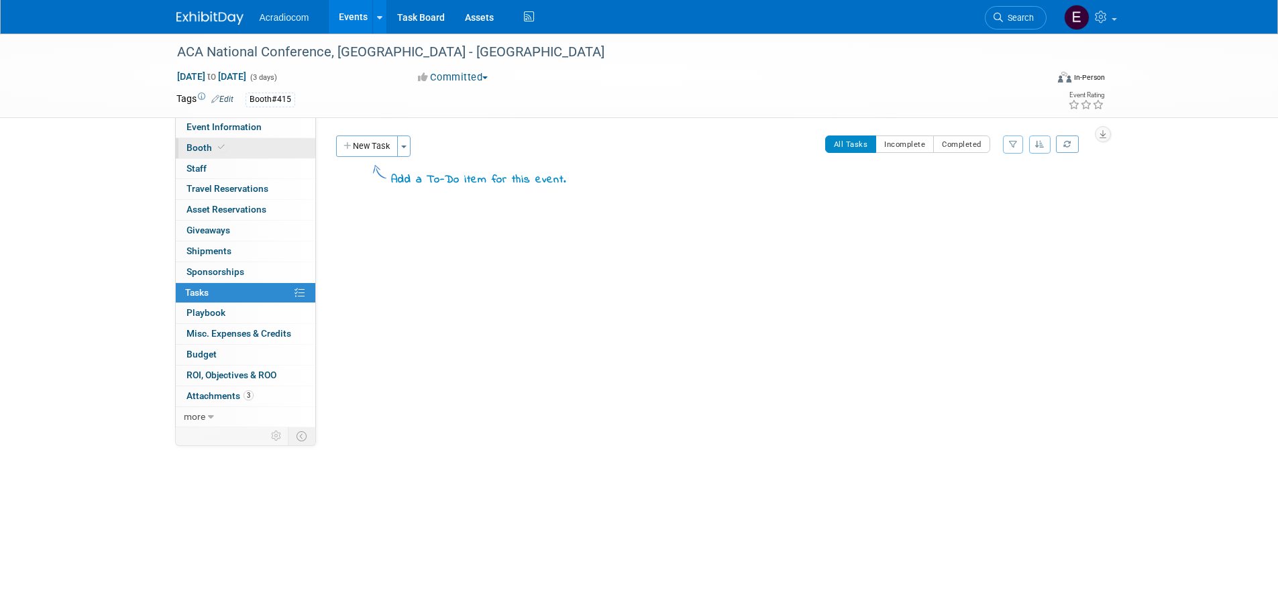
click at [241, 139] on link "Booth" at bounding box center [246, 148] width 140 height 20
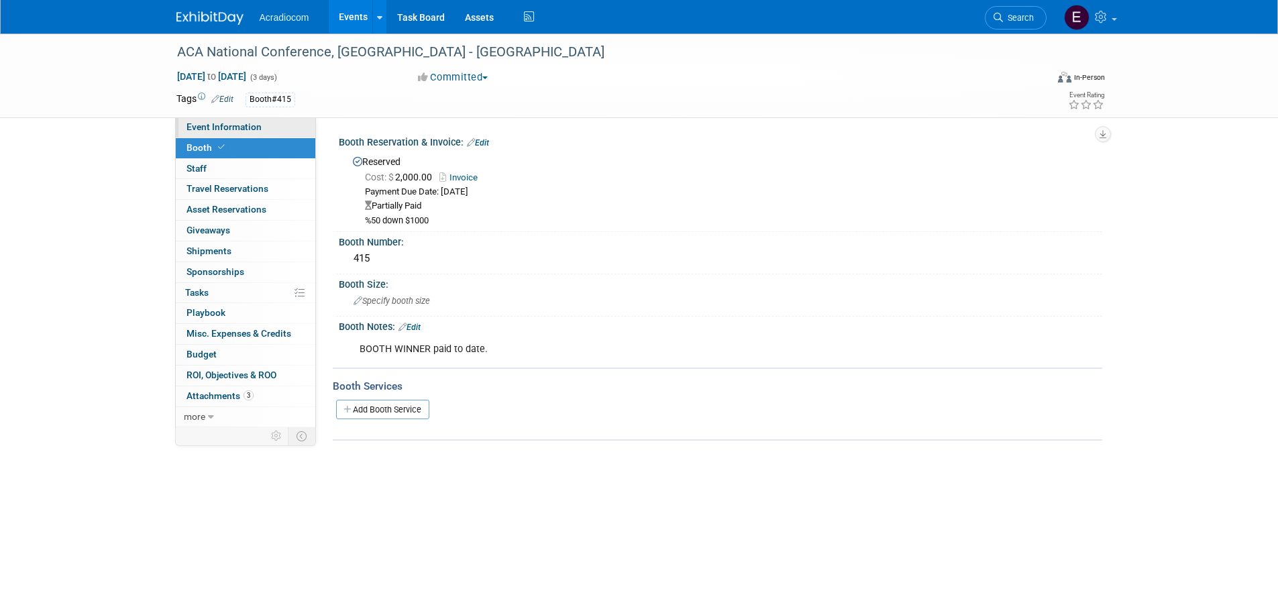
click at [246, 124] on span "Event Information" at bounding box center [223, 126] width 75 height 11
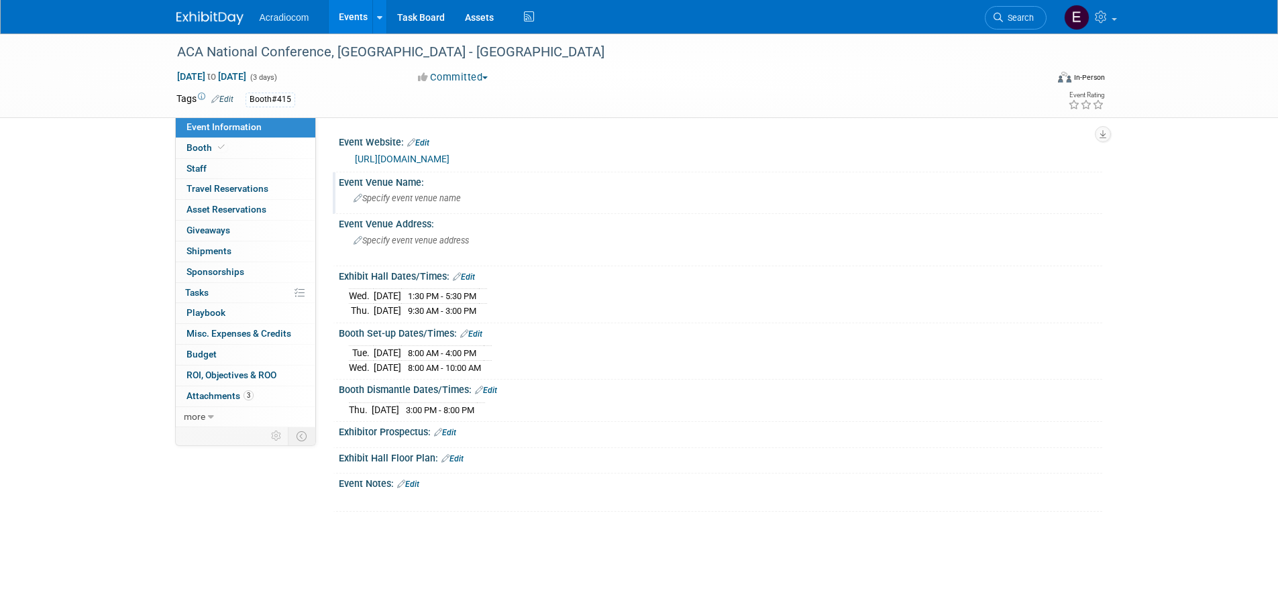
click at [382, 203] on div "Specify event venue name" at bounding box center [720, 198] width 743 height 21
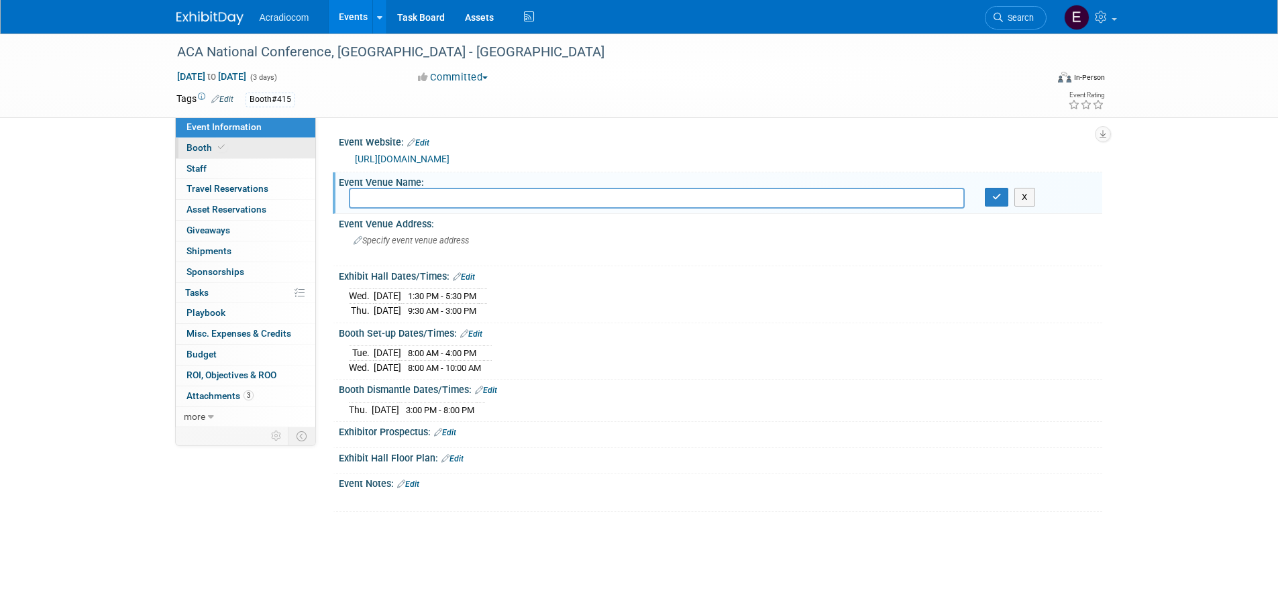
click at [247, 139] on link "Booth" at bounding box center [246, 148] width 140 height 20
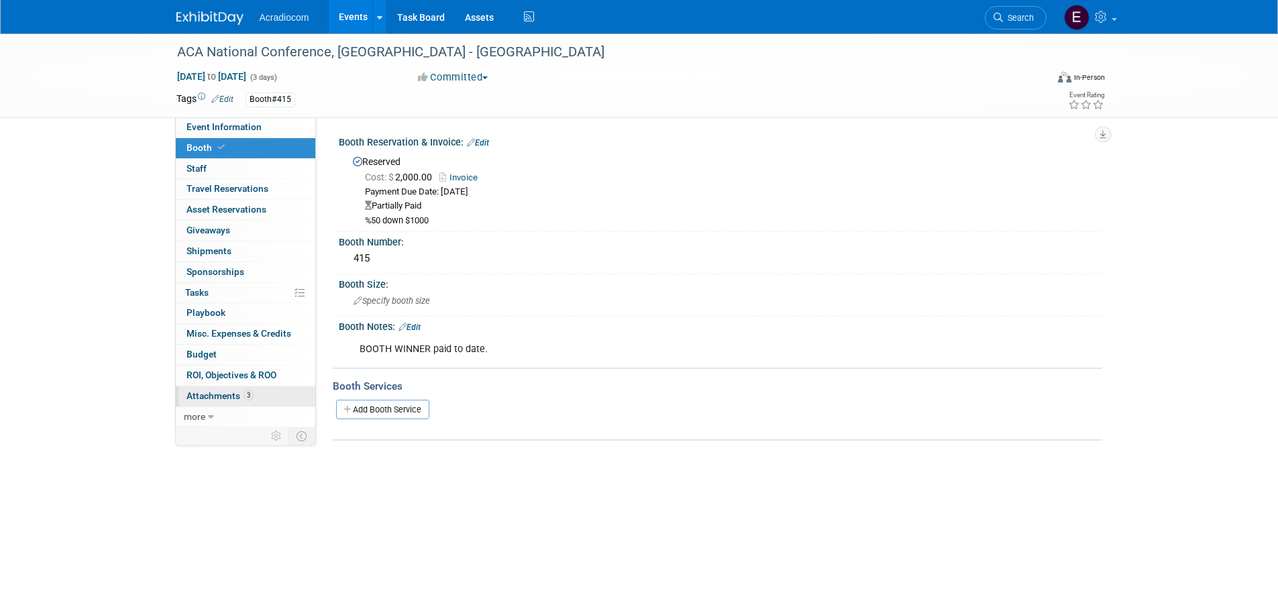
click at [227, 402] on link "3 Attachments 3" at bounding box center [246, 396] width 140 height 20
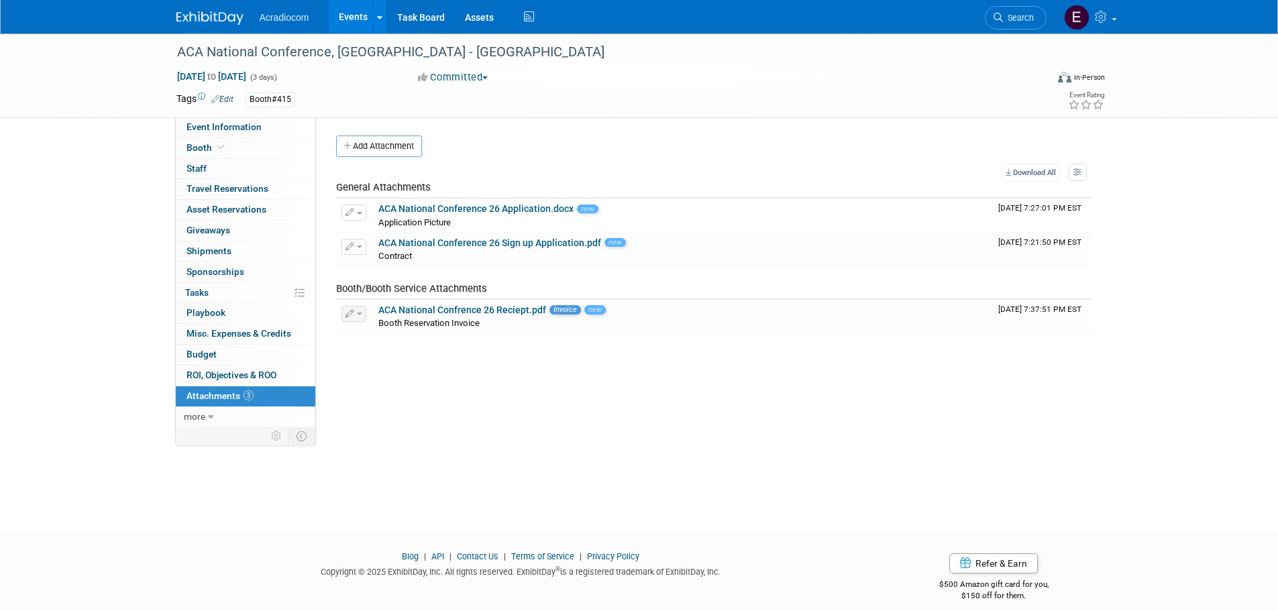
click at [227, 13] on img at bounding box center [209, 17] width 67 height 13
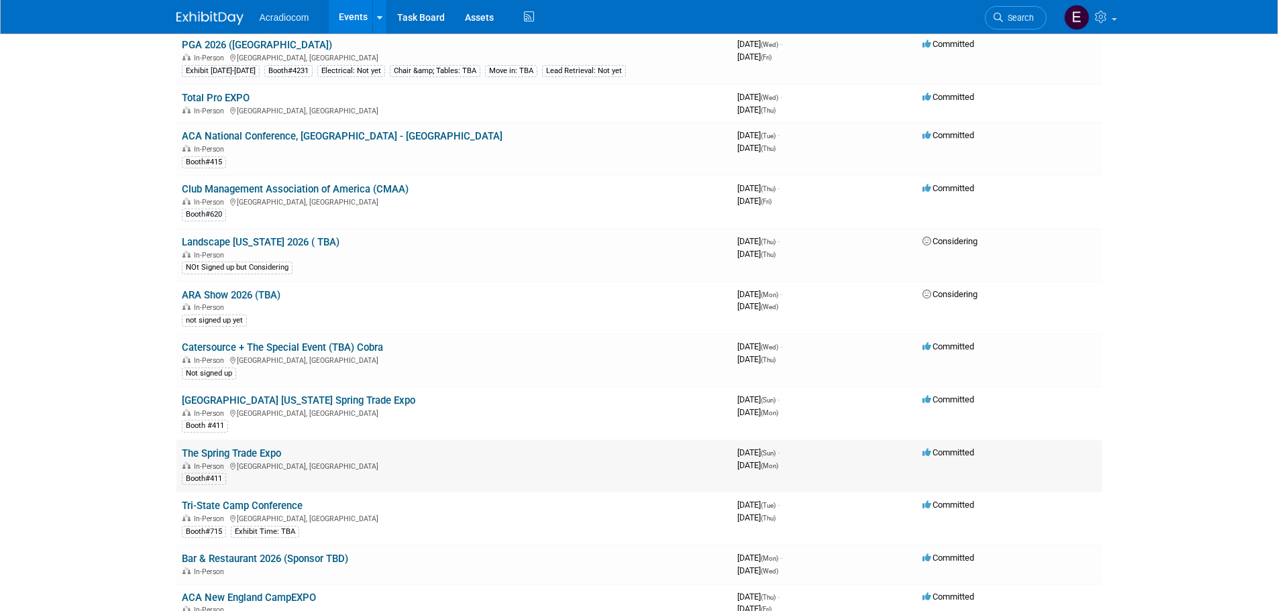
scroll to position [1006, 0]
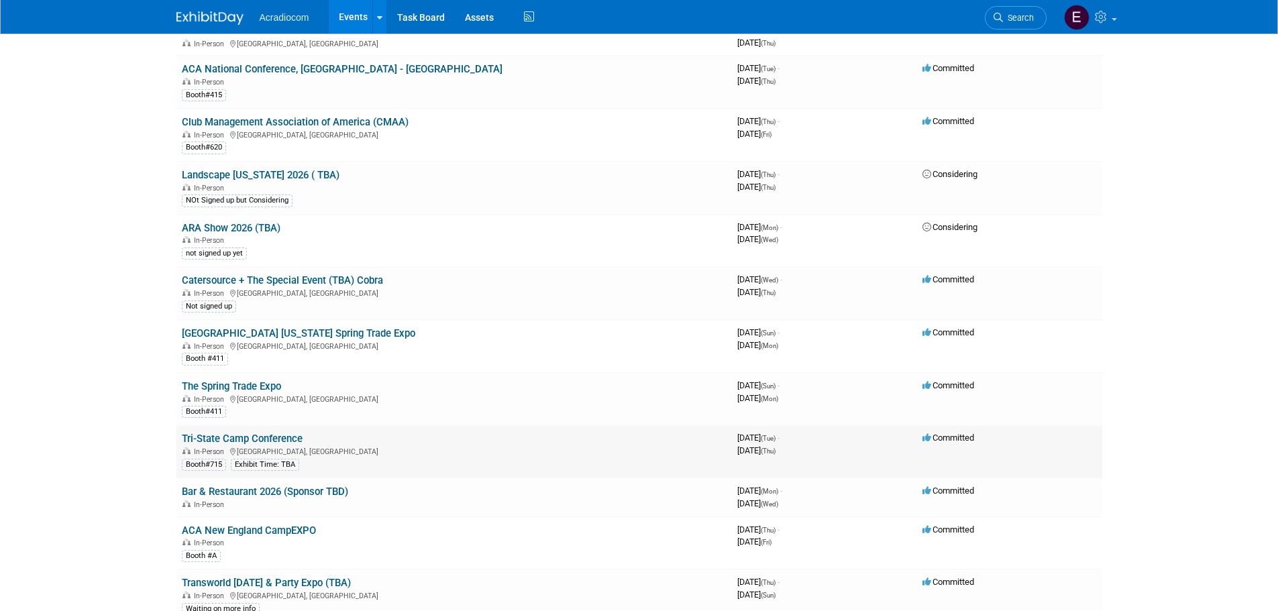
click at [272, 438] on link "Tri-State Camp Conference" at bounding box center [242, 439] width 121 height 12
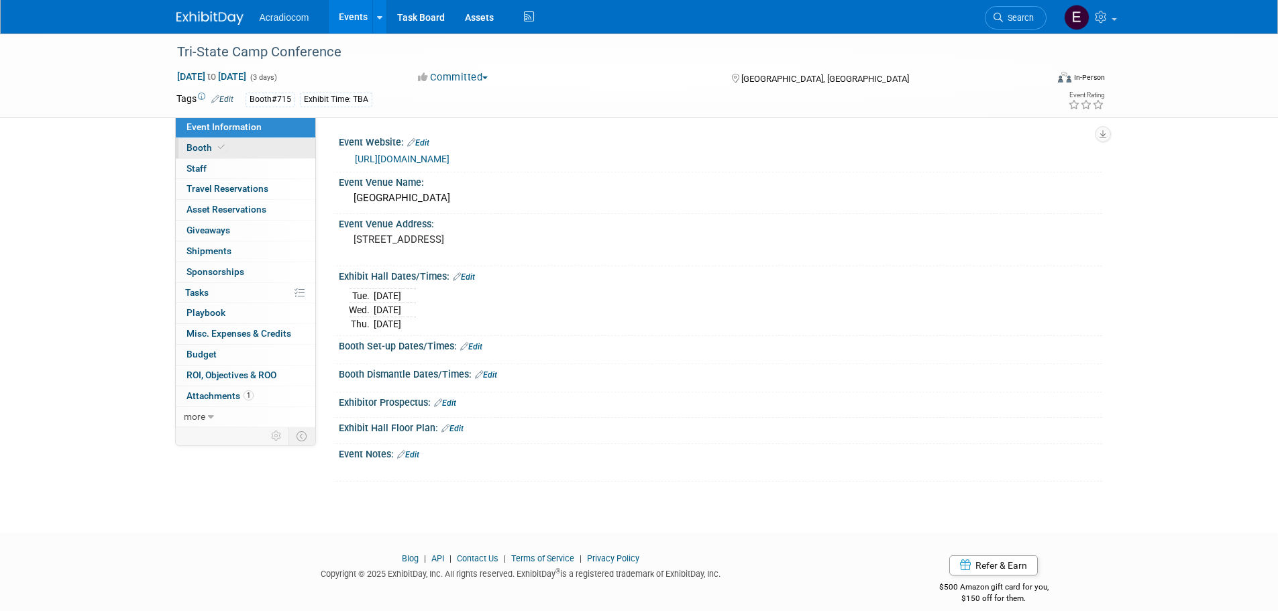
click at [253, 148] on link "Booth" at bounding box center [246, 148] width 140 height 20
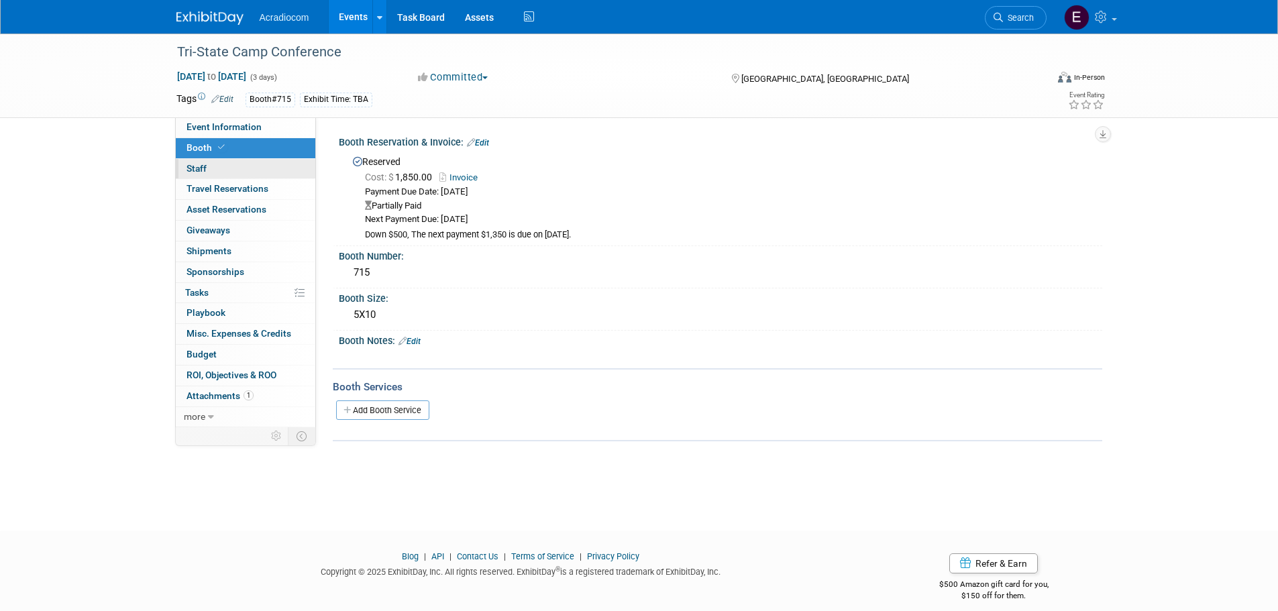
click at [247, 168] on link "0 Staff 0" at bounding box center [246, 169] width 140 height 20
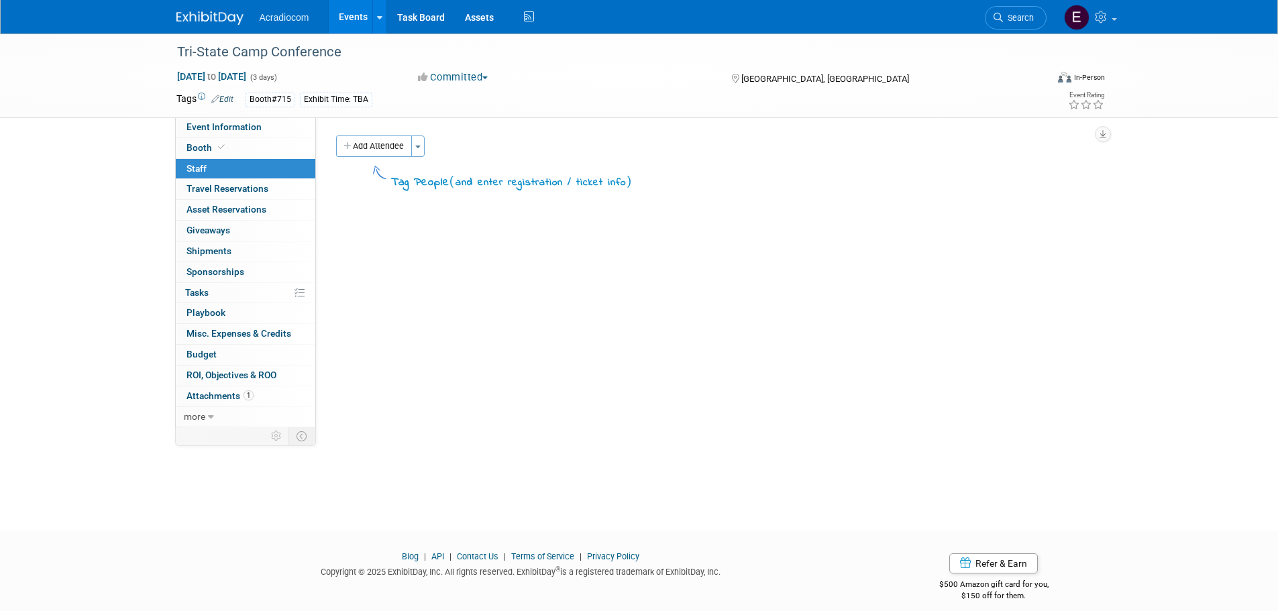
click at [227, 28] on div "Acradiocom Events Add Event Bulk Upload Events Shareable Event Boards Recently …" at bounding box center [639, 17] width 926 height 34
click at [225, 13] on img at bounding box center [209, 17] width 67 height 13
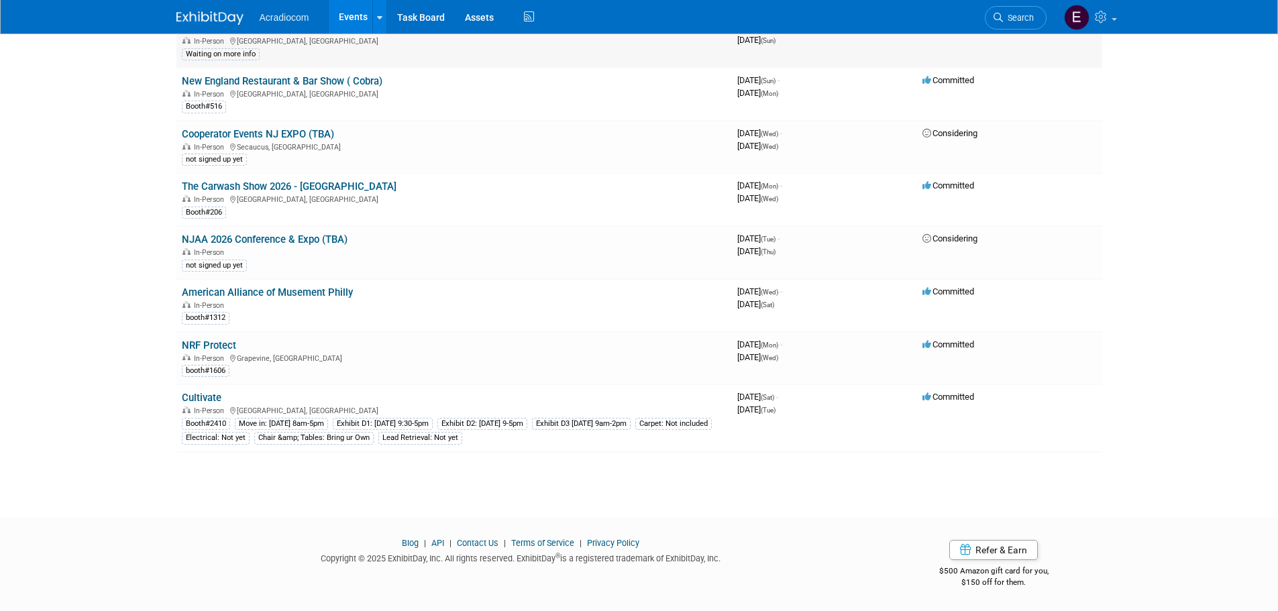
scroll to position [1360, 0]
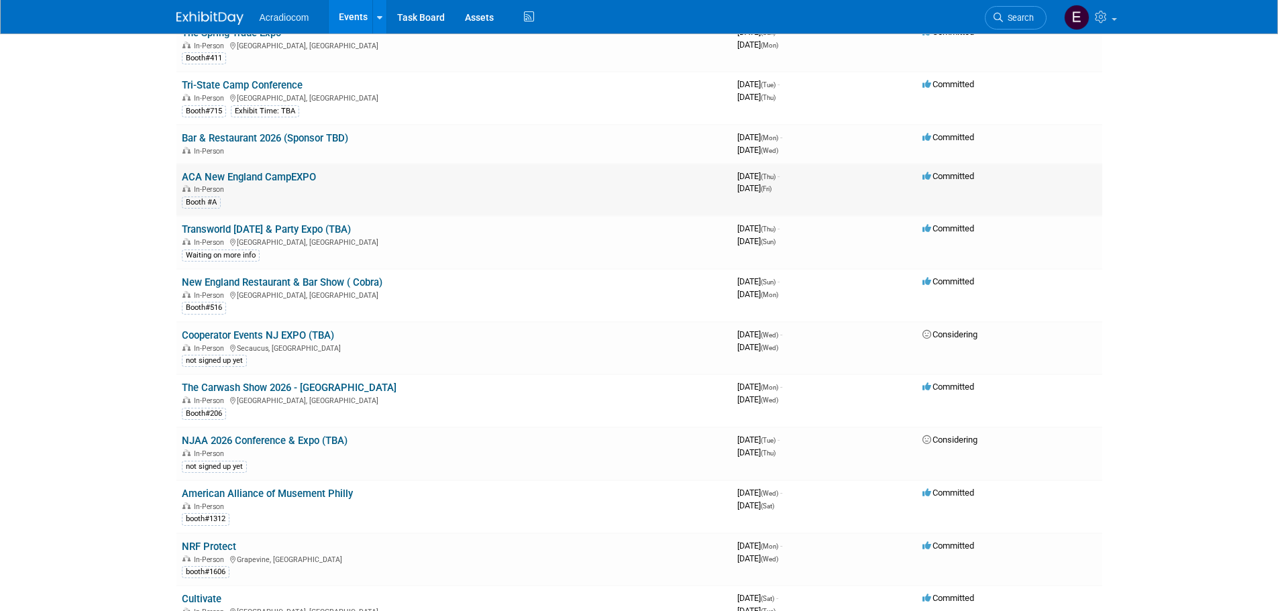
click at [279, 175] on link "ACA New England CampEXPO" at bounding box center [249, 177] width 134 height 12
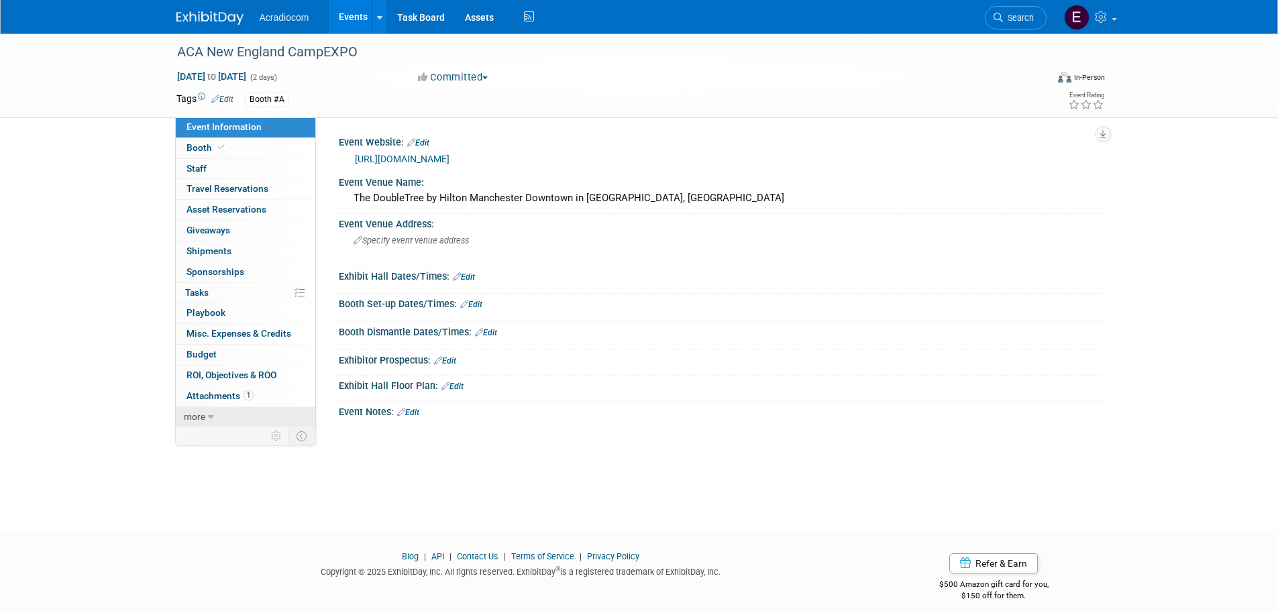
click at [216, 411] on link "more" at bounding box center [246, 417] width 140 height 20
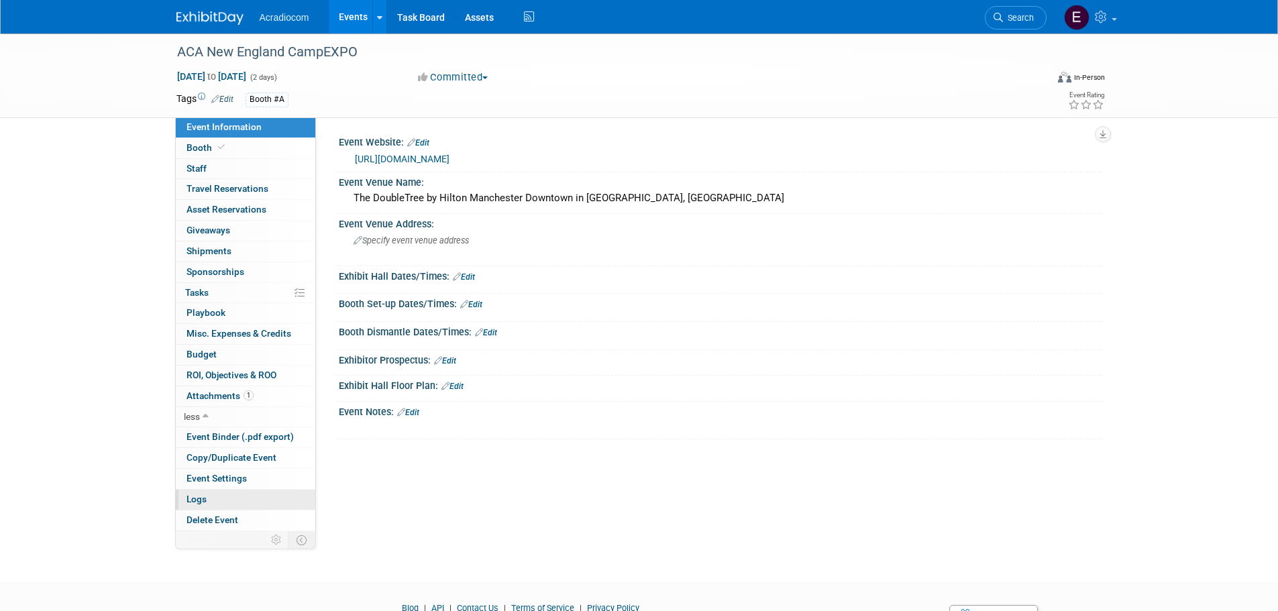
click at [244, 496] on link "Logs" at bounding box center [246, 500] width 140 height 20
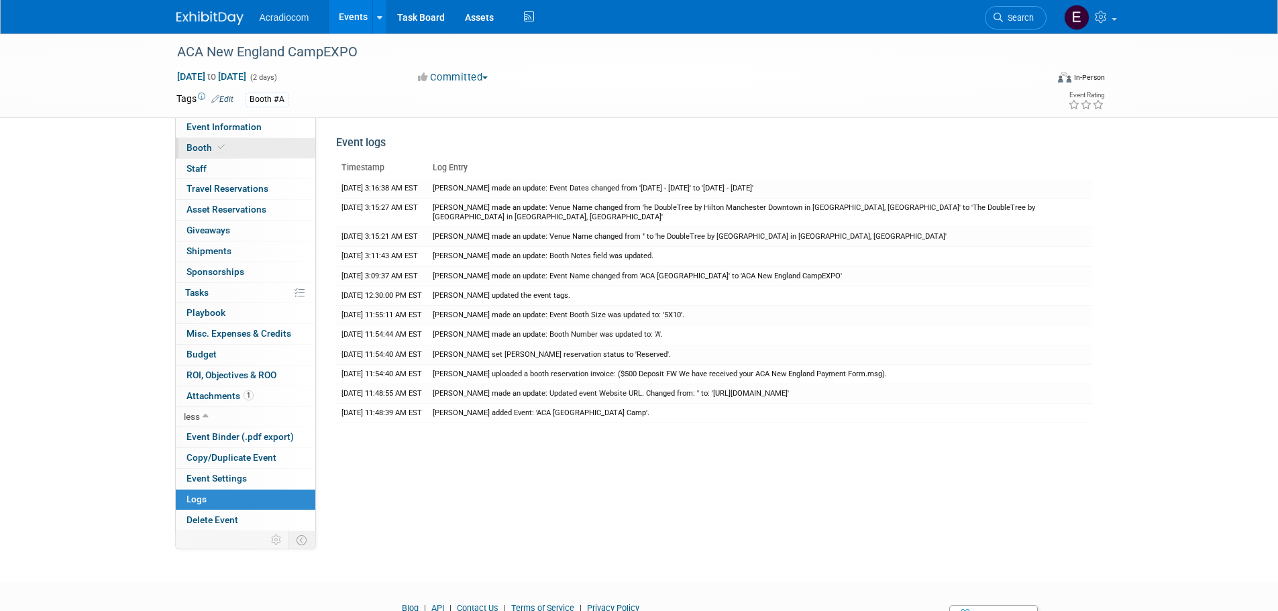
click at [236, 142] on link "Booth" at bounding box center [246, 148] width 140 height 20
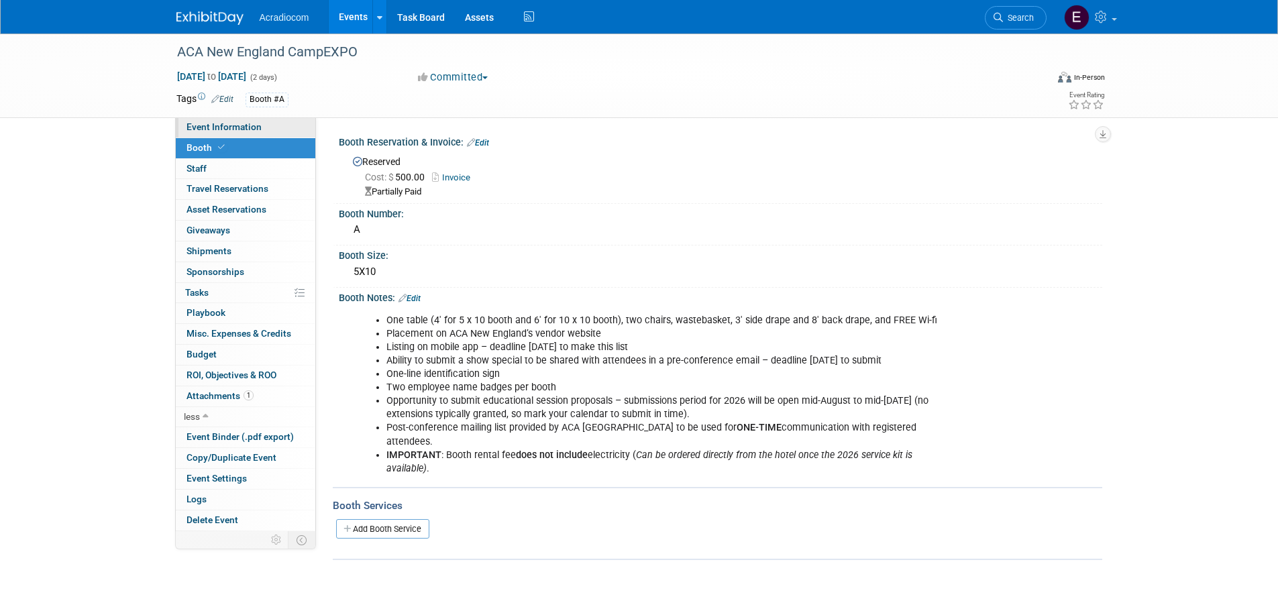
click at [244, 122] on span "Event Information" at bounding box center [223, 126] width 75 height 11
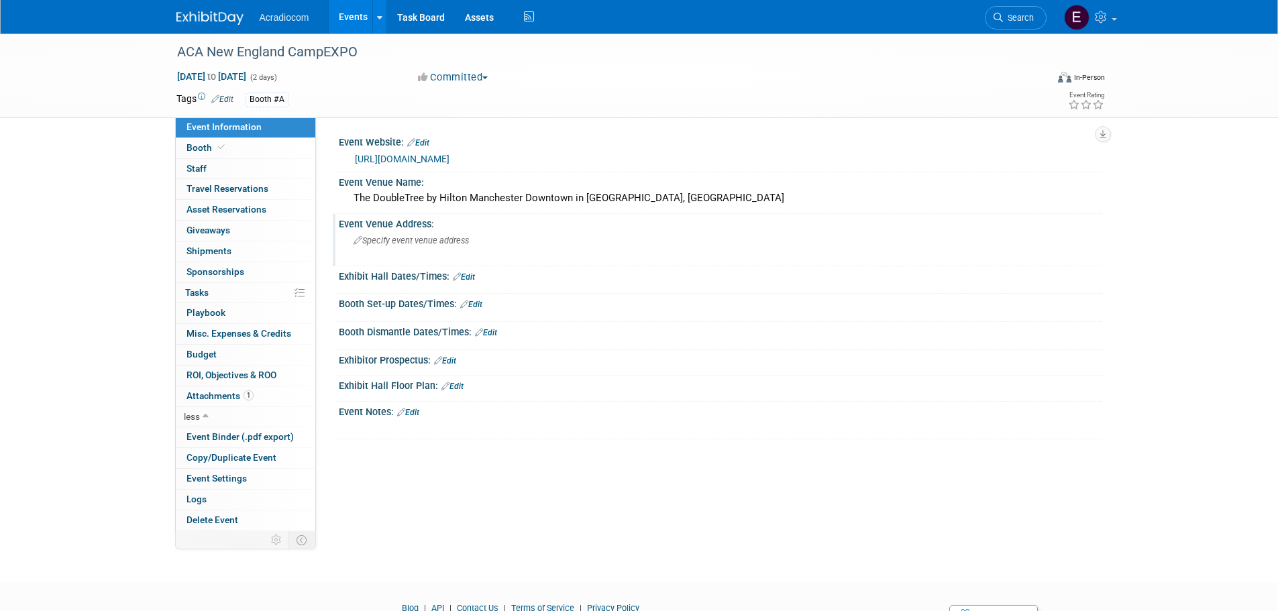
click at [424, 254] on div "Specify event venue address" at bounding box center [498, 245] width 298 height 31
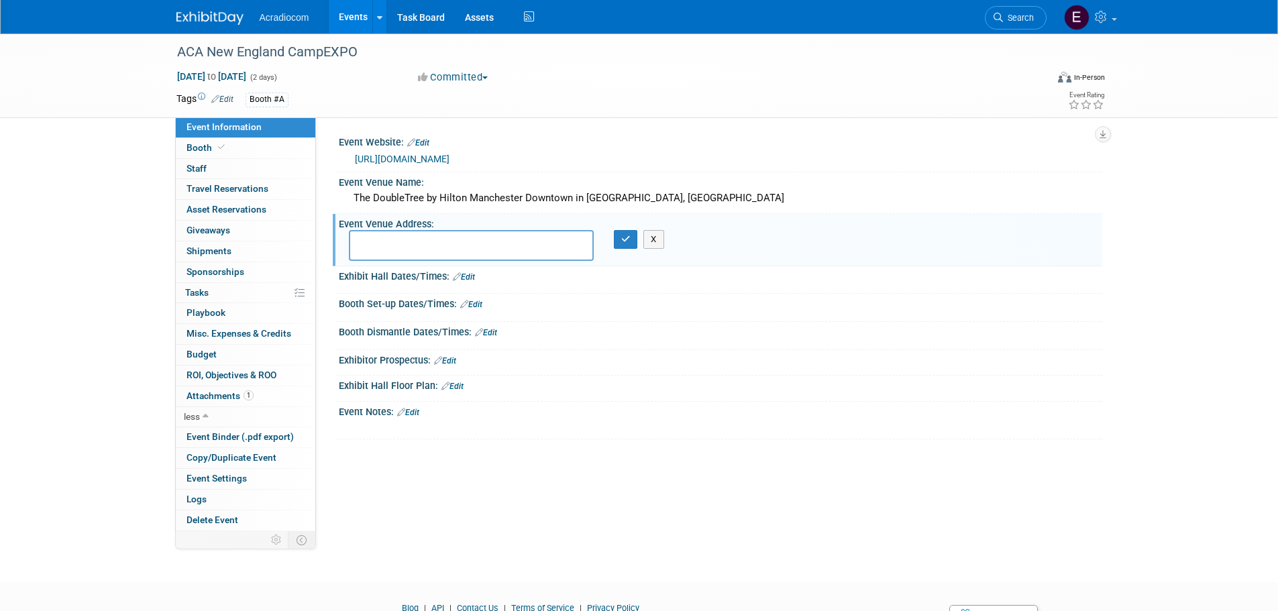
click at [466, 276] on link "Edit" at bounding box center [464, 276] width 22 height 9
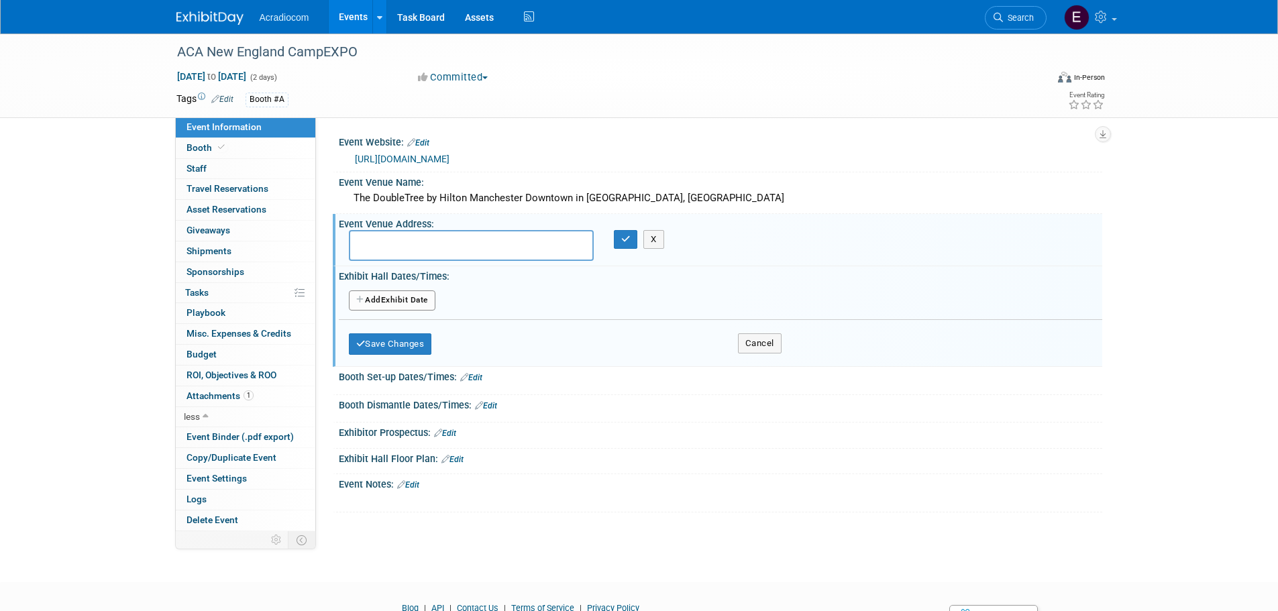
click at [419, 301] on button "Add Another Exhibit Date" at bounding box center [392, 300] width 87 height 20
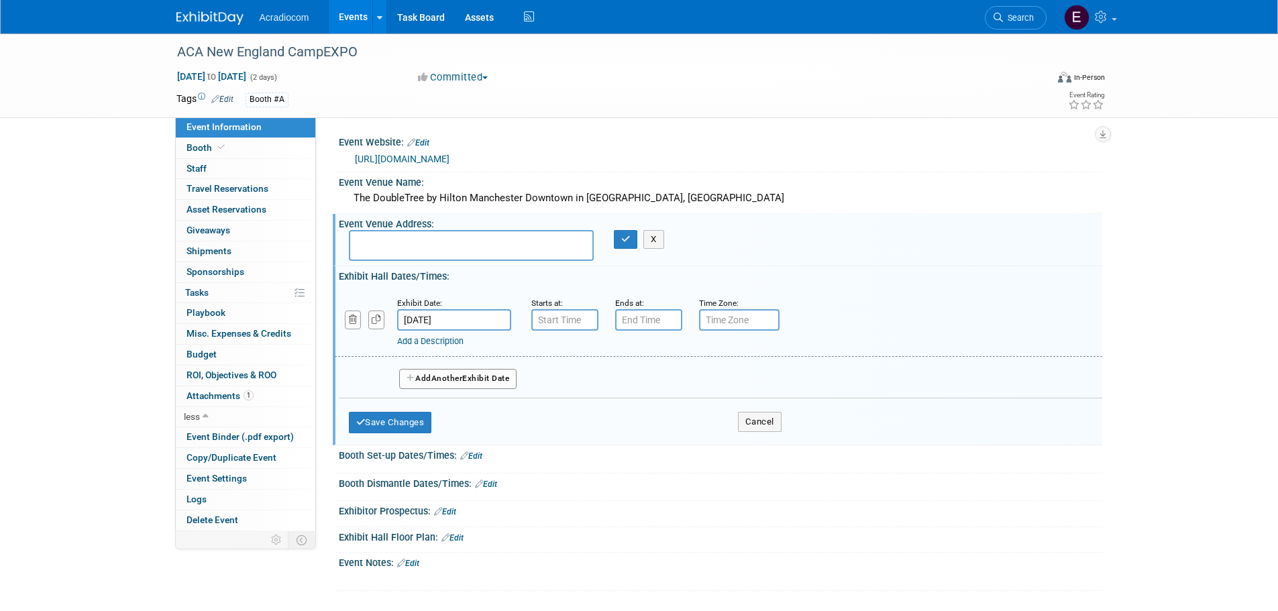
type input "7:00 AM"
click at [568, 327] on input "7:00 AM" at bounding box center [564, 319] width 67 height 21
click at [746, 416] on button "Cancel" at bounding box center [760, 422] width 44 height 20
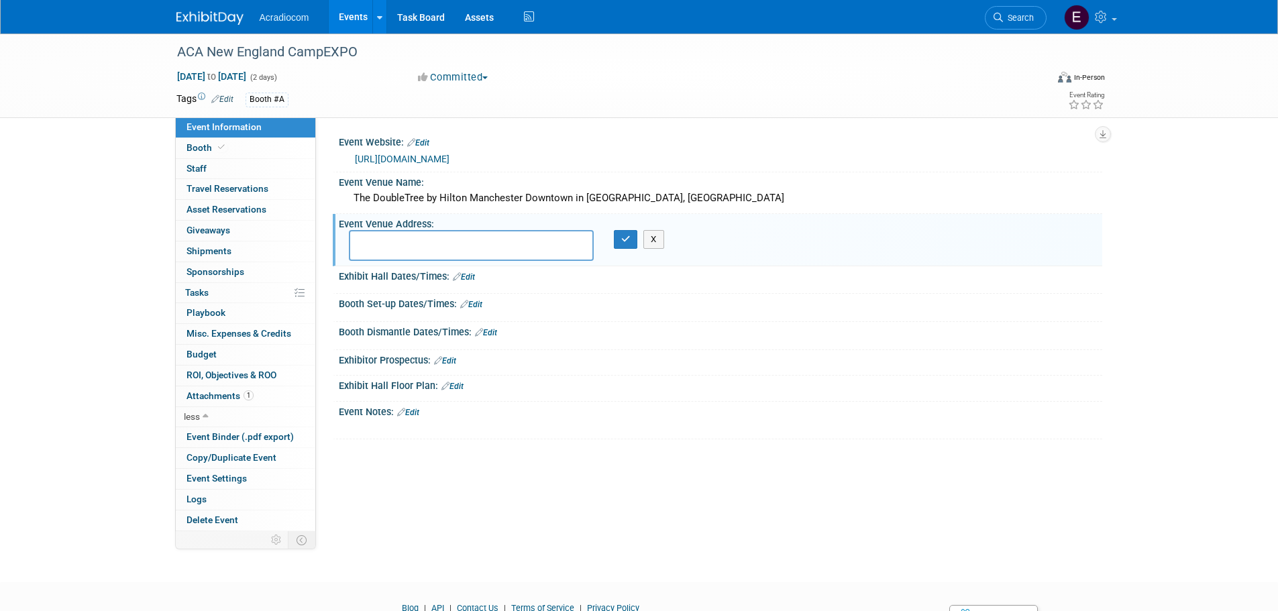
click at [481, 308] on link "Edit" at bounding box center [471, 304] width 22 height 9
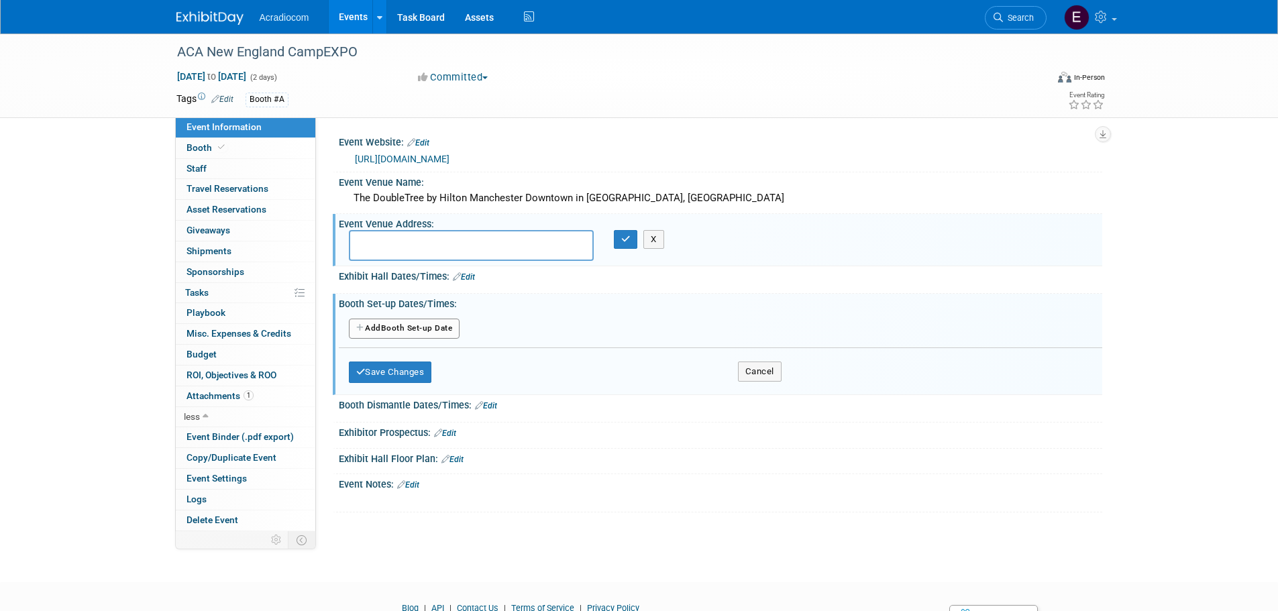
click at [421, 326] on button "Add Another Booth Set-up Date" at bounding box center [404, 329] width 111 height 20
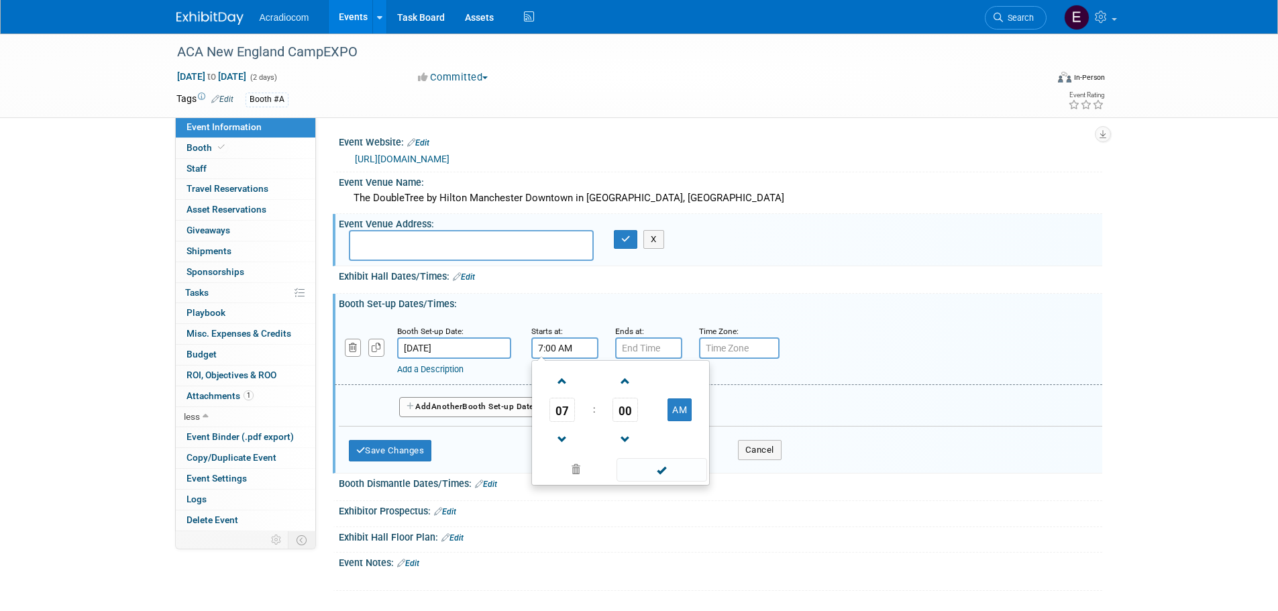
click at [576, 358] on input "7:00 AM" at bounding box center [564, 347] width 67 height 21
click at [560, 405] on span "07" at bounding box center [561, 410] width 25 height 24
click at [651, 448] on td "10" at bounding box center [642, 454] width 43 height 36
type input "10:00 AM"
drag, startPoint x: 672, startPoint y: 462, endPoint x: 673, endPoint y: 376, distance: 85.2
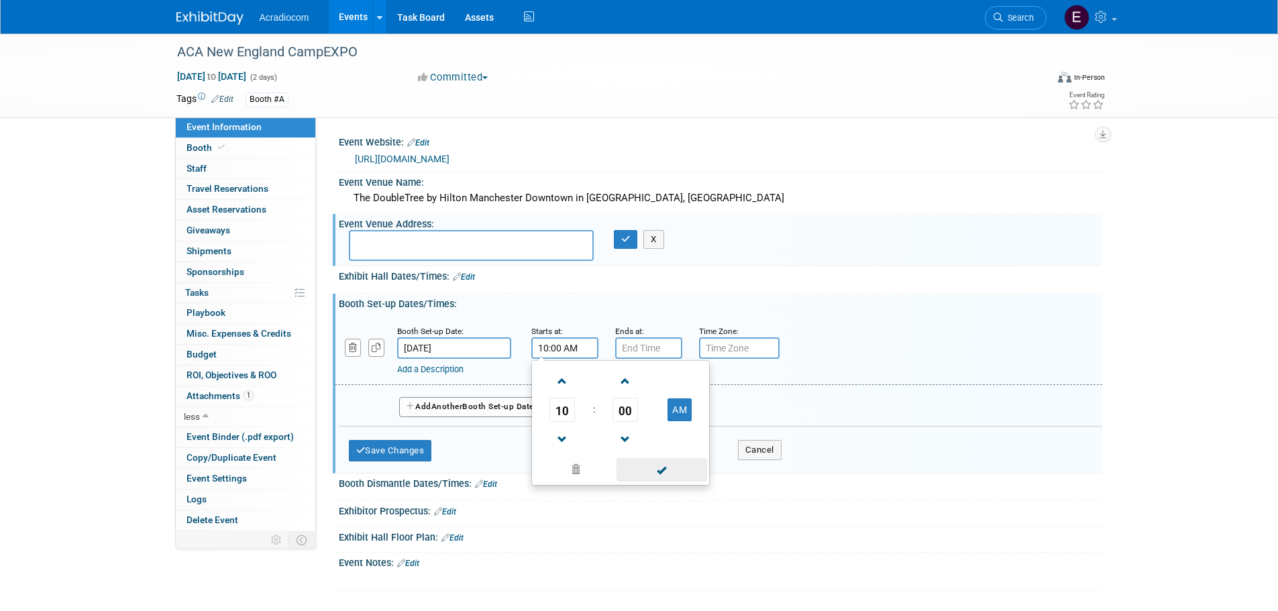
click at [672, 461] on span at bounding box center [661, 469] width 91 height 23
click at [665, 354] on input "7:00 PM" at bounding box center [648, 347] width 67 height 21
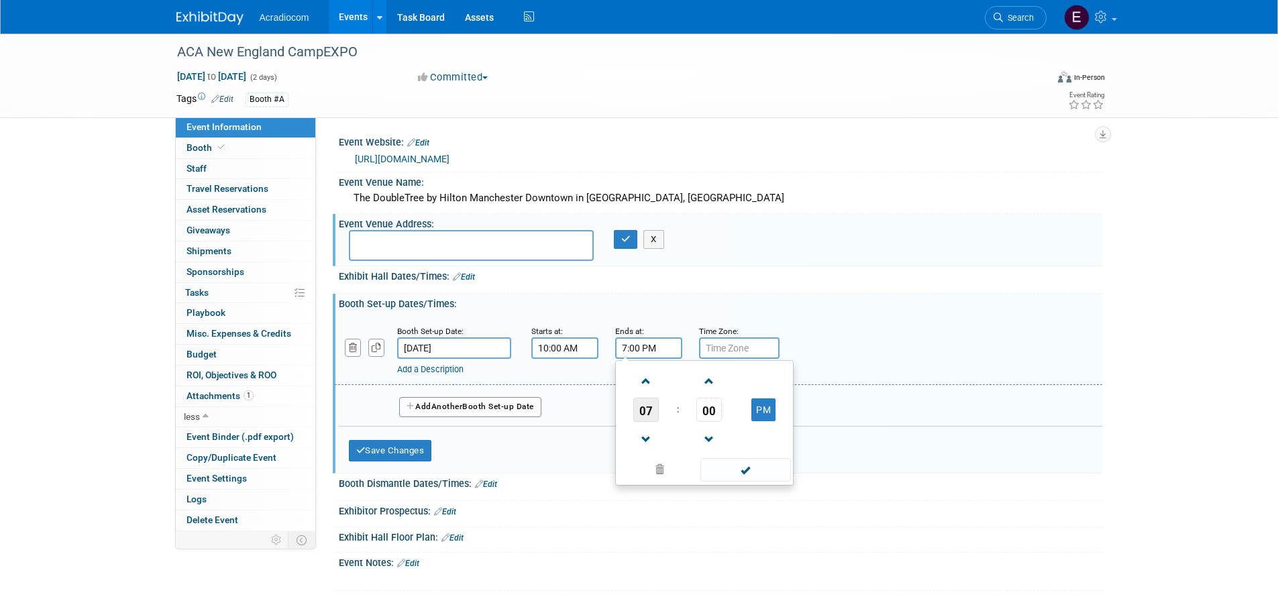
click at [654, 417] on span "07" at bounding box center [645, 410] width 25 height 24
click at [714, 372] on td "02" at bounding box center [725, 382] width 43 height 36
click at [708, 410] on span "00" at bounding box center [708, 410] width 25 height 24
click at [716, 411] on td "30" at bounding box center [725, 418] width 43 height 36
type input "2:30 PM"
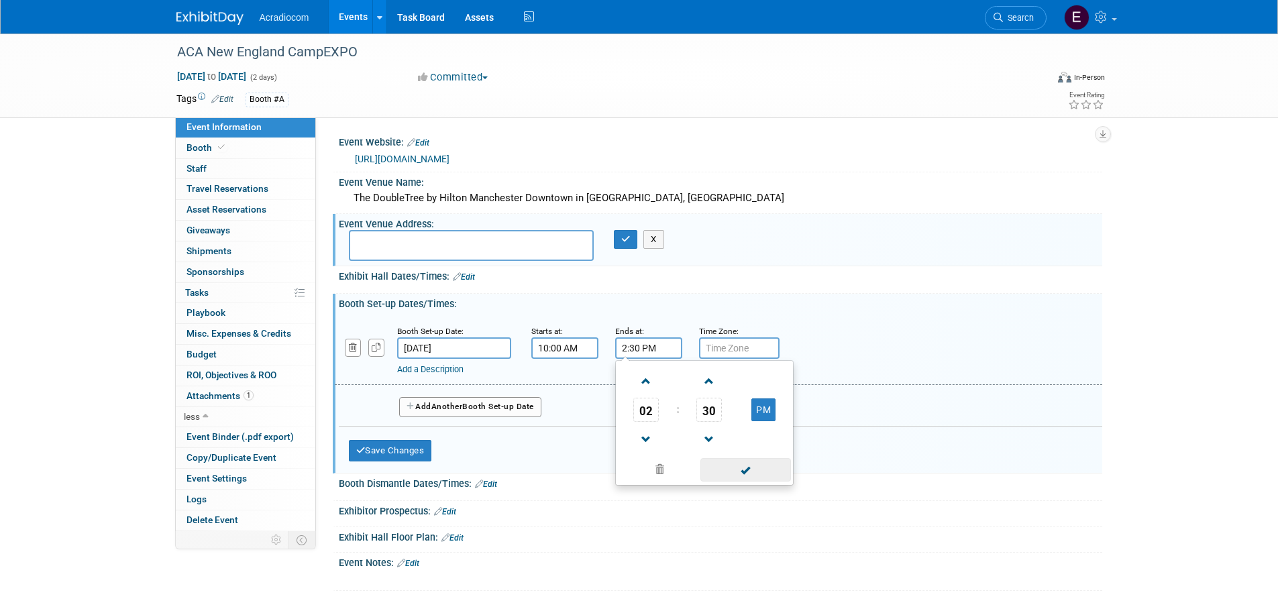
click at [736, 472] on span at bounding box center [745, 469] width 91 height 23
click at [411, 452] on button "Save Changes" at bounding box center [390, 450] width 83 height 21
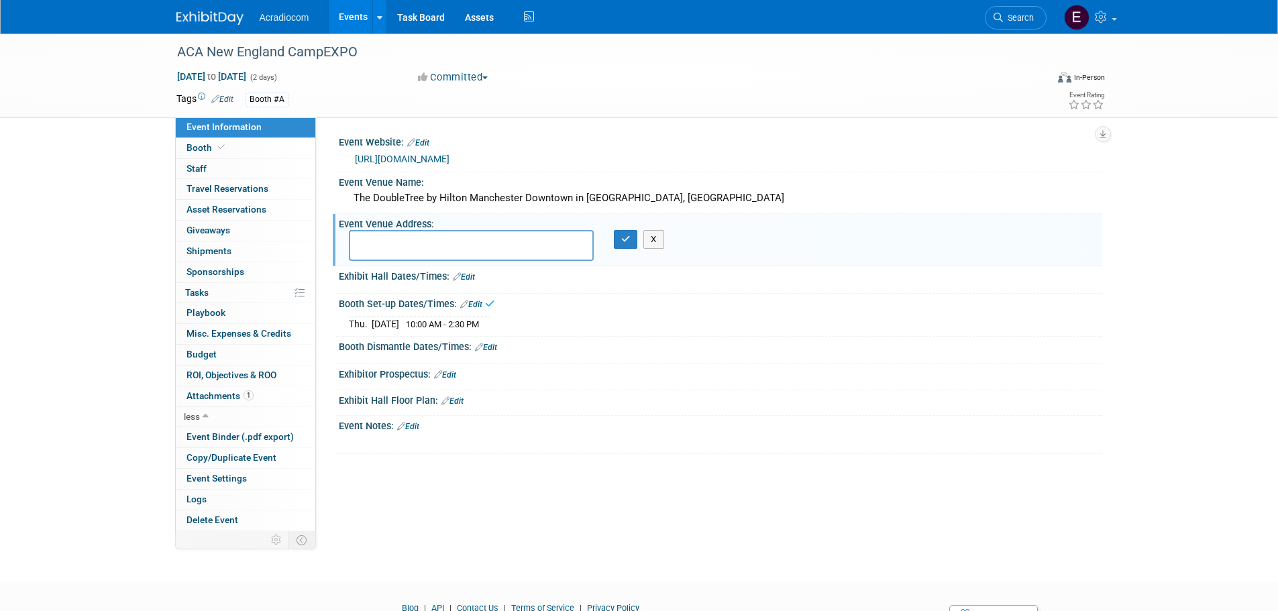
click at [474, 276] on link "Edit" at bounding box center [464, 276] width 22 height 9
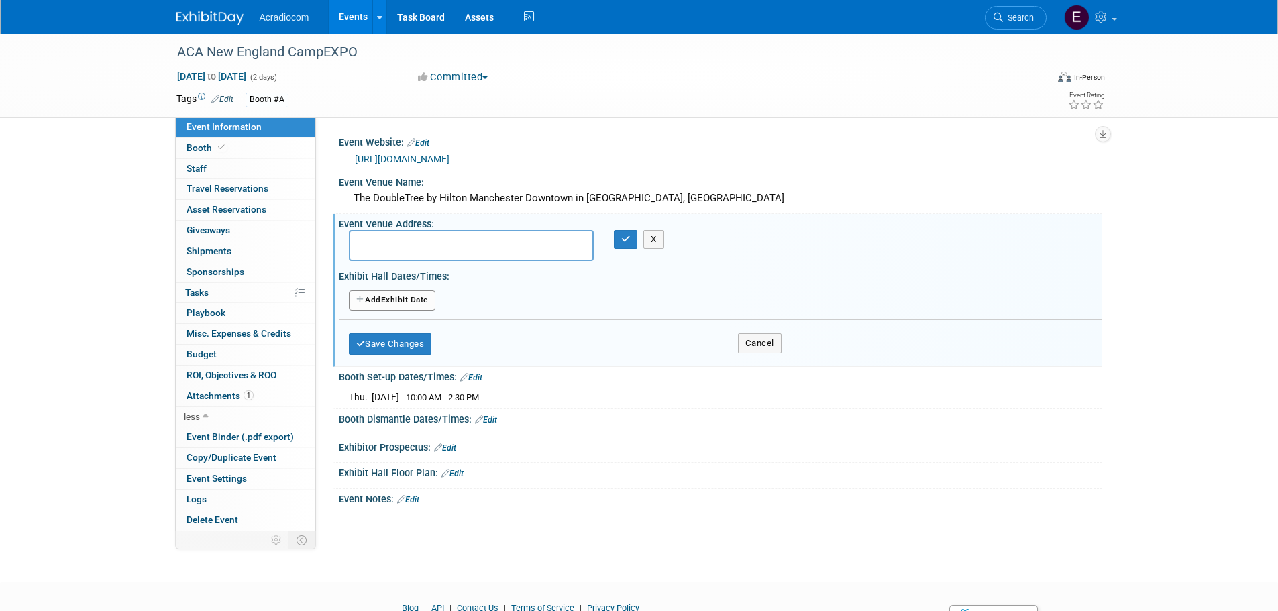
click at [424, 305] on button "Add Another Exhibit Date" at bounding box center [392, 300] width 87 height 20
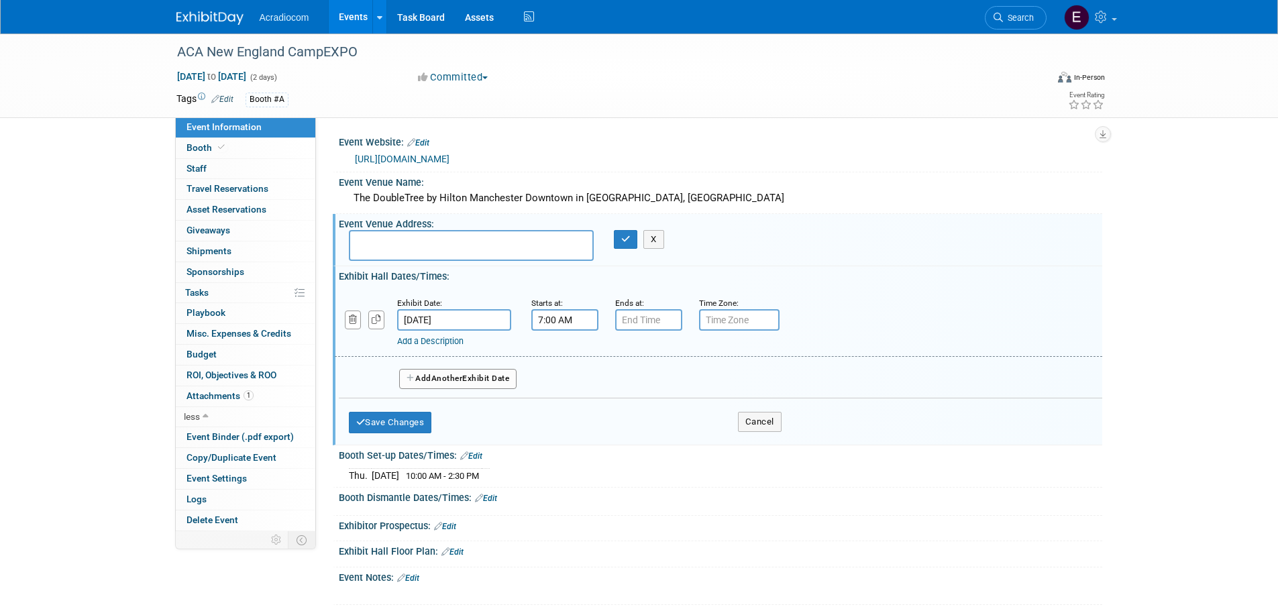
click at [545, 321] on input "7:00 AM" at bounding box center [564, 319] width 67 height 21
click at [566, 382] on span "07" at bounding box center [561, 382] width 25 height 24
click at [681, 352] on td "03" at bounding box center [684, 353] width 43 height 36
click at [622, 373] on span "00" at bounding box center [624, 382] width 25 height 24
click at [631, 388] on td "30" at bounding box center [642, 390] width 43 height 36
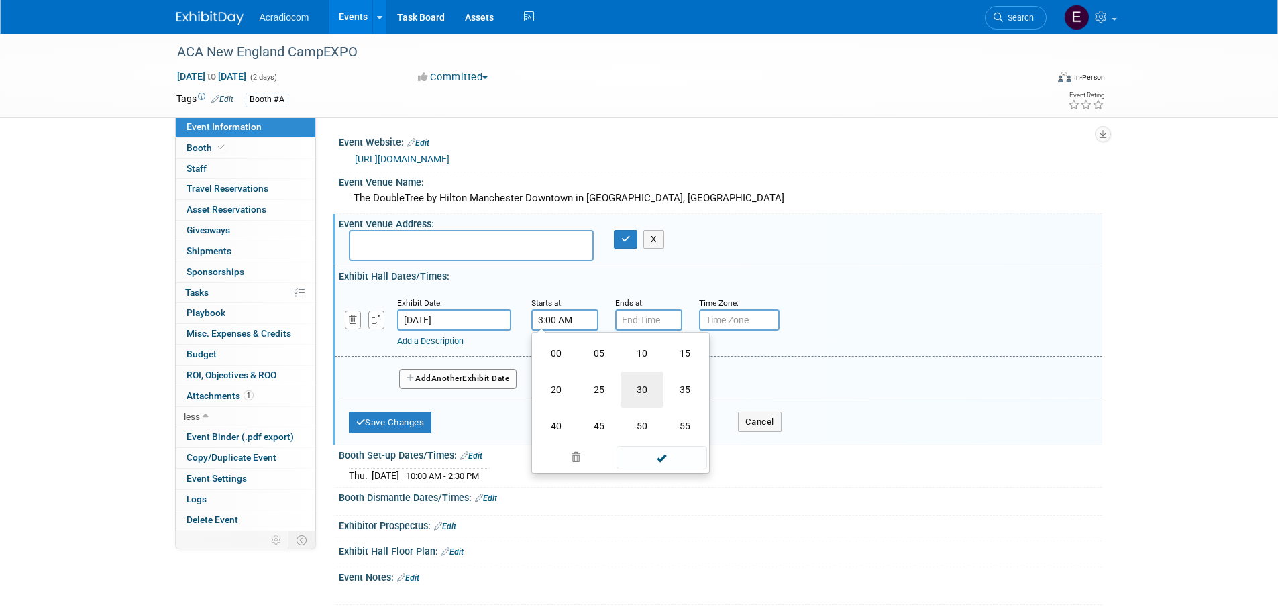
type input "3:30 AM"
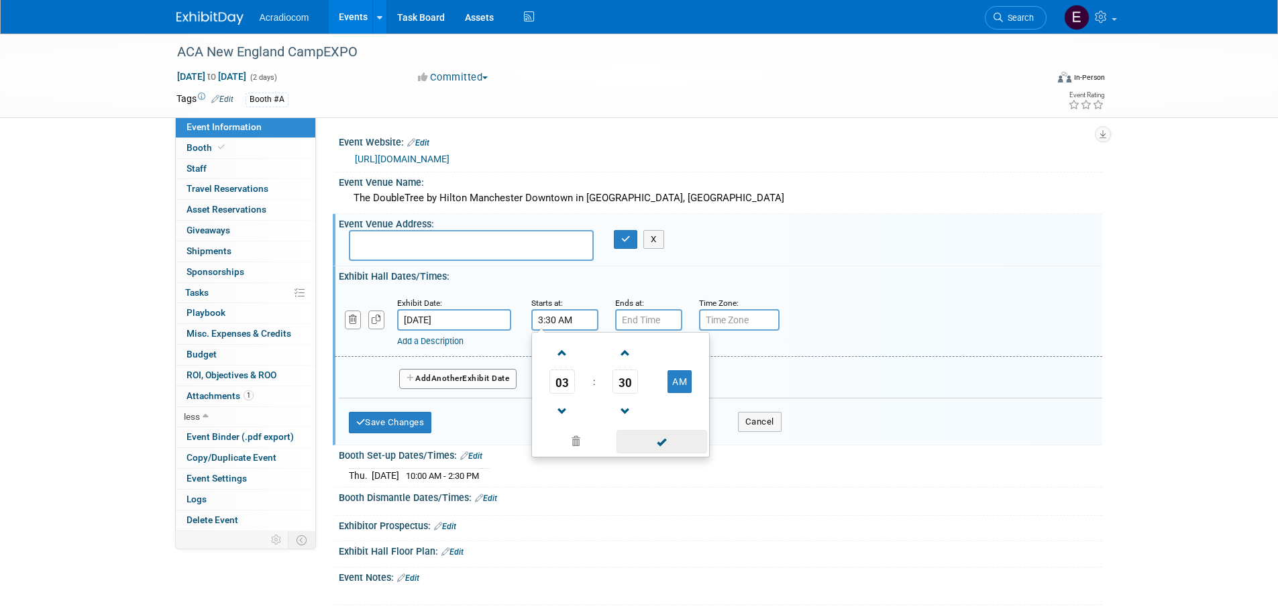
click at [660, 445] on span at bounding box center [661, 441] width 91 height 23
click at [657, 322] on input "7:00 PM" at bounding box center [648, 319] width 67 height 21
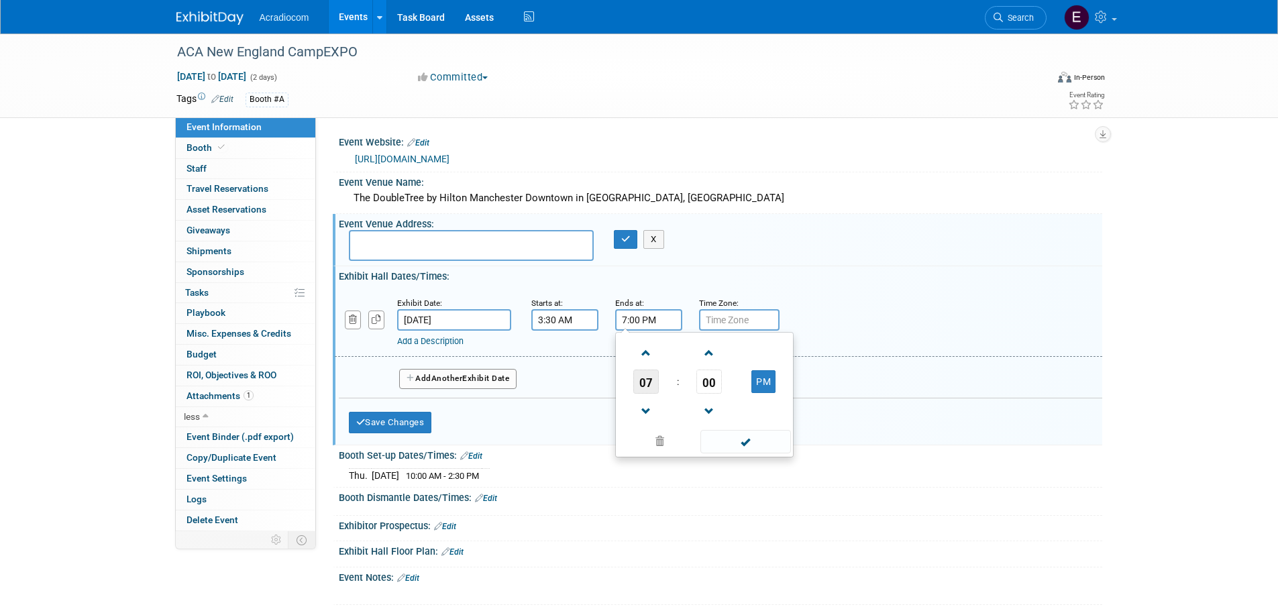
click at [651, 384] on span "07" at bounding box center [645, 382] width 25 height 24
click at [706, 386] on td "06" at bounding box center [725, 390] width 43 height 36
type input "6:00 PM"
click at [717, 437] on span at bounding box center [745, 441] width 91 height 23
click at [424, 386] on button "Add Another Exhibit Date" at bounding box center [458, 379] width 118 height 20
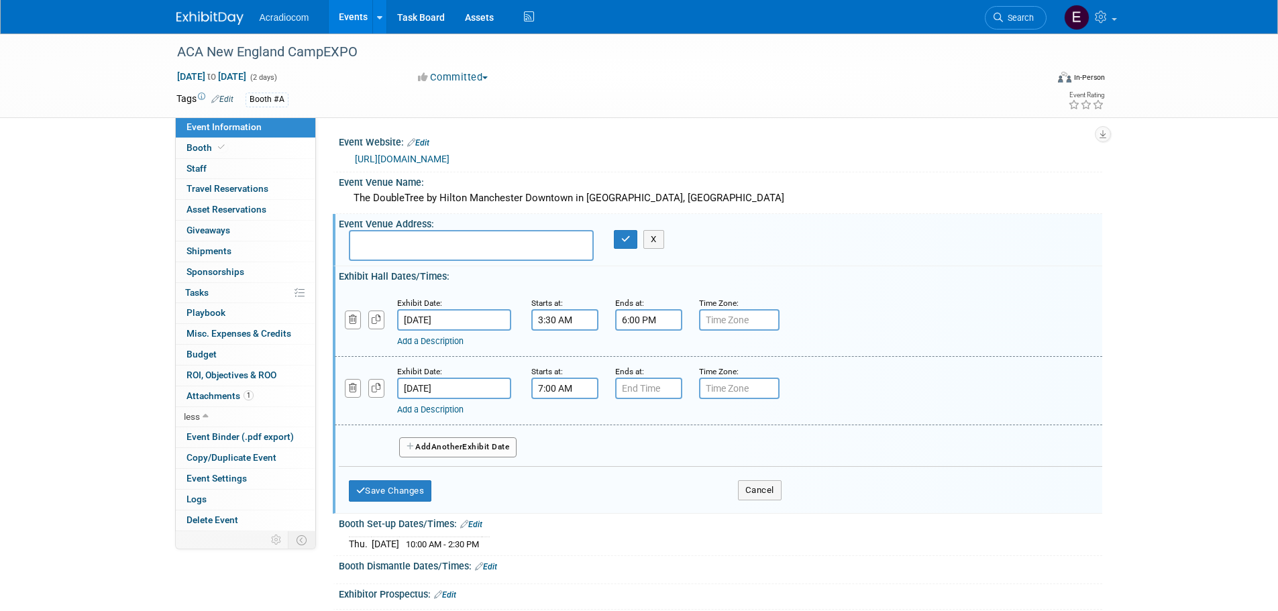
click at [582, 384] on input "7:00 AM" at bounding box center [564, 388] width 67 height 21
click at [560, 445] on span "07" at bounding box center [561, 450] width 25 height 24
click at [593, 495] on td "09" at bounding box center [599, 494] width 43 height 36
type input "9:00 AM"
type input "7:00 PM"
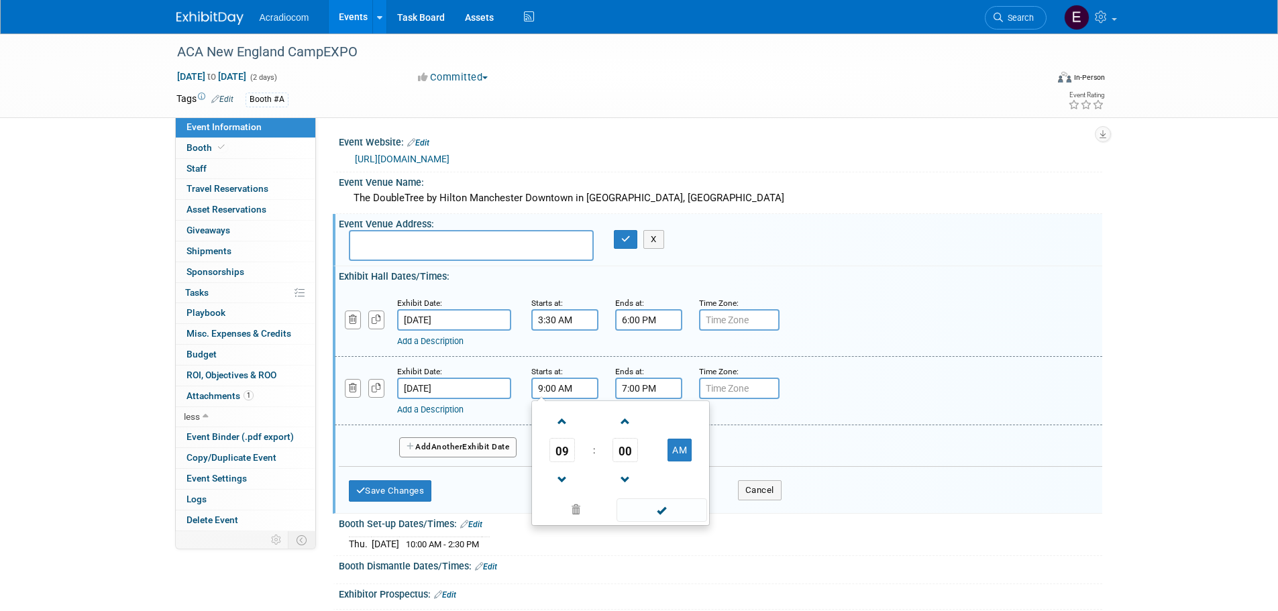
click at [631, 393] on input "7:00 PM" at bounding box center [648, 388] width 67 height 21
click at [570, 388] on input "9:00 AM" at bounding box center [564, 388] width 67 height 21
click at [628, 439] on span "00" at bounding box center [624, 450] width 25 height 24
click at [585, 487] on td "45" at bounding box center [599, 494] width 43 height 36
type input "9:45 AM"
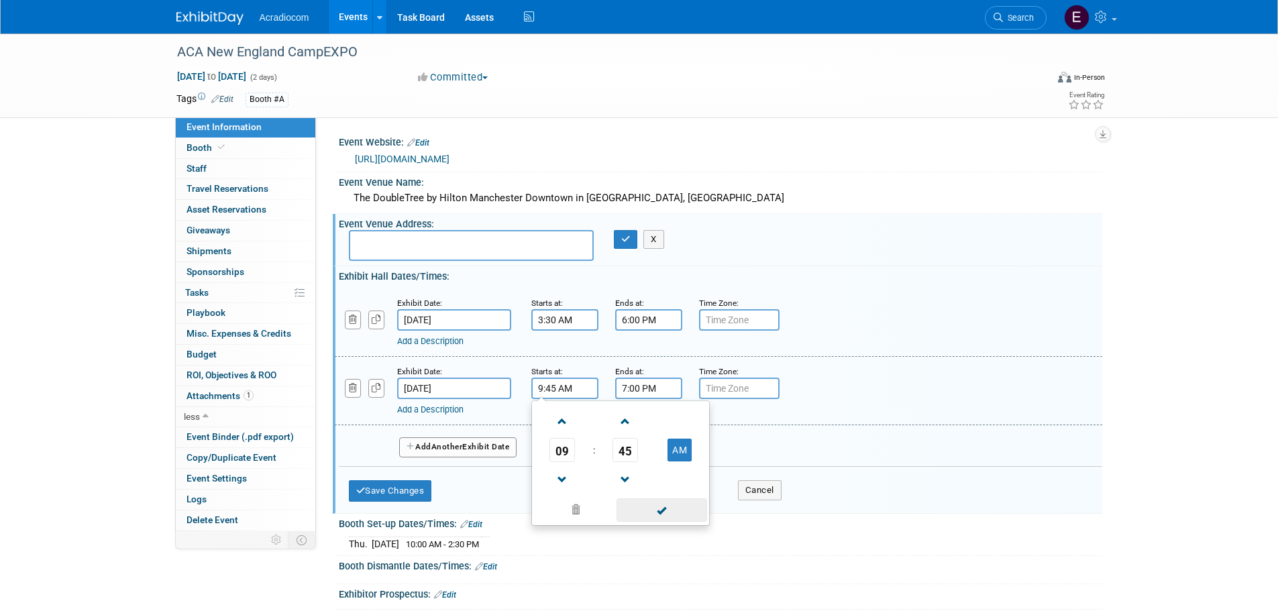
click at [647, 500] on span at bounding box center [661, 509] width 91 height 23
click at [653, 388] on input "7:00 PM" at bounding box center [648, 388] width 67 height 21
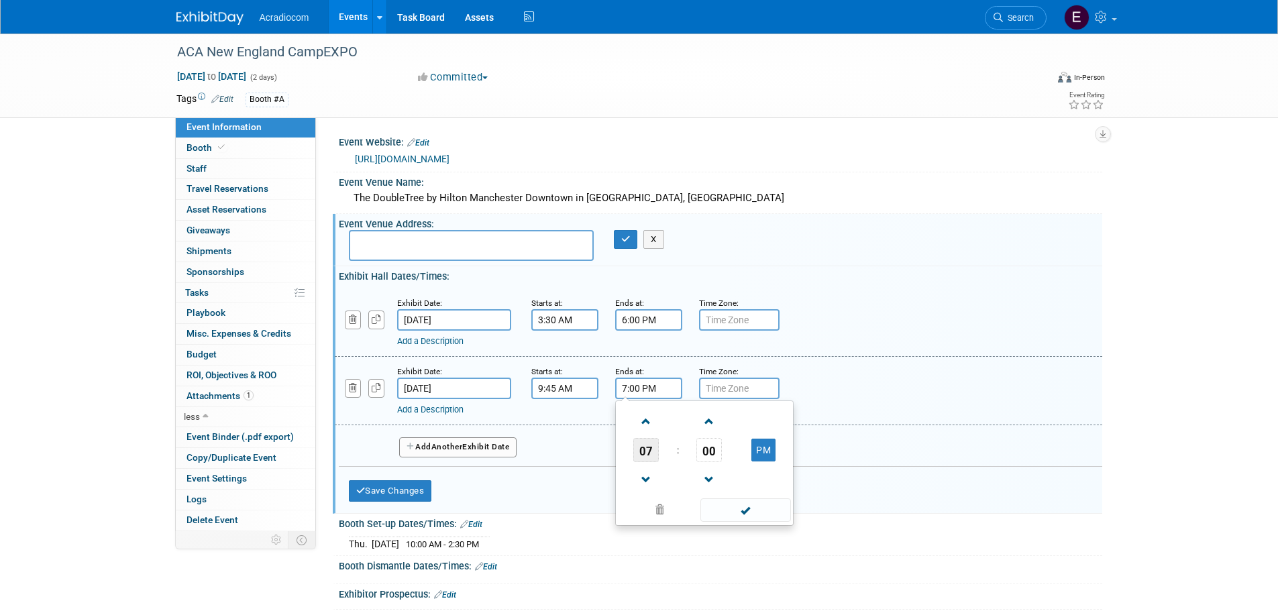
click at [639, 450] on span "07" at bounding box center [645, 450] width 25 height 24
click at [713, 420] on td "02" at bounding box center [725, 422] width 43 height 36
click at [703, 444] on span "00" at bounding box center [708, 450] width 25 height 24
drag, startPoint x: 721, startPoint y: 451, endPoint x: 712, endPoint y: 457, distance: 10.2
click at [721, 452] on td "30" at bounding box center [725, 458] width 43 height 36
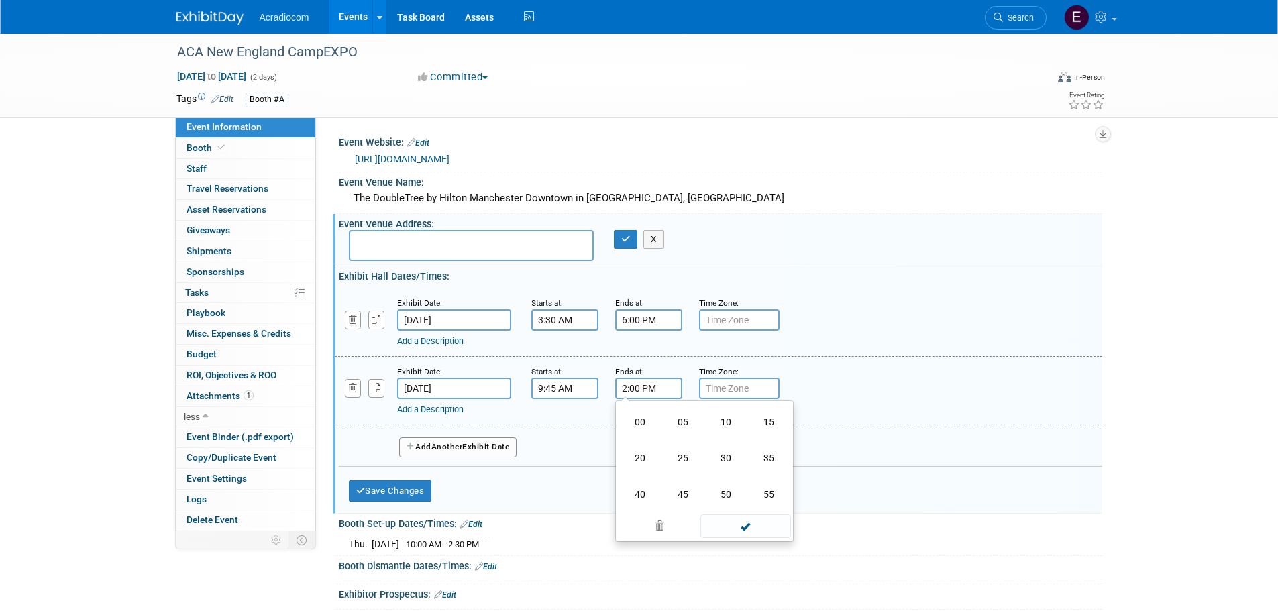
type input "2:30 PM"
click at [735, 502] on span at bounding box center [745, 509] width 91 height 23
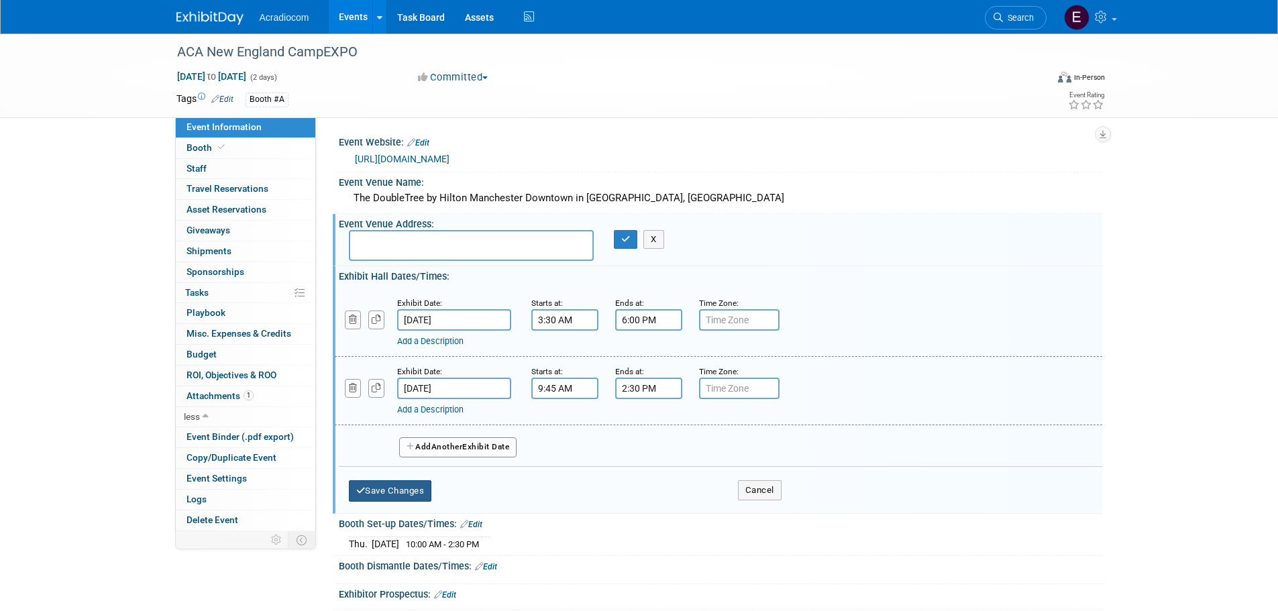
click at [417, 488] on button "Save Changes" at bounding box center [390, 490] width 83 height 21
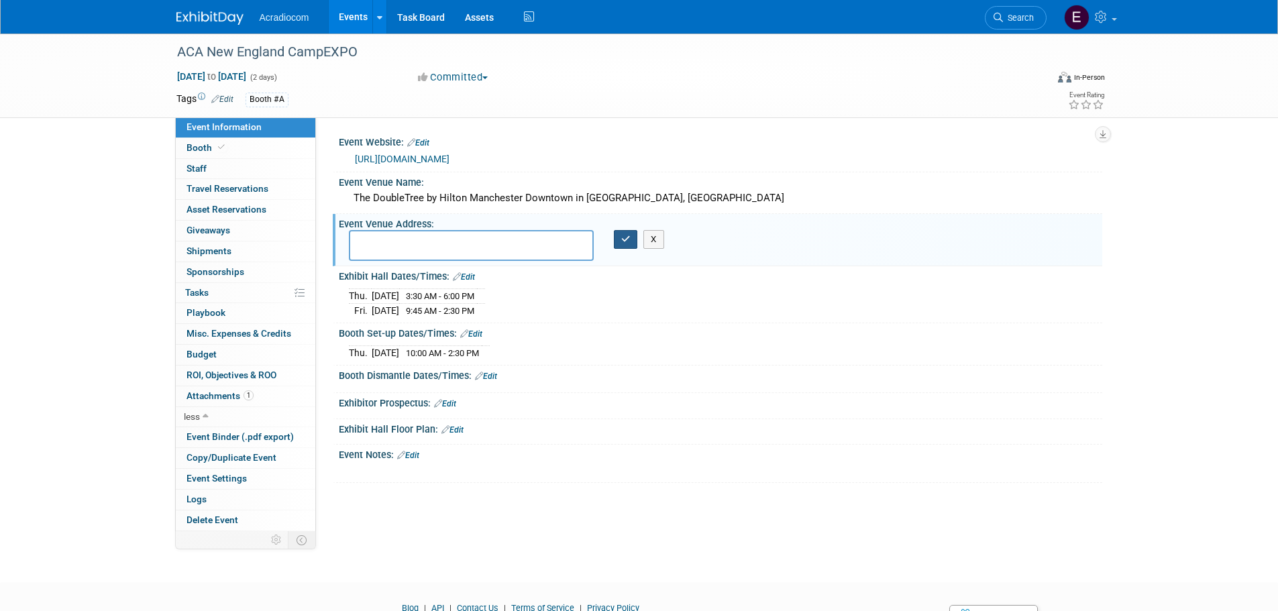
click at [615, 242] on button "button" at bounding box center [626, 239] width 24 height 19
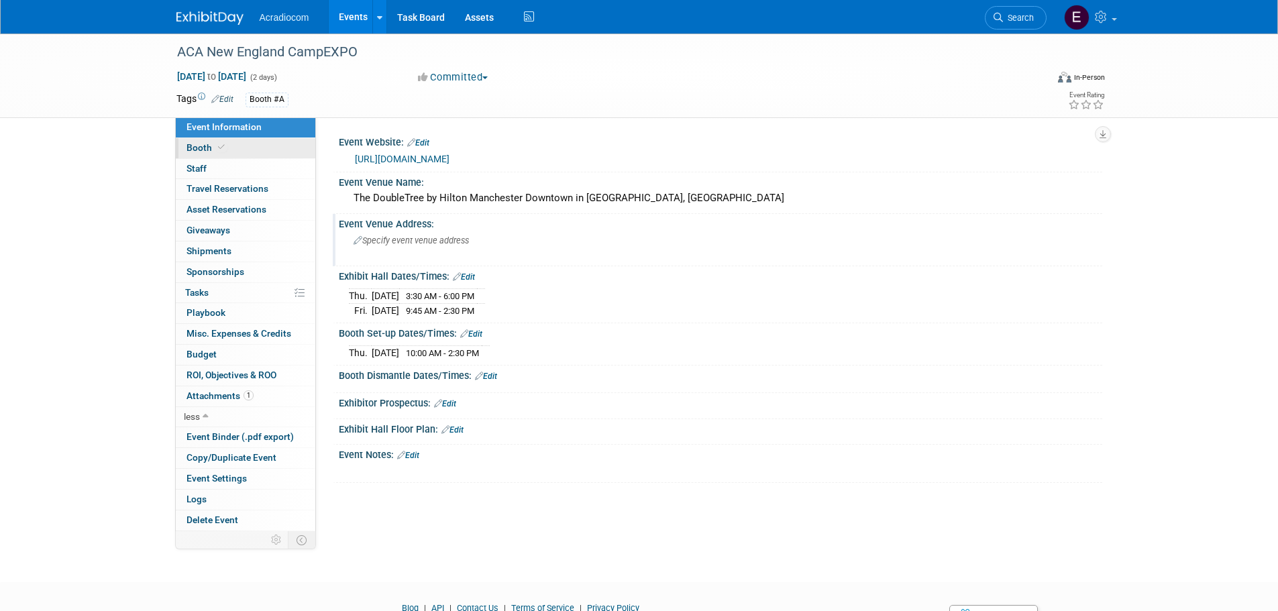
click at [268, 140] on link "Booth" at bounding box center [246, 148] width 140 height 20
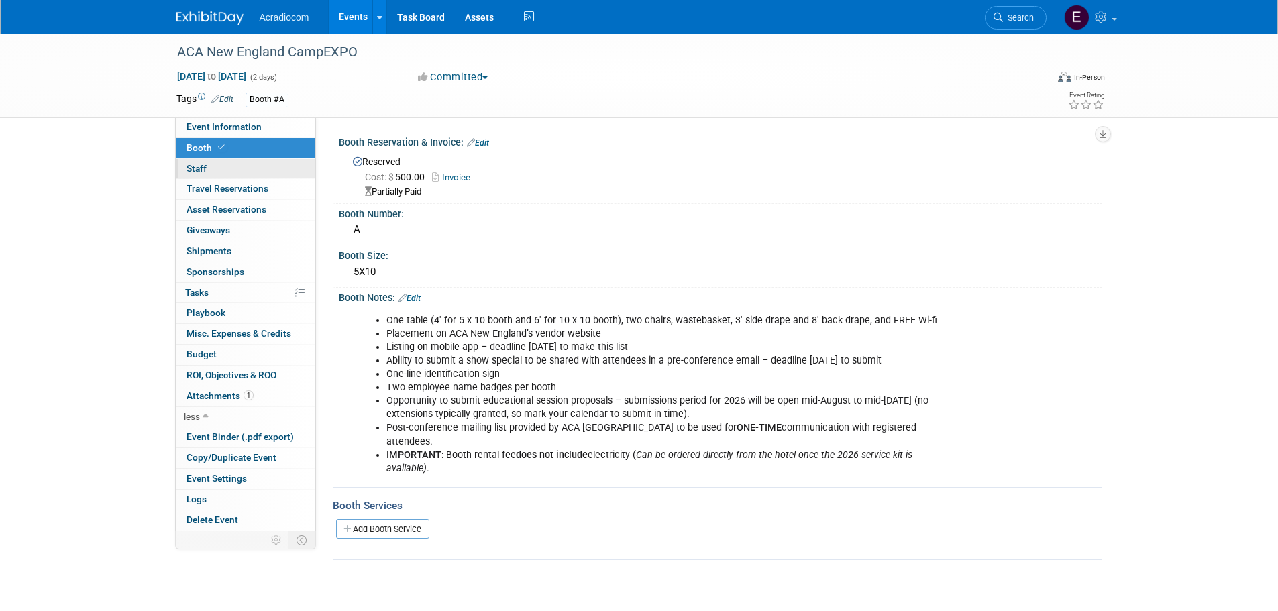
click at [254, 169] on link "0 Staff 0" at bounding box center [246, 169] width 140 height 20
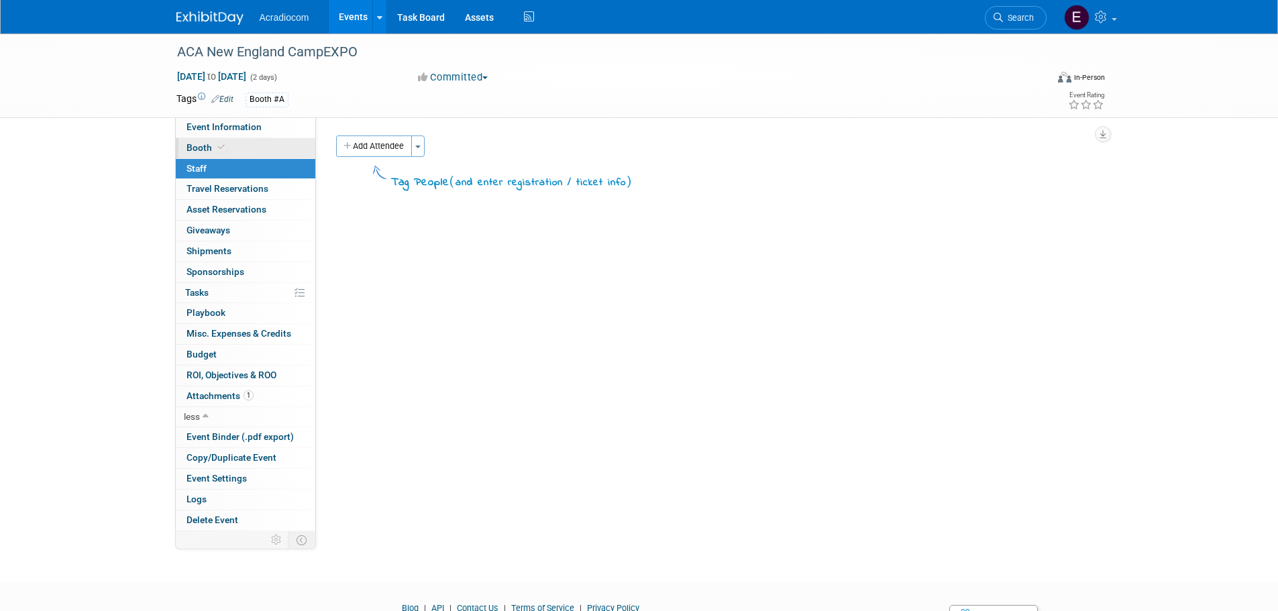
click at [263, 152] on link "Booth" at bounding box center [246, 148] width 140 height 20
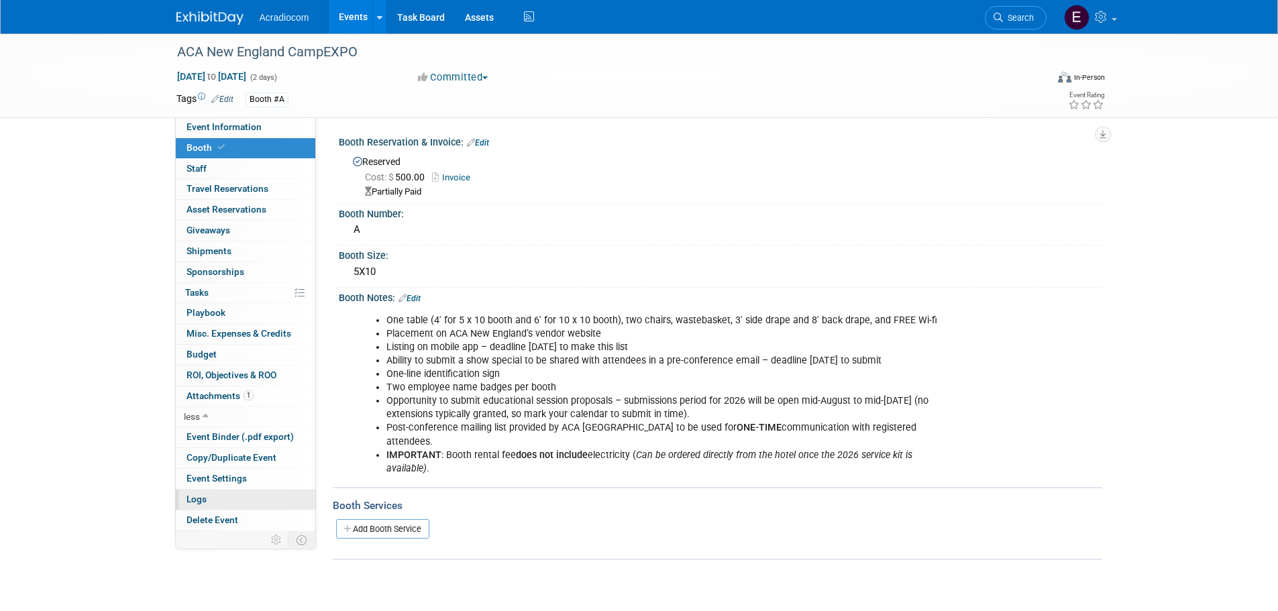
click at [215, 496] on link "Logs" at bounding box center [246, 500] width 140 height 20
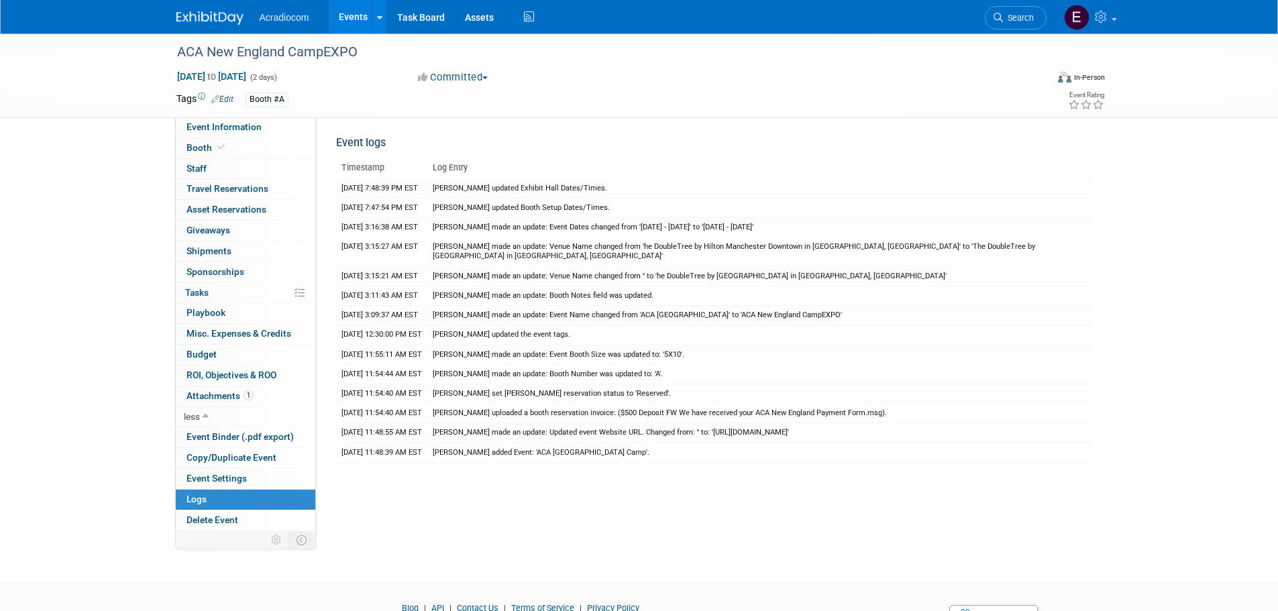
click at [231, 13] on img at bounding box center [209, 17] width 67 height 13
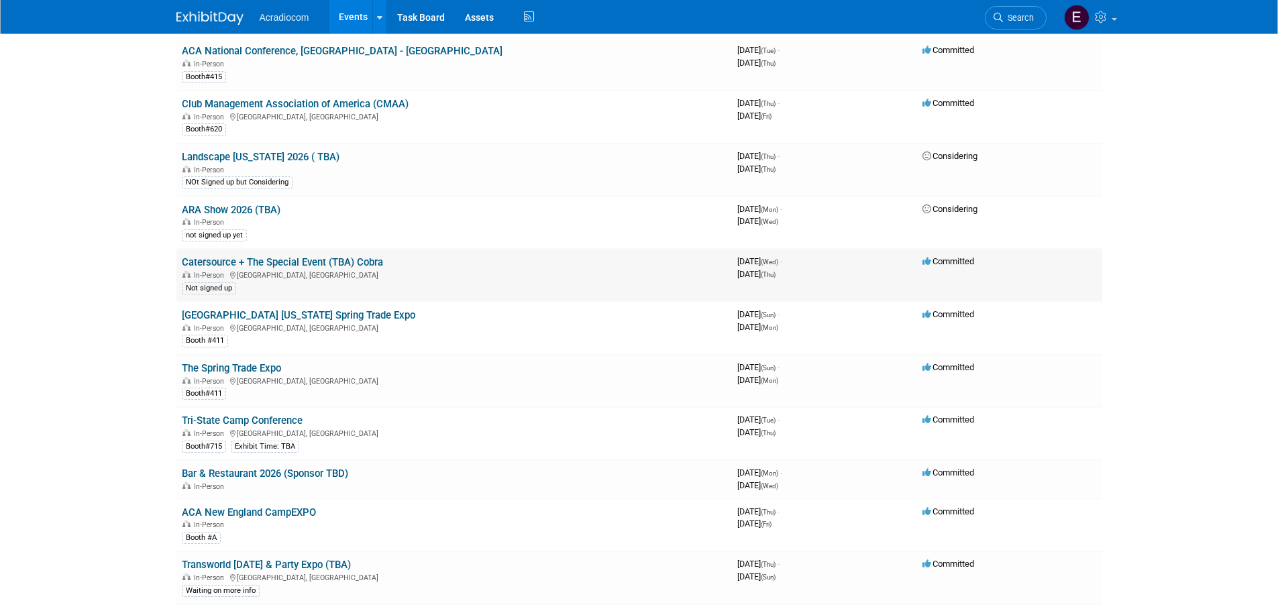
scroll to position [890, 0]
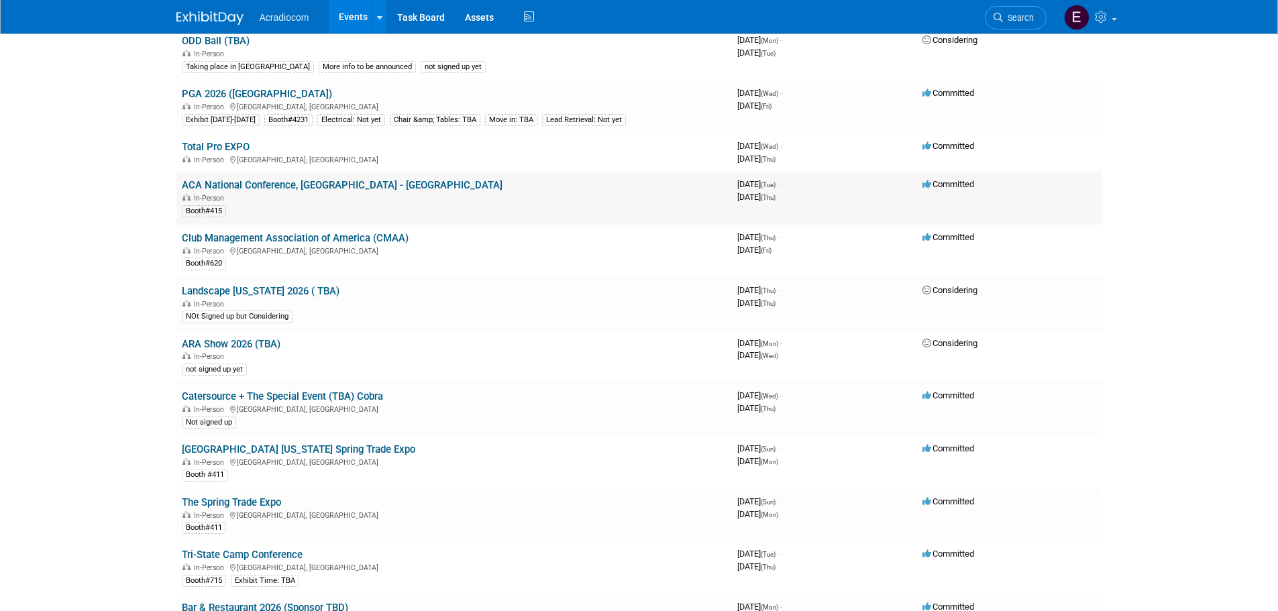
click at [229, 184] on link "ACA National Conference, [GEOGRAPHIC_DATA] - [GEOGRAPHIC_DATA]" at bounding box center [342, 185] width 321 height 12
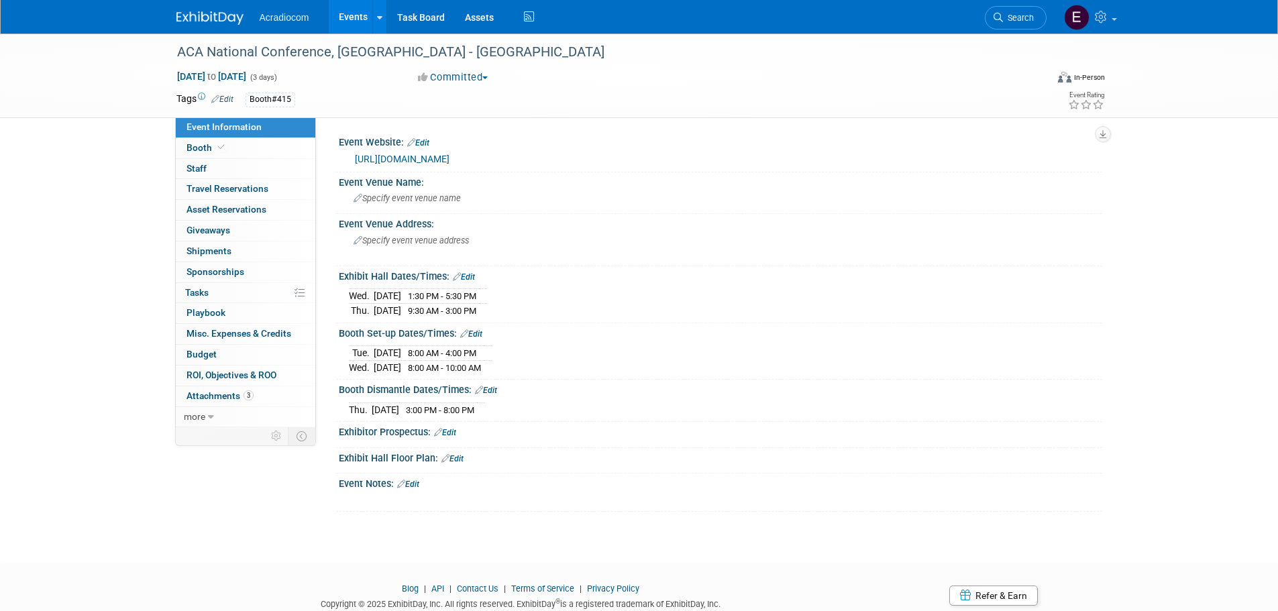
click at [414, 484] on link "Edit" at bounding box center [408, 484] width 22 height 9
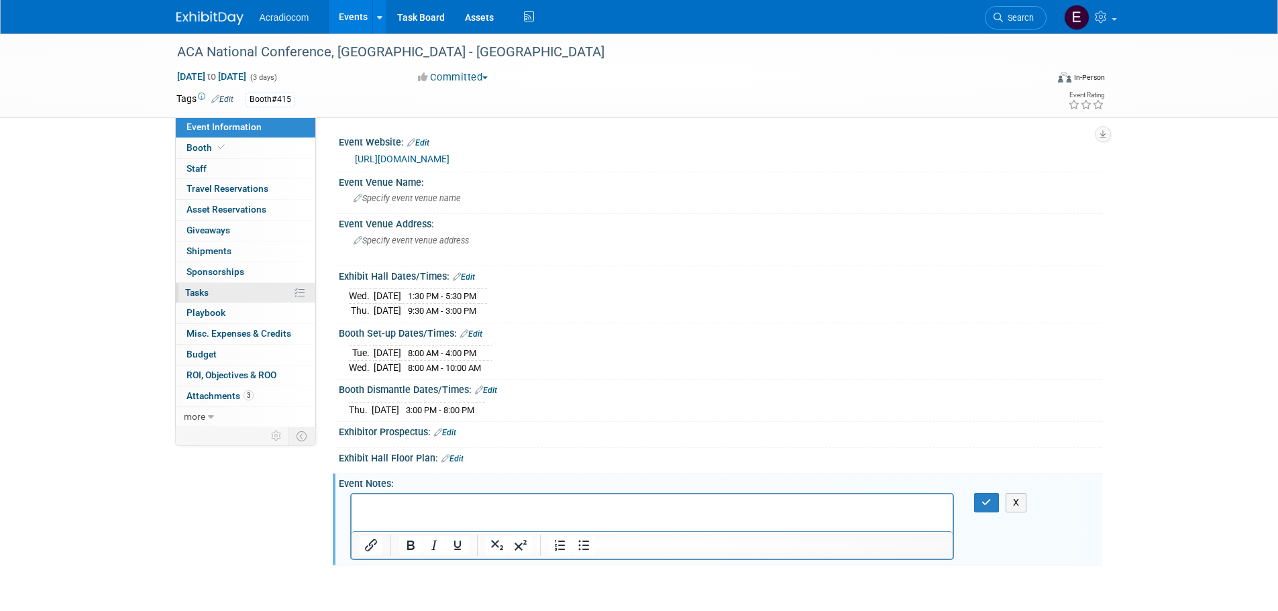
click at [233, 294] on link "0% Tasks 0%" at bounding box center [246, 293] width 140 height 20
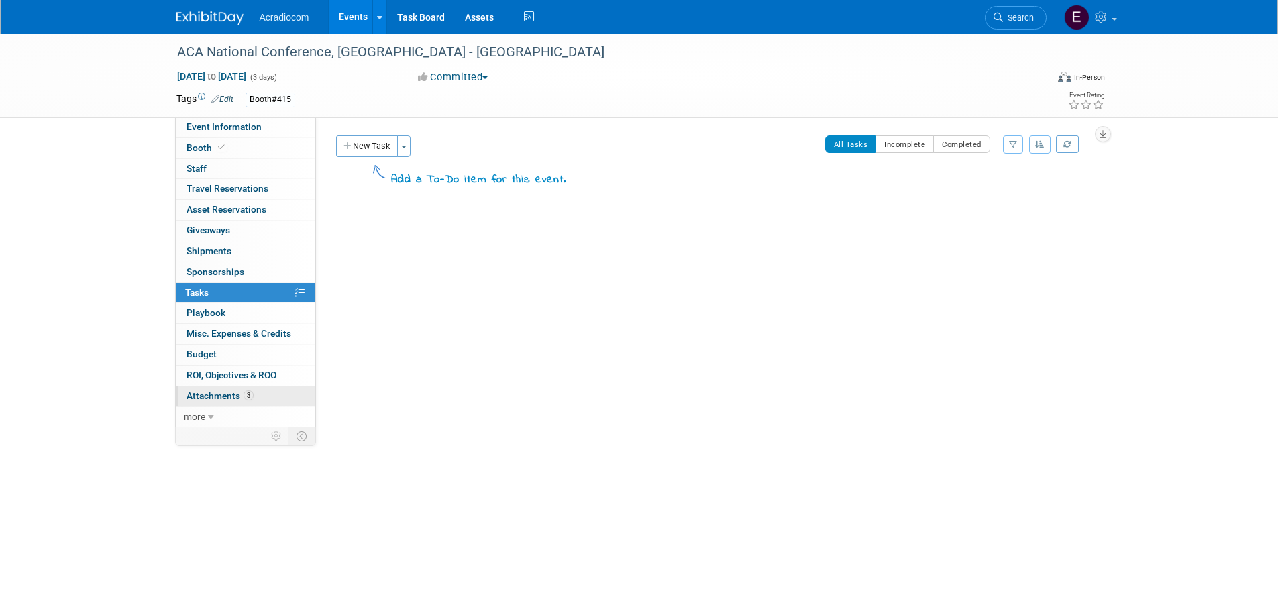
click at [233, 399] on span "Attachments 3" at bounding box center [219, 395] width 67 height 11
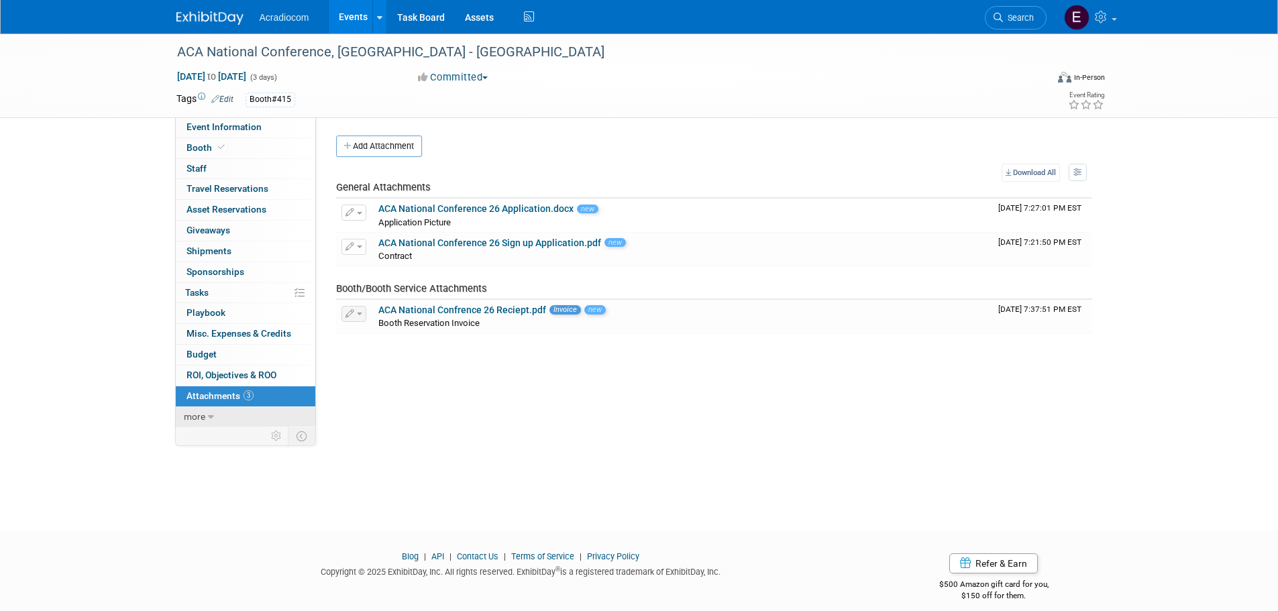
click at [231, 419] on link "more" at bounding box center [246, 417] width 140 height 20
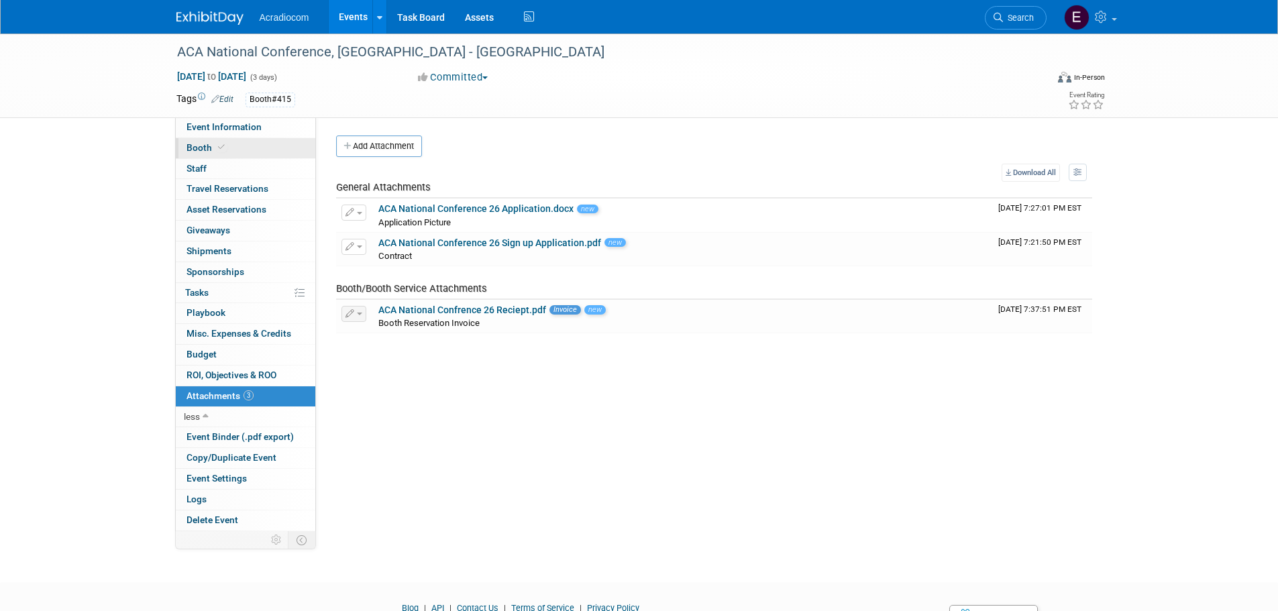
click at [225, 146] on span at bounding box center [221, 147] width 12 height 10
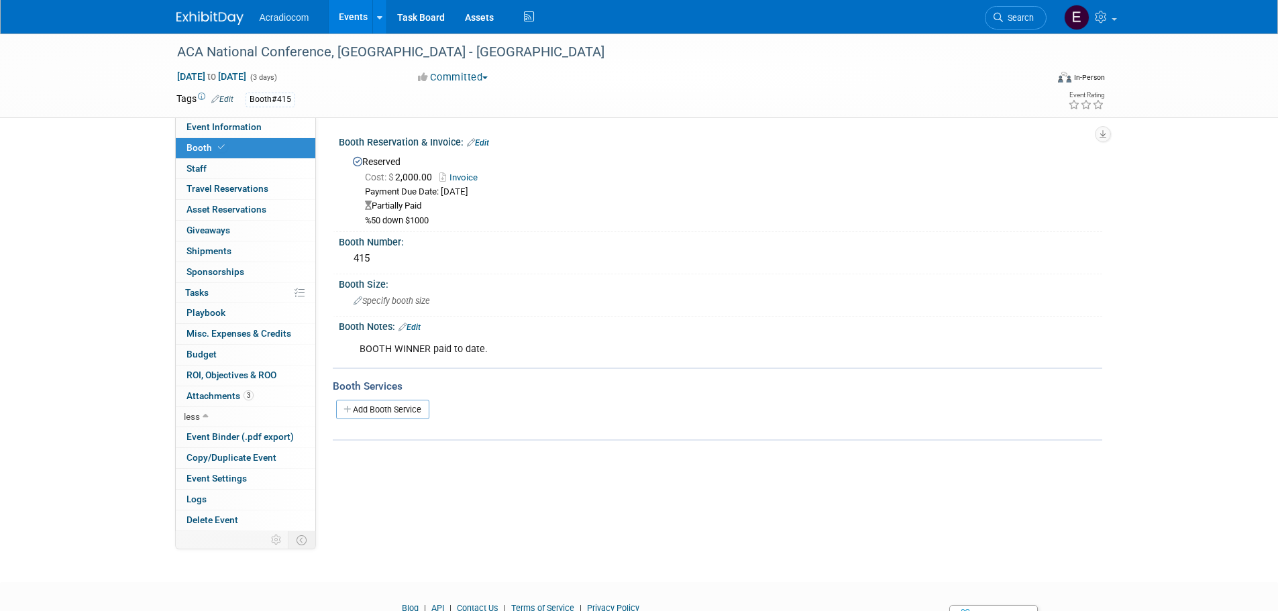
click at [405, 344] on div "BOOTH WINNER paid to date." at bounding box center [652, 349] width 604 height 27
click at [475, 343] on div "BOOTH WINNER paid to date." at bounding box center [652, 349] width 604 height 27
click at [490, 342] on div "BOOTH WINNER paid to date." at bounding box center [652, 349] width 604 height 27
click at [494, 360] on div "BOOTH WINNER paid to date." at bounding box center [652, 349] width 604 height 27
click at [500, 352] on div "BOOTH WINNER paid to date." at bounding box center [652, 349] width 604 height 27
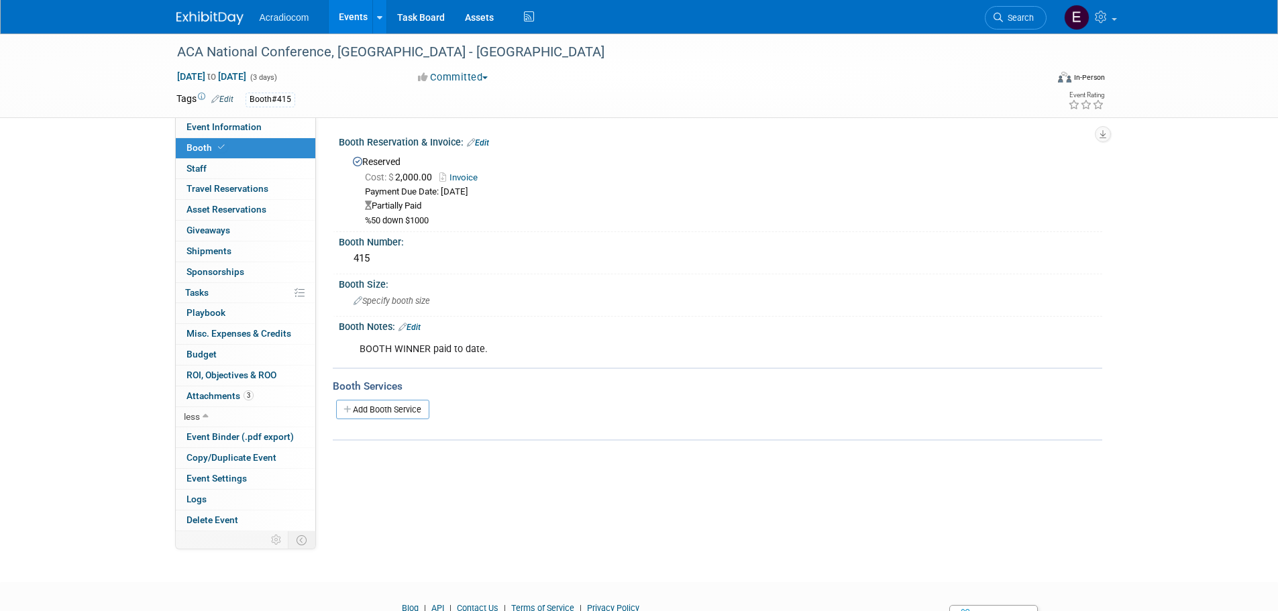
click at [421, 326] on link "Edit" at bounding box center [409, 327] width 22 height 9
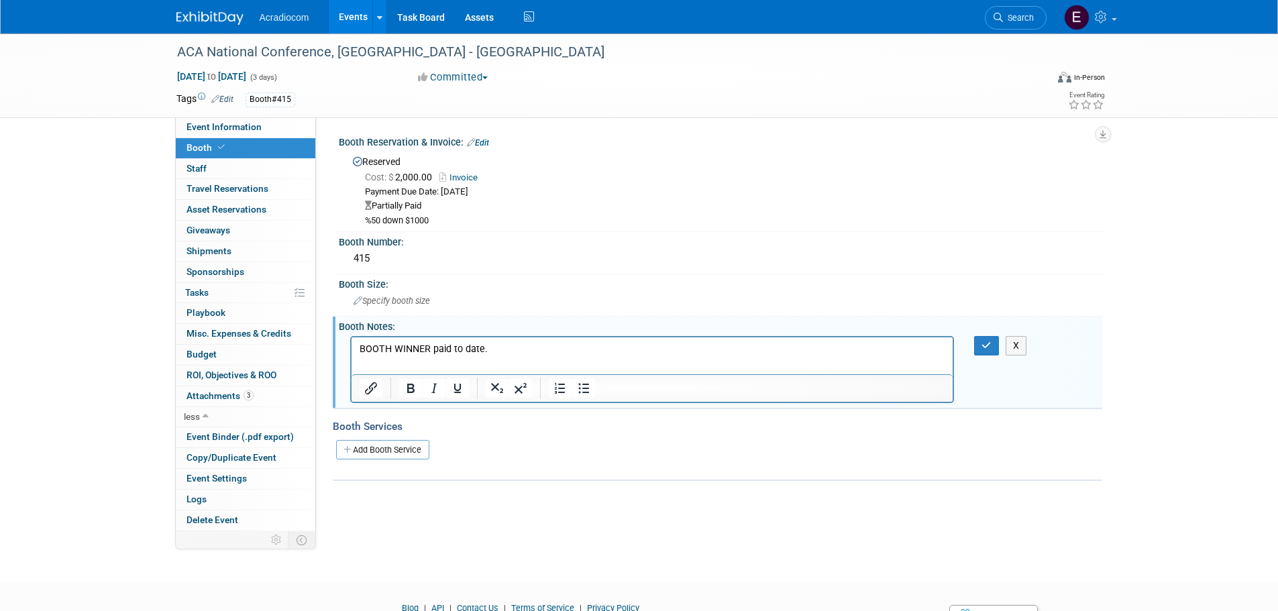
click at [535, 356] on html "BOOTH WINNER paid to date." at bounding box center [652, 346] width 602 height 19
click at [981, 339] on button "button" at bounding box center [986, 345] width 25 height 19
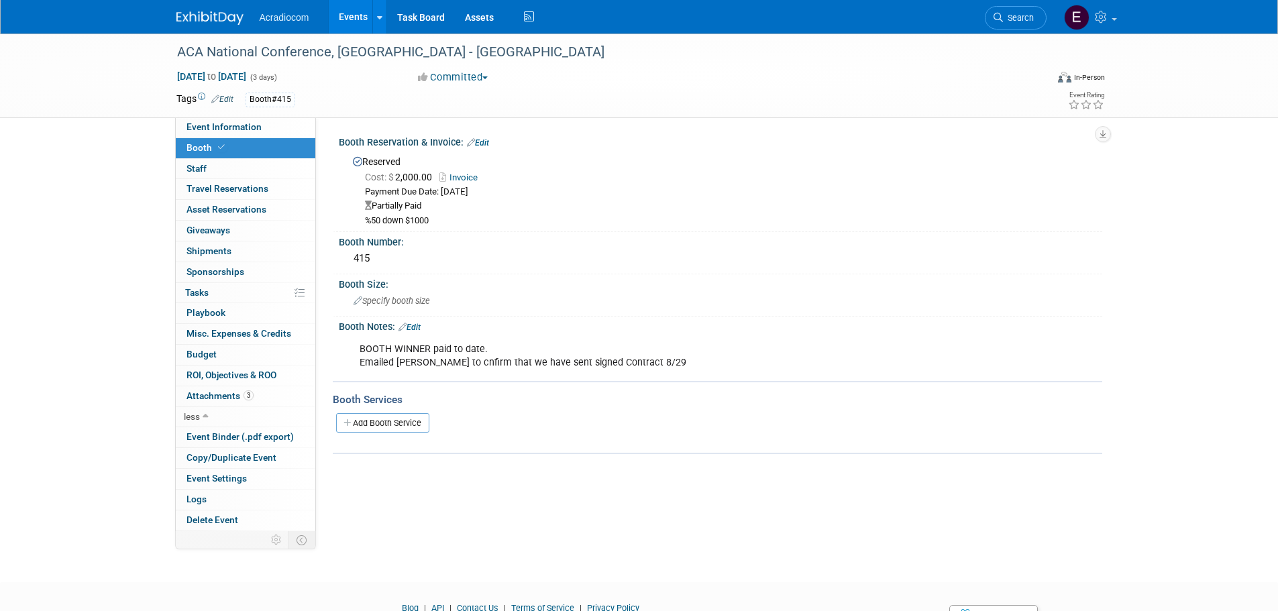
click at [455, 362] on div "BOOTH WINNER paid to date. Emailed Kerry to cnfirm that we have sent signed Con…" at bounding box center [652, 356] width 604 height 40
click at [428, 318] on div "Booth Notes: Edit" at bounding box center [720, 325] width 763 height 17
click at [421, 323] on link "Edit" at bounding box center [409, 327] width 22 height 9
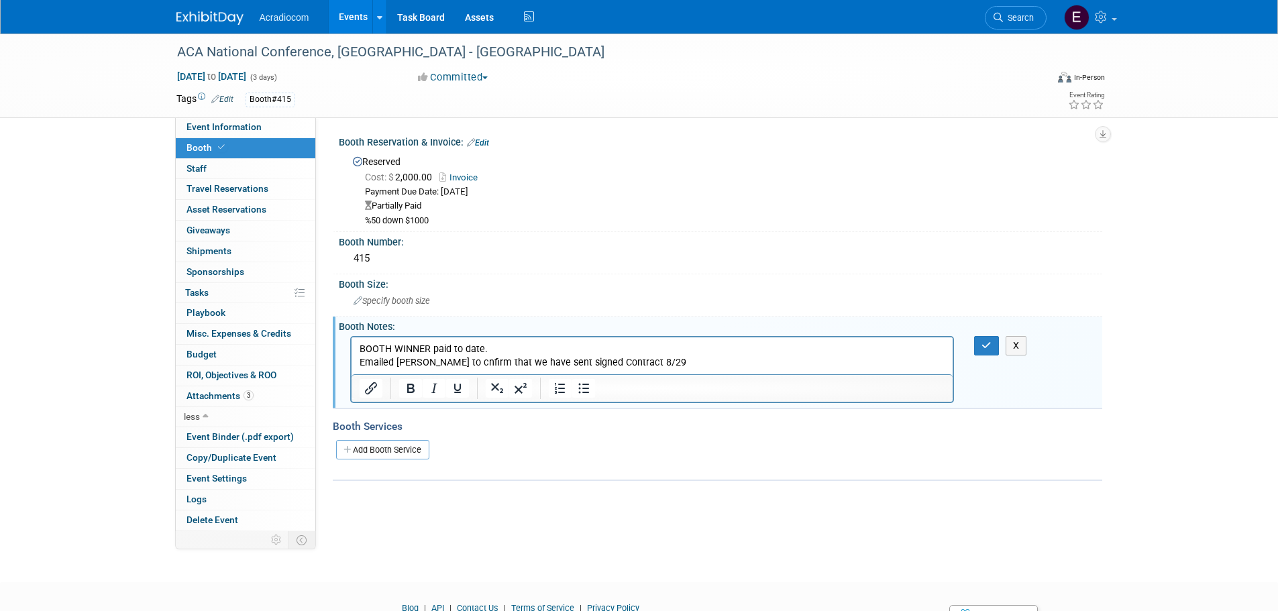
click at [448, 366] on p "BOOTH WINNER paid to date. Emailed Kerry to cnfirm that we have sent signed Con…" at bounding box center [652, 355] width 586 height 27
click at [986, 336] on button "button" at bounding box center [986, 345] width 25 height 19
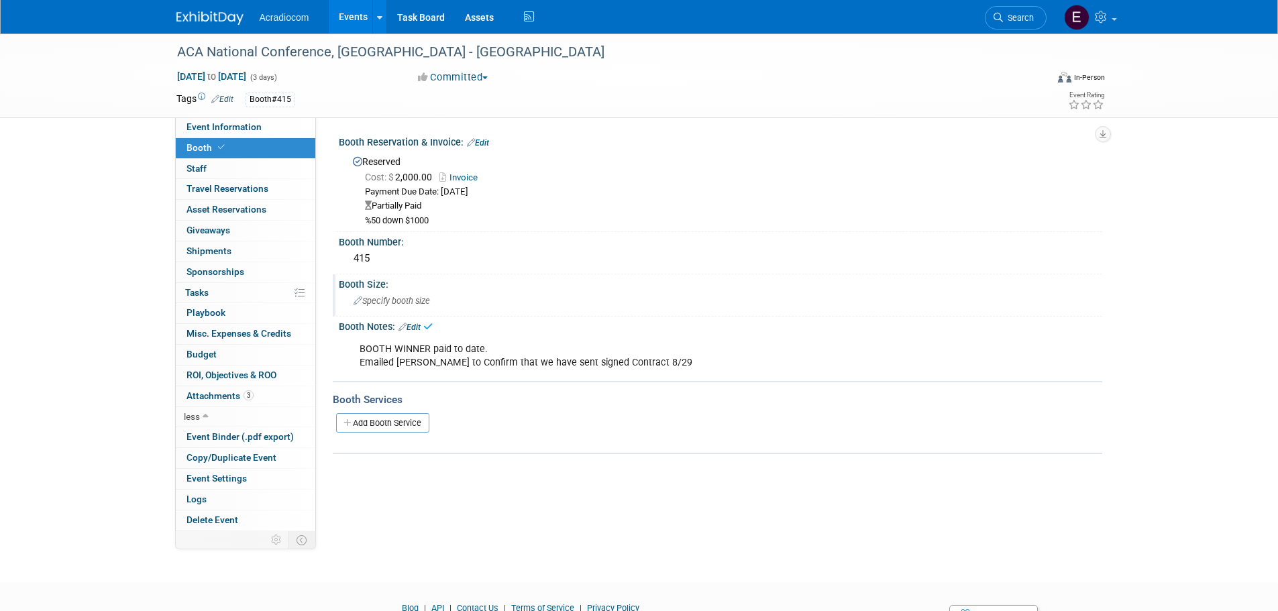
click at [610, 301] on div "Specify booth size" at bounding box center [720, 300] width 743 height 21
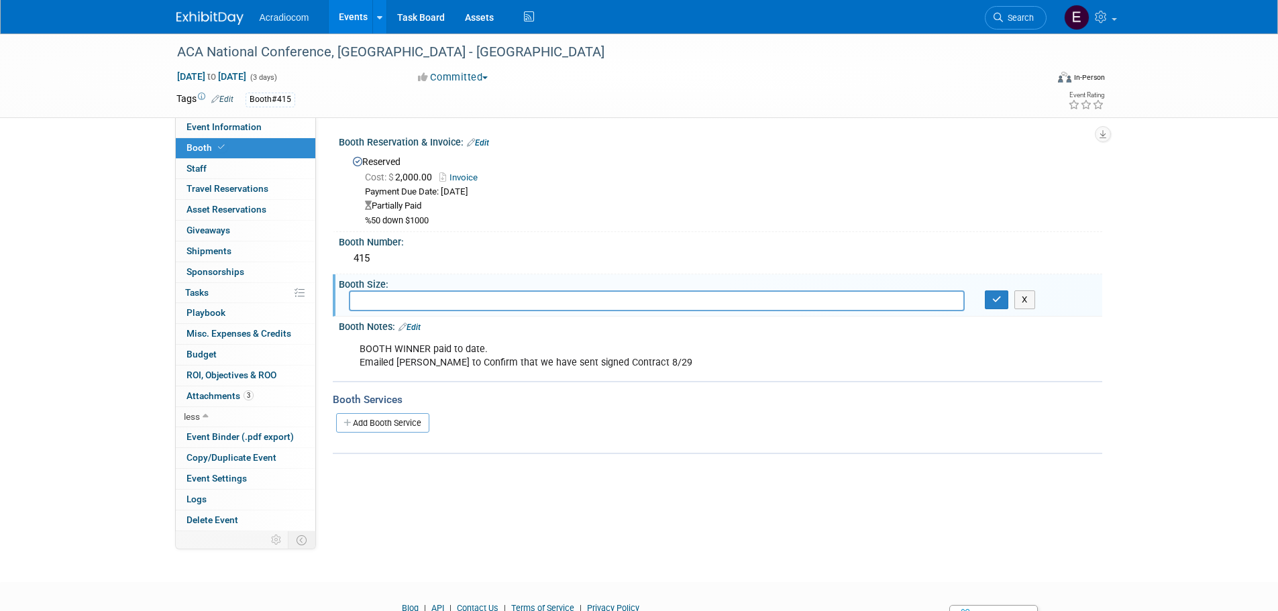
click at [436, 211] on div "Partially Paid" at bounding box center [728, 206] width 727 height 13
click at [484, 142] on link "Edit" at bounding box center [478, 142] width 22 height 9
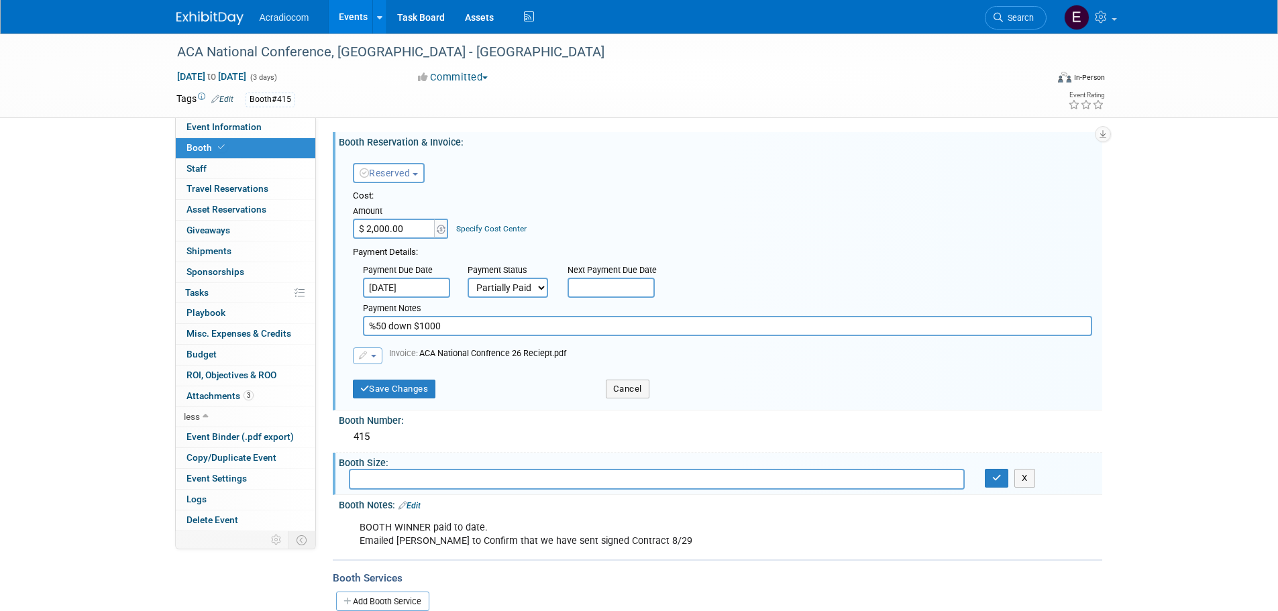
click at [413, 235] on input "$ 2,000.00" at bounding box center [395, 229] width 84 height 20
click at [413, 233] on input "$ 2,000.00" at bounding box center [395, 229] width 84 height 20
click at [471, 328] on input "%50 down $1000" at bounding box center [727, 326] width 729 height 20
type input "%50 down $1000 total is $2000. We WON Raffle only have to pay half."
click at [445, 226] on img at bounding box center [441, 229] width 9 height 9
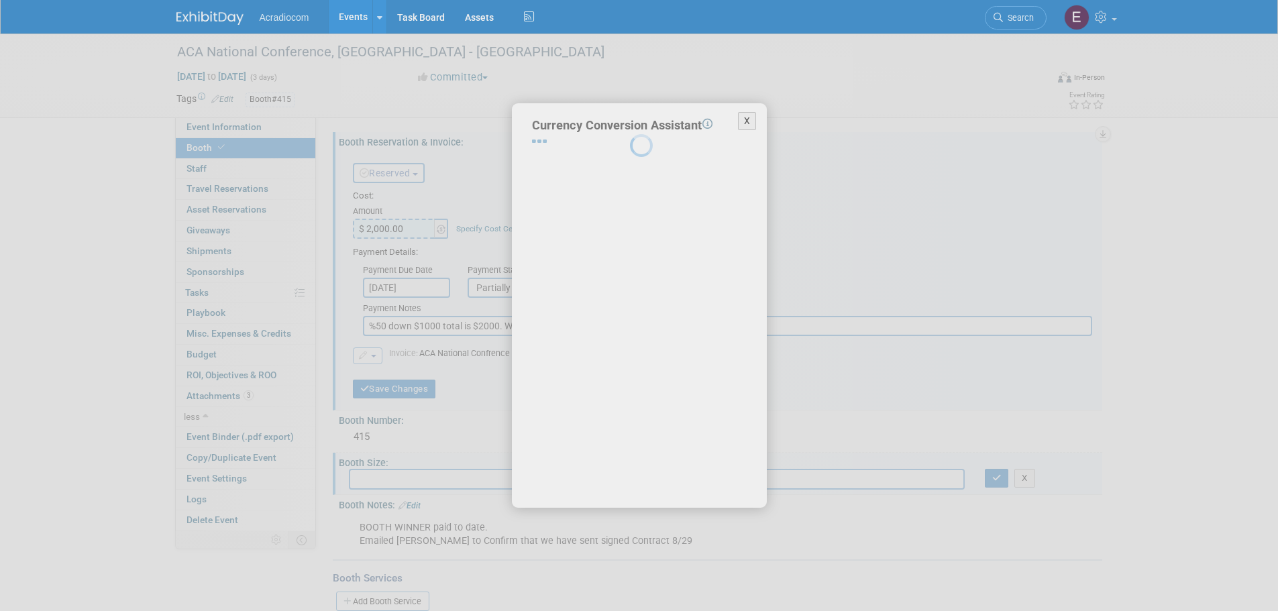
select select "2"
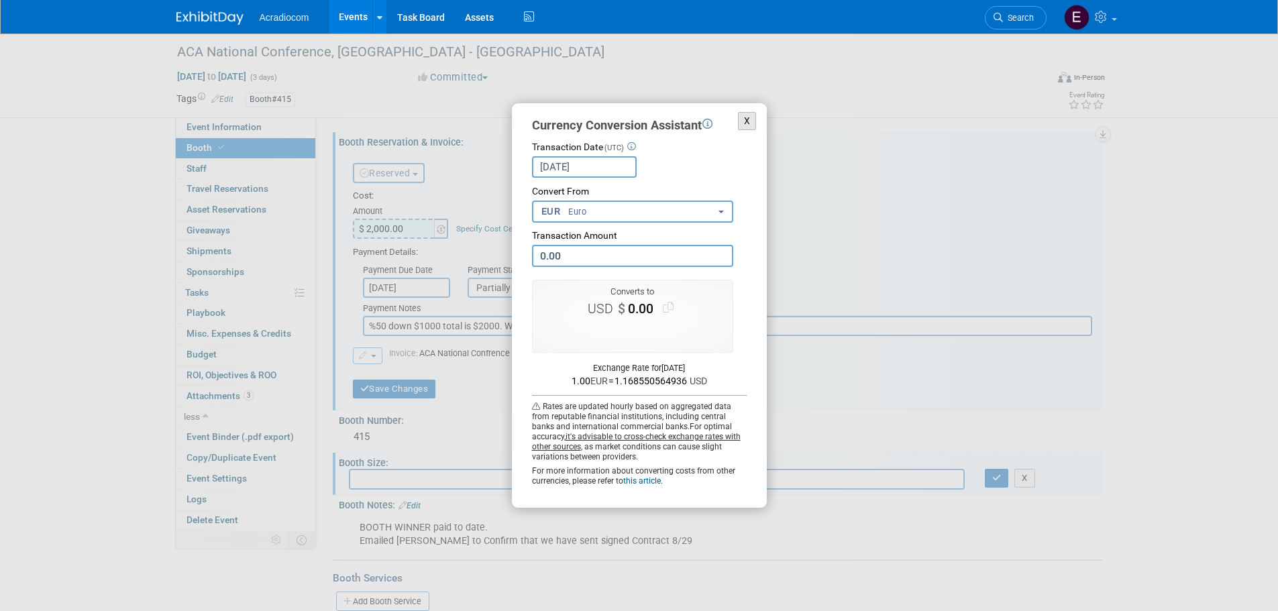
click at [743, 121] on button "X" at bounding box center [747, 121] width 19 height 18
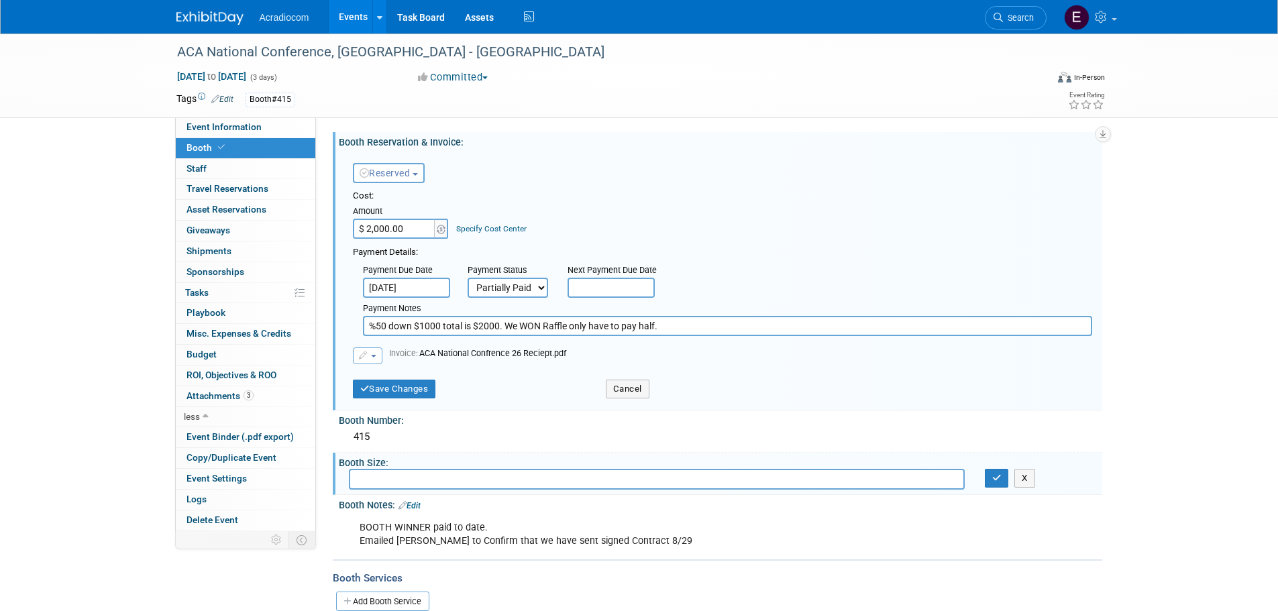
click at [405, 226] on input "$ 2,000.00" at bounding box center [395, 229] width 84 height 20
click at [356, 230] on input "$ 2,000.00" at bounding box center [395, 229] width 84 height 20
click at [372, 229] on input "$ 2,000.00" at bounding box center [395, 229] width 84 height 20
type input "$ 1,000.00"
click at [380, 392] on button "Save Changes" at bounding box center [394, 389] width 83 height 19
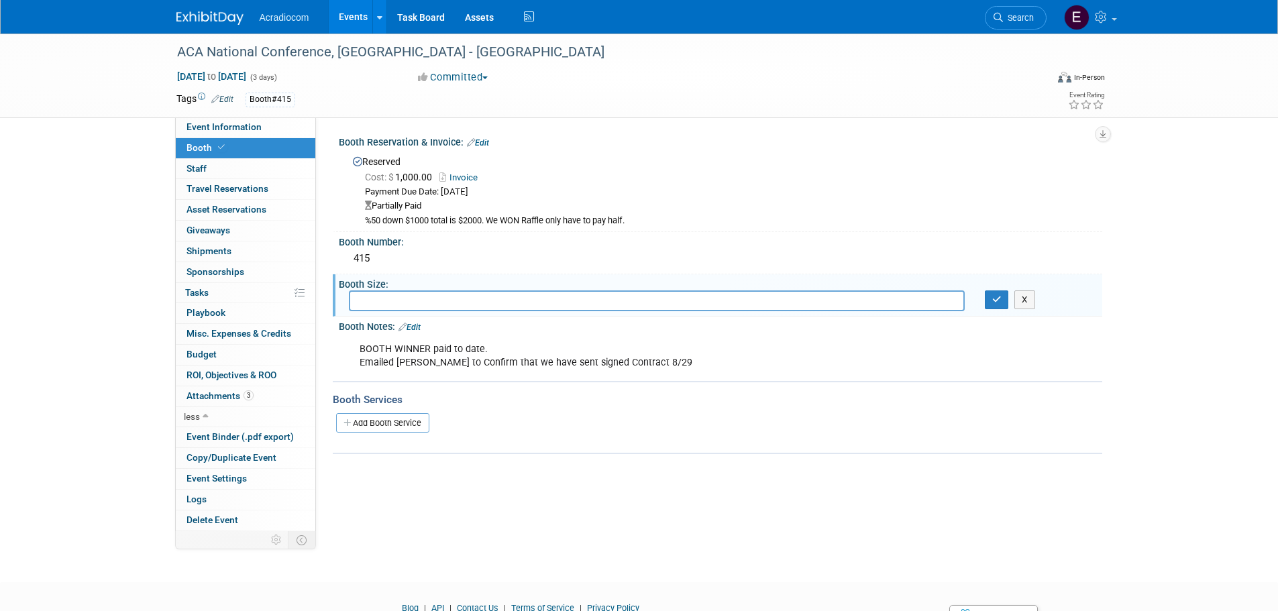
click at [994, 309] on div "X" at bounding box center [720, 300] width 763 height 21
click at [997, 303] on button "button" at bounding box center [997, 299] width 24 height 19
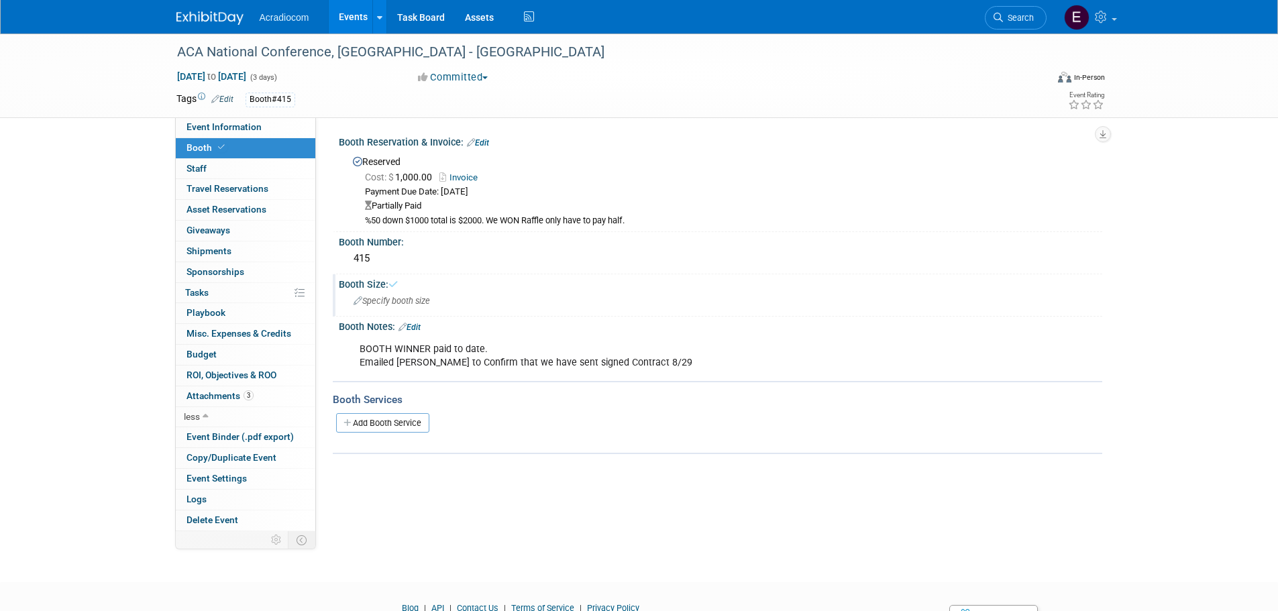
click at [184, 25] on img at bounding box center [209, 17] width 67 height 13
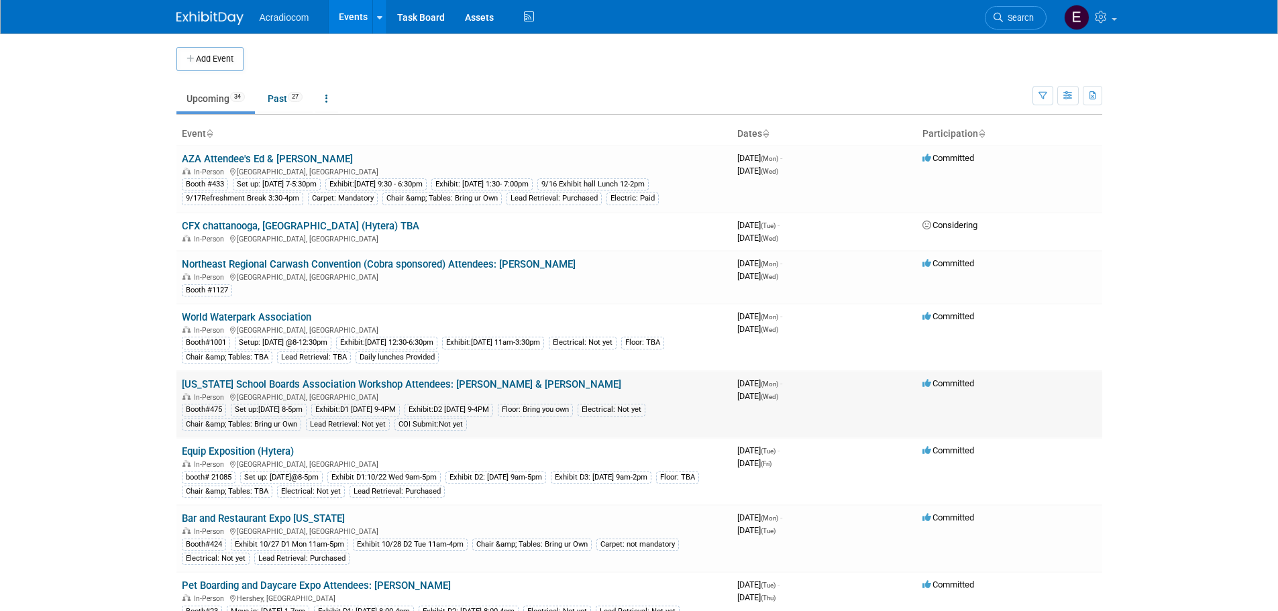
scroll to position [268, 0]
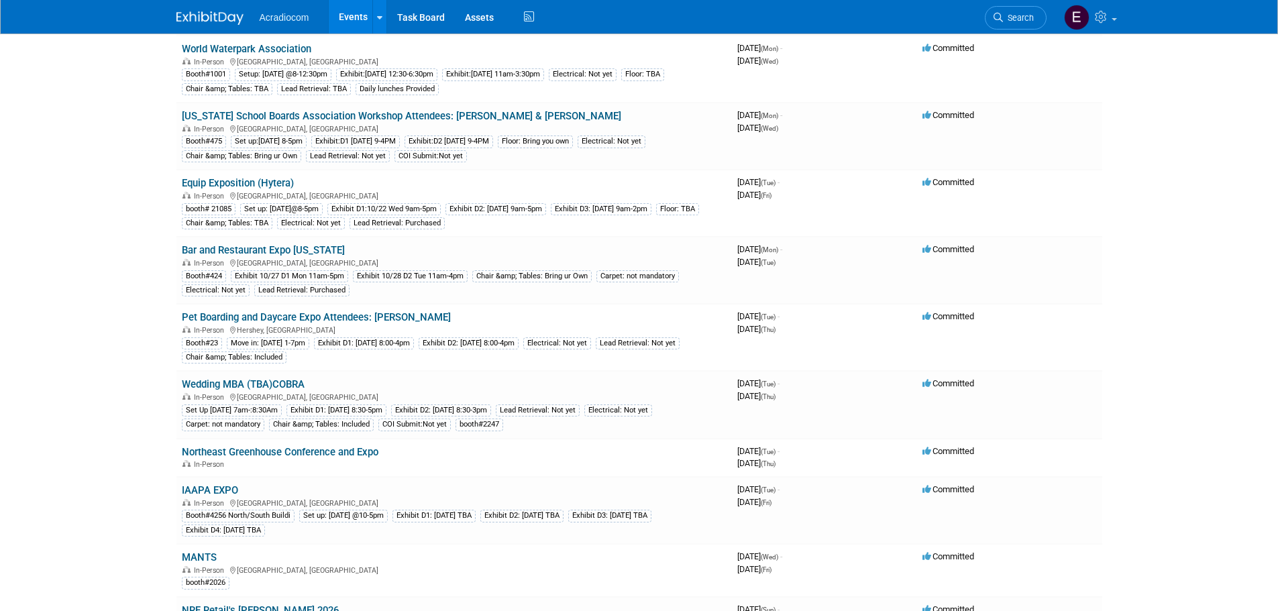
click at [1020, 11] on link "Search" at bounding box center [1016, 17] width 62 height 23
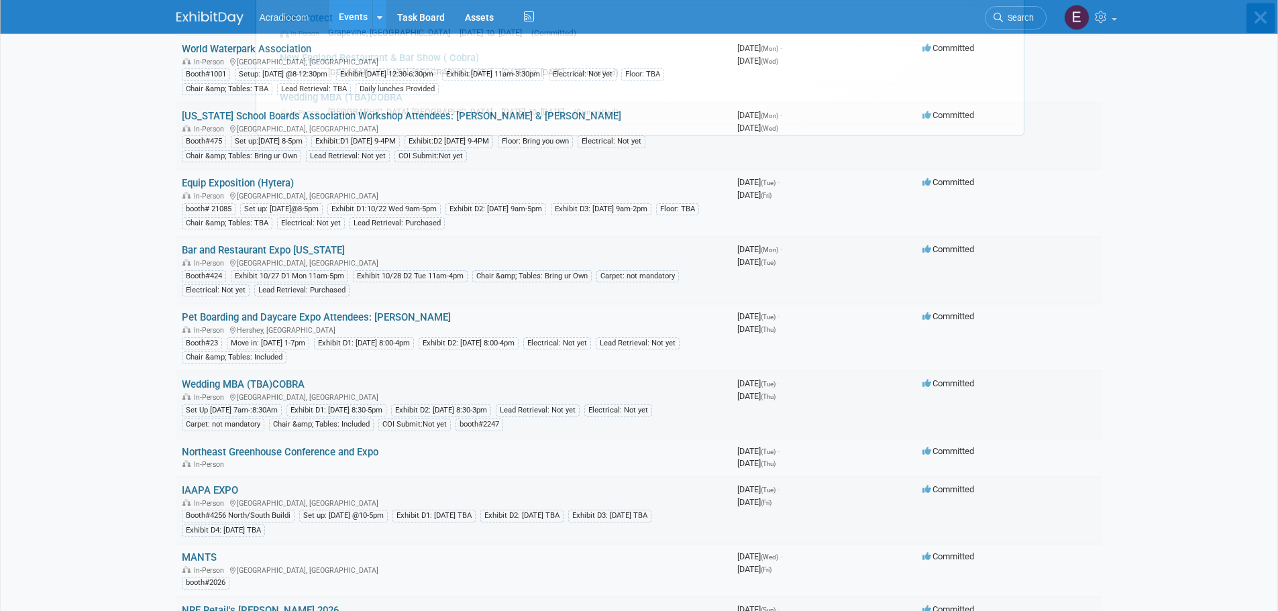
scroll to position [0, 0]
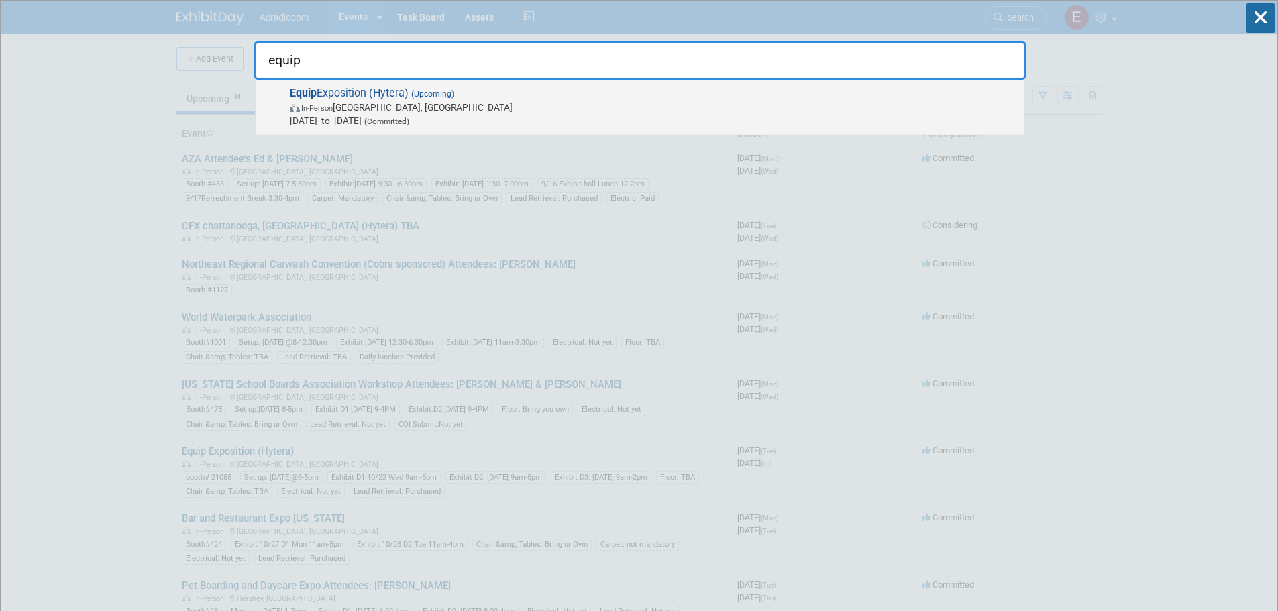
type input "equip"
click at [695, 117] on span "[DATE] to [DATE] (Committed)" at bounding box center [654, 120] width 728 height 13
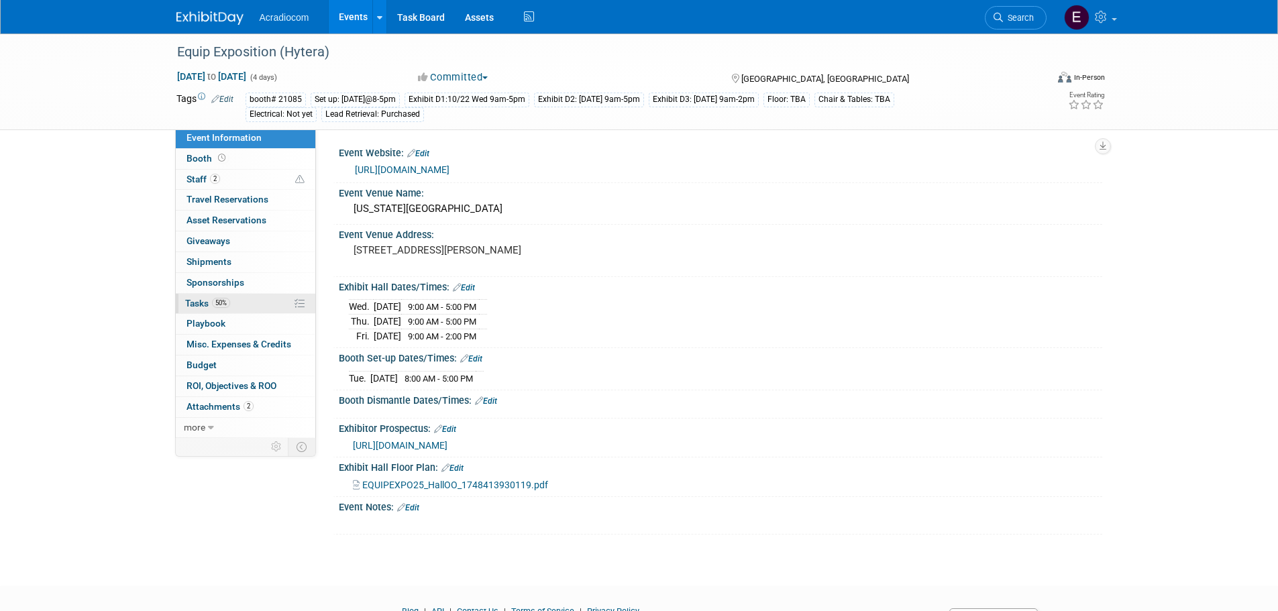
click at [210, 307] on span "Tasks 50%" at bounding box center [207, 303] width 45 height 11
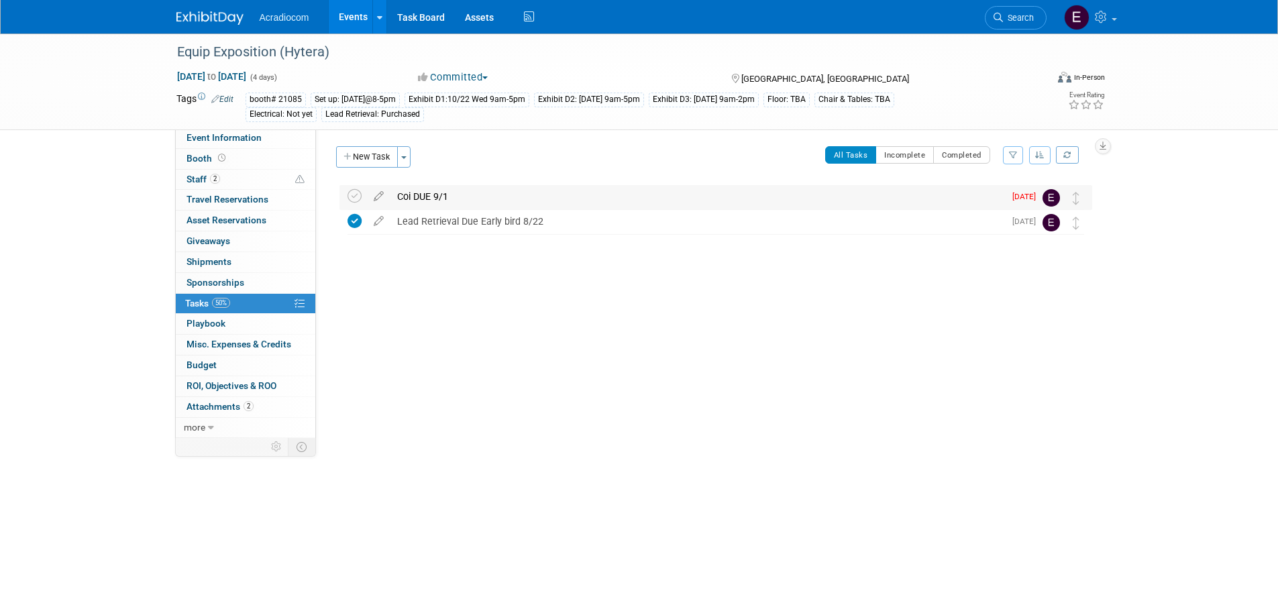
click at [1037, 204] on td "[DATE]" at bounding box center [1023, 197] width 38 height 24
click at [1021, 197] on span "[DATE]" at bounding box center [1027, 196] width 30 height 9
click at [374, 189] on icon at bounding box center [378, 193] width 23 height 17
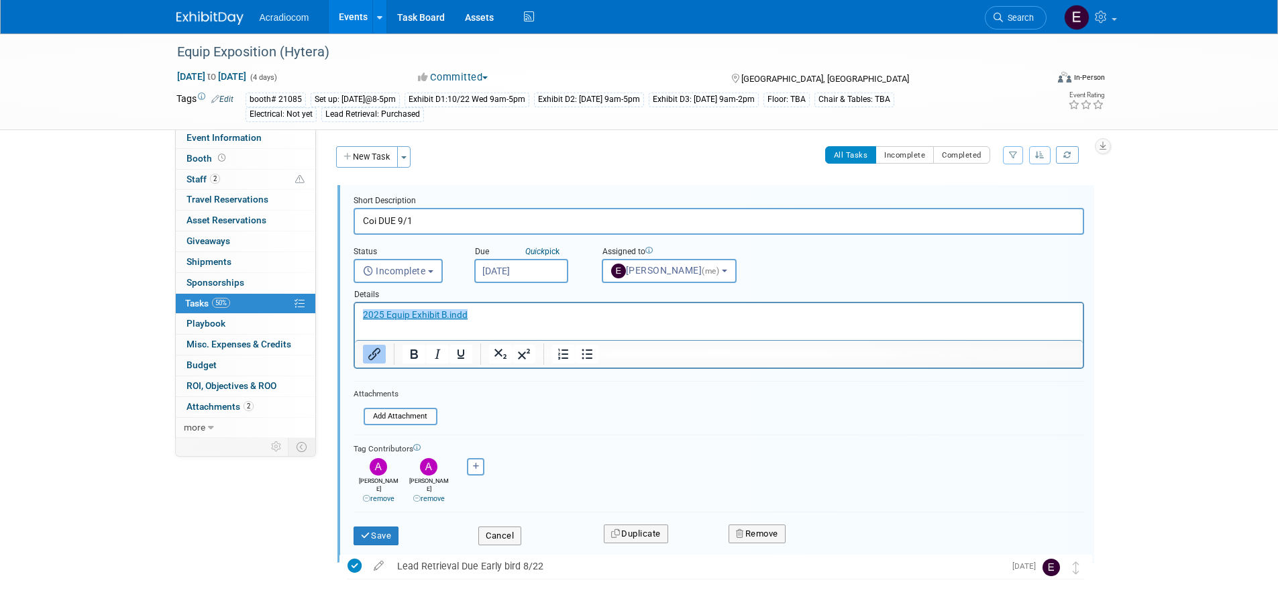
click at [453, 221] on input "Coi DUE 9/1" at bounding box center [719, 221] width 731 height 26
click at [517, 268] on input "[DATE]" at bounding box center [521, 271] width 94 height 24
click at [484, 193] on div "Short Description Coi DUE 9/1 Status <i class="far fa-clock" style="padding: 6p…" at bounding box center [715, 374] width 757 height 378
click at [483, 321] on p "﻿2025 Equip Exhibit B.indd" at bounding box center [718, 315] width 712 height 13
click at [550, 223] on input "Coi DUE 9/1" at bounding box center [719, 221] width 731 height 26
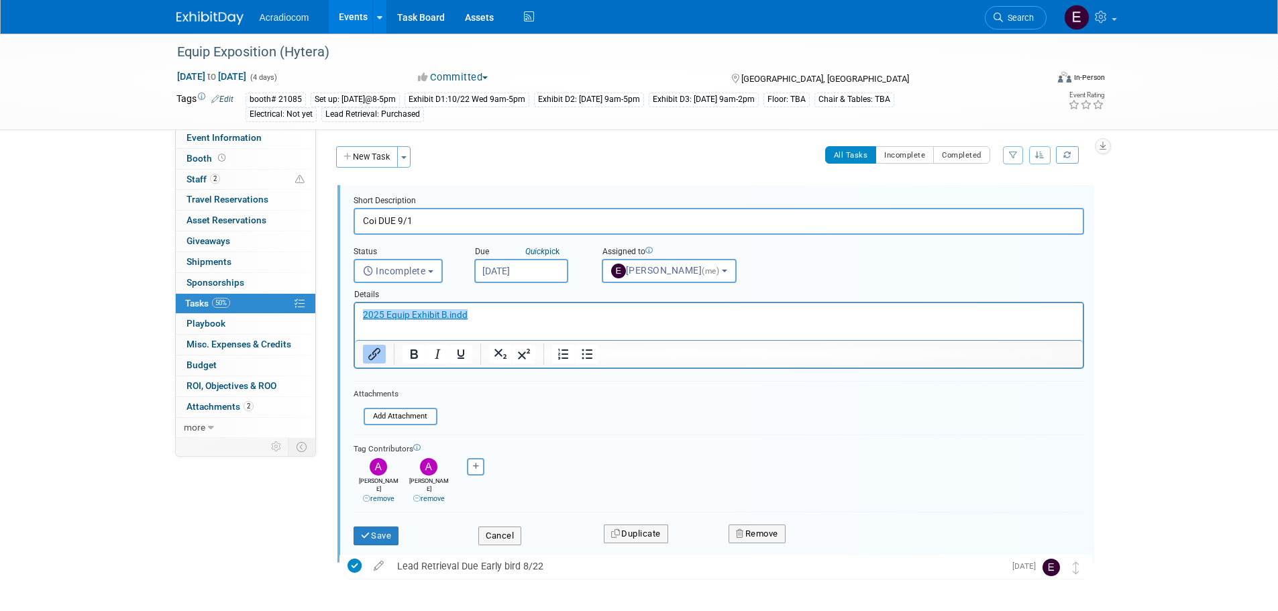
type input "Coi DUE 9/1"
click at [508, 321] on html "2025 Equip Exhibit B.indd﻿" at bounding box center [718, 312] width 728 height 18
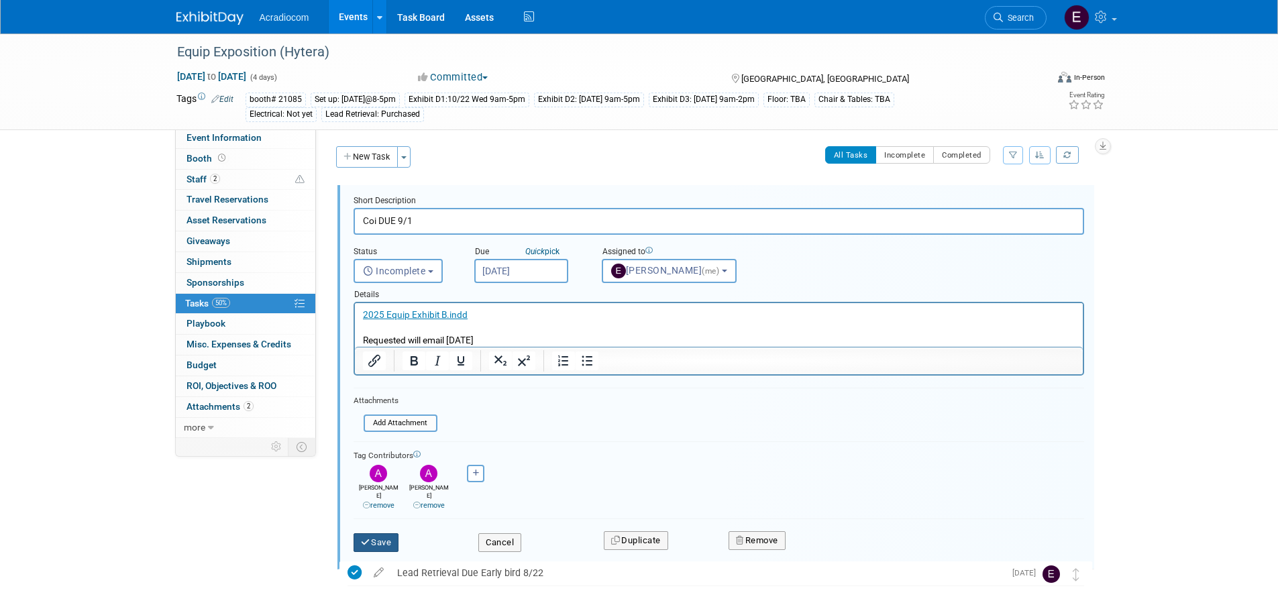
click at [374, 533] on button "Save" at bounding box center [377, 542] width 46 height 19
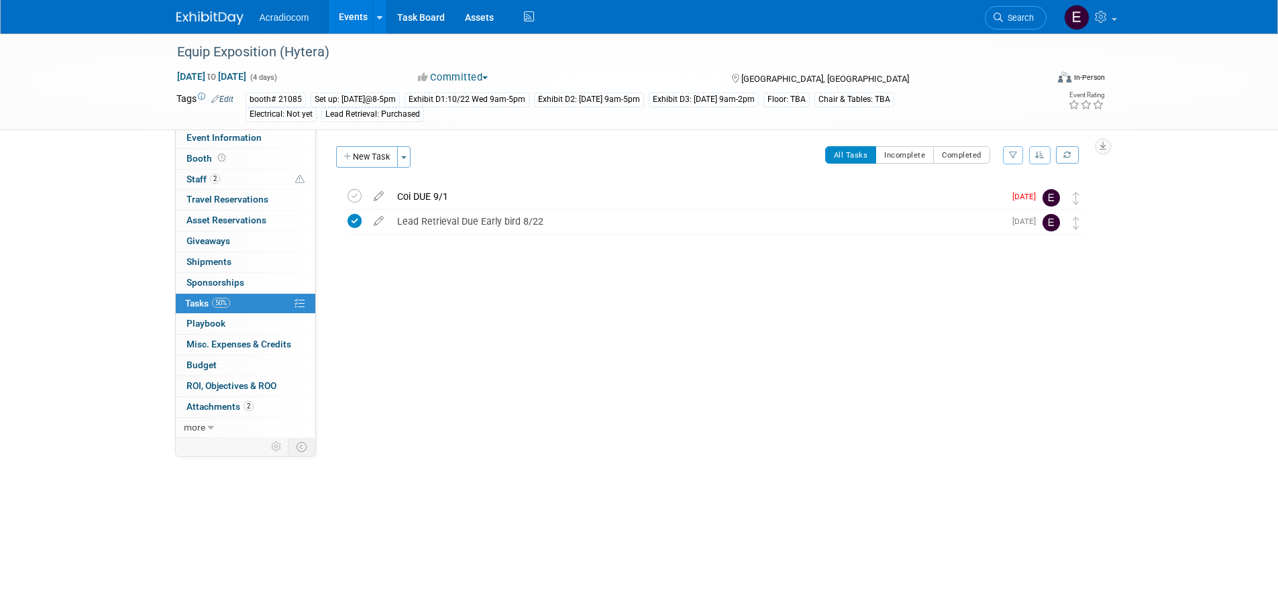
click at [211, 9] on link at bounding box center [217, 11] width 83 height 11
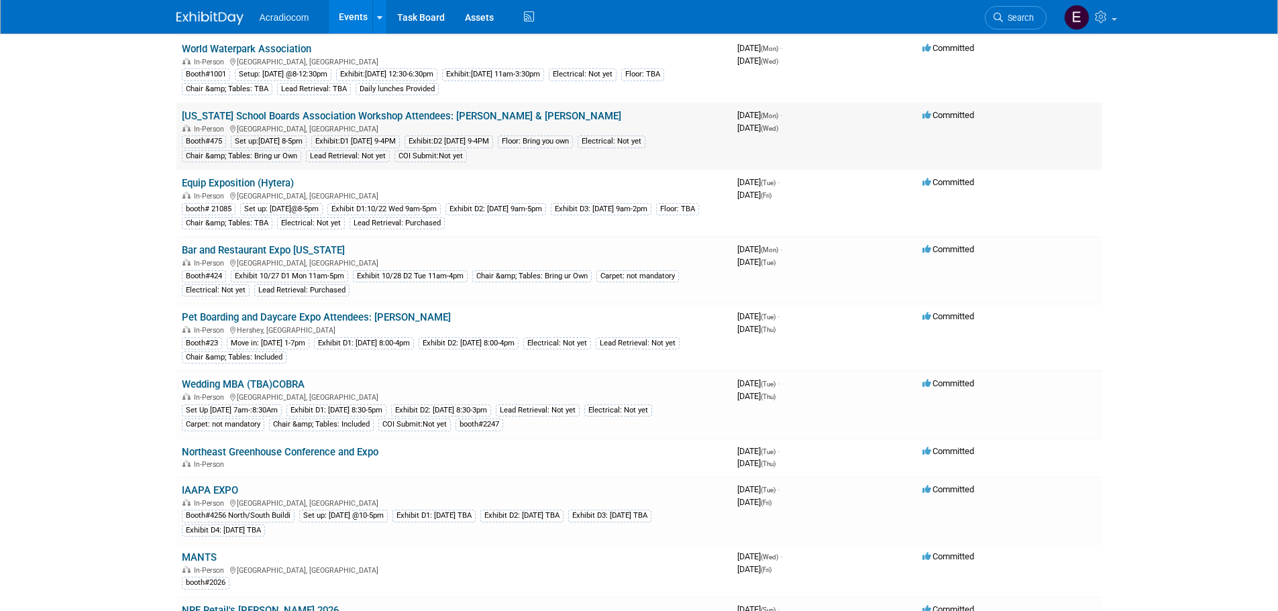
scroll to position [134, 0]
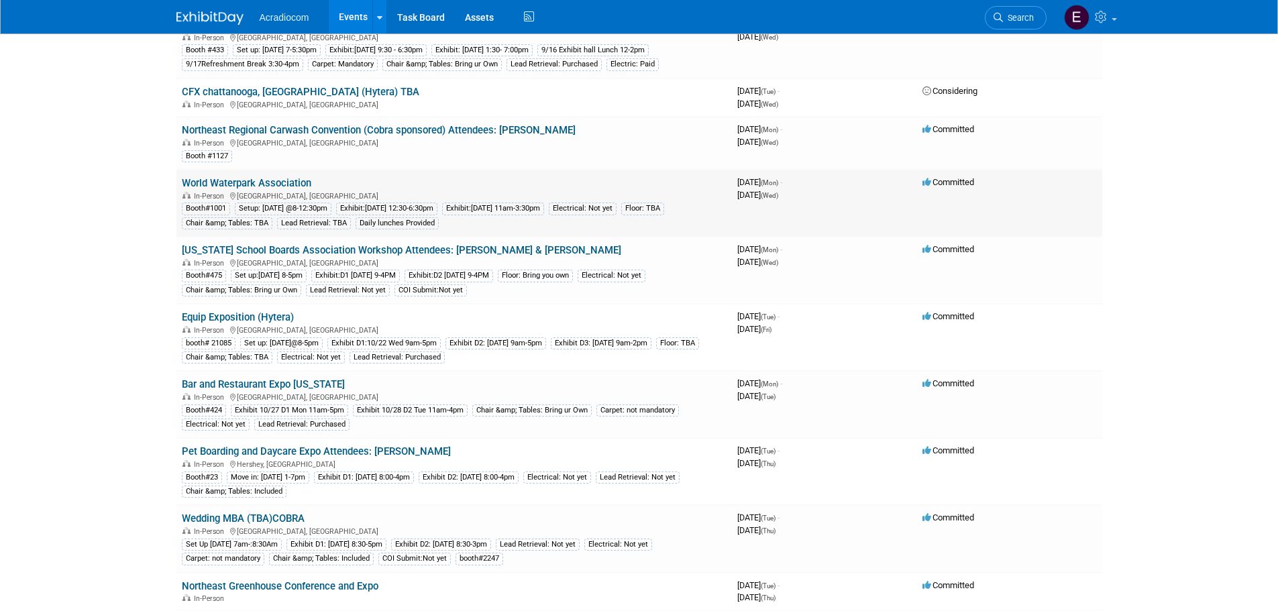
click at [243, 178] on link "World Waterpark Association" at bounding box center [246, 183] width 129 height 12
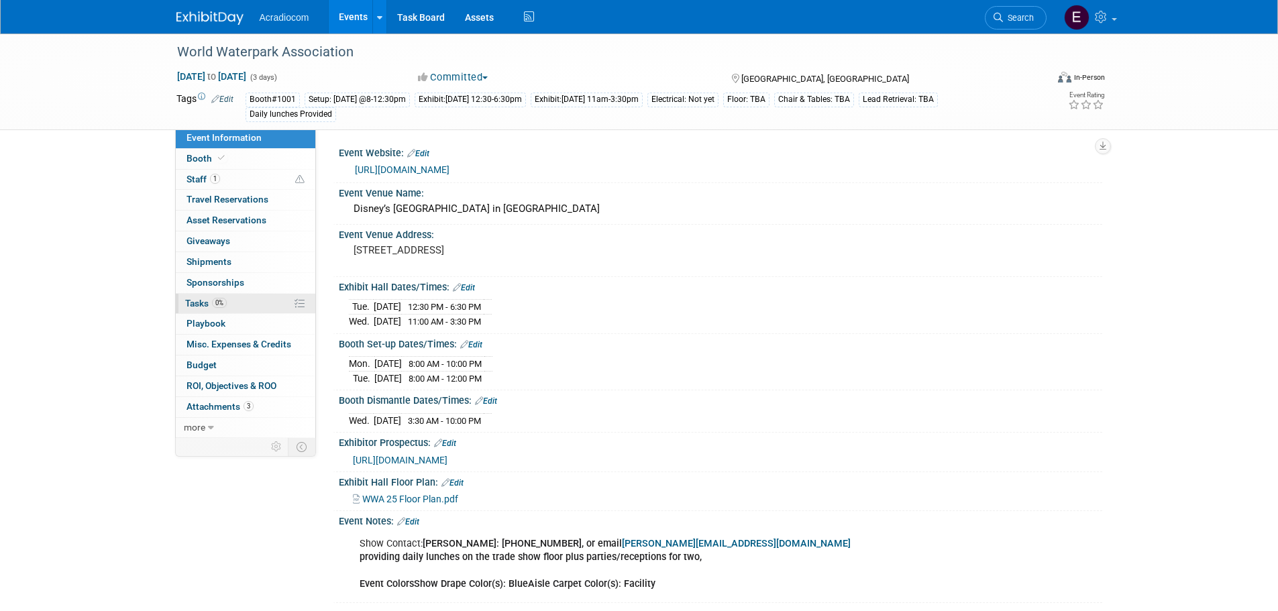
click at [229, 301] on link "0% Tasks 0%" at bounding box center [246, 304] width 140 height 20
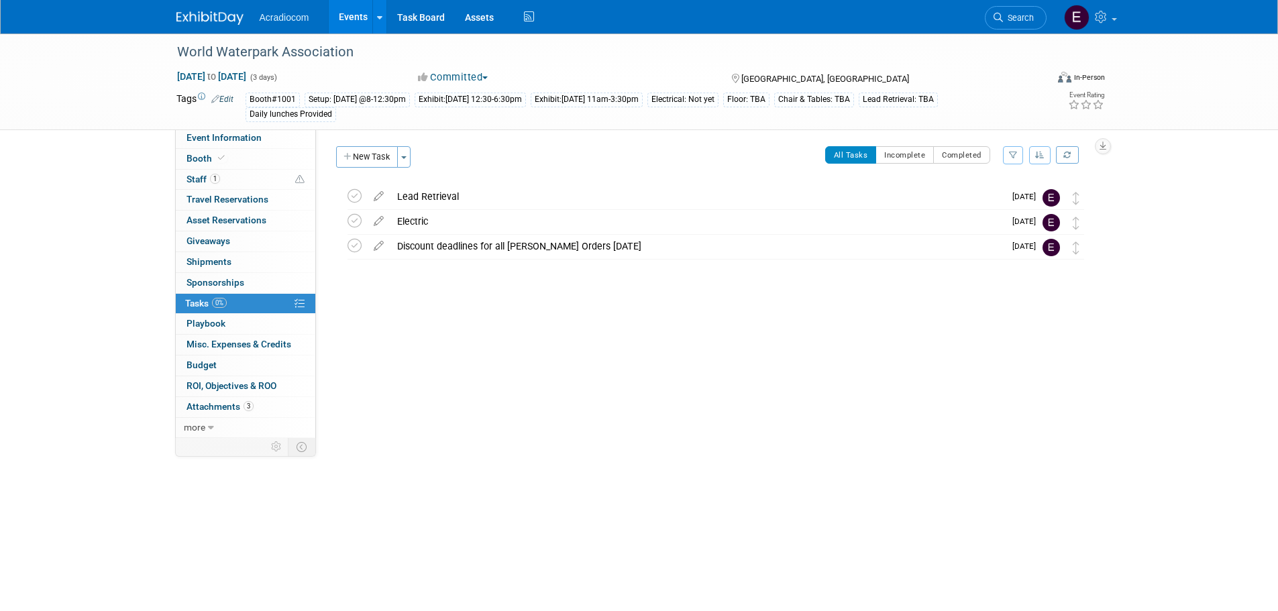
click at [222, 23] on img at bounding box center [209, 17] width 67 height 13
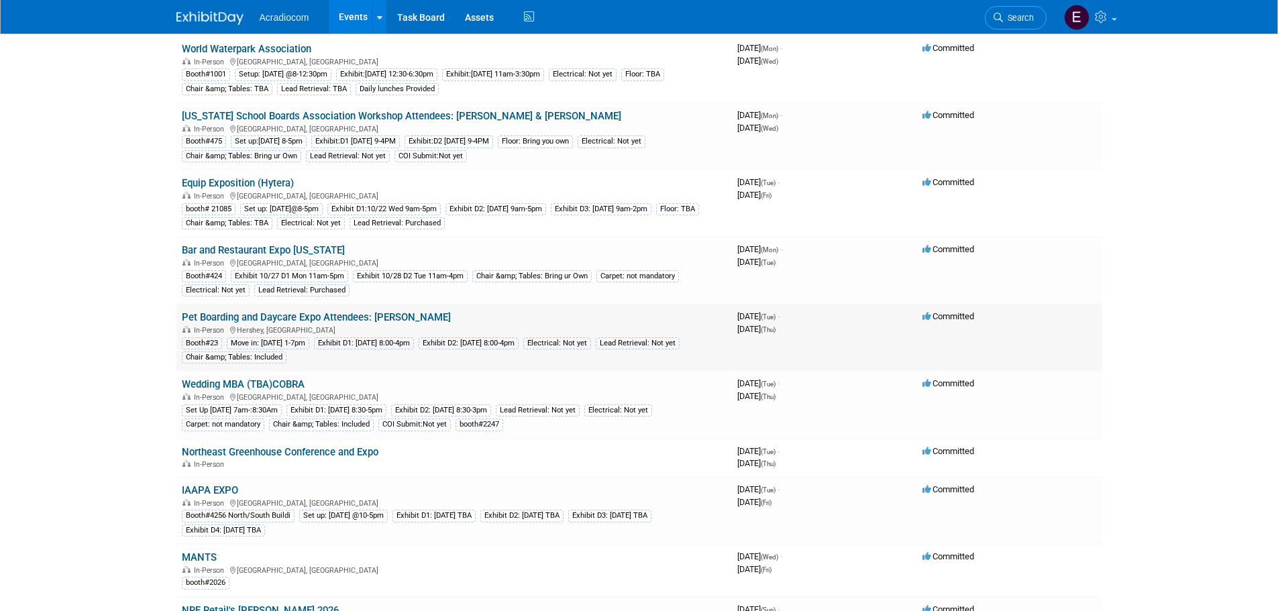
scroll to position [134, 0]
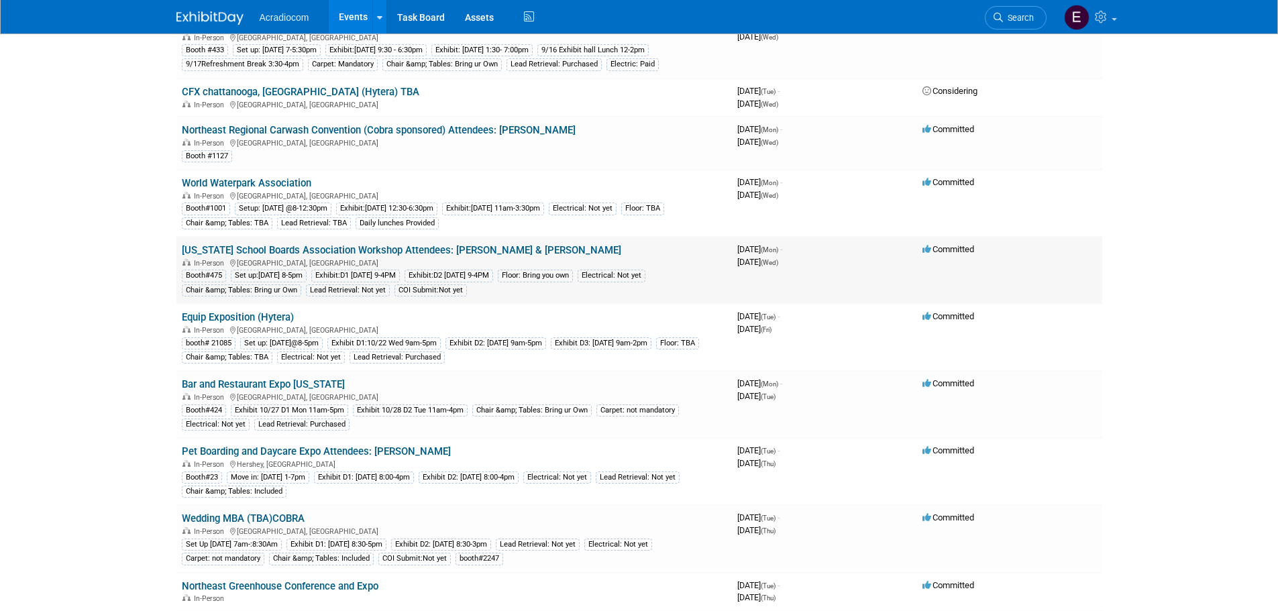
click at [340, 251] on link "[US_STATE] School Boards Association Workshop Attendees: [PERSON_NAME] & [PERSO…" at bounding box center [401, 250] width 439 height 12
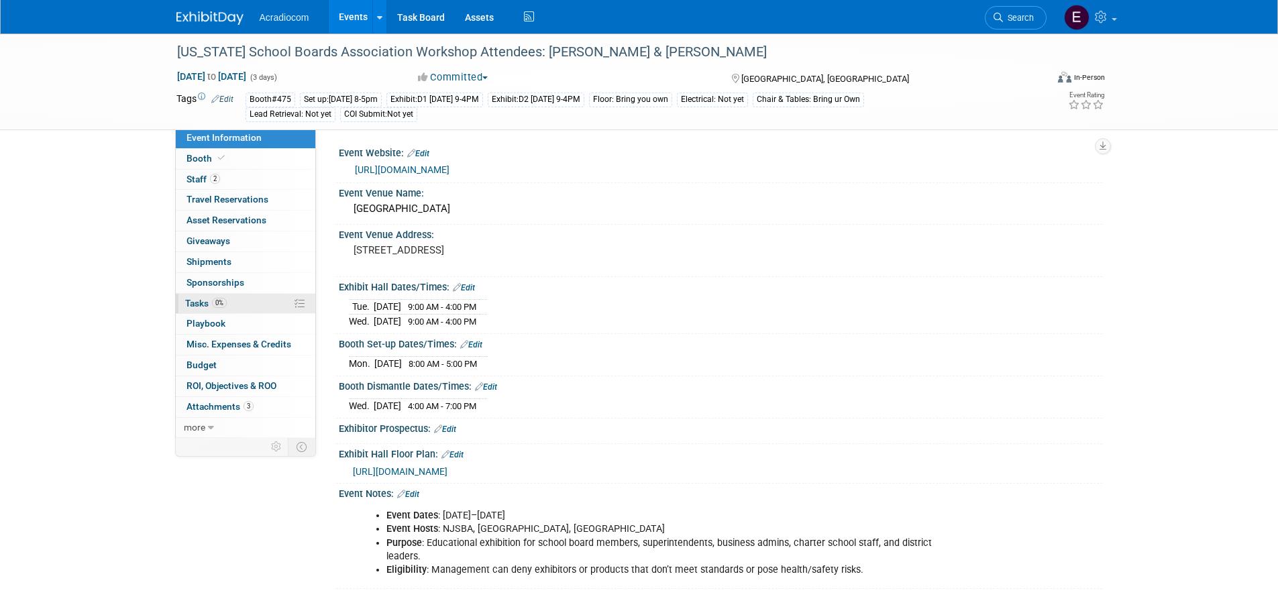
click at [255, 309] on link "0% Tasks 0%" at bounding box center [246, 304] width 140 height 20
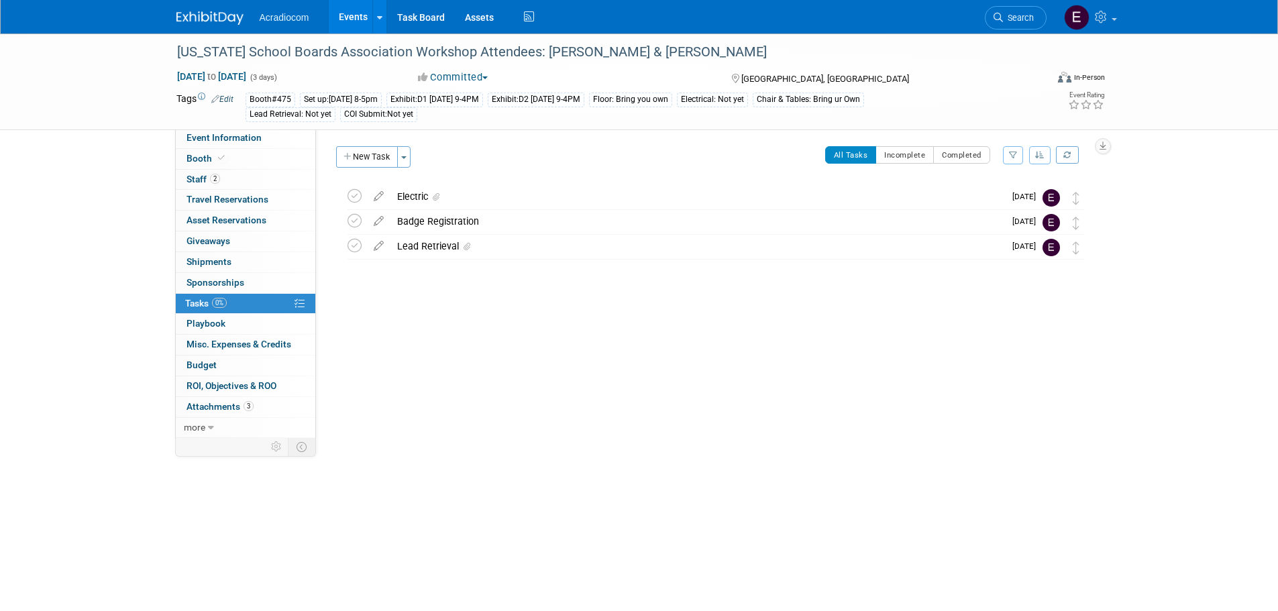
click at [192, 15] on img at bounding box center [209, 17] width 67 height 13
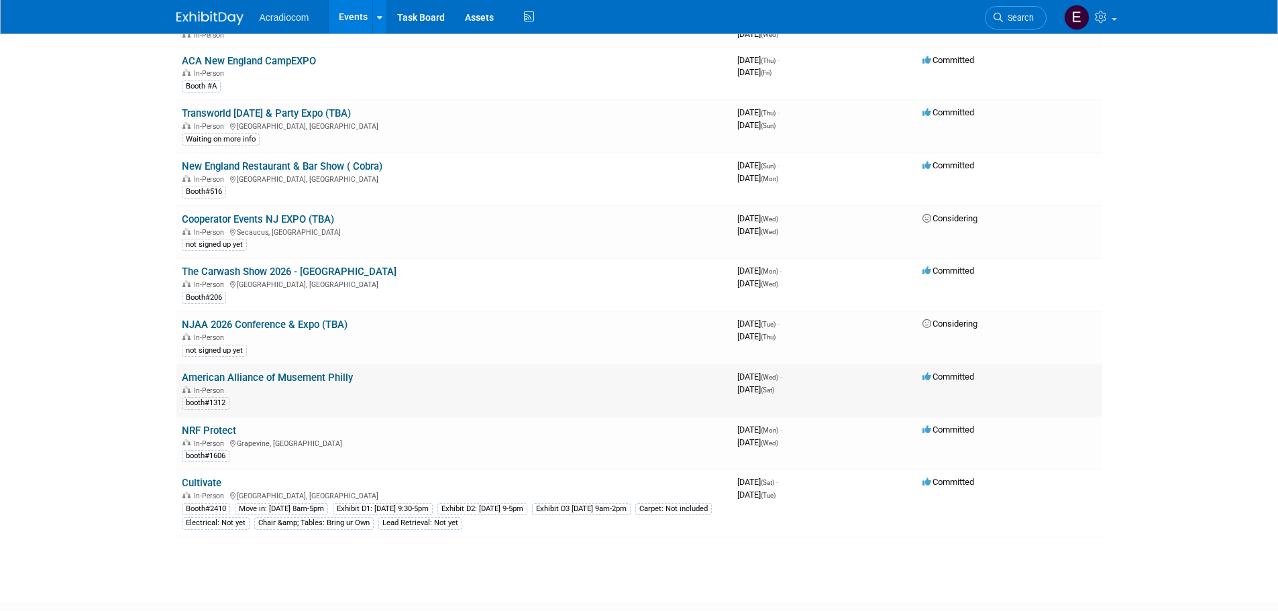
scroll to position [1543, 0]
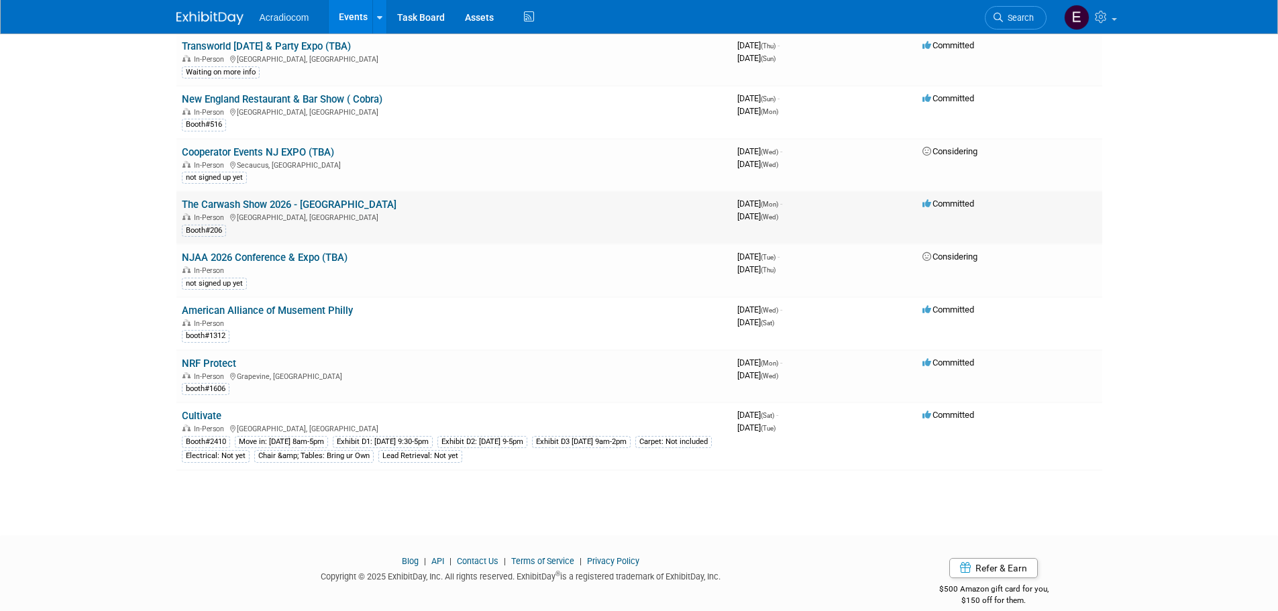
click at [587, 209] on td "The Carwash Show 2026 - [GEOGRAPHIC_DATA] In-Person [GEOGRAPHIC_DATA], [GEOGRAP…" at bounding box center [453, 217] width 555 height 53
click at [285, 210] on link "The Carwash Show 2026 - [GEOGRAPHIC_DATA]" at bounding box center [289, 205] width 215 height 12
